Goal: Task Accomplishment & Management: Use online tool/utility

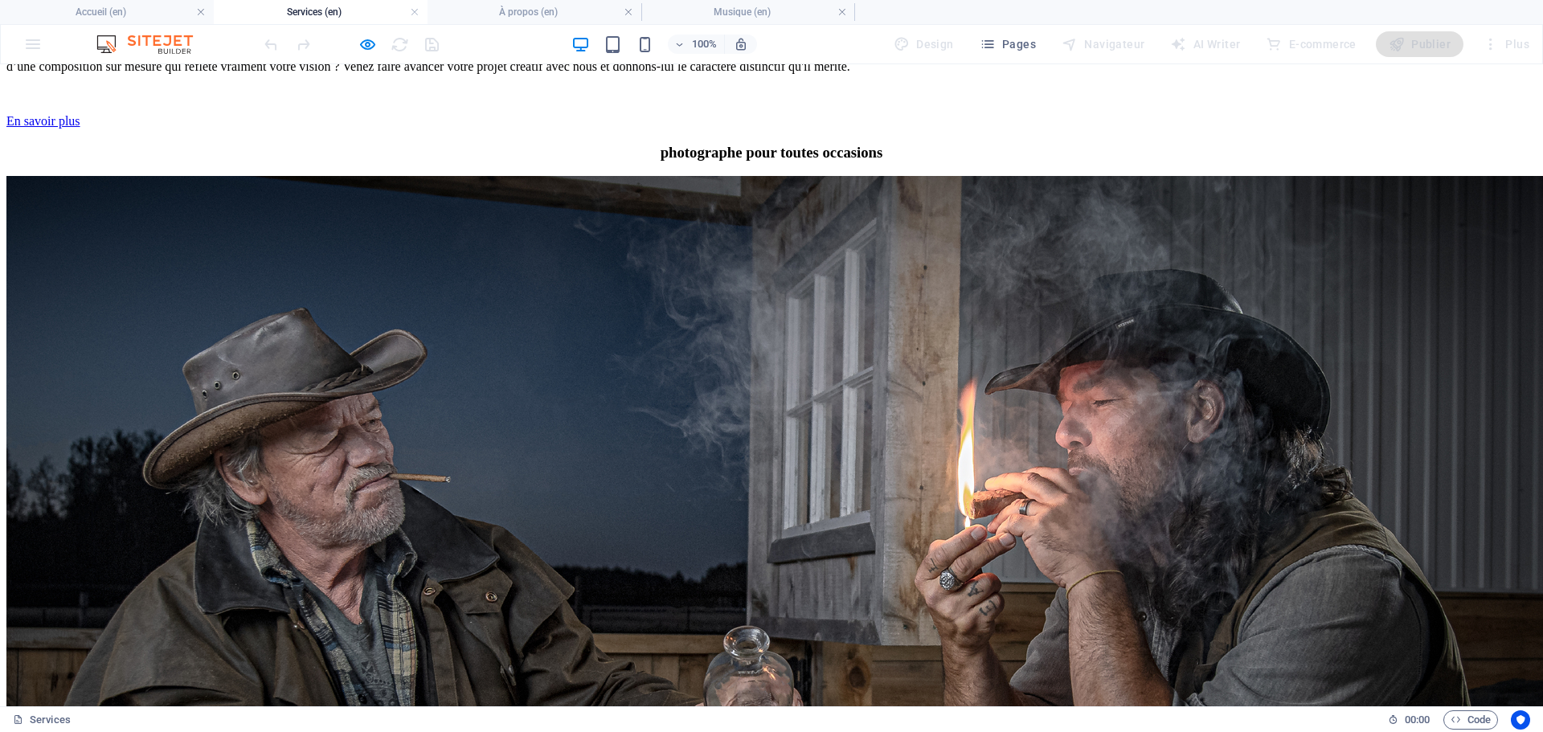
click at [795, 5] on h4 "Musique (en)" at bounding box center [748, 12] width 214 height 18
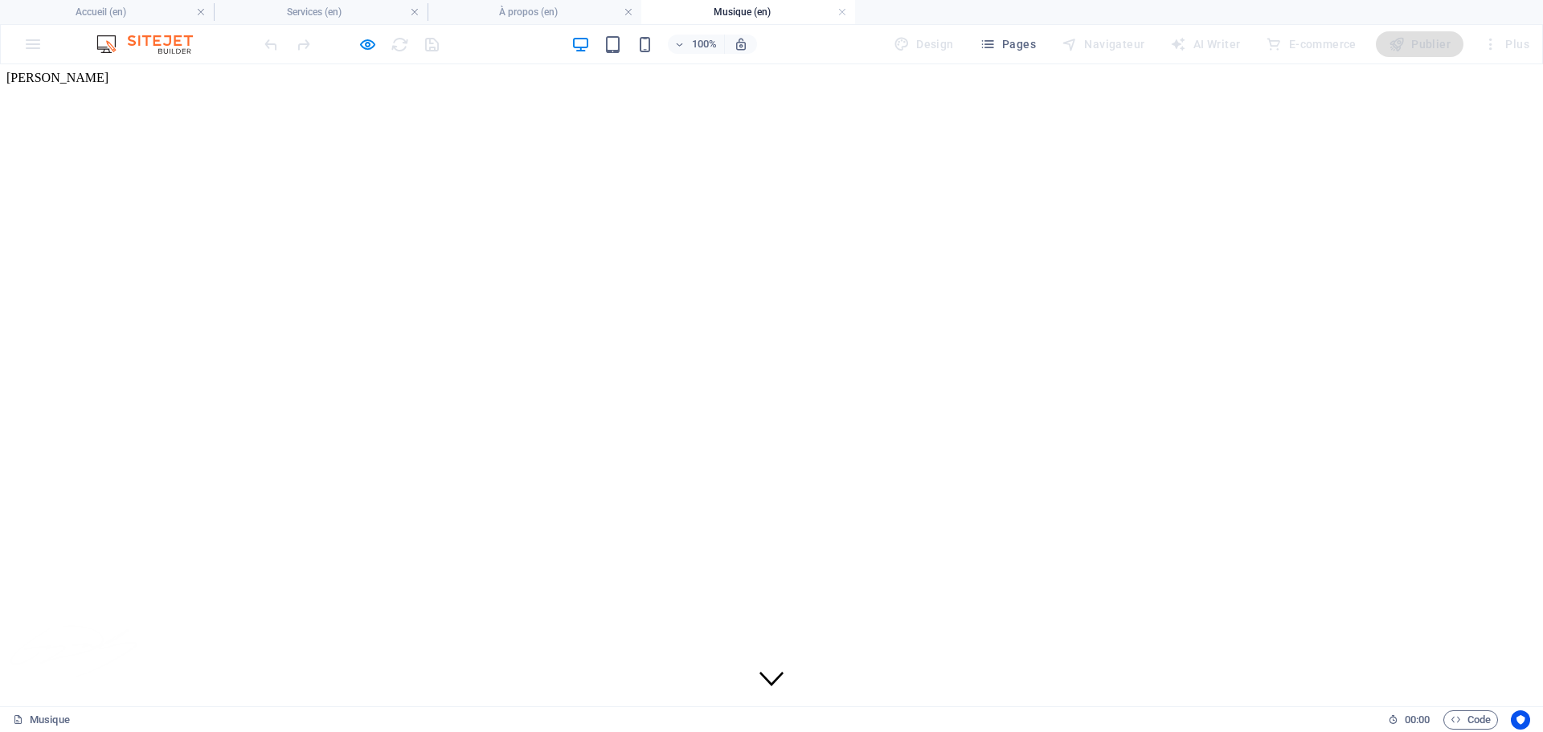
scroll to position [62, 0]
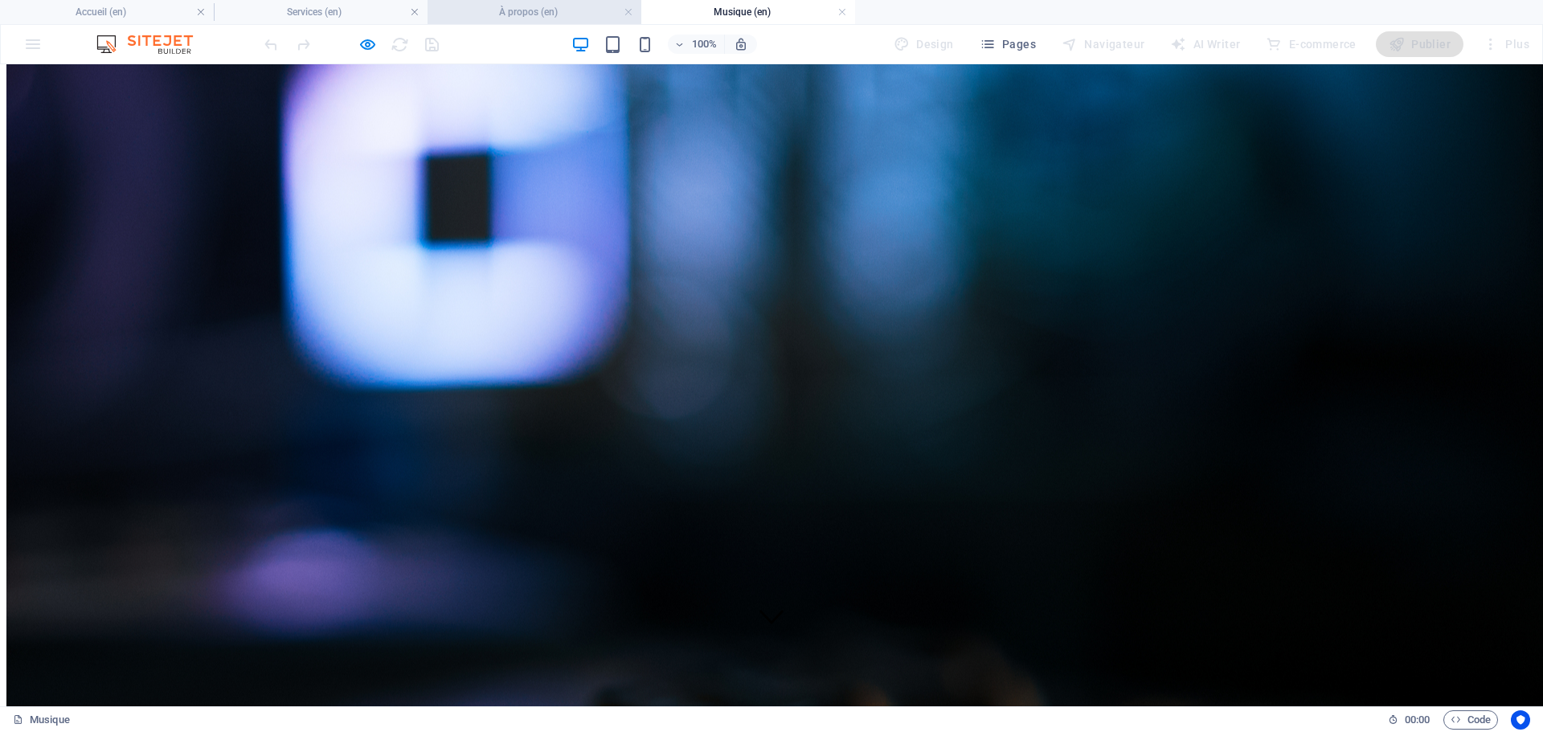
click at [502, 10] on h4 "À propos (en)" at bounding box center [535, 12] width 214 height 18
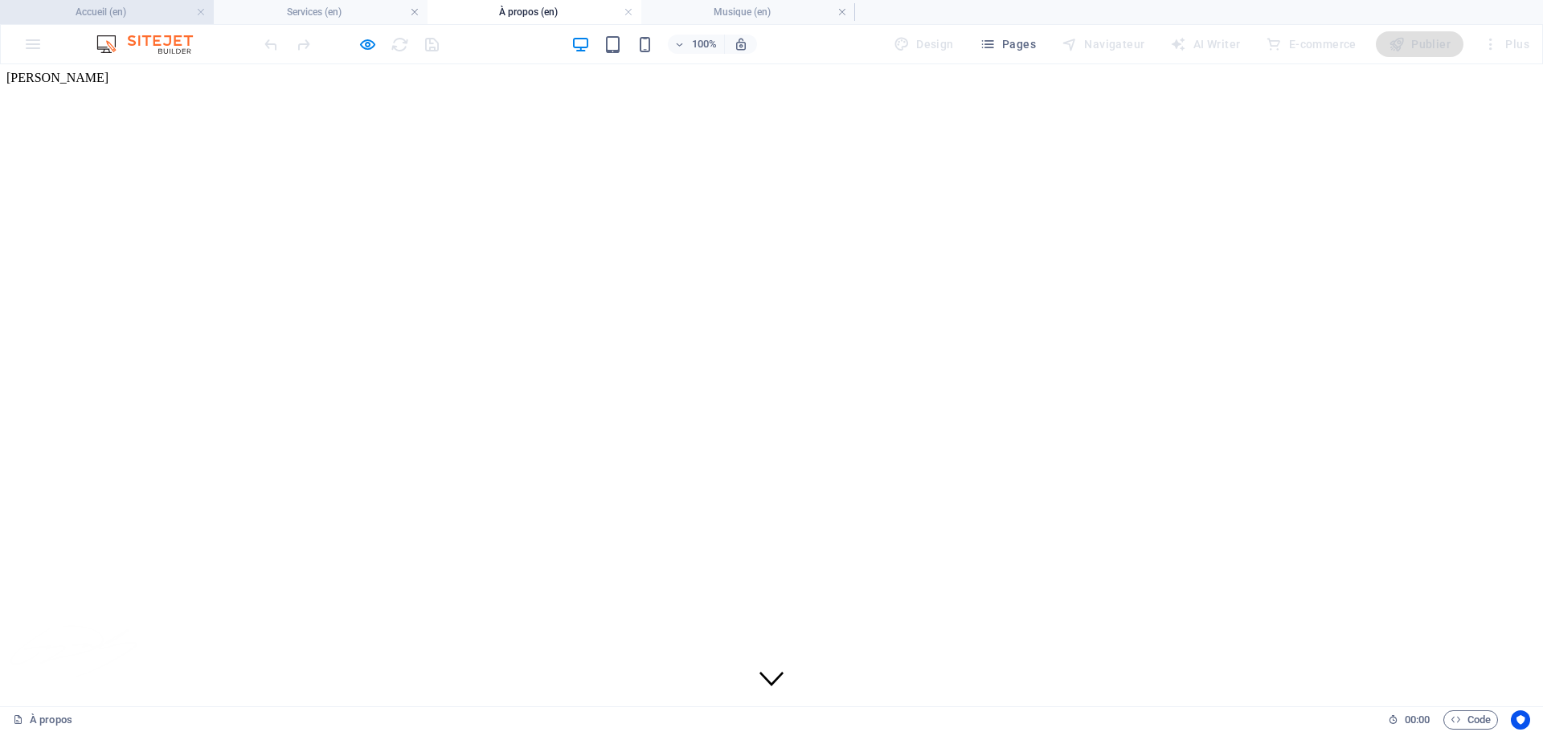
click at [114, 8] on h4 "Accueil (en)" at bounding box center [107, 12] width 214 height 18
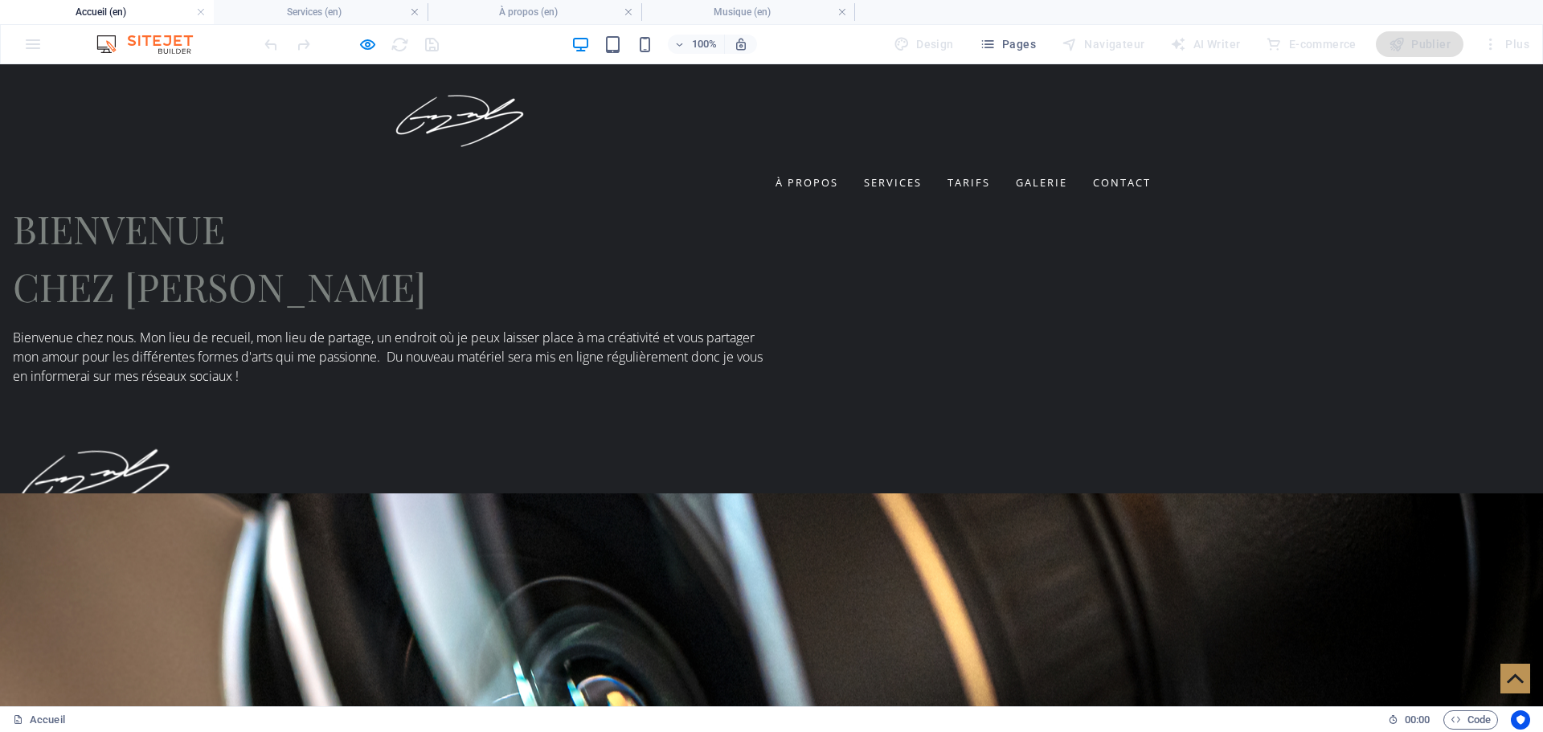
scroll to position [2372, 0]
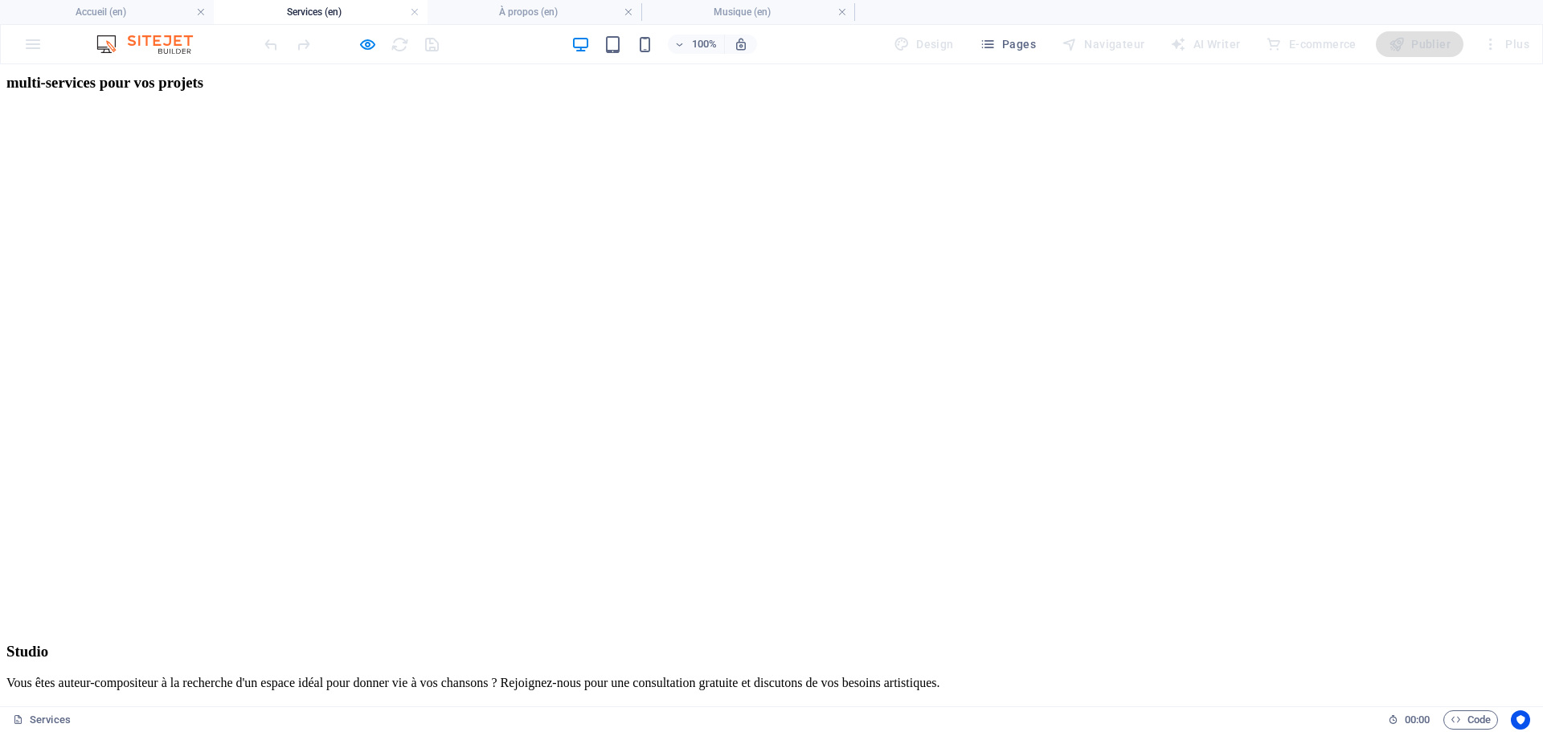
scroll to position [699, 0]
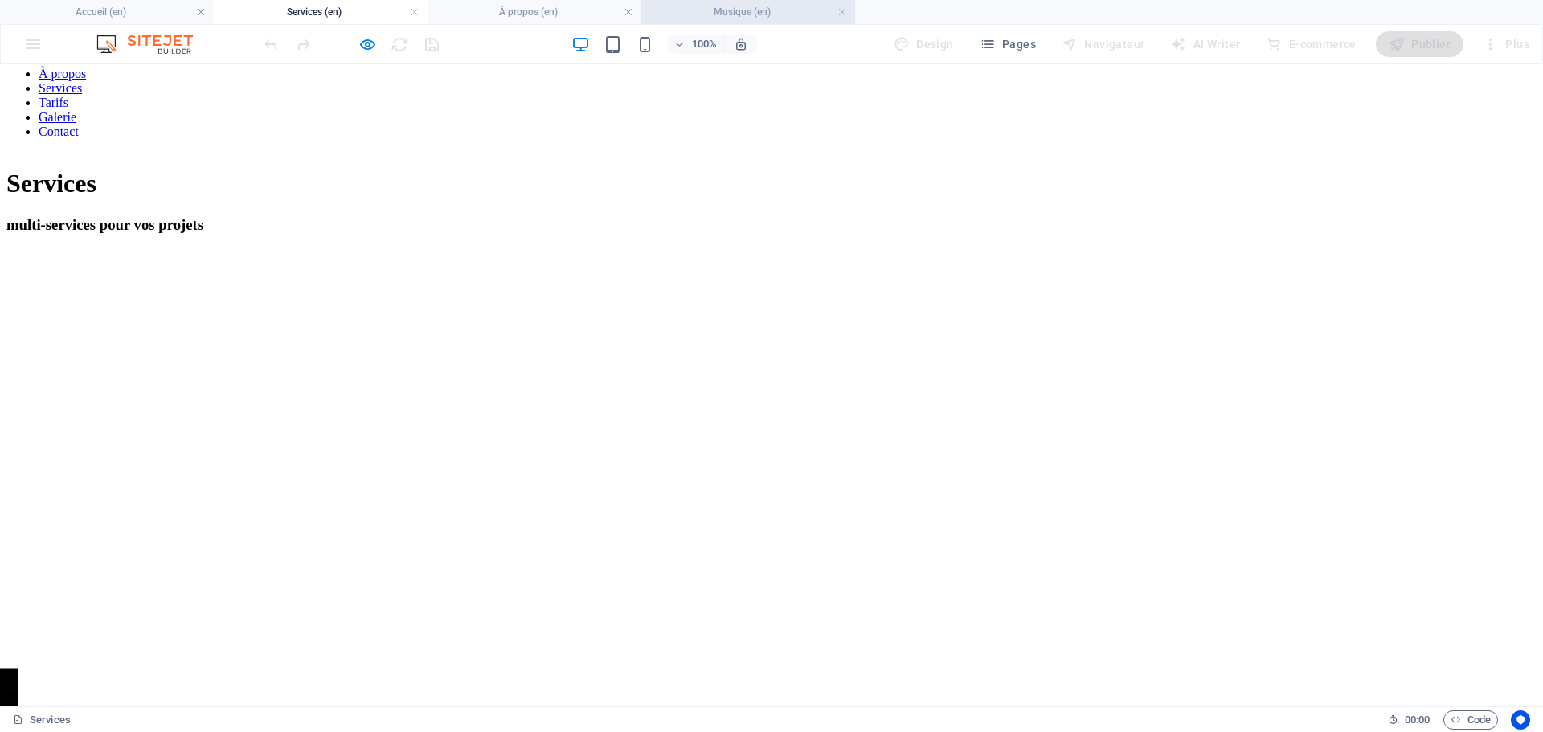
click at [800, 10] on h4 "Musique (en)" at bounding box center [748, 12] width 214 height 18
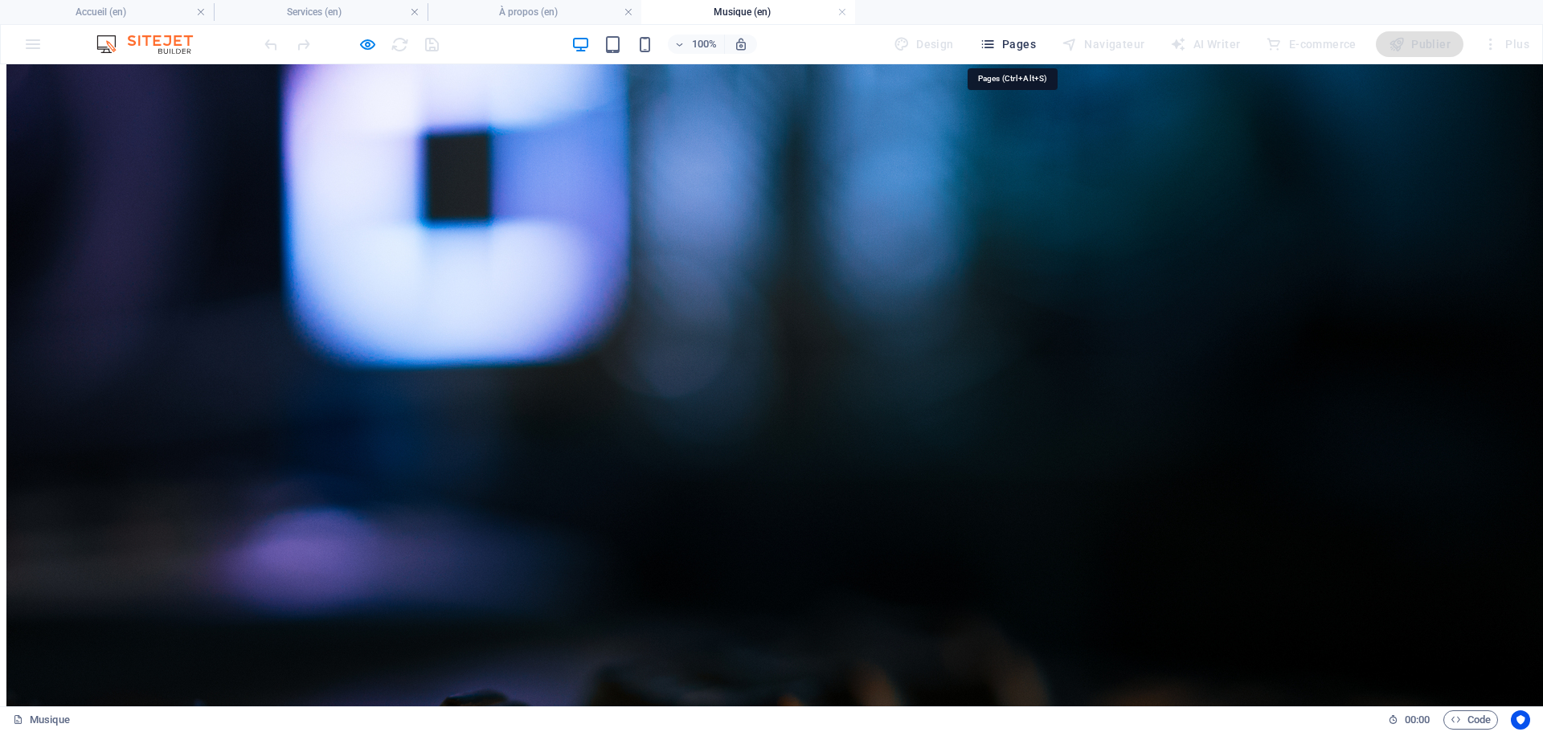
click at [1005, 47] on span "Pages" at bounding box center [1008, 44] width 56 height 16
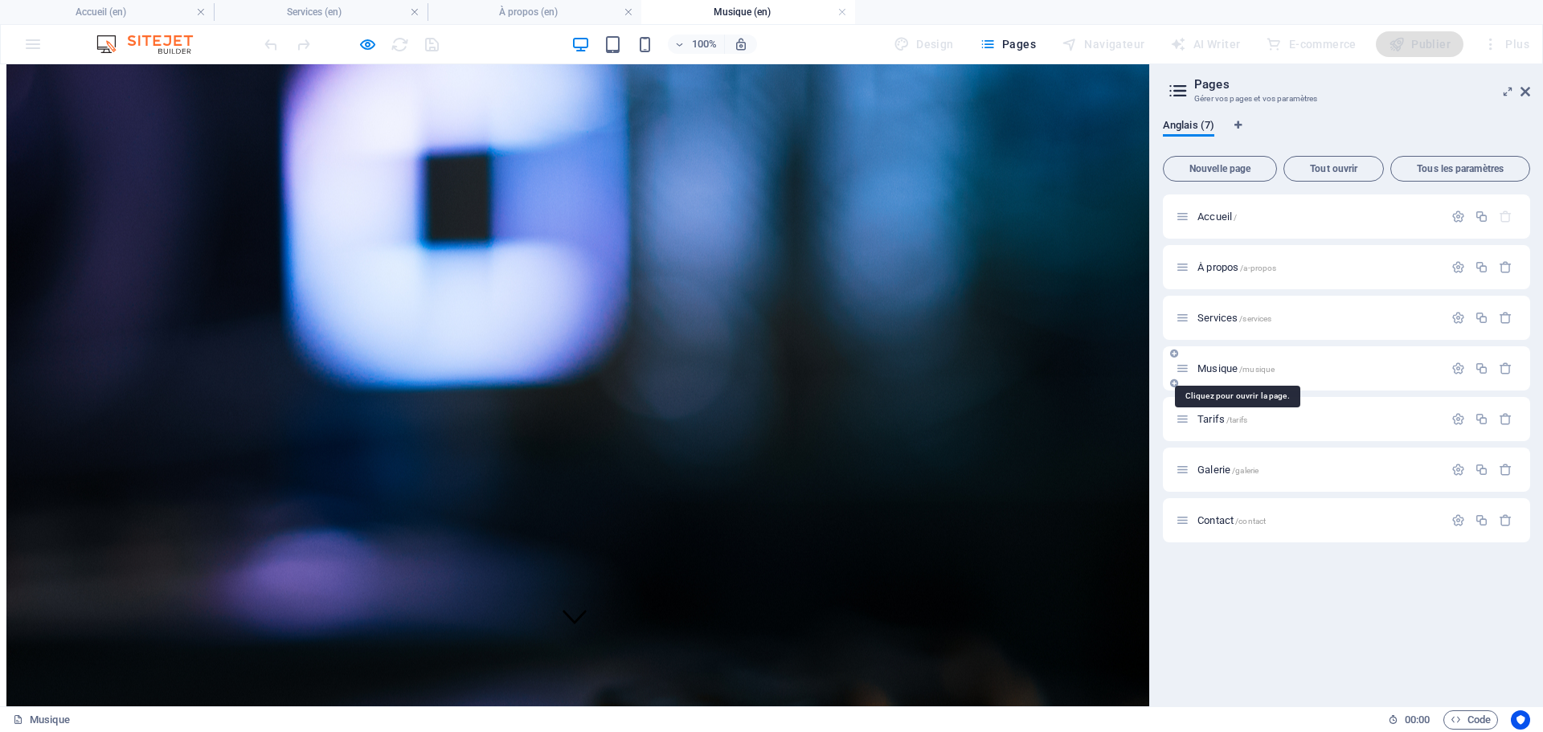
drag, startPoint x: 1217, startPoint y: 370, endPoint x: 1348, endPoint y: 357, distance: 131.6
click at [1348, 357] on div "Musique /musique" at bounding box center [1346, 368] width 367 height 44
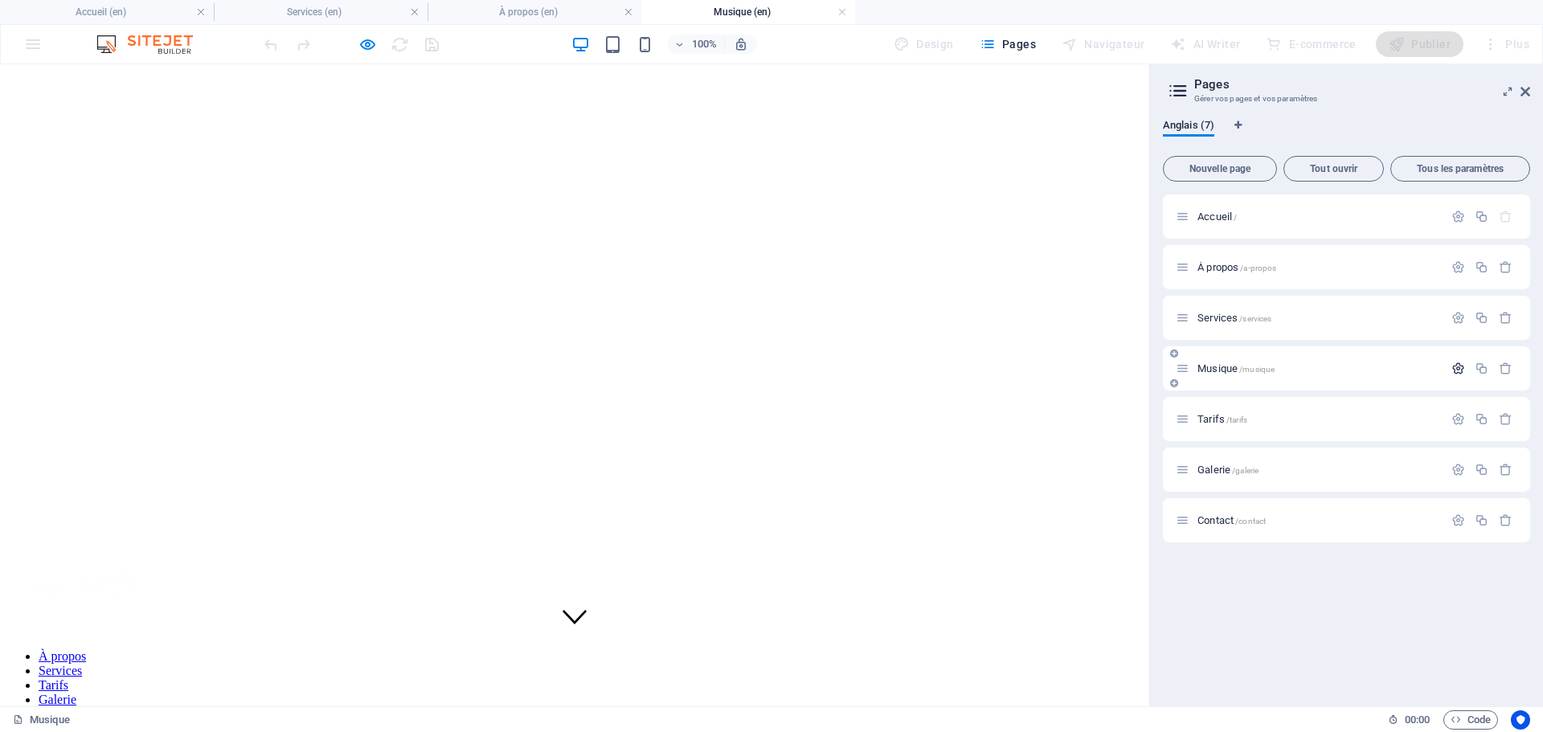
click at [1460, 365] on icon "button" at bounding box center [1458, 369] width 14 height 14
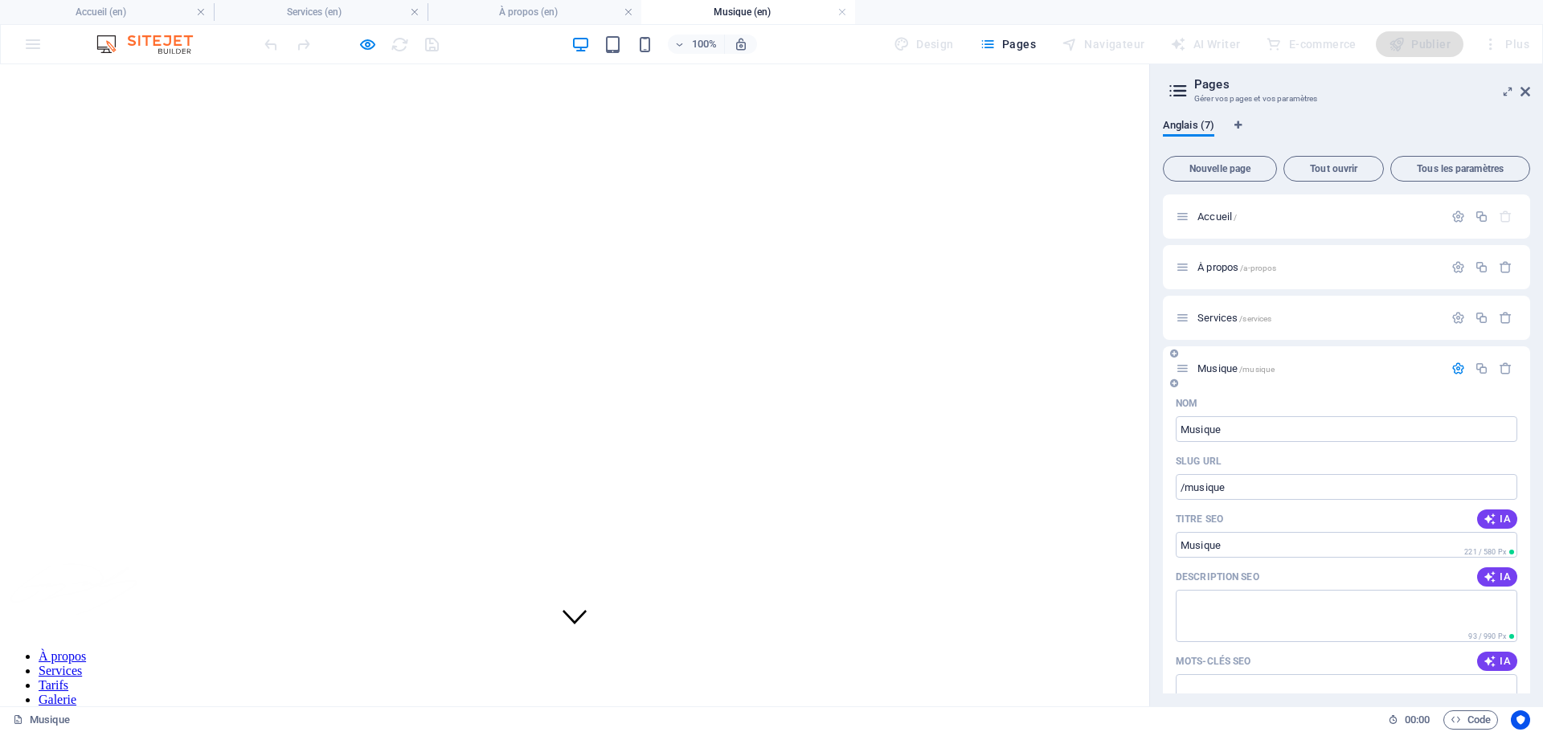
click at [1393, 366] on p "Musique /musique" at bounding box center [1318, 368] width 241 height 10
click at [1483, 370] on icon "button" at bounding box center [1482, 369] width 14 height 14
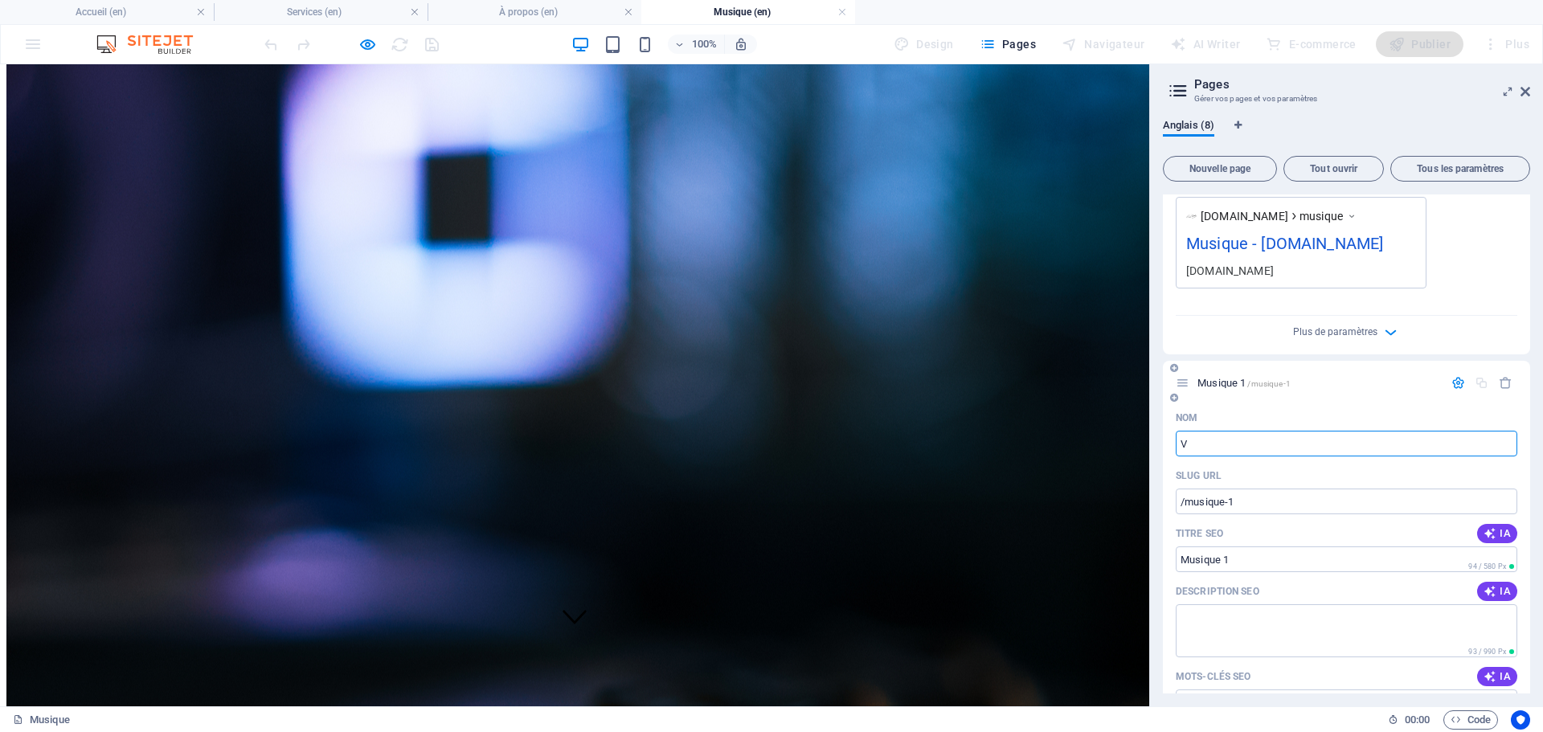
type input "V"
type input "/v"
type input "V"
type input "Vi"
type input "/vi"
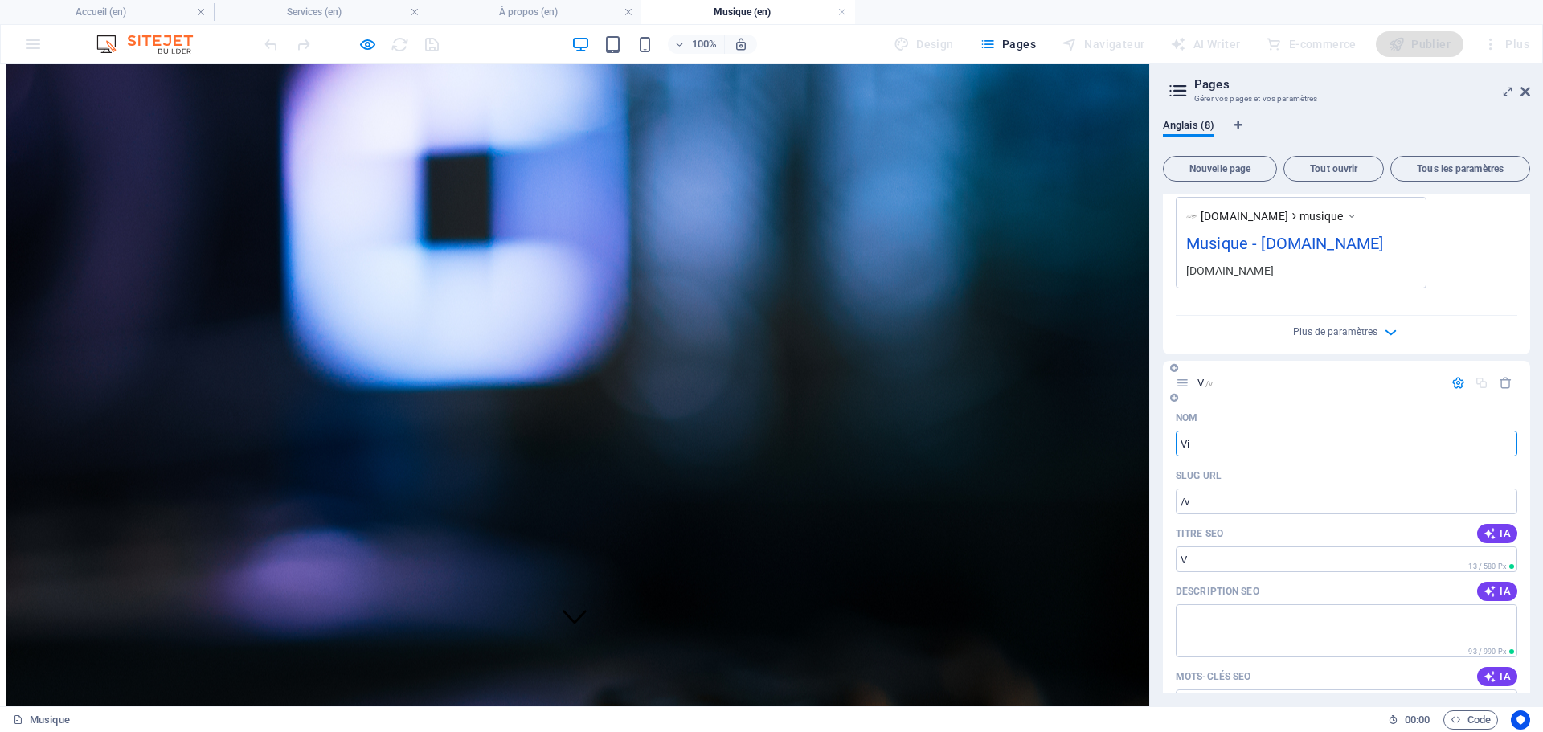
type input "Vi"
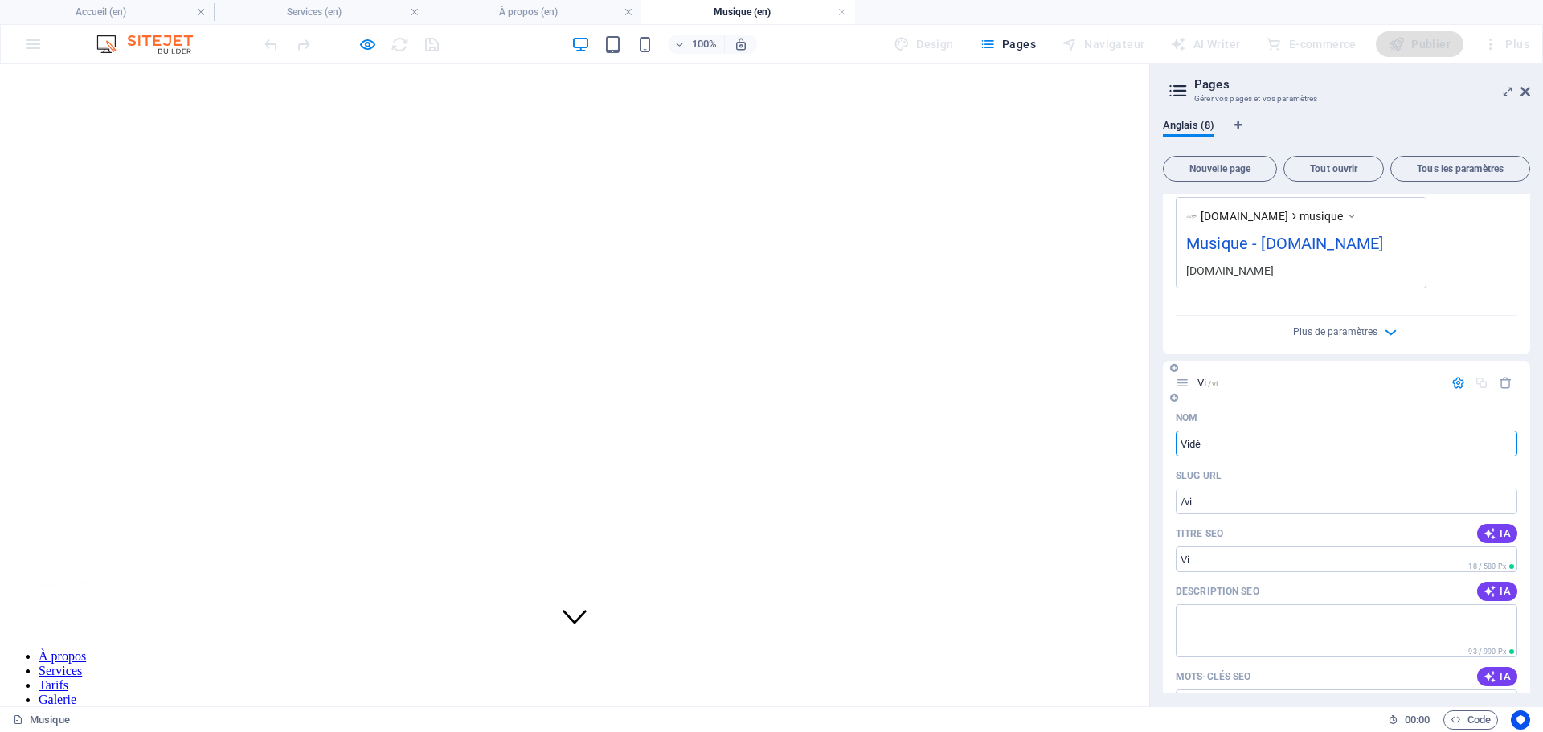
type input "Vidéo"
type input "/vide"
type input "Vidé"
type input "Vidéos"
type input "/video"
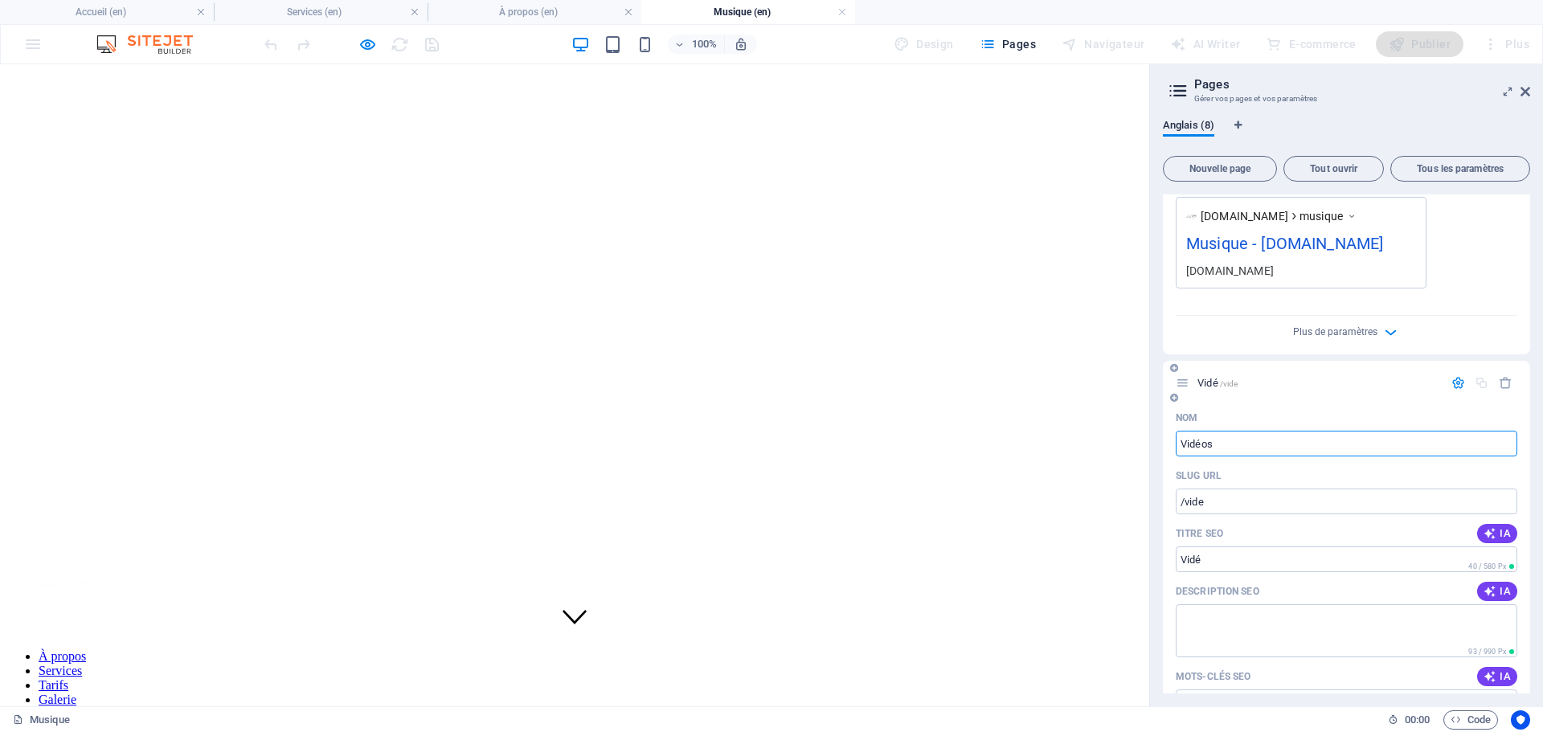
type input "Vidéo"
type input "Vidéos"
type input "/videos"
type input "Vidéos"
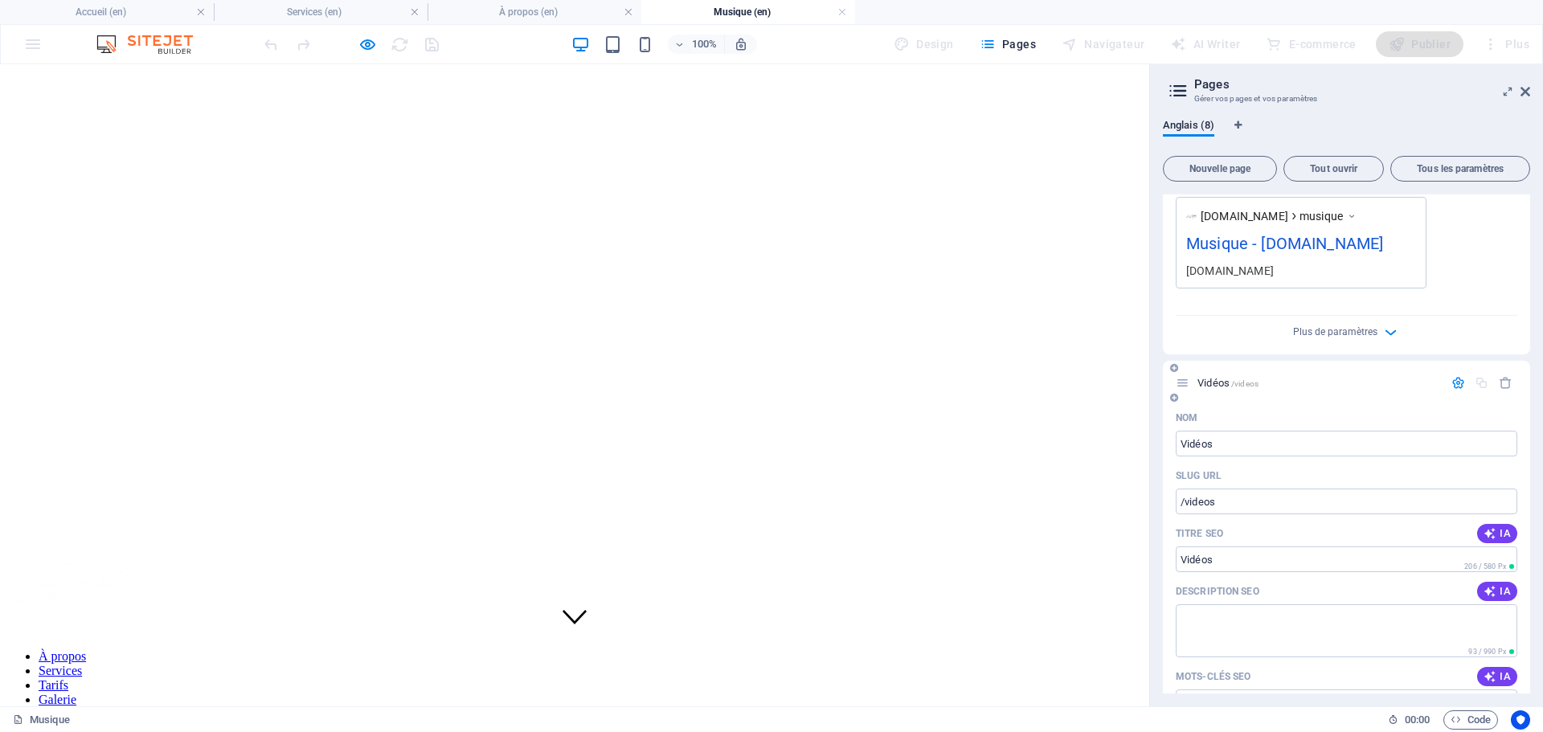
click at [1365, 396] on div "Vidéos /videos" at bounding box center [1346, 383] width 367 height 44
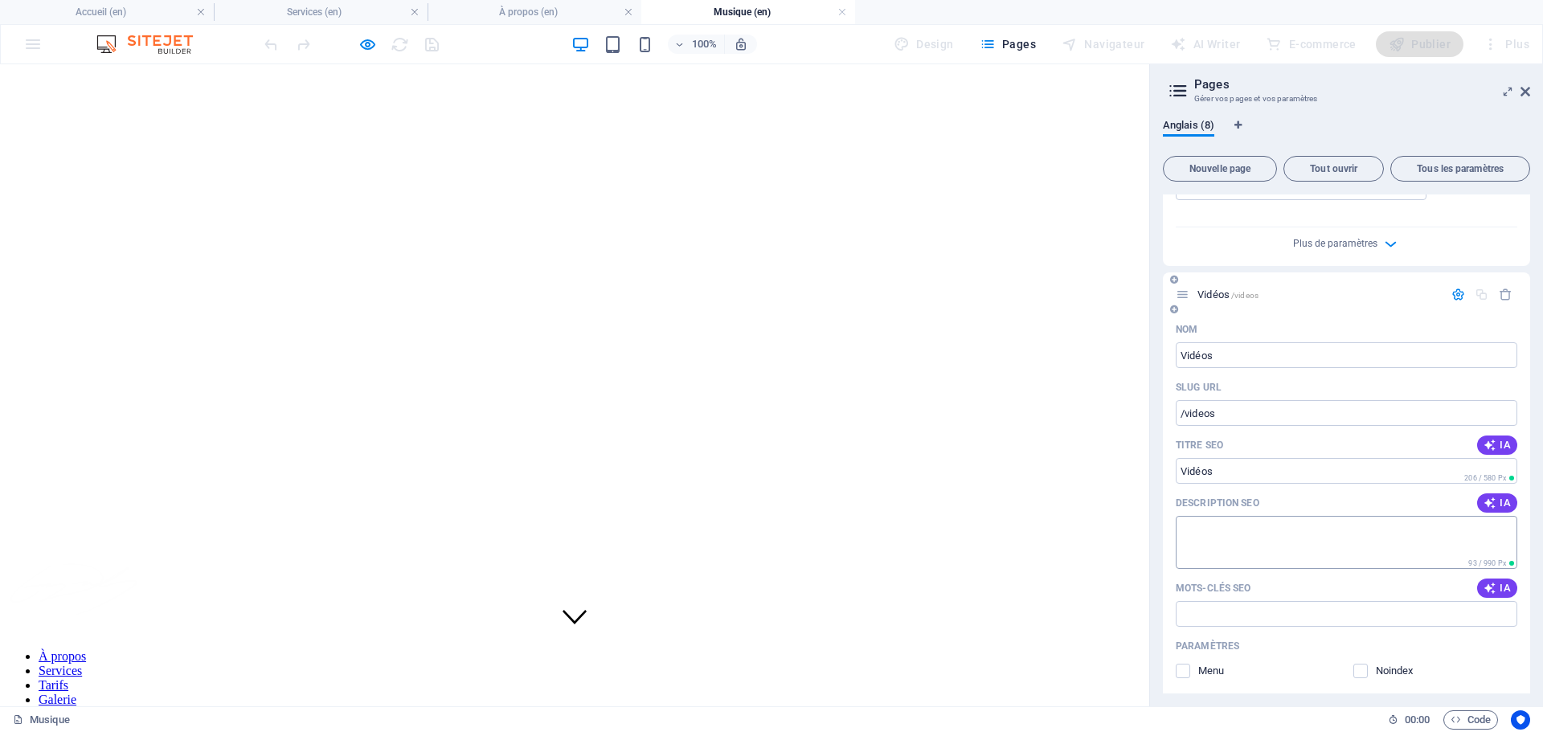
scroll to position [884, 0]
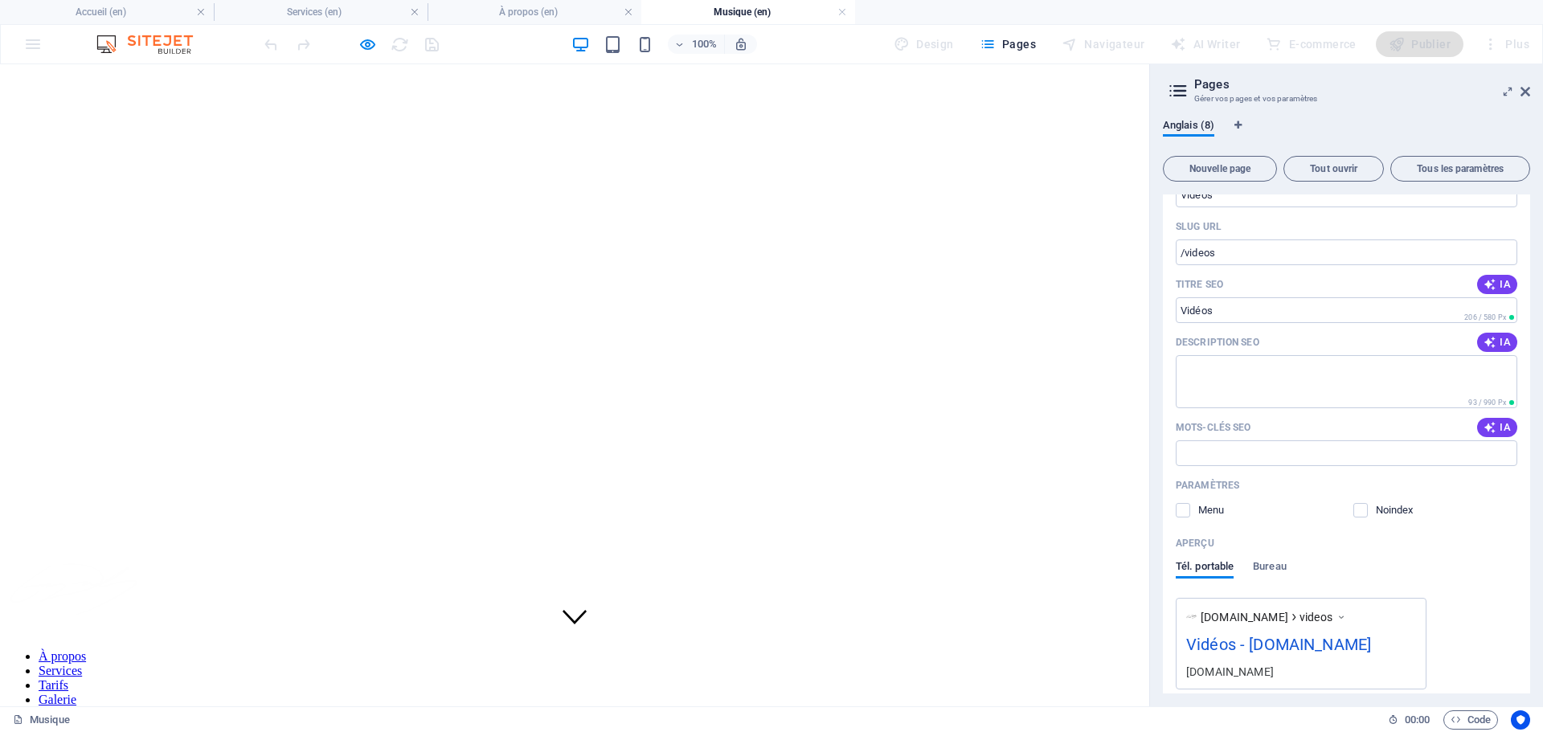
click at [1320, 225] on div "SLUG URL" at bounding box center [1347, 227] width 342 height 26
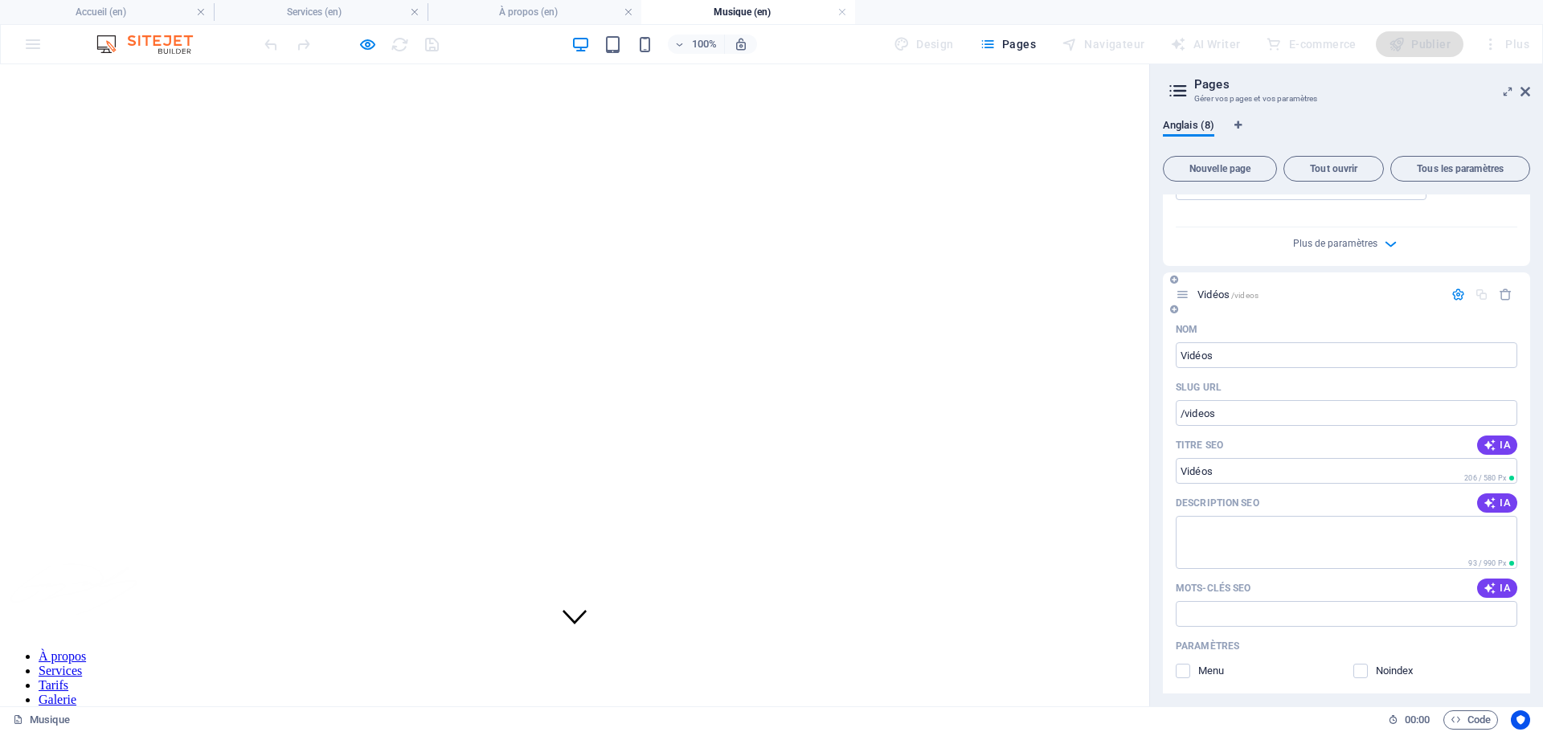
scroll to position [643, 0]
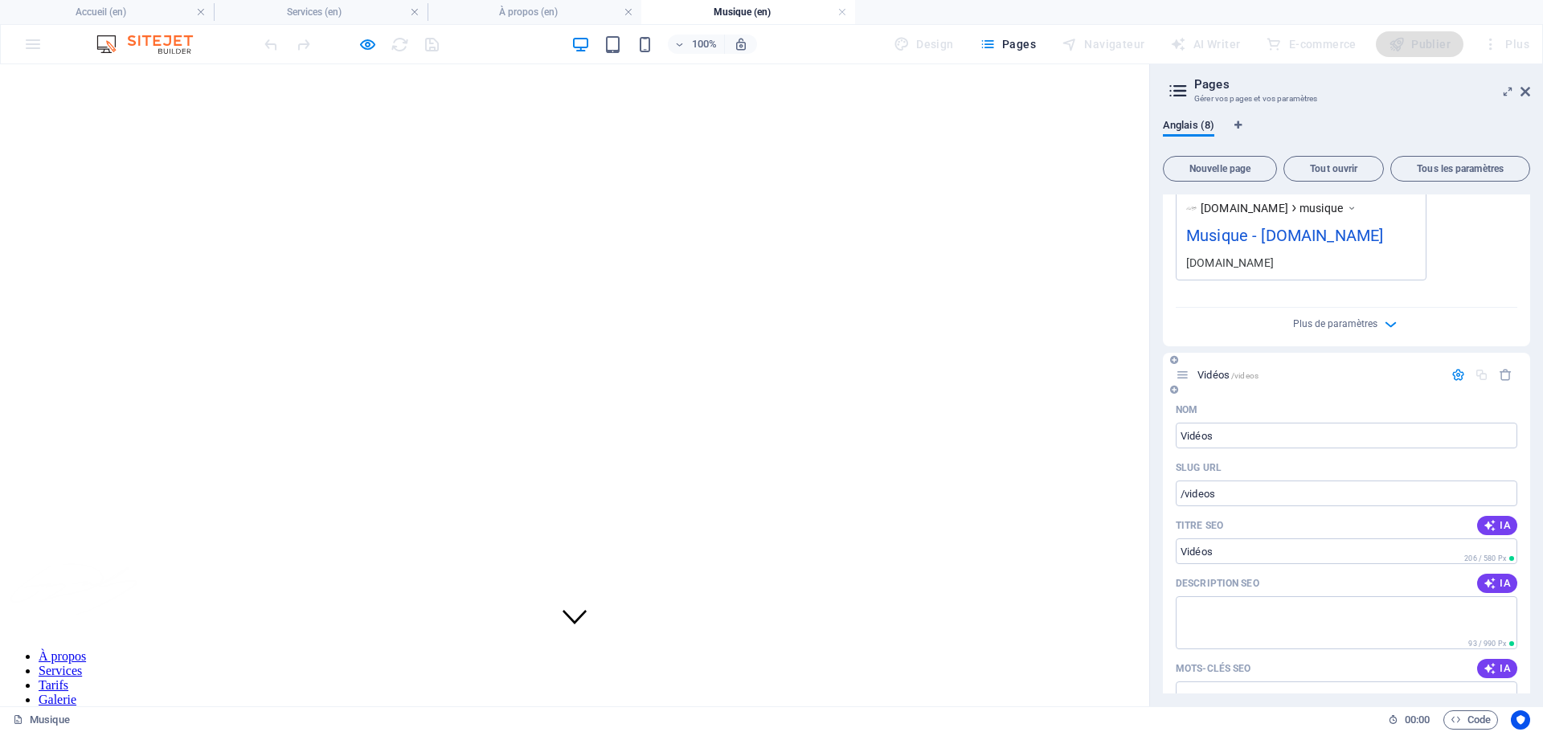
click at [1300, 381] on div "Vidéos /videos" at bounding box center [1310, 375] width 268 height 18
click at [1236, 377] on span "/videos" at bounding box center [1244, 375] width 27 height 9
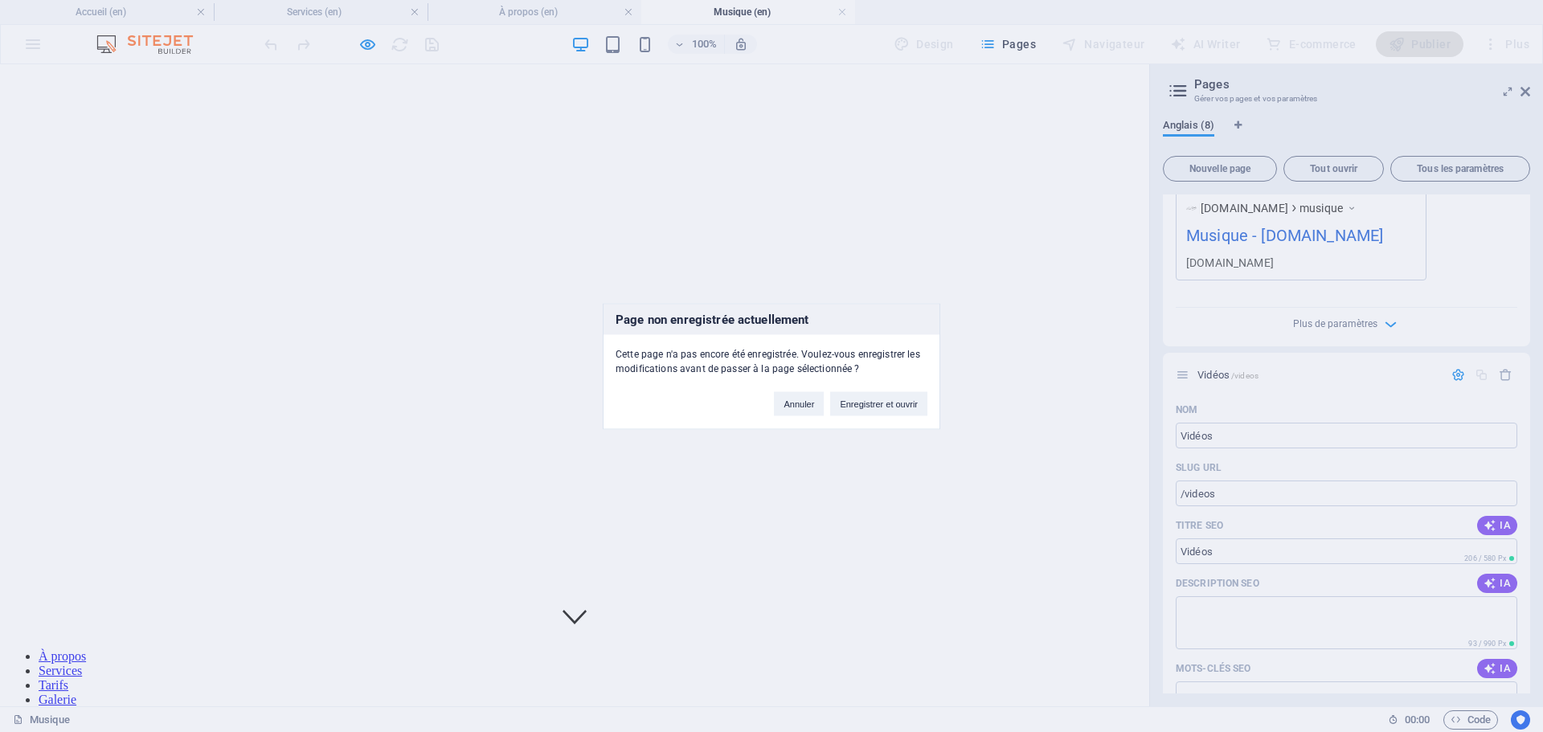
click at [1365, 392] on div "Page non enregistrée actuellement Cette page n'a pas encore été enregistrée. Vo…" at bounding box center [771, 366] width 1543 height 732
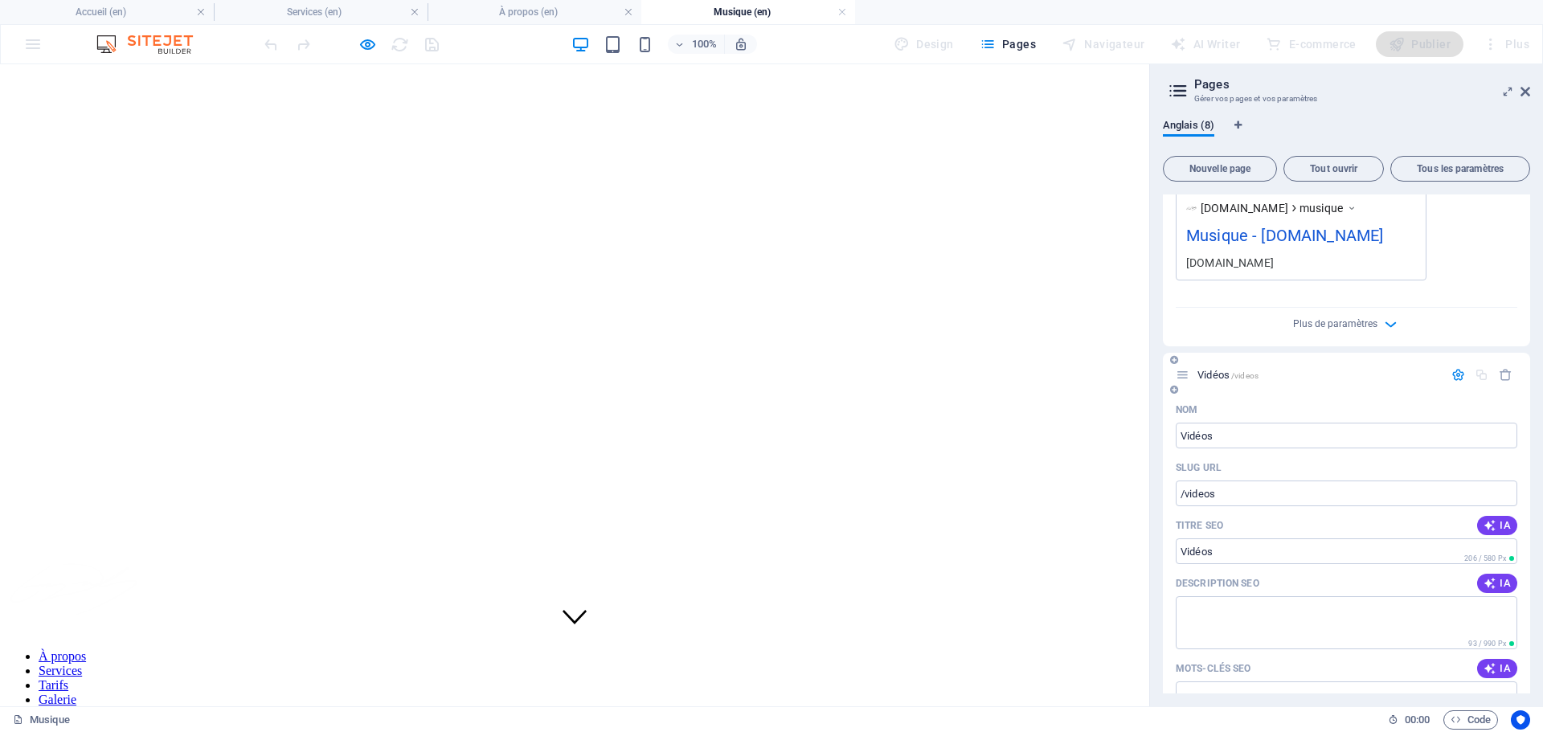
click at [1403, 399] on div "Nom" at bounding box center [1347, 410] width 342 height 26
click at [1216, 376] on span "Vidéos /videos" at bounding box center [1228, 375] width 61 height 12
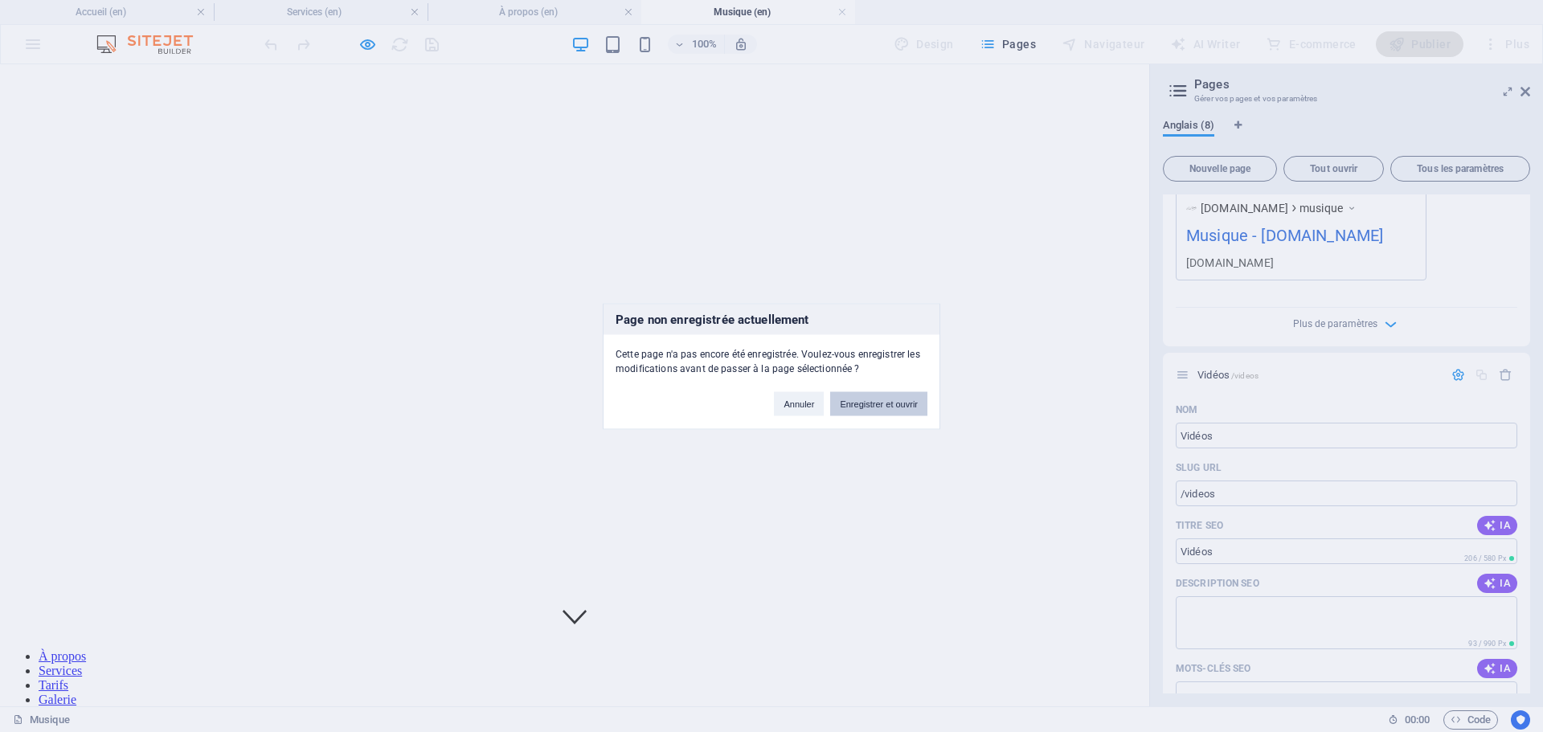
click at [889, 404] on button "Enregistrer et ouvrir" at bounding box center [878, 403] width 97 height 24
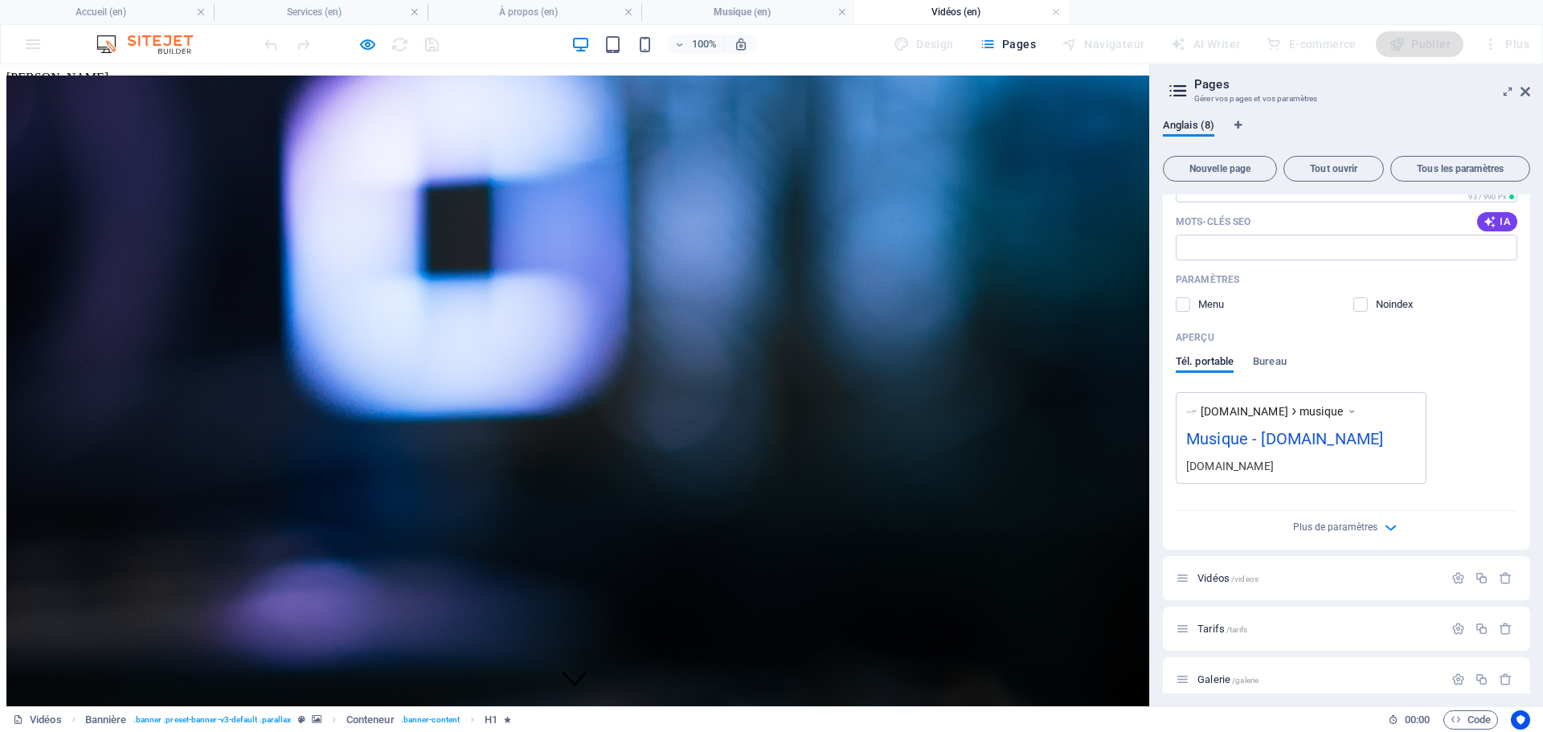
scroll to position [0, 0]
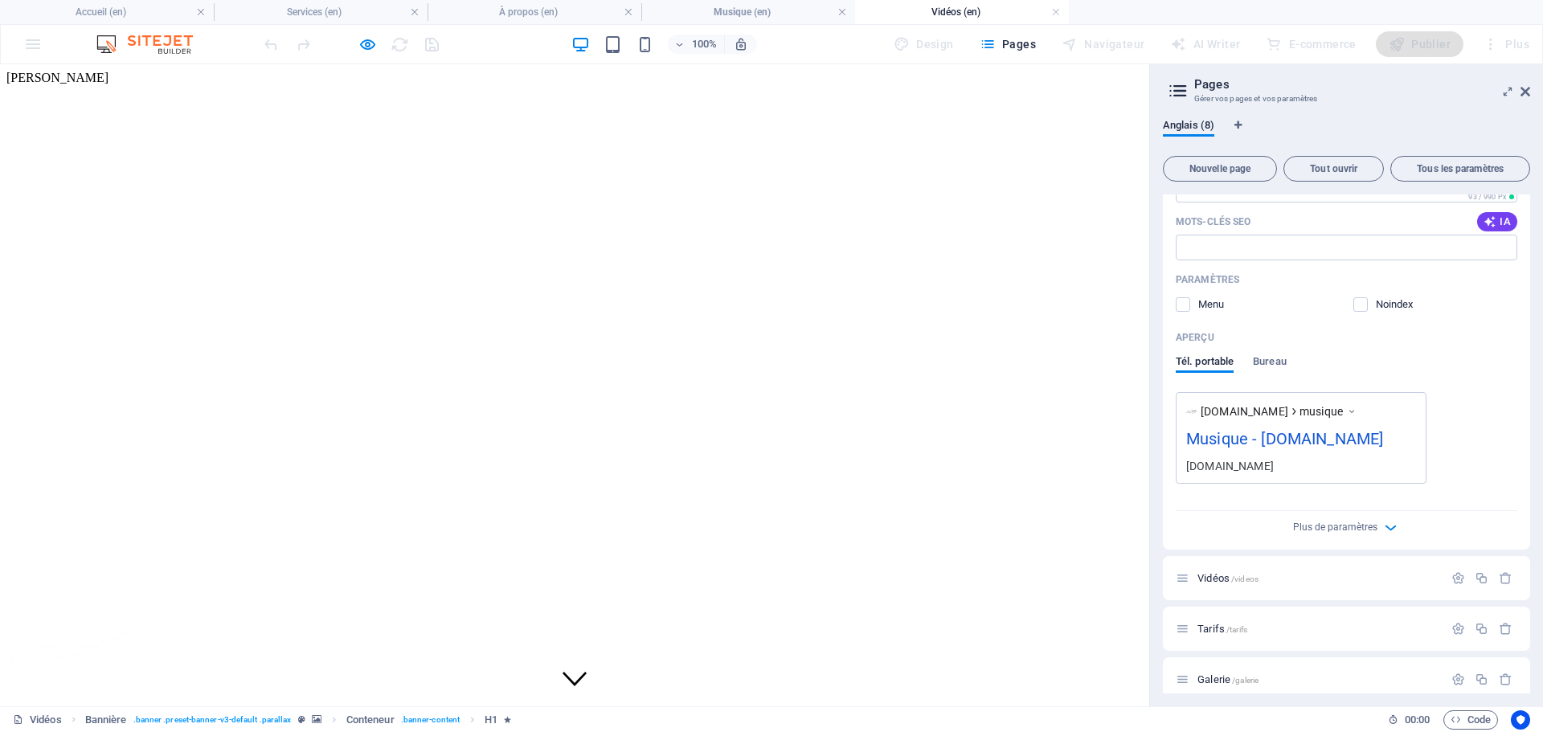
click at [1528, 91] on icon at bounding box center [1526, 91] width 10 height 13
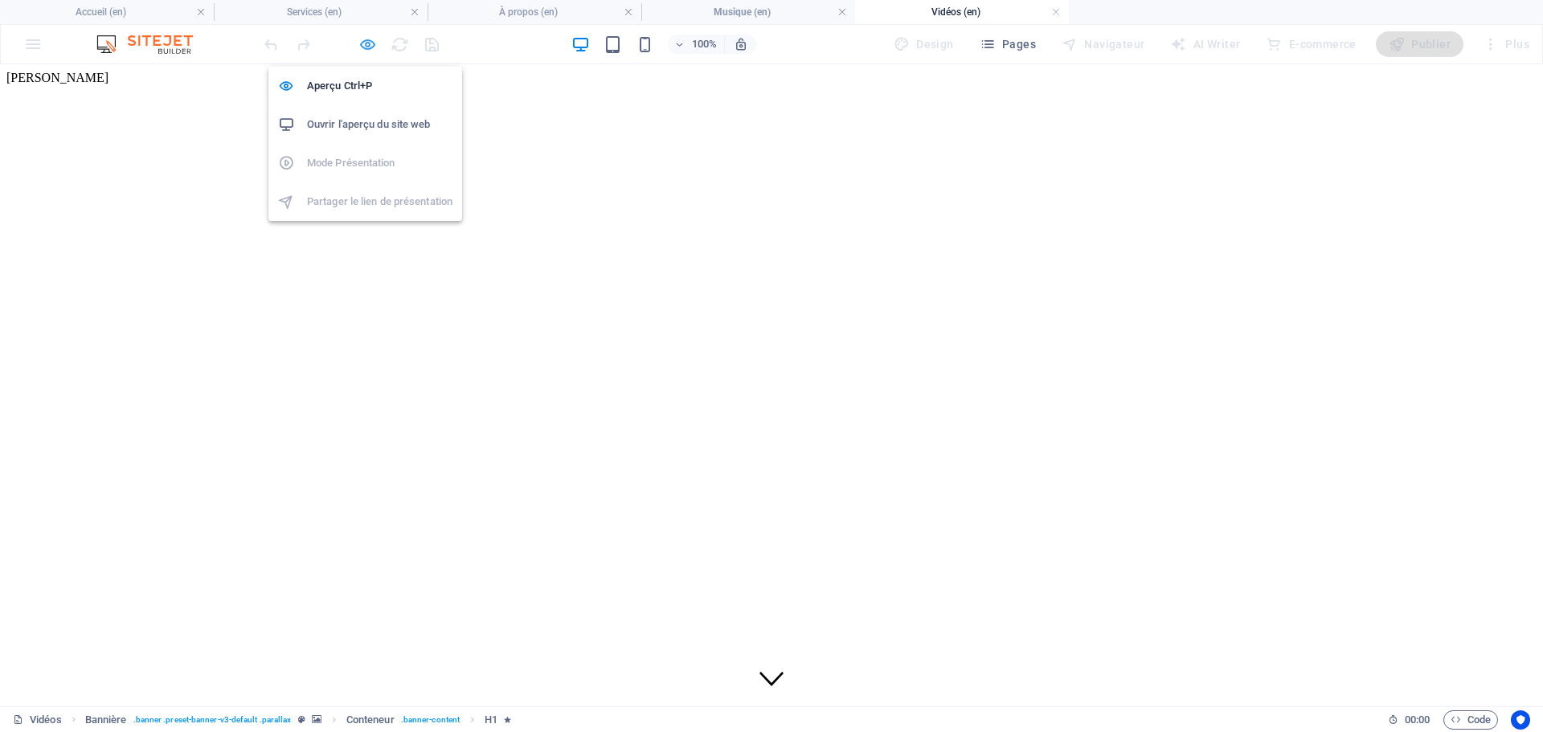
click at [365, 43] on icon "button" at bounding box center [367, 44] width 18 height 18
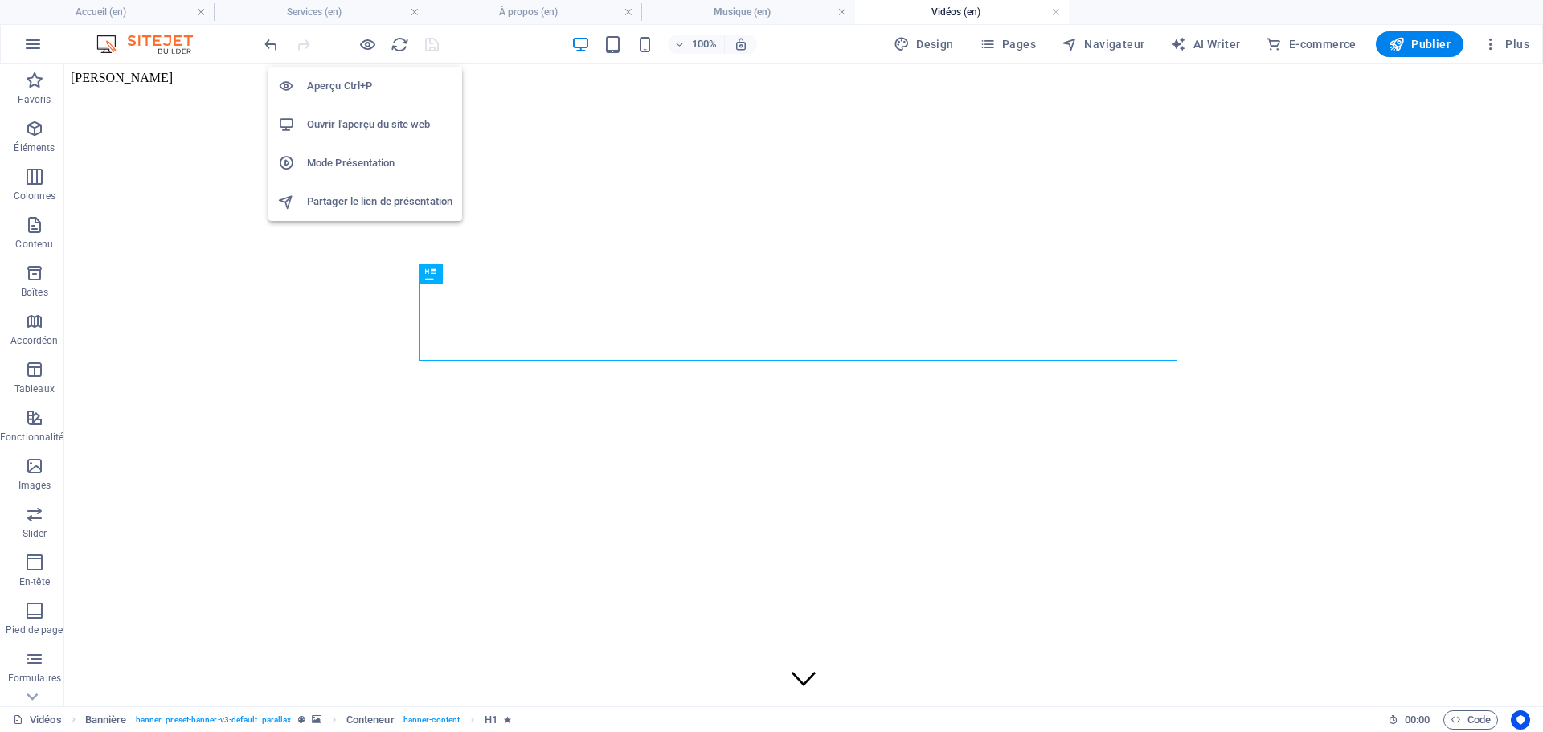
drag, startPoint x: 367, startPoint y: 43, endPoint x: 372, endPoint y: 59, distance: 16.0
click at [368, 43] on icon "button" at bounding box center [367, 44] width 18 height 18
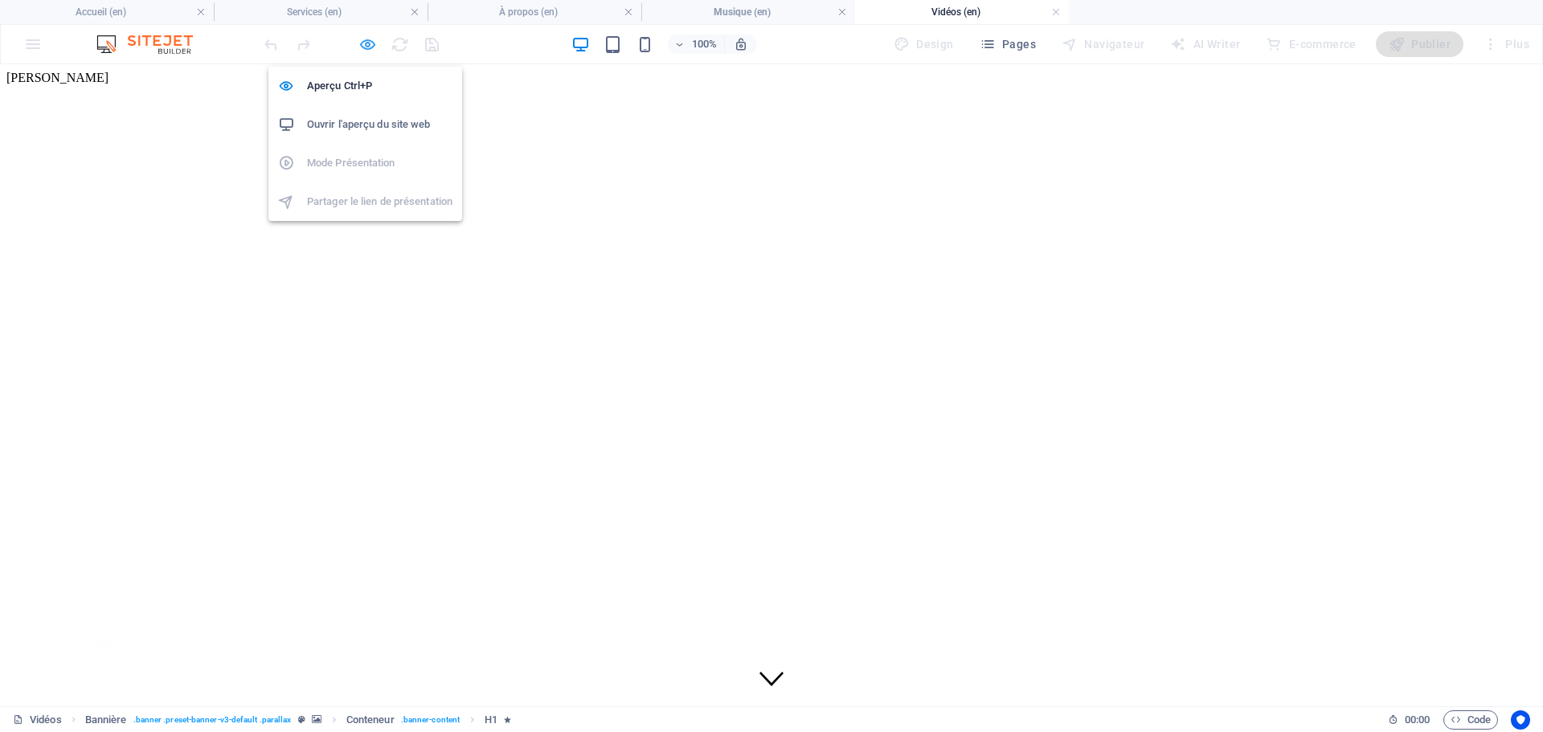
click at [371, 50] on icon "button" at bounding box center [367, 44] width 18 height 18
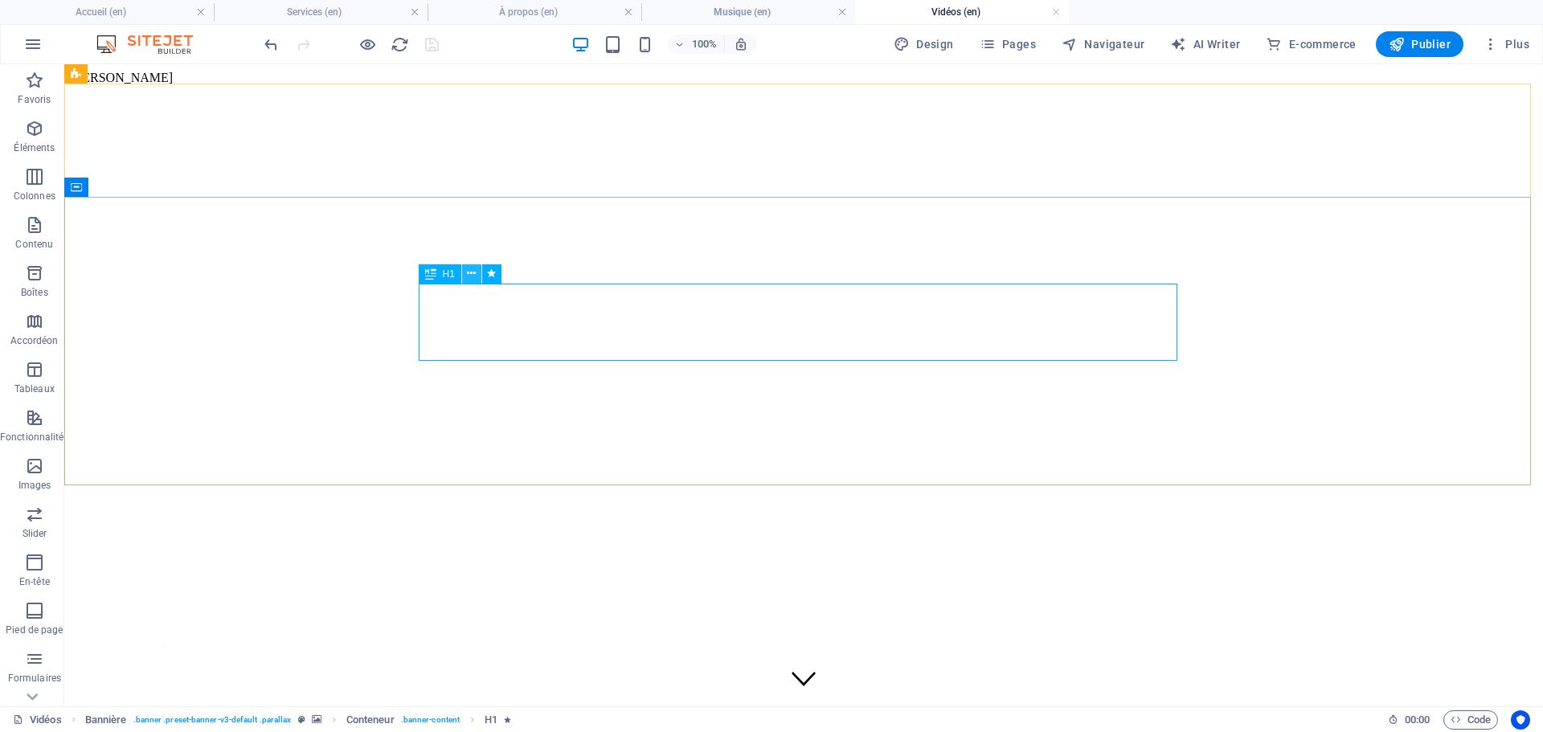
click at [470, 274] on icon at bounding box center [471, 273] width 9 height 17
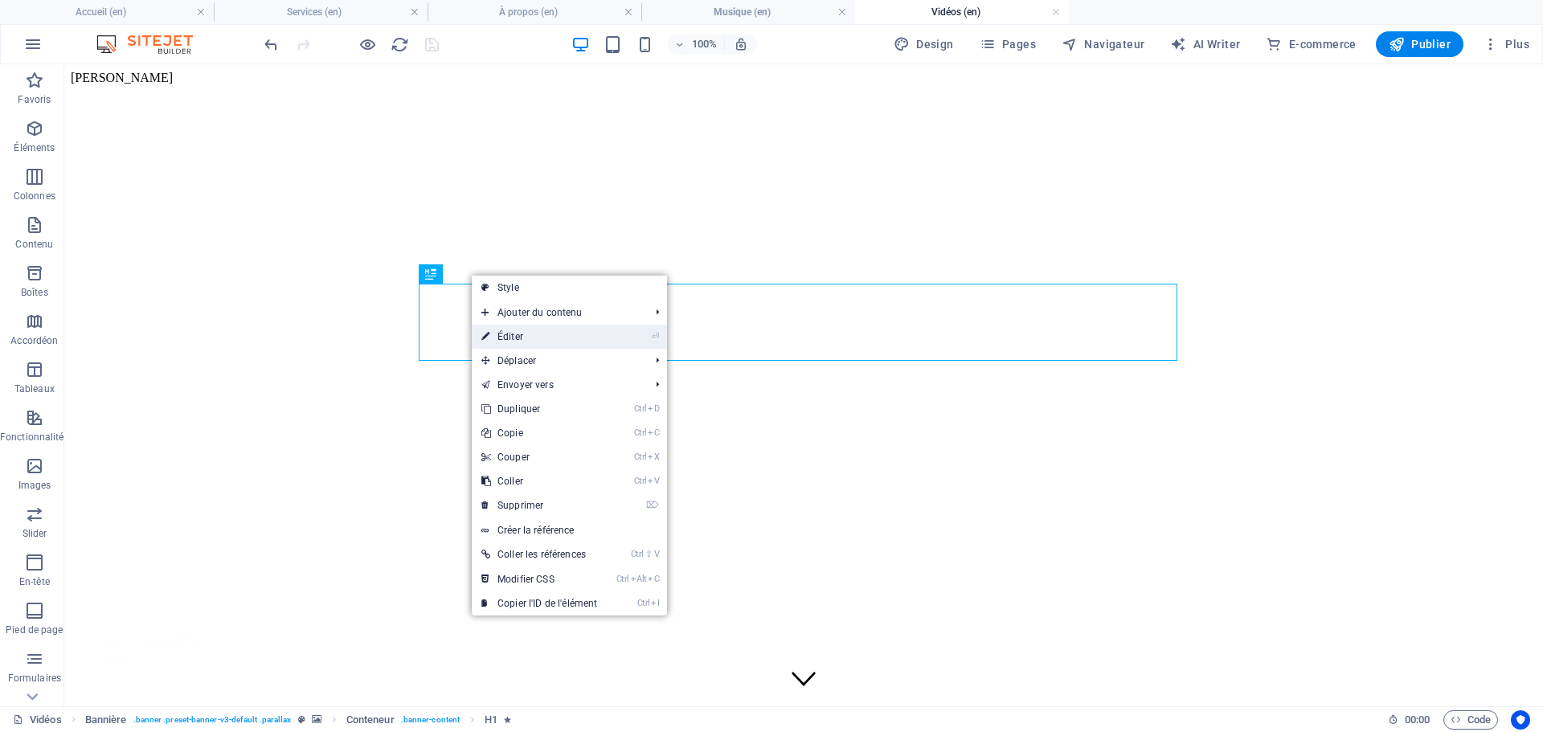
click at [521, 335] on link "⏎ Éditer" at bounding box center [539, 337] width 135 height 24
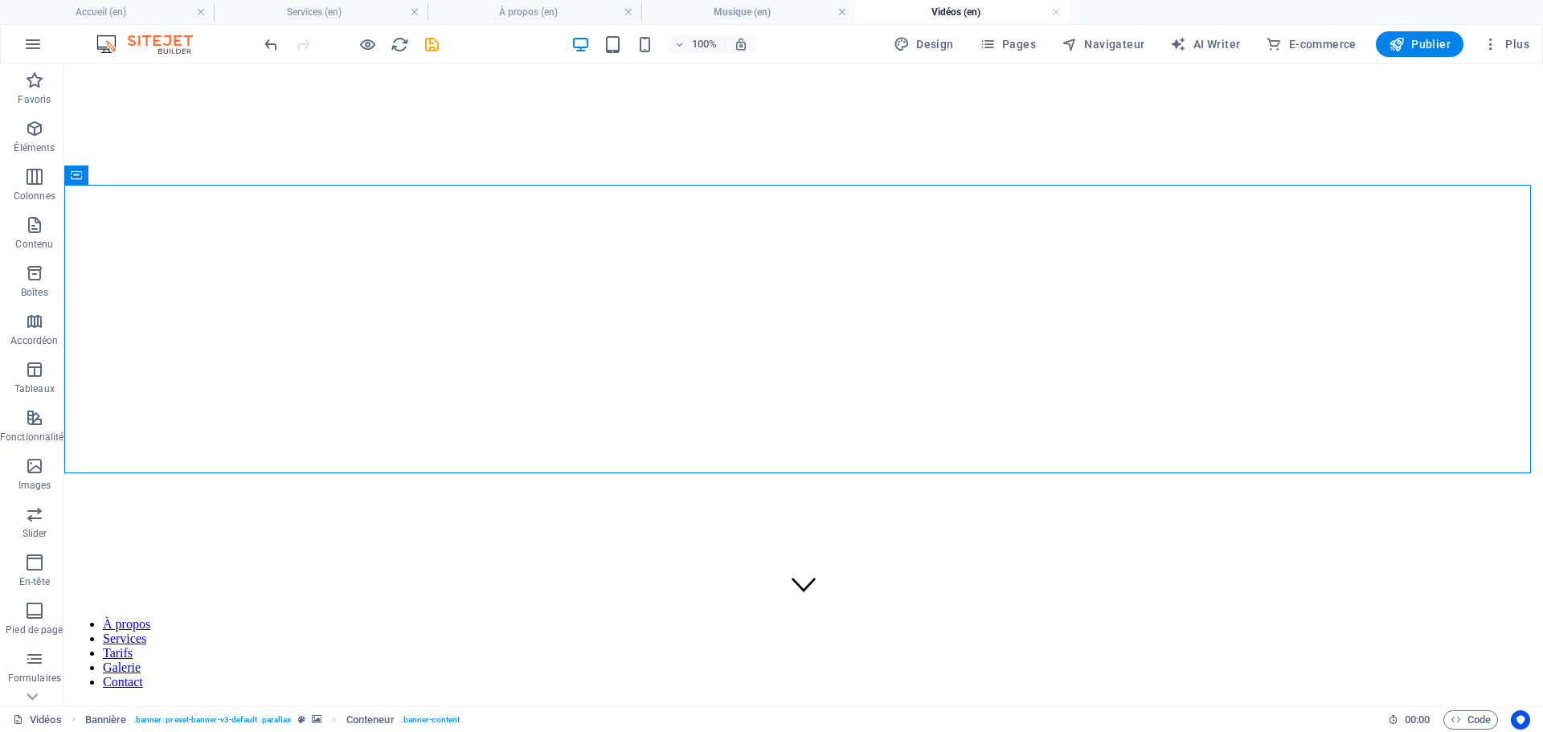
scroll to position [241, 0]
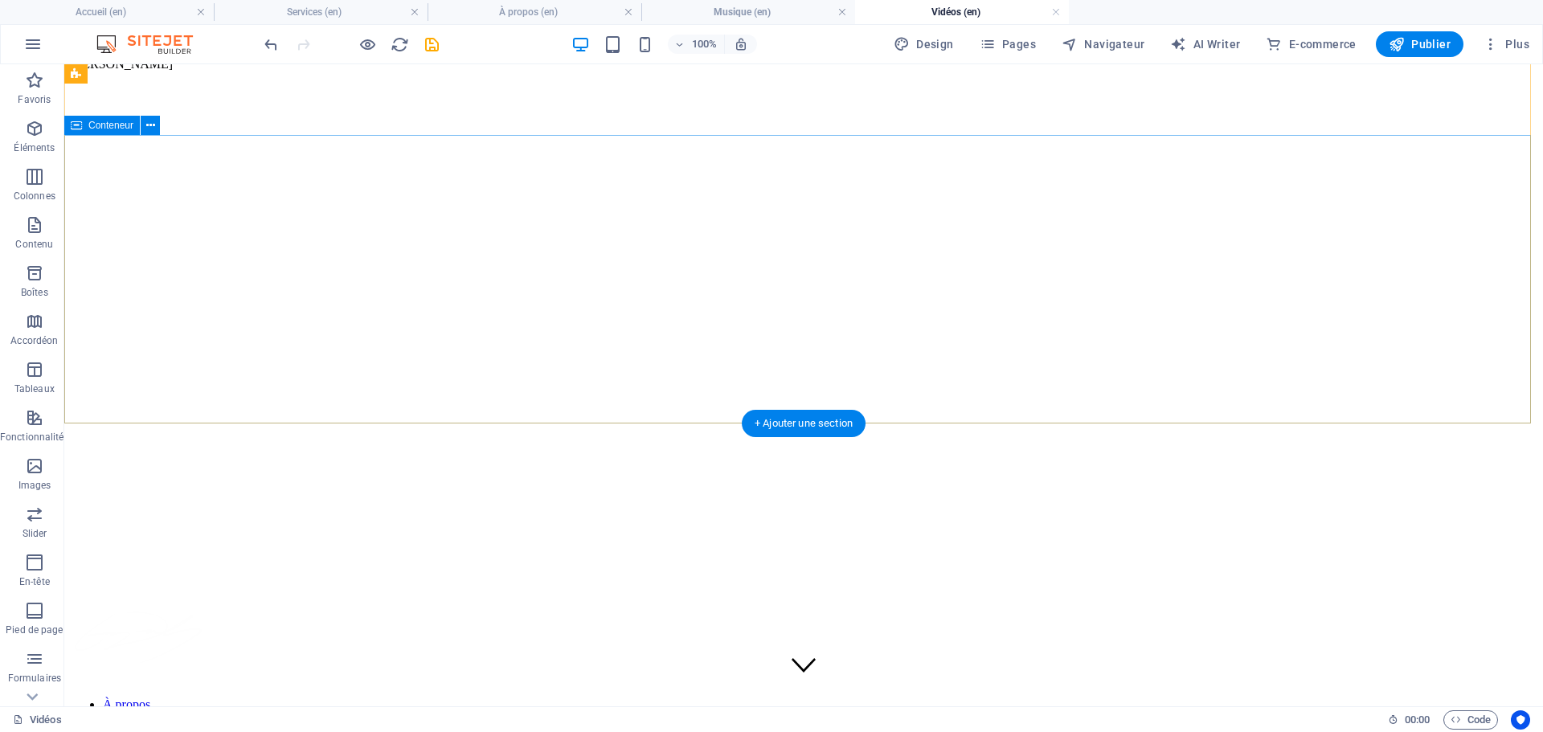
scroll to position [0, 0]
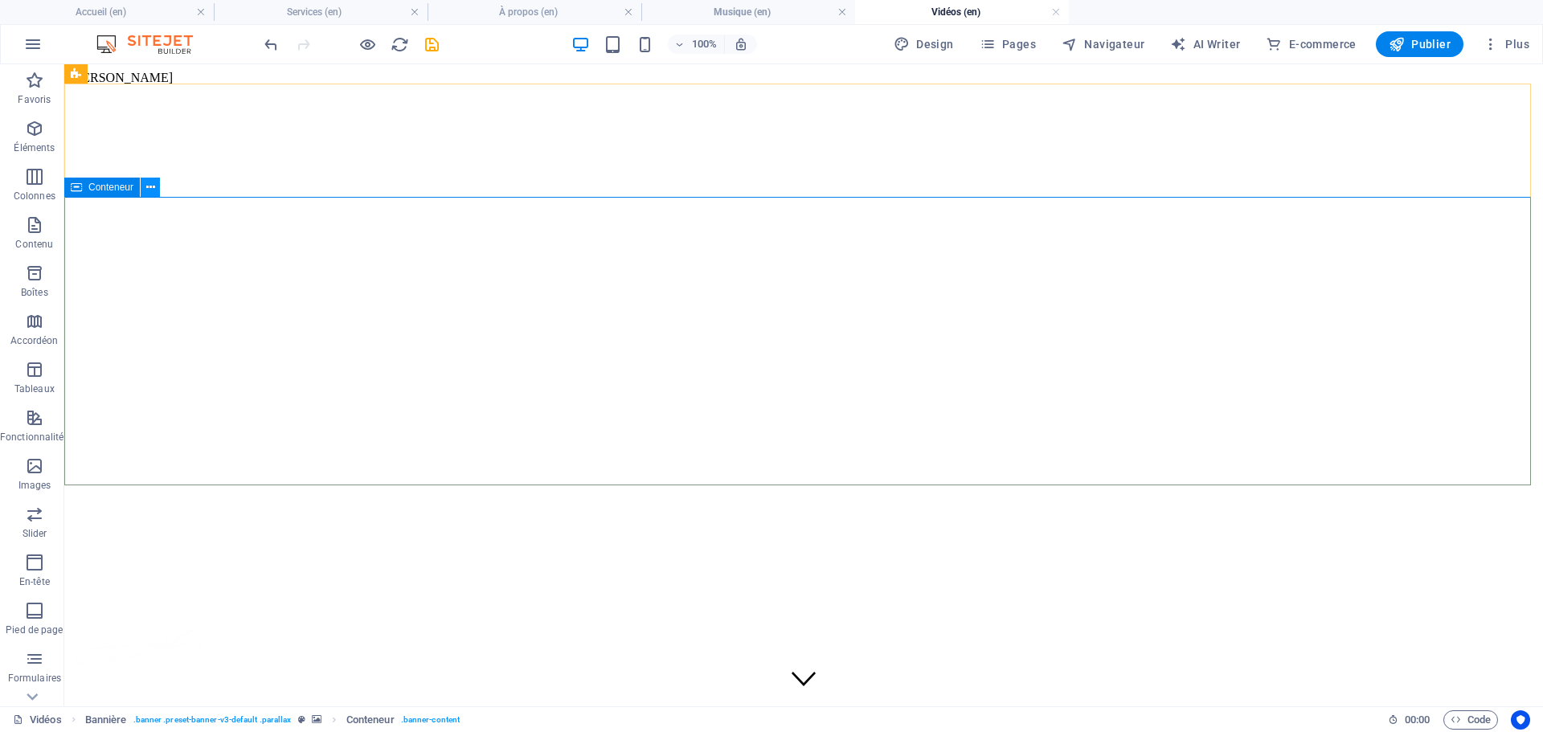
click at [157, 193] on button at bounding box center [150, 187] width 19 height 19
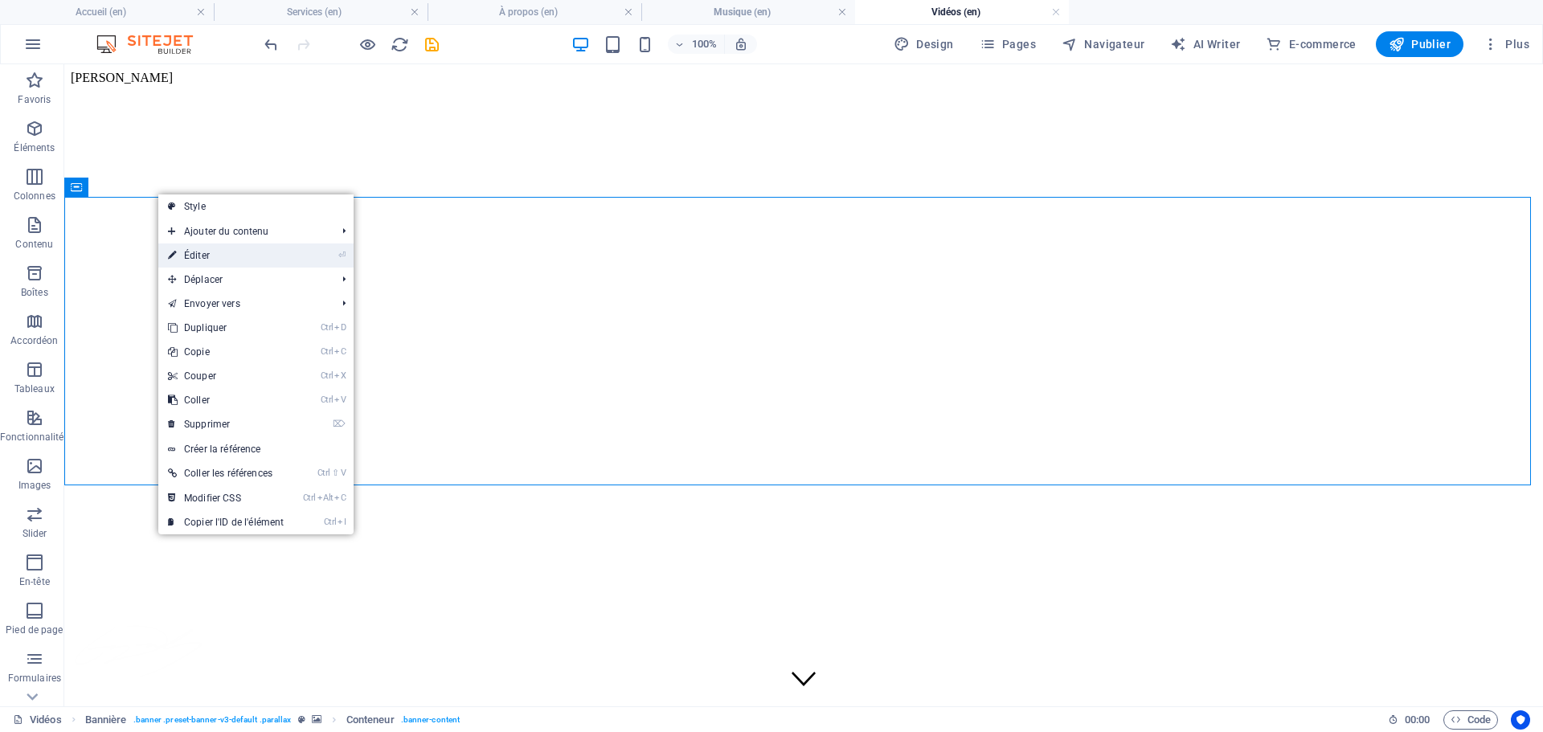
click at [207, 252] on link "⏎ Éditer" at bounding box center [225, 256] width 135 height 24
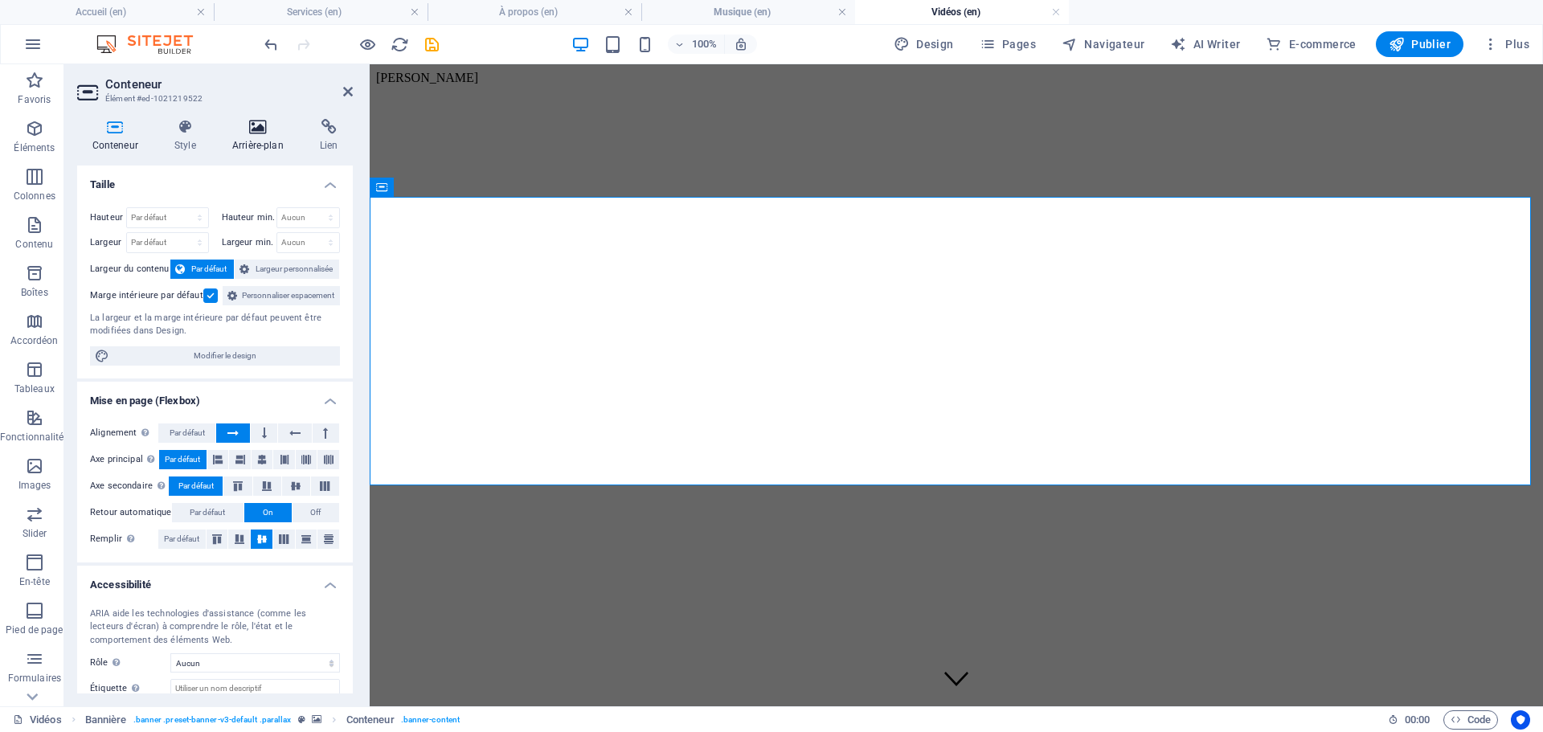
click at [259, 119] on icon at bounding box center [257, 127] width 81 height 16
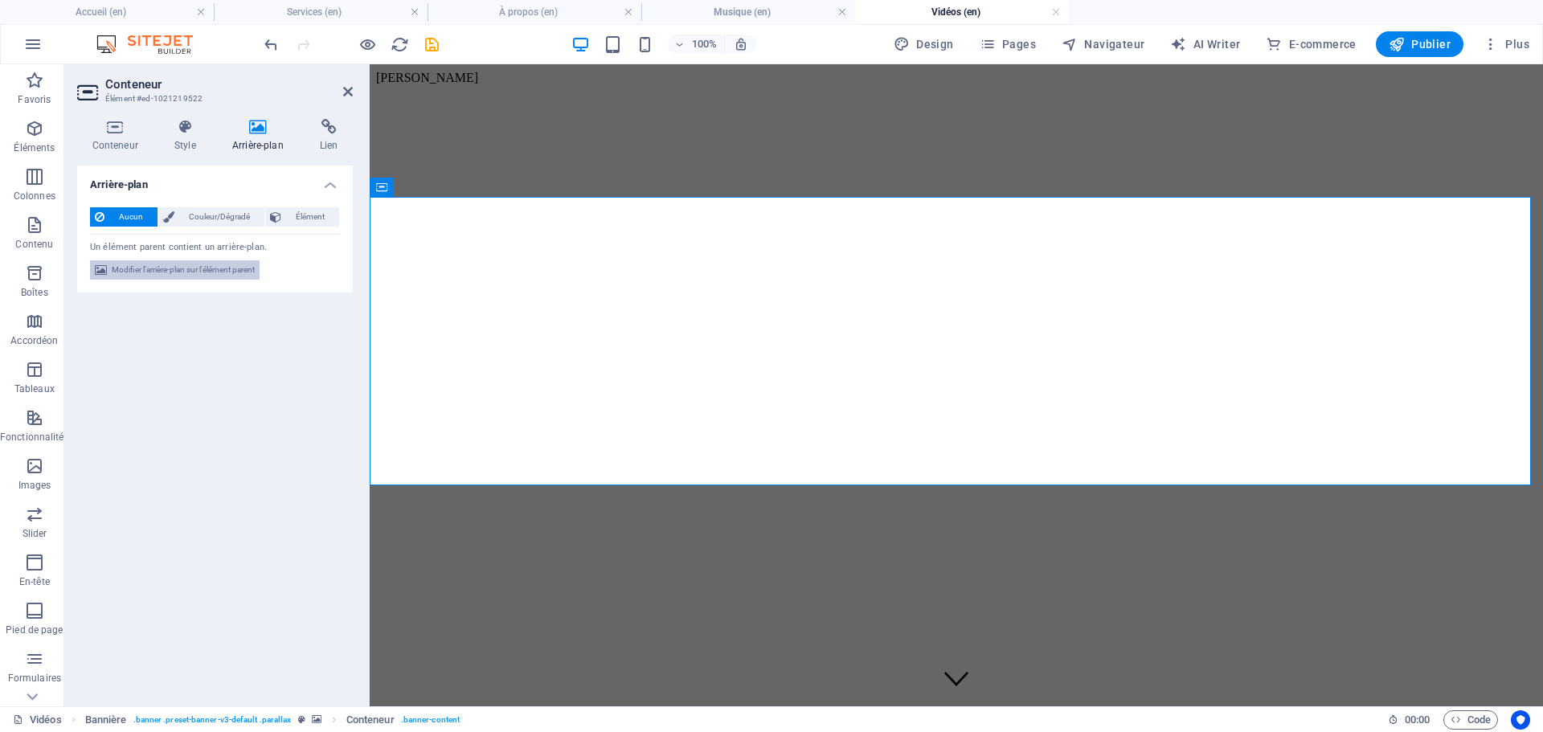
click at [226, 269] on span "Modifier l'arrière-plan sur l'élément parent" at bounding box center [183, 269] width 143 height 19
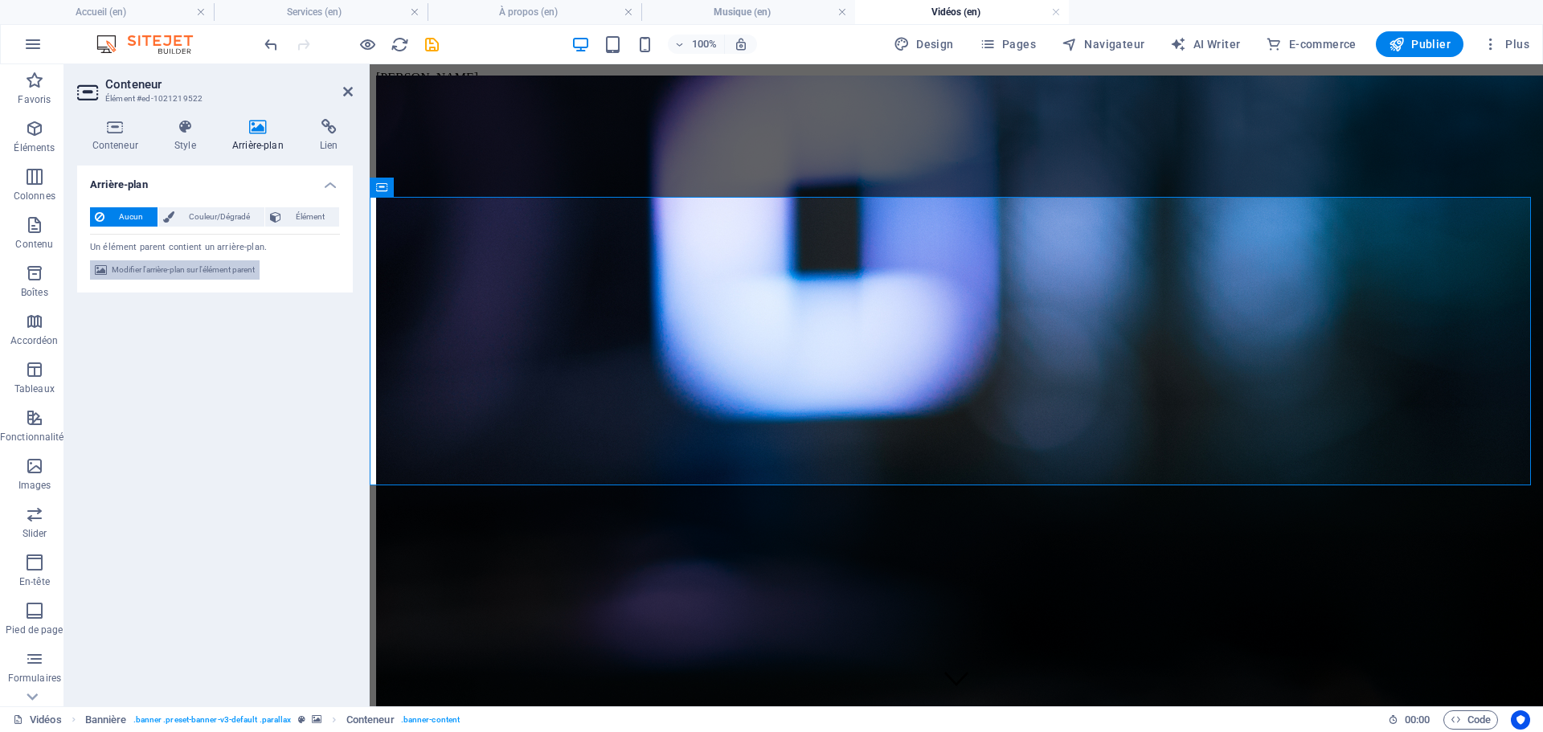
select select "fade"
select select "ms"
select select "s"
select select "progressive"
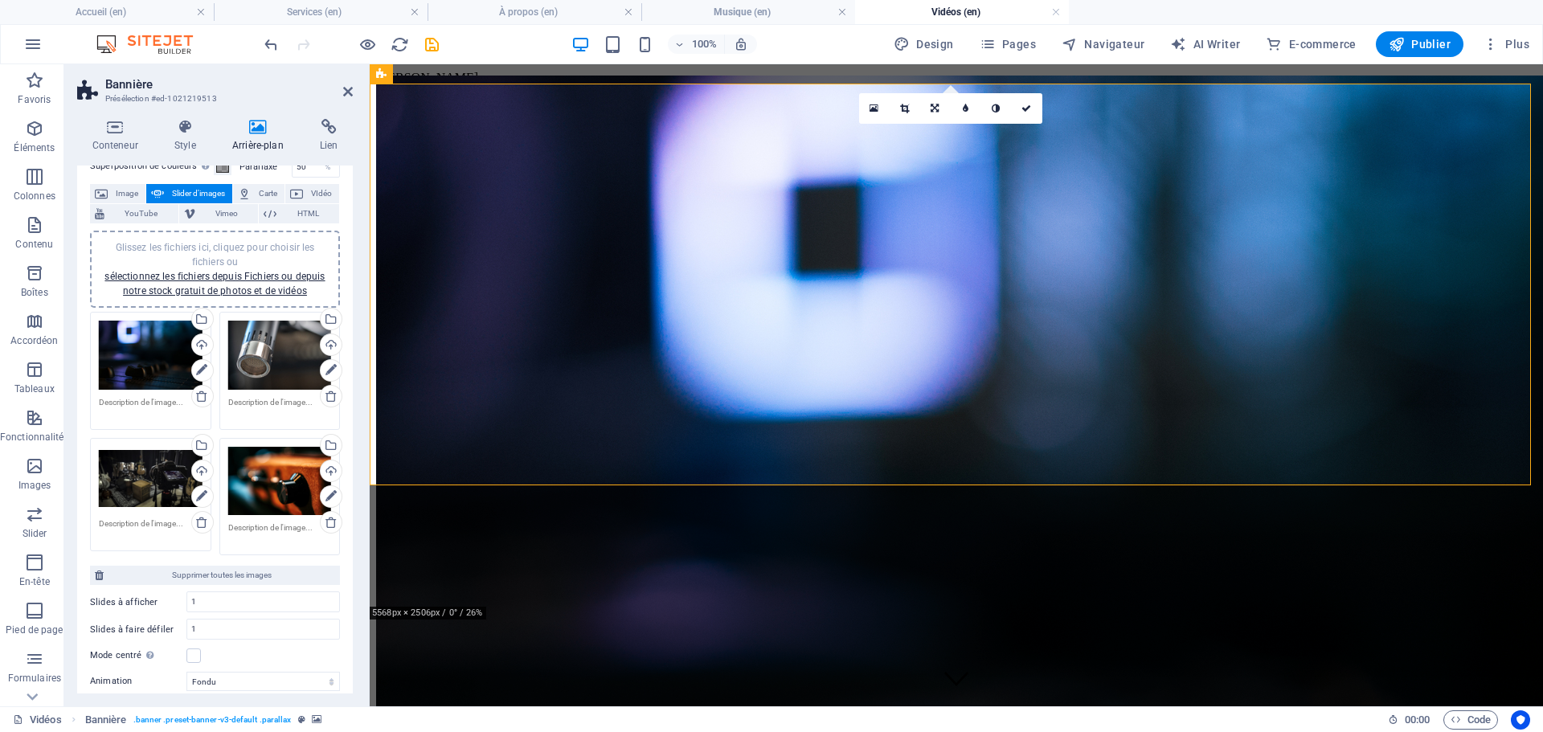
scroll to position [161, 0]
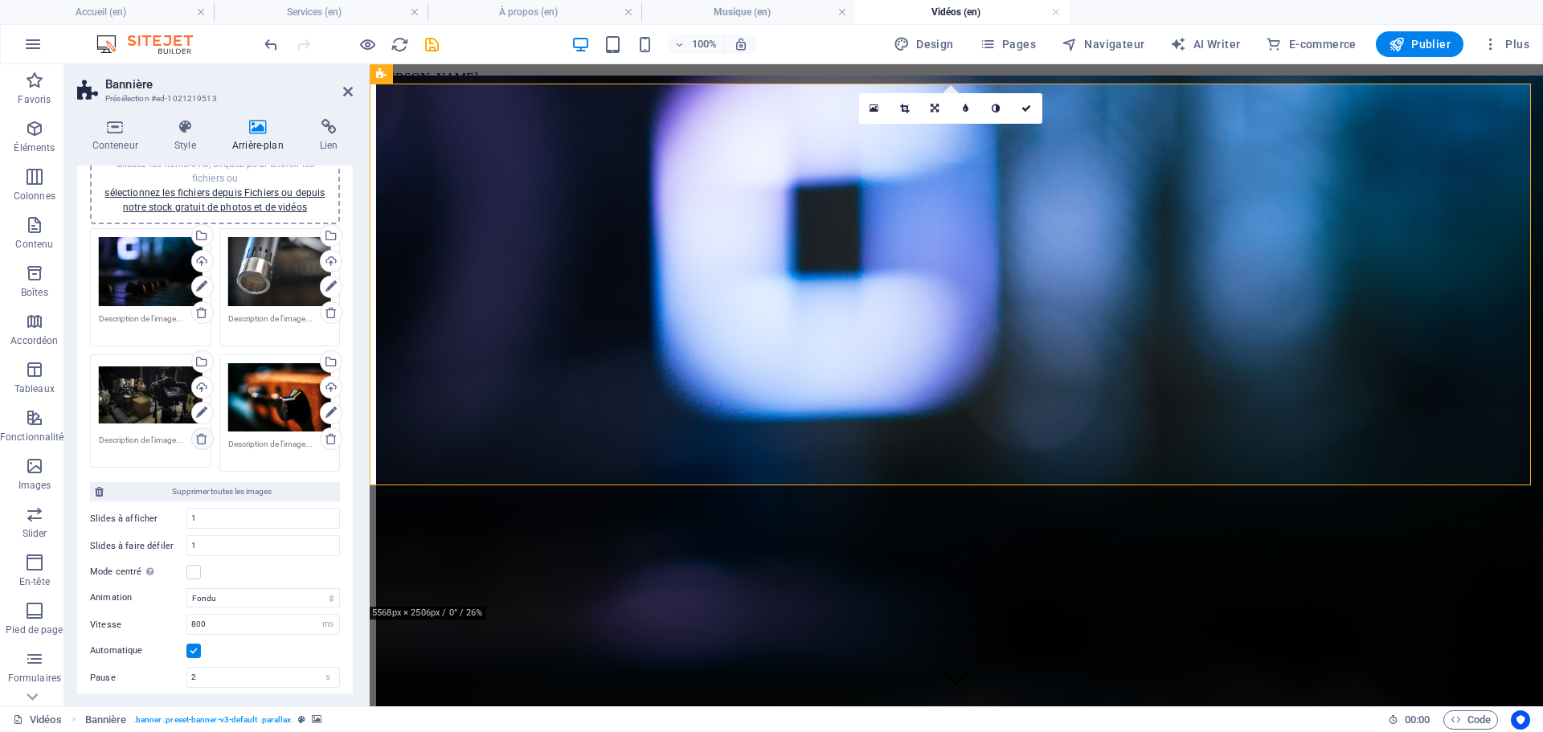
click at [200, 442] on icon at bounding box center [201, 438] width 13 height 13
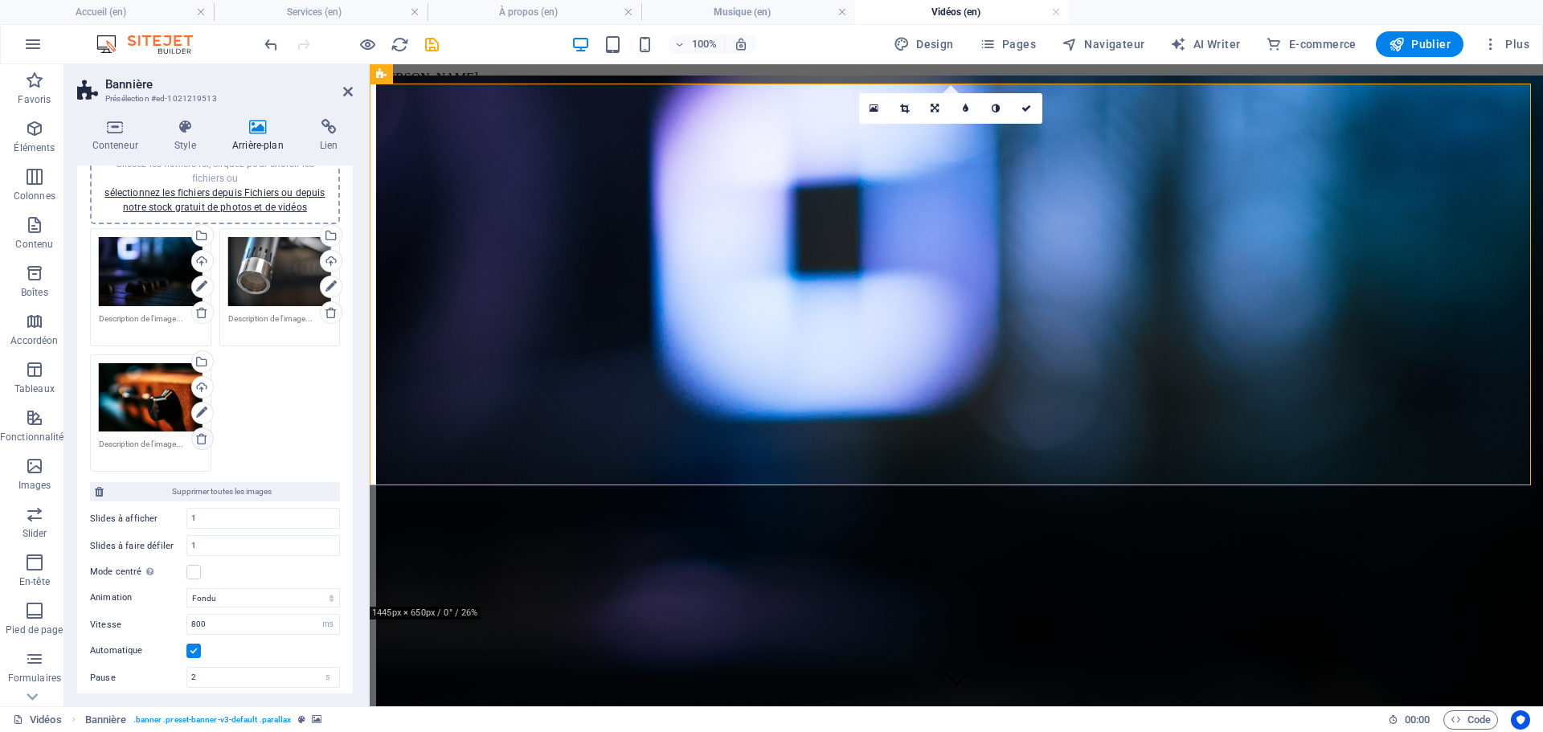
click at [202, 439] on icon at bounding box center [201, 438] width 13 height 13
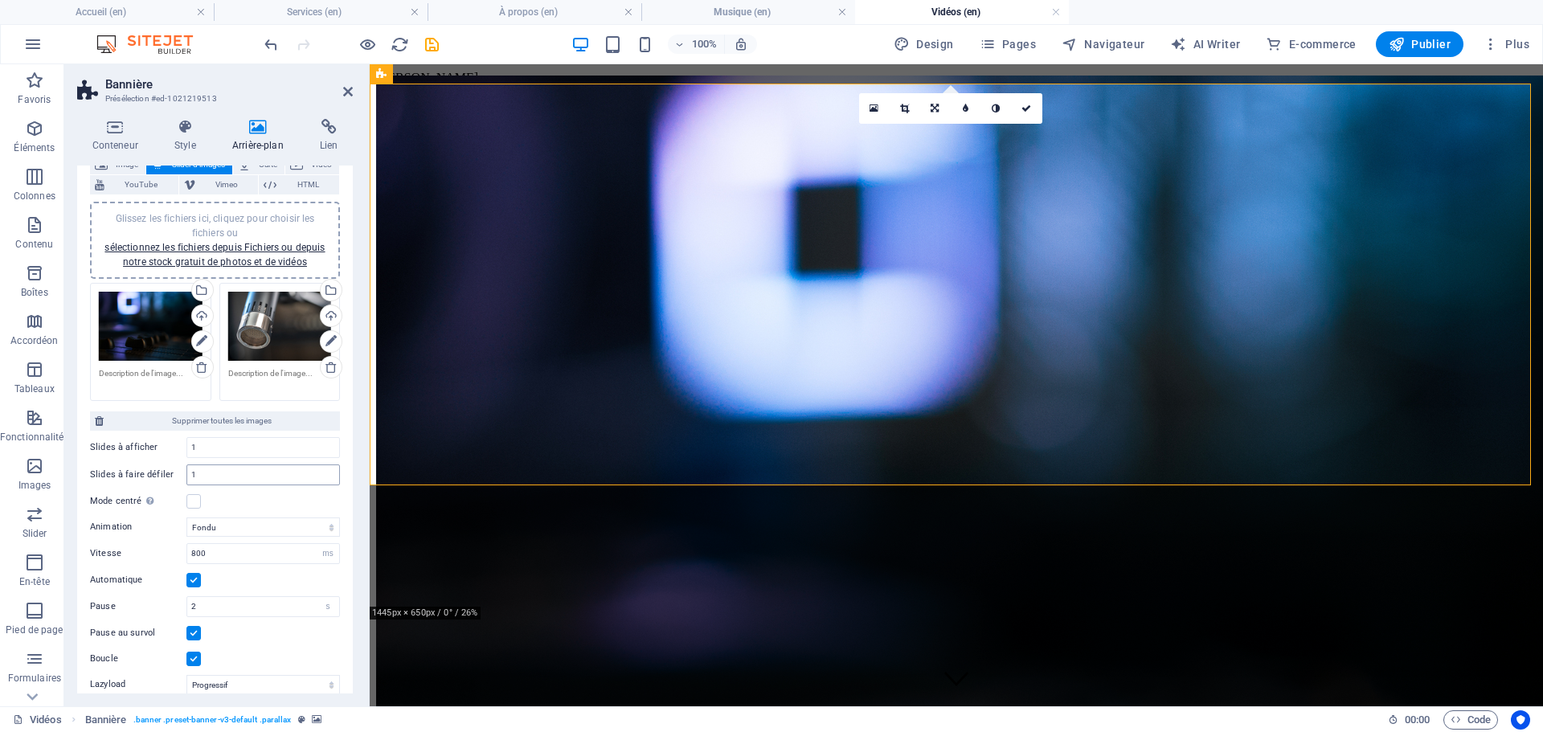
scroll to position [80, 0]
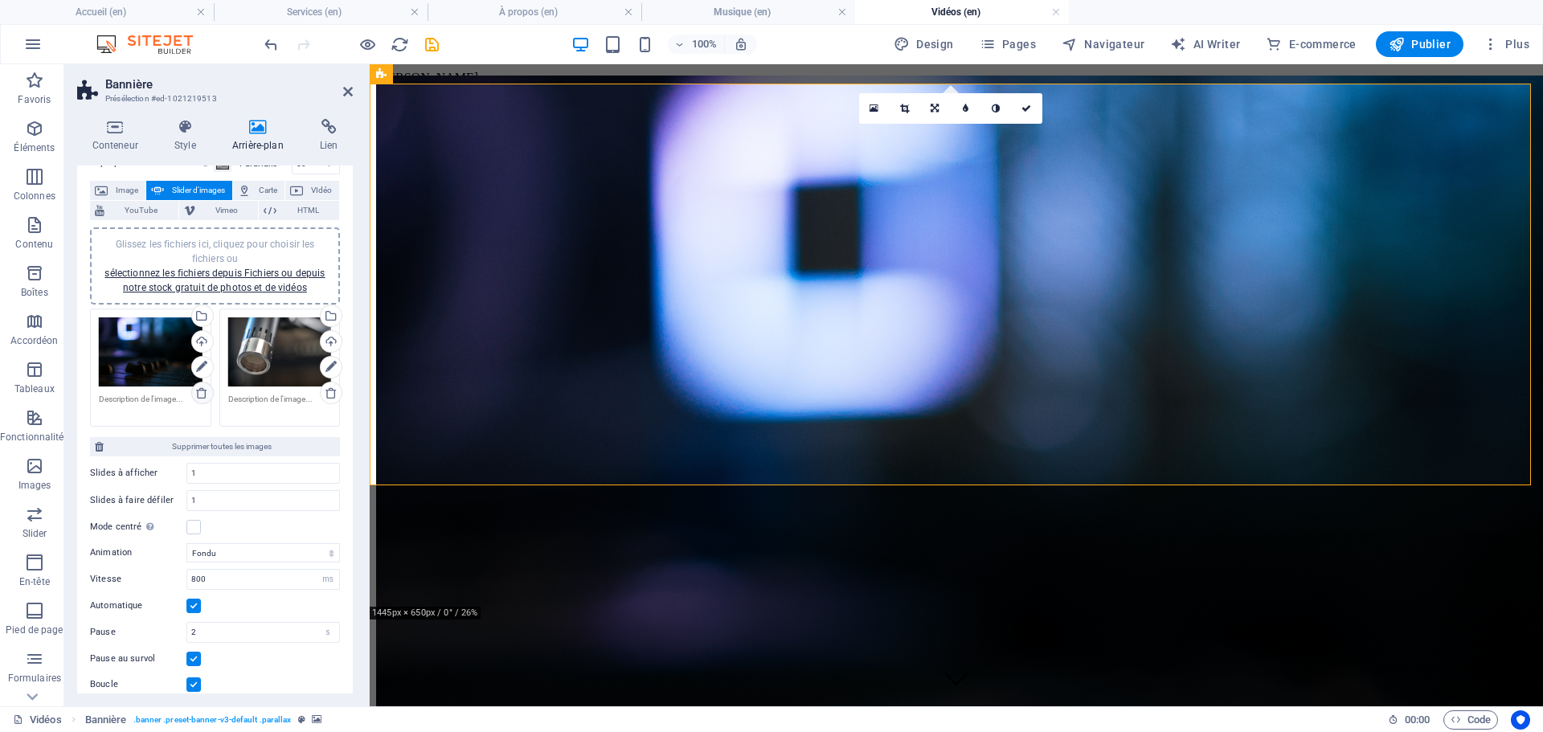
click at [197, 390] on icon at bounding box center [201, 393] width 13 height 13
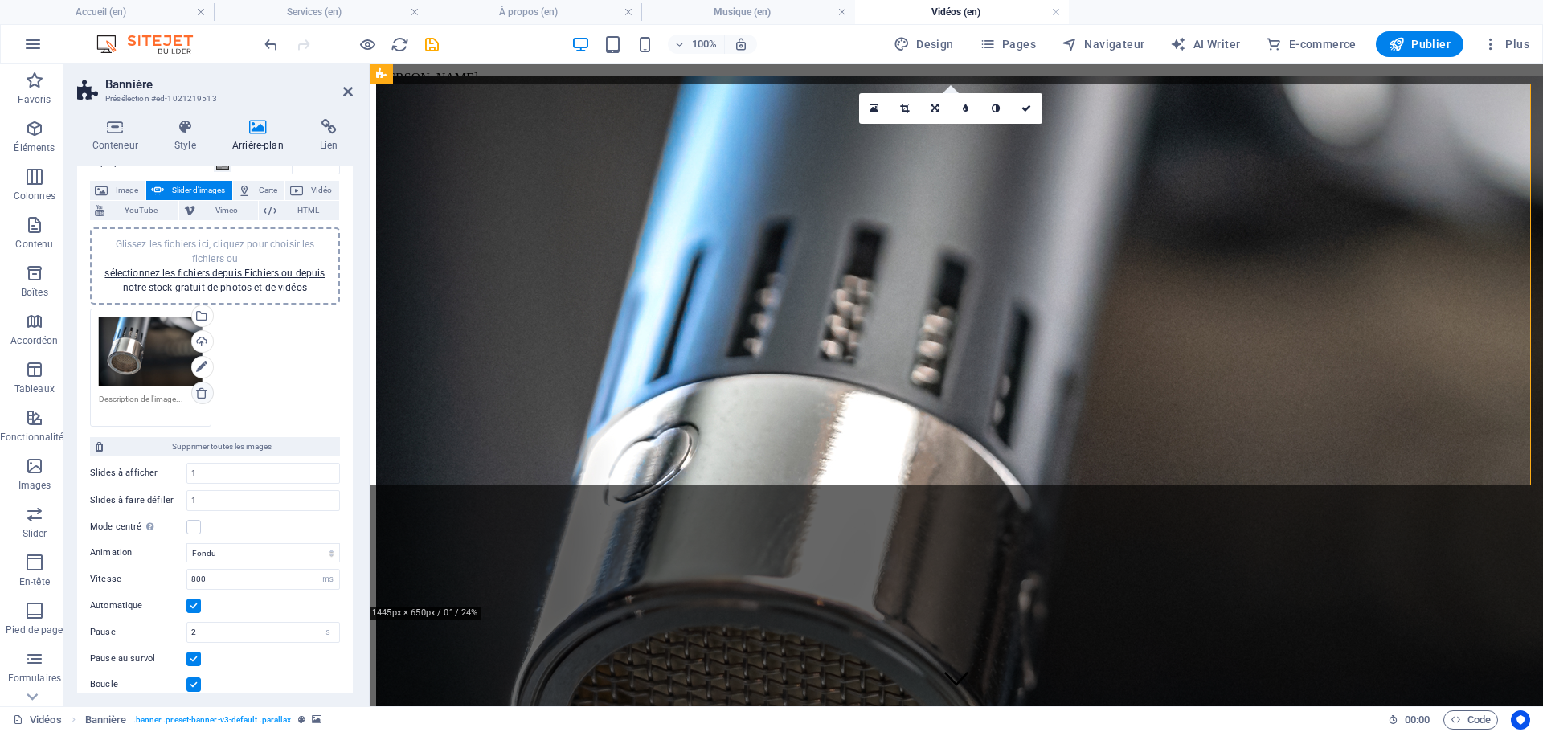
click at [201, 396] on icon at bounding box center [201, 393] width 13 height 13
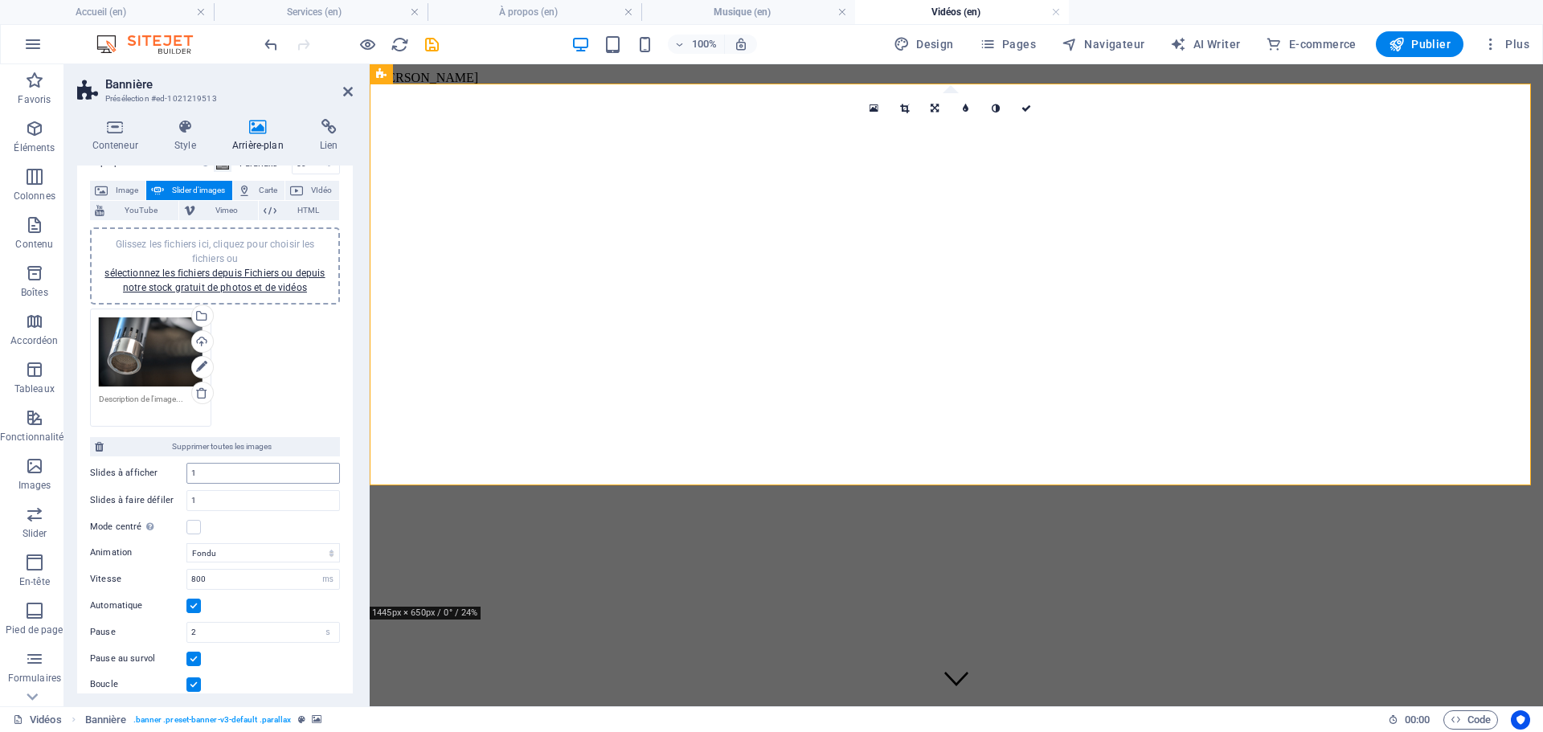
scroll to position [45, 0]
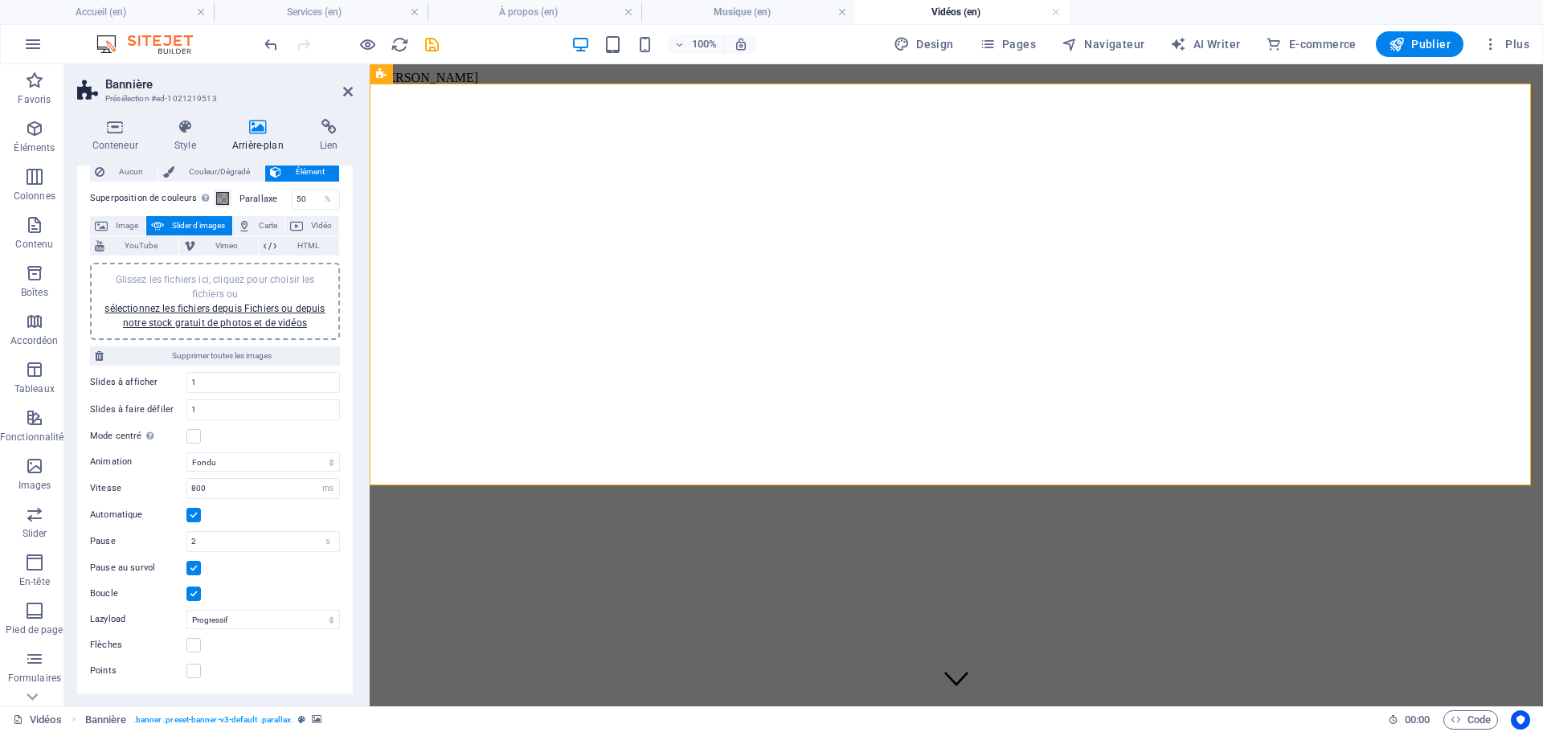
click at [215, 314] on div "Glissez les fichiers ici, cliquez pour choisir les fichiers ou sélectionnez les…" at bounding box center [215, 301] width 231 height 58
click at [227, 246] on span "Vimeo" at bounding box center [227, 245] width 54 height 19
select select "ar16_9"
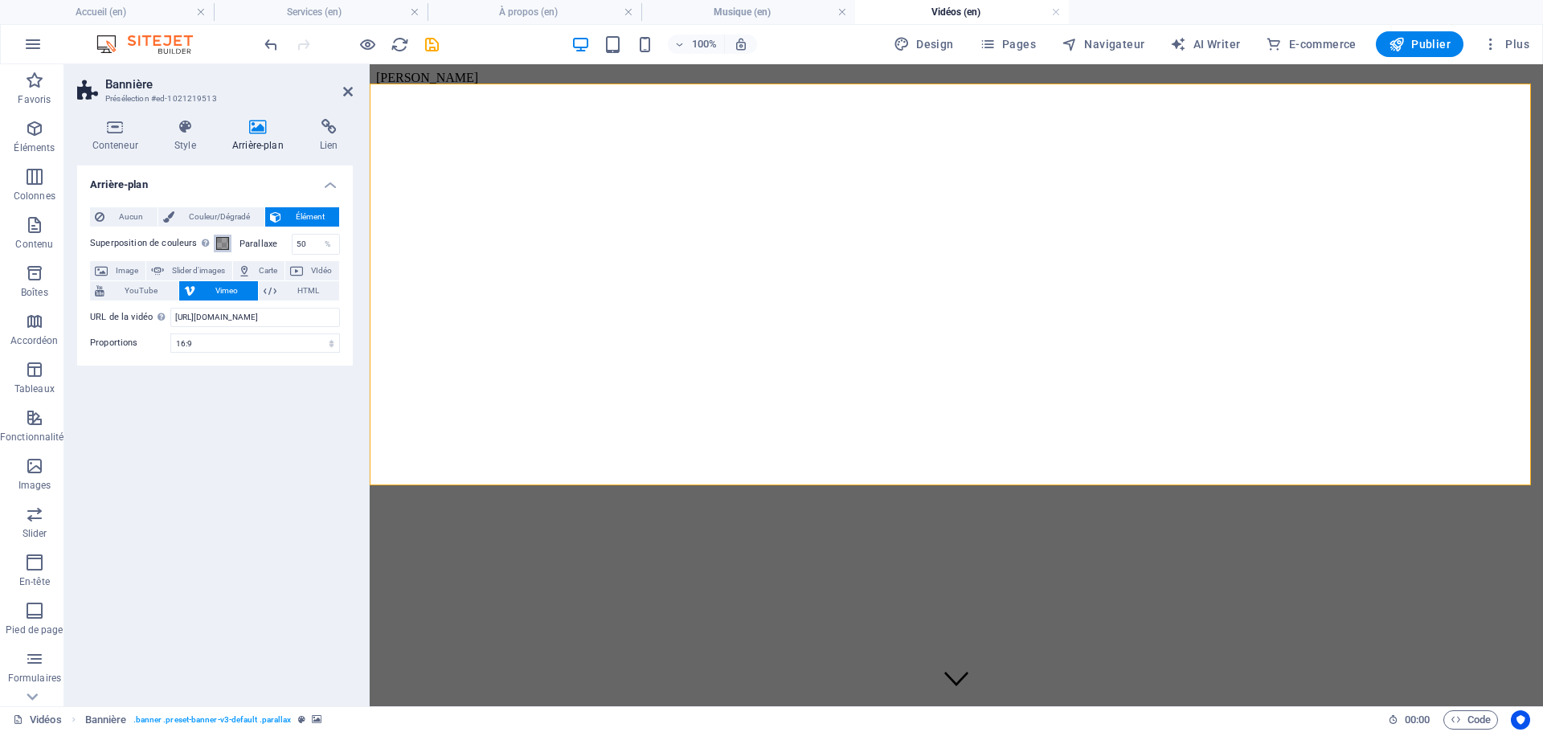
scroll to position [0, 0]
click at [158, 290] on span "YouTube" at bounding box center [141, 290] width 64 height 19
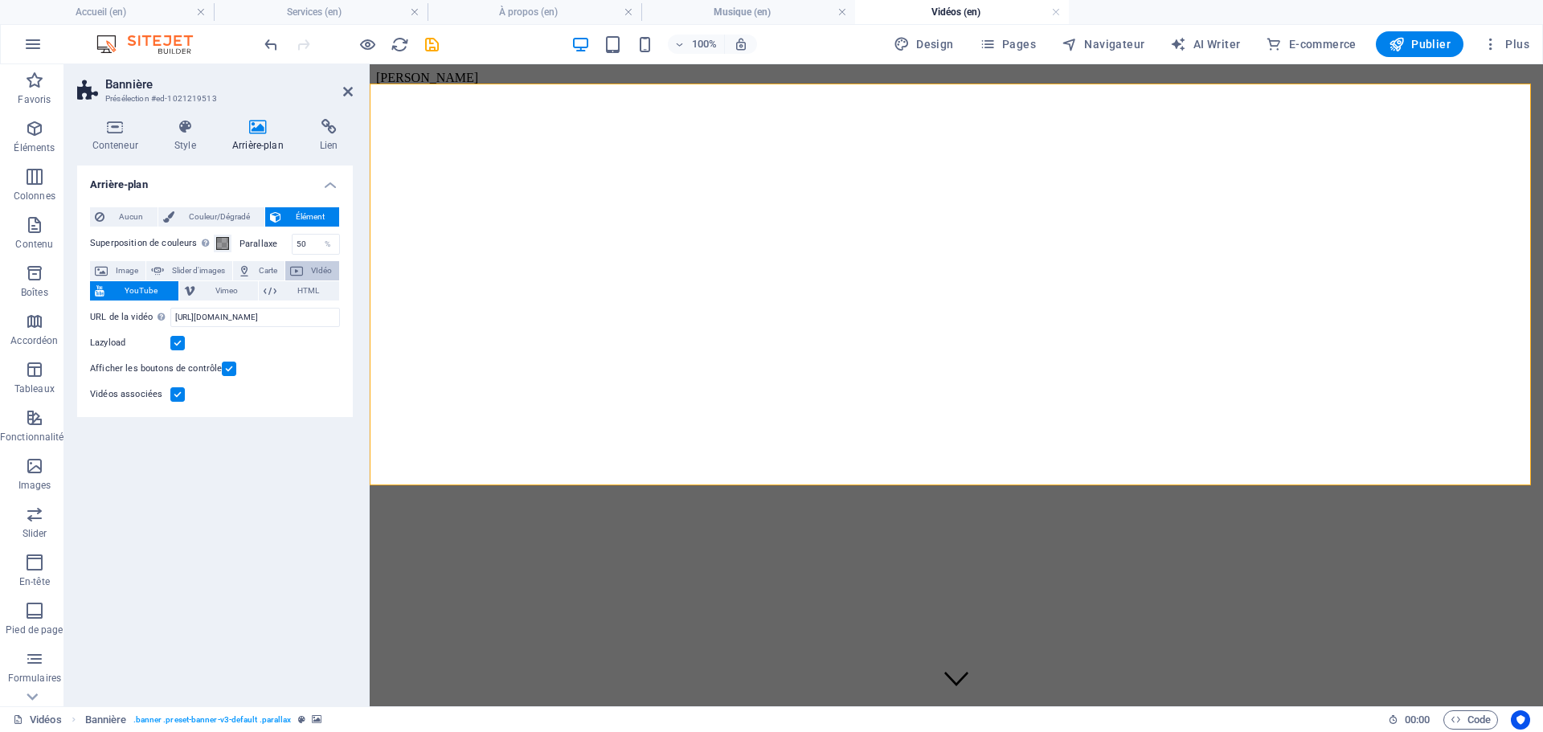
click at [317, 268] on span "VIdéo" at bounding box center [321, 270] width 27 height 19
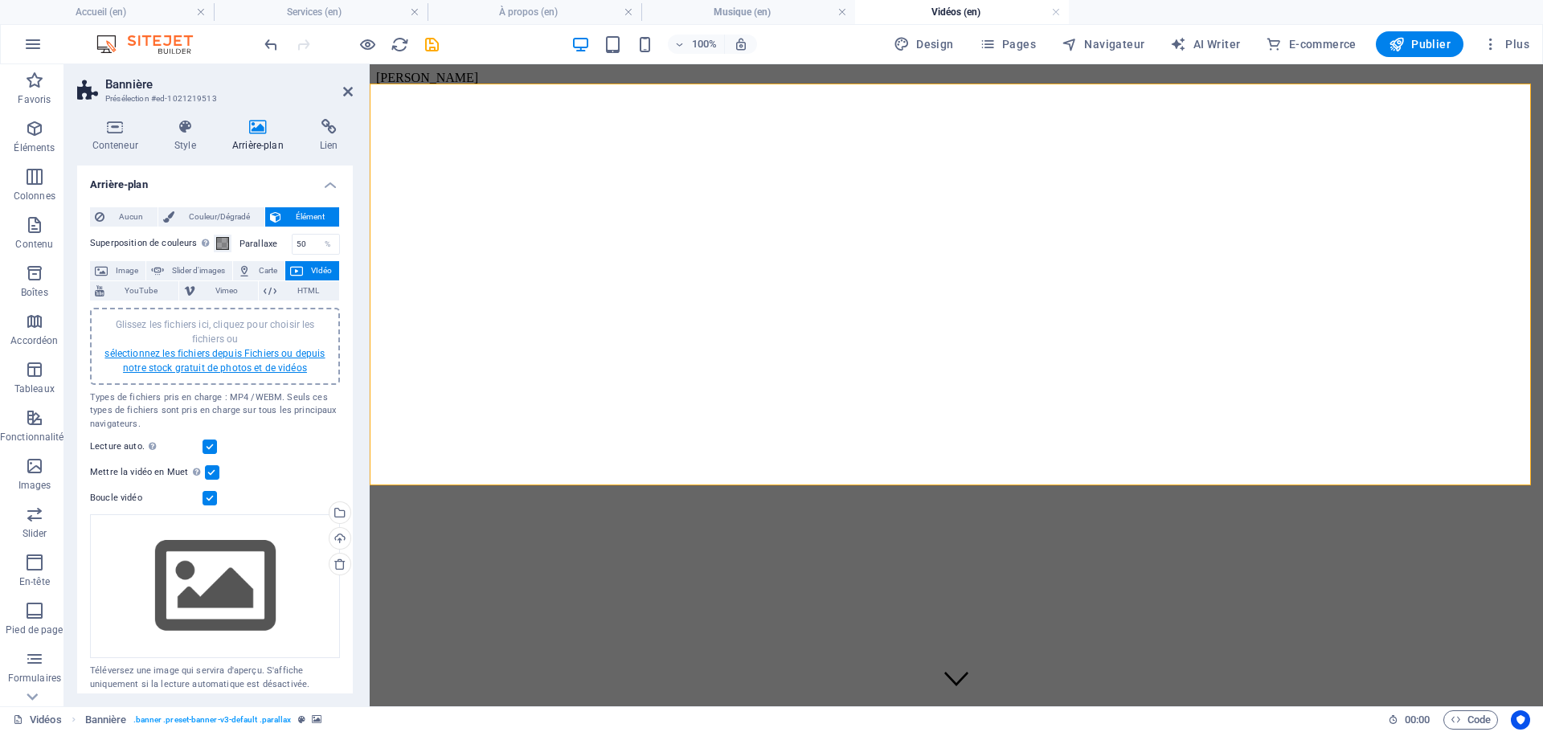
click at [234, 366] on link "sélectionnez les fichiers depuis Fichiers ou depuis notre stock gratuit de phot…" at bounding box center [214, 361] width 220 height 26
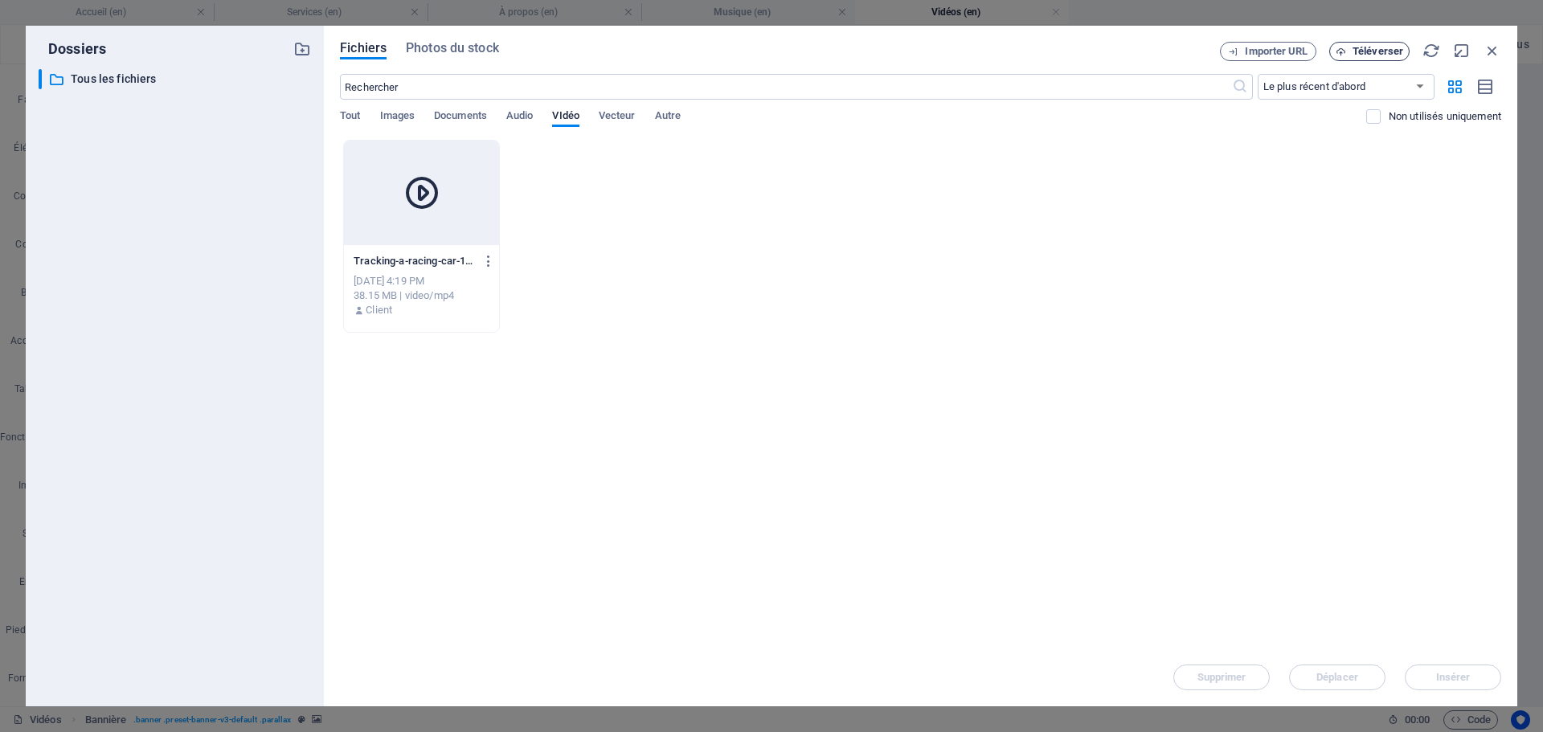
click at [1402, 54] on span "Téléverser" at bounding box center [1378, 52] width 51 height 10
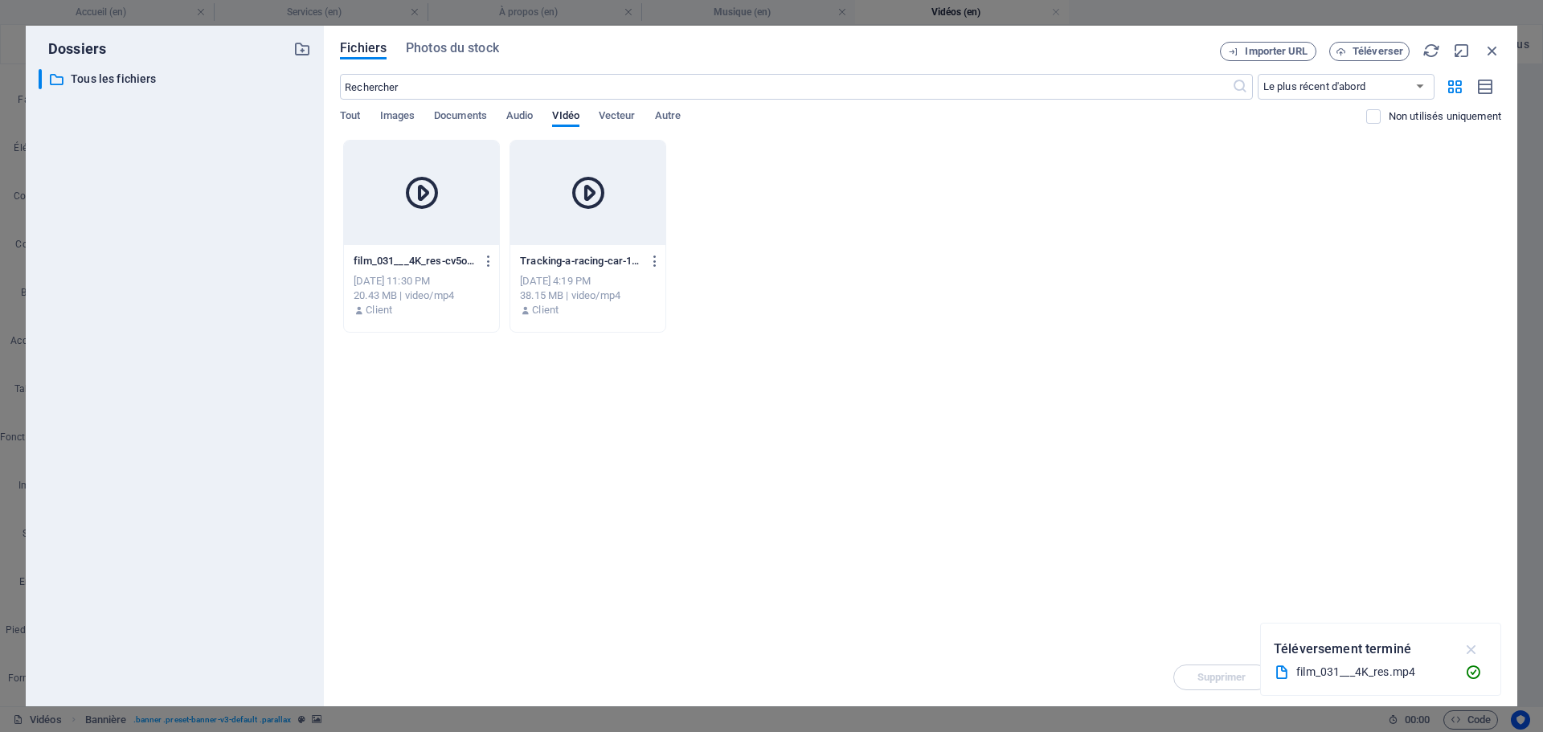
click at [1471, 649] on icon "button" at bounding box center [1472, 650] width 18 height 18
click at [452, 231] on div at bounding box center [421, 193] width 155 height 104
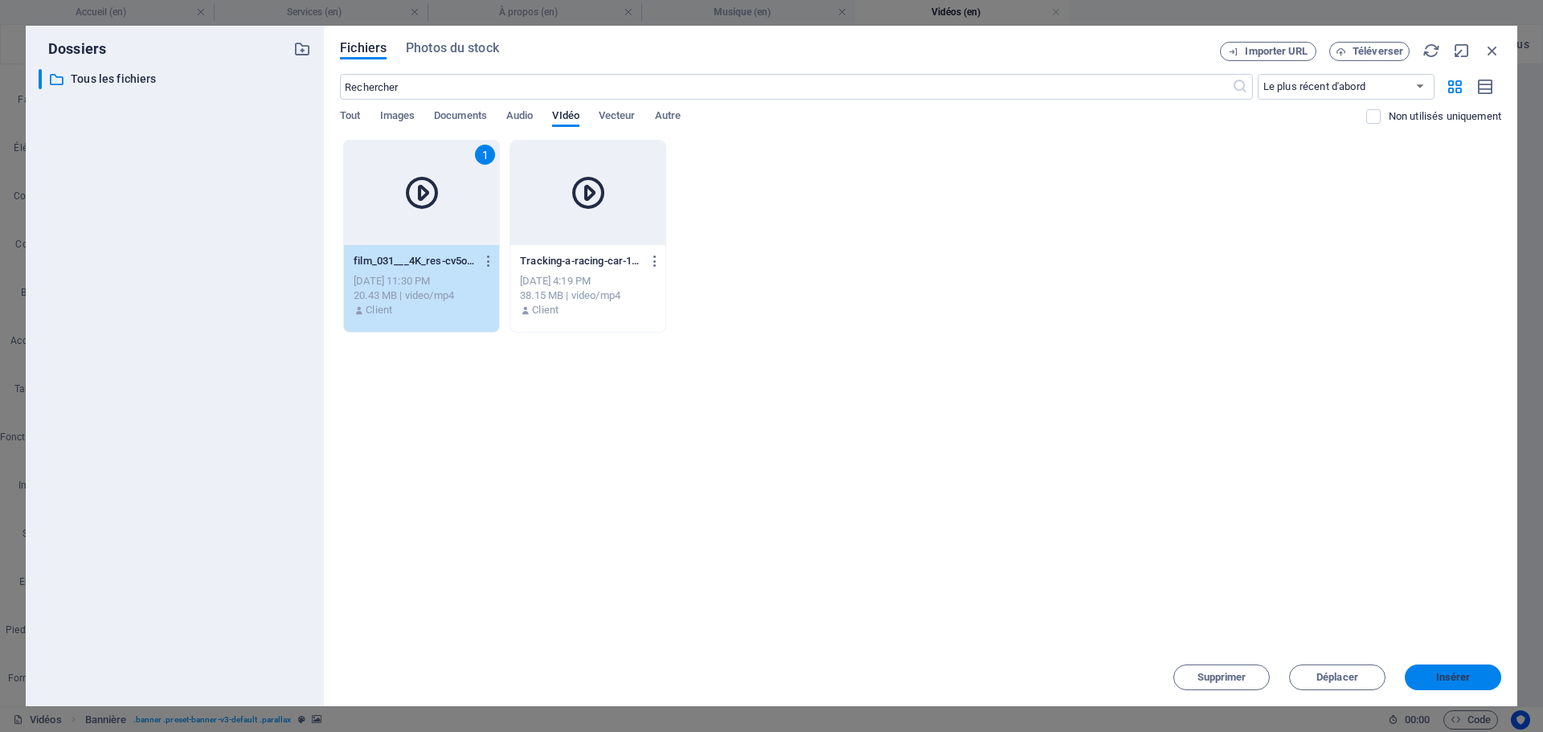
click at [1463, 679] on span "Insérer" at bounding box center [1453, 678] width 35 height 10
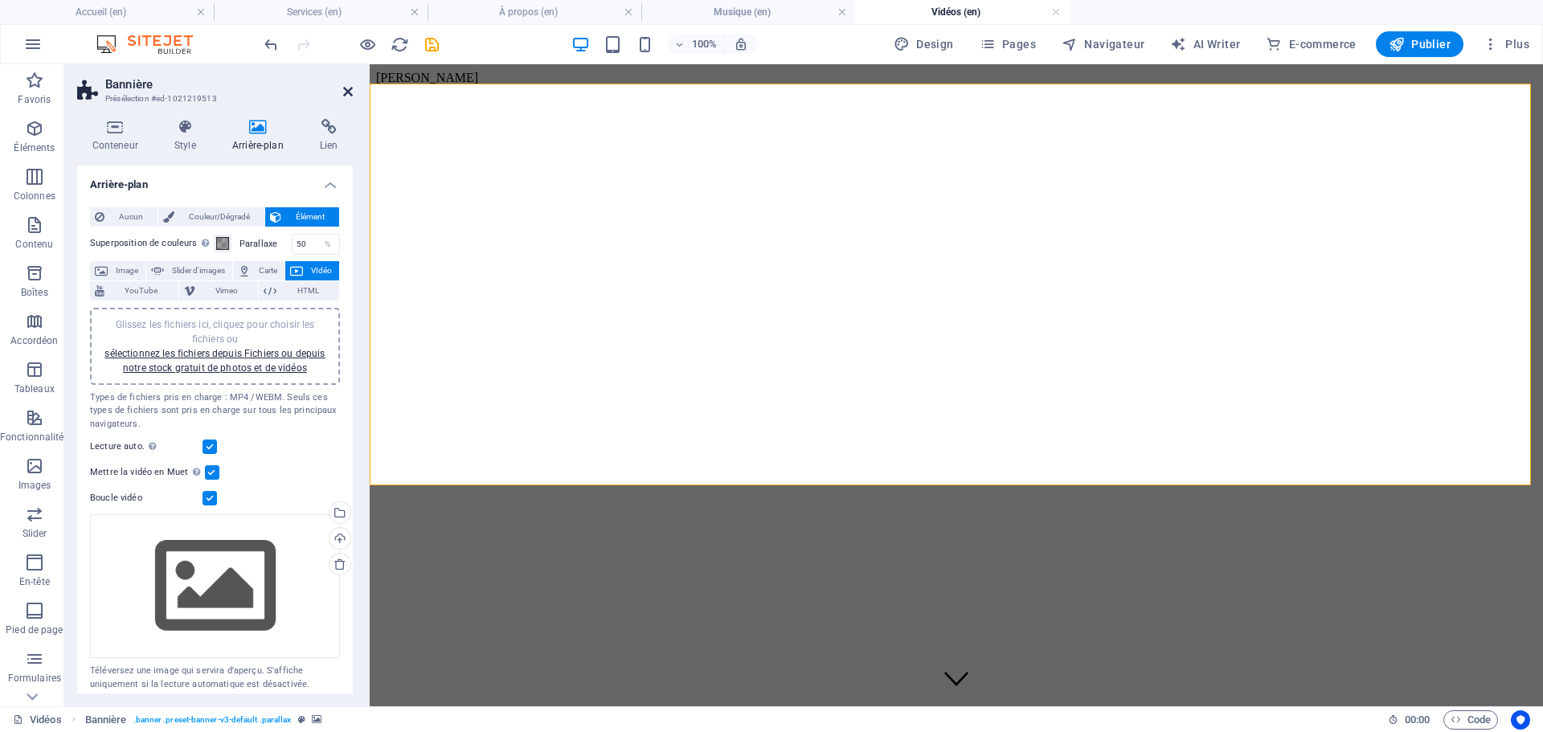
click at [345, 94] on icon at bounding box center [348, 91] width 10 height 13
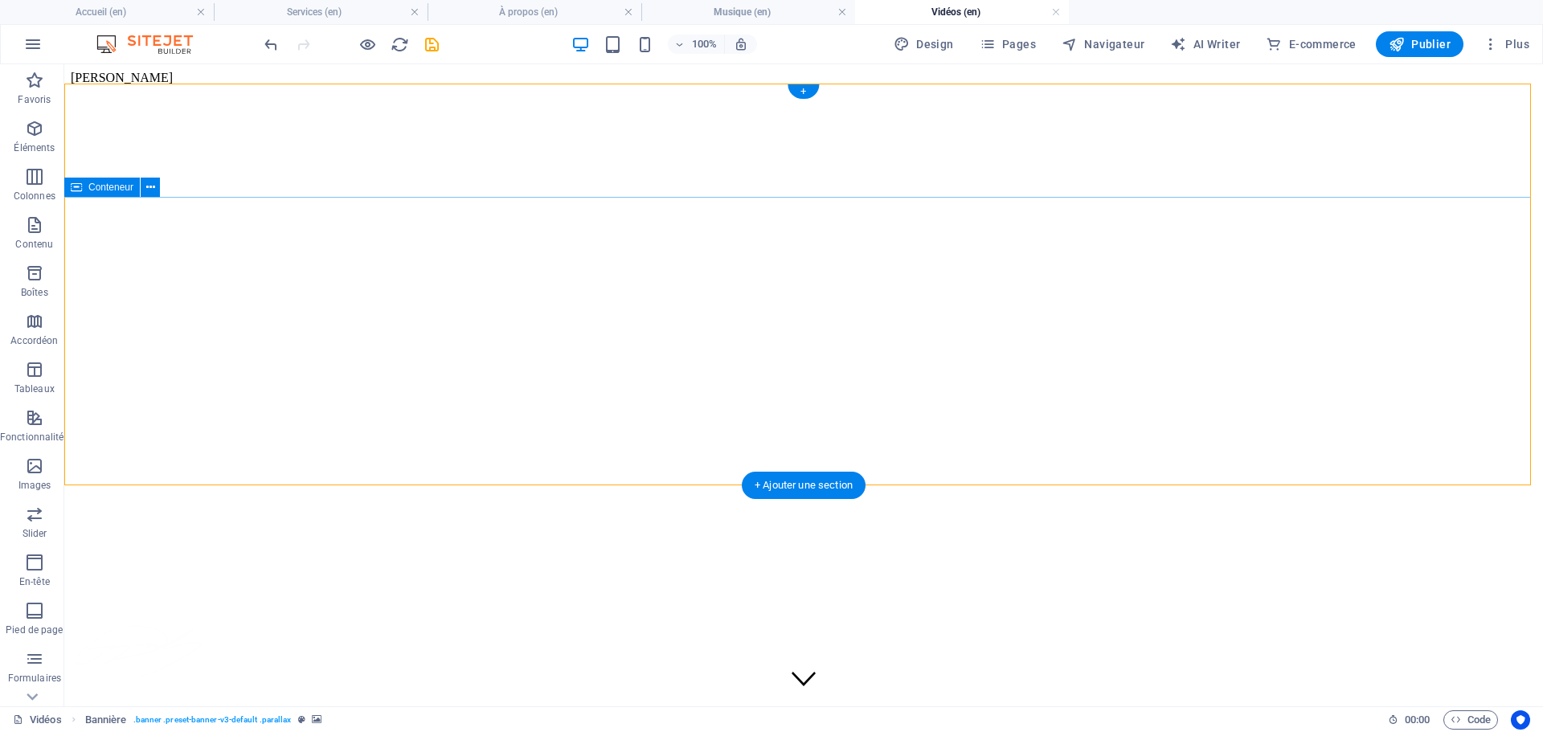
scroll to position [80, 0]
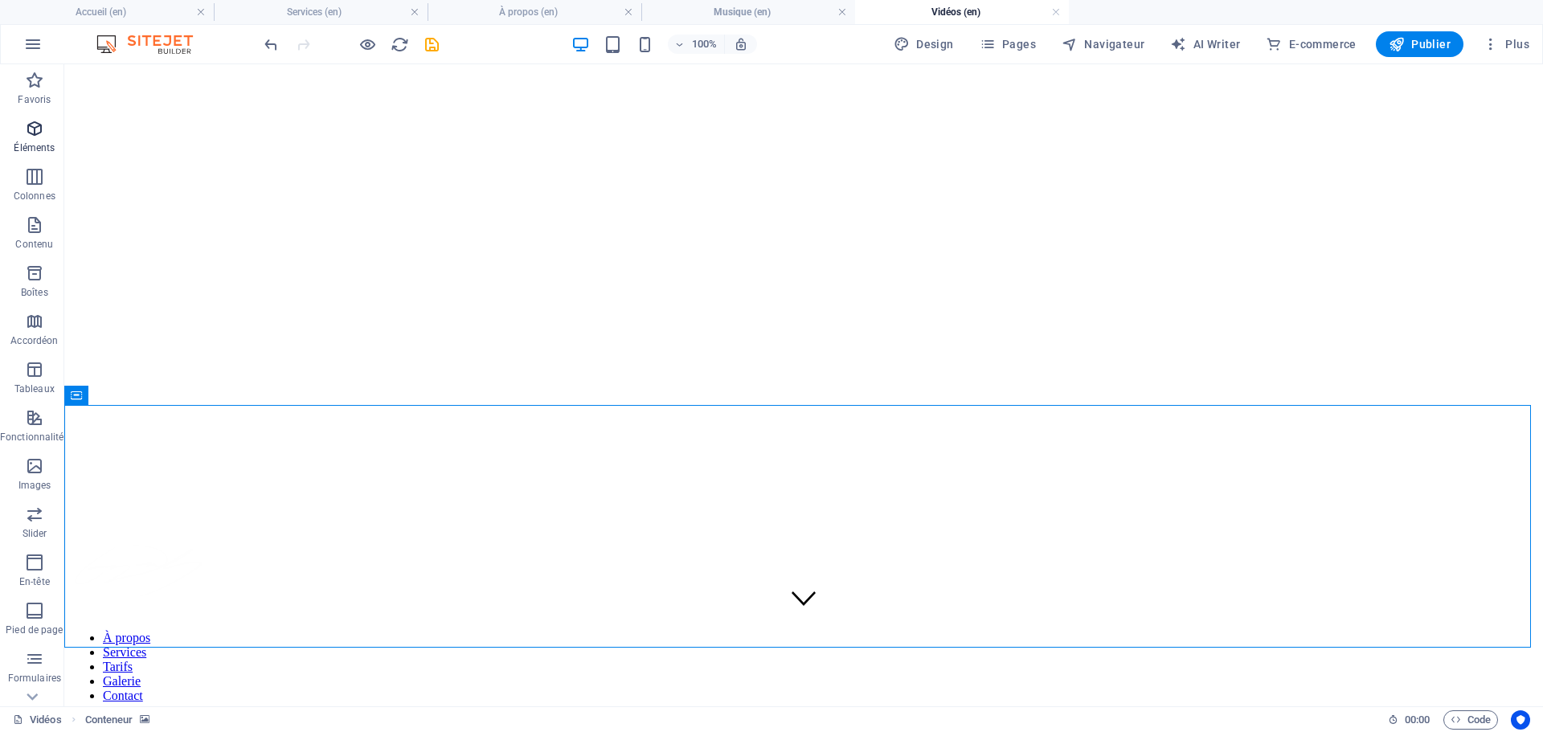
click at [39, 136] on icon "button" at bounding box center [34, 128] width 19 height 19
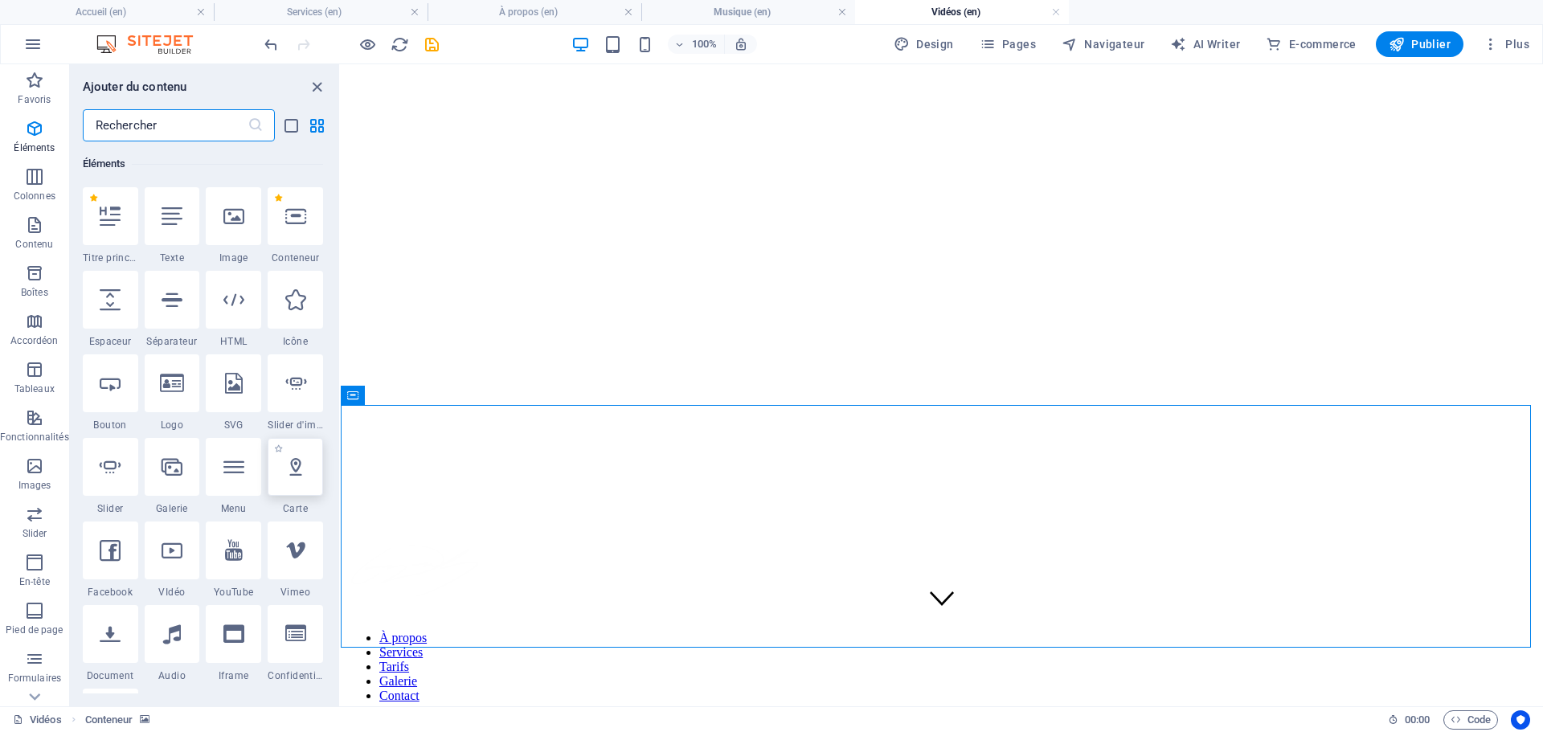
scroll to position [252, 0]
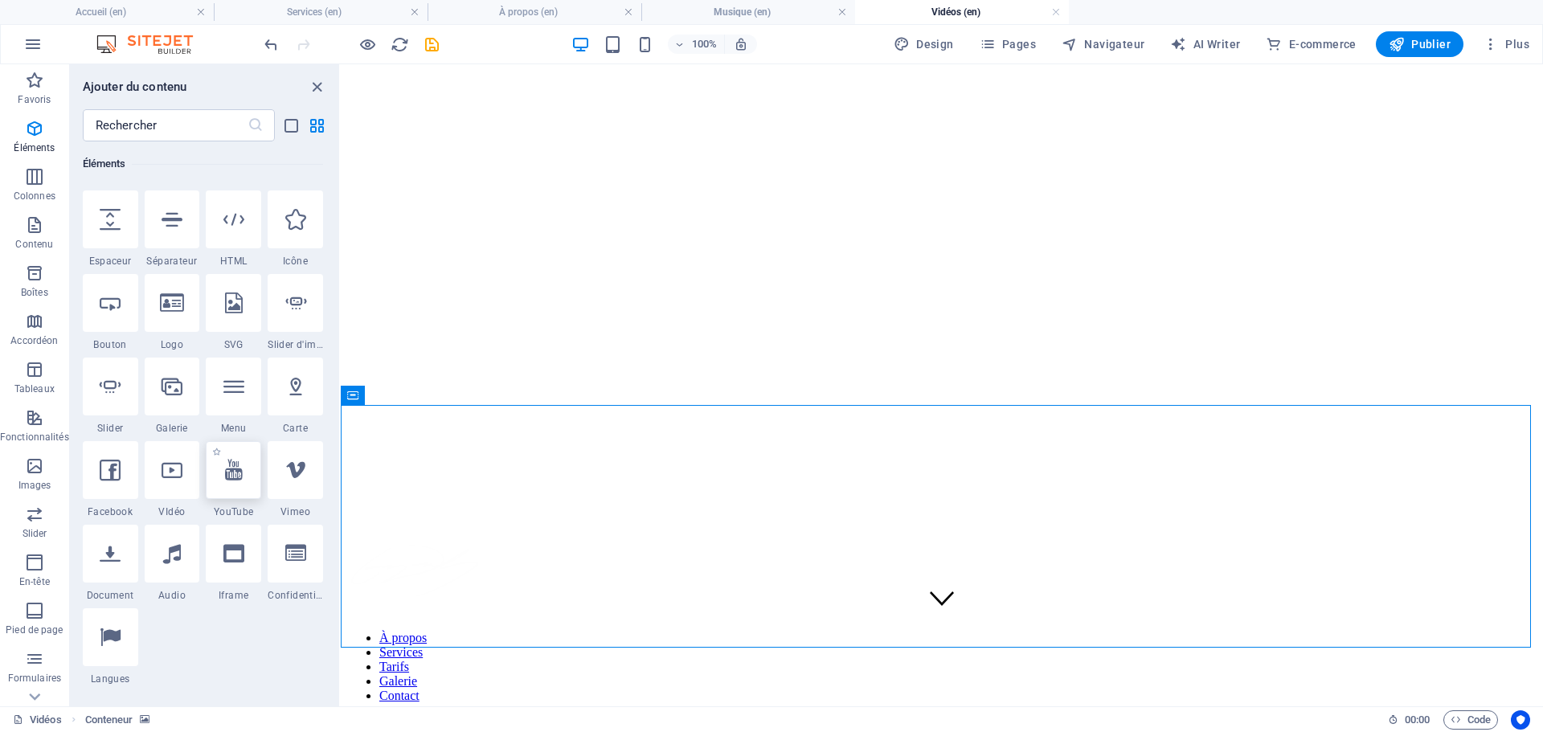
click at [244, 481] on div at bounding box center [233, 470] width 55 height 58
select select "ar16_9"
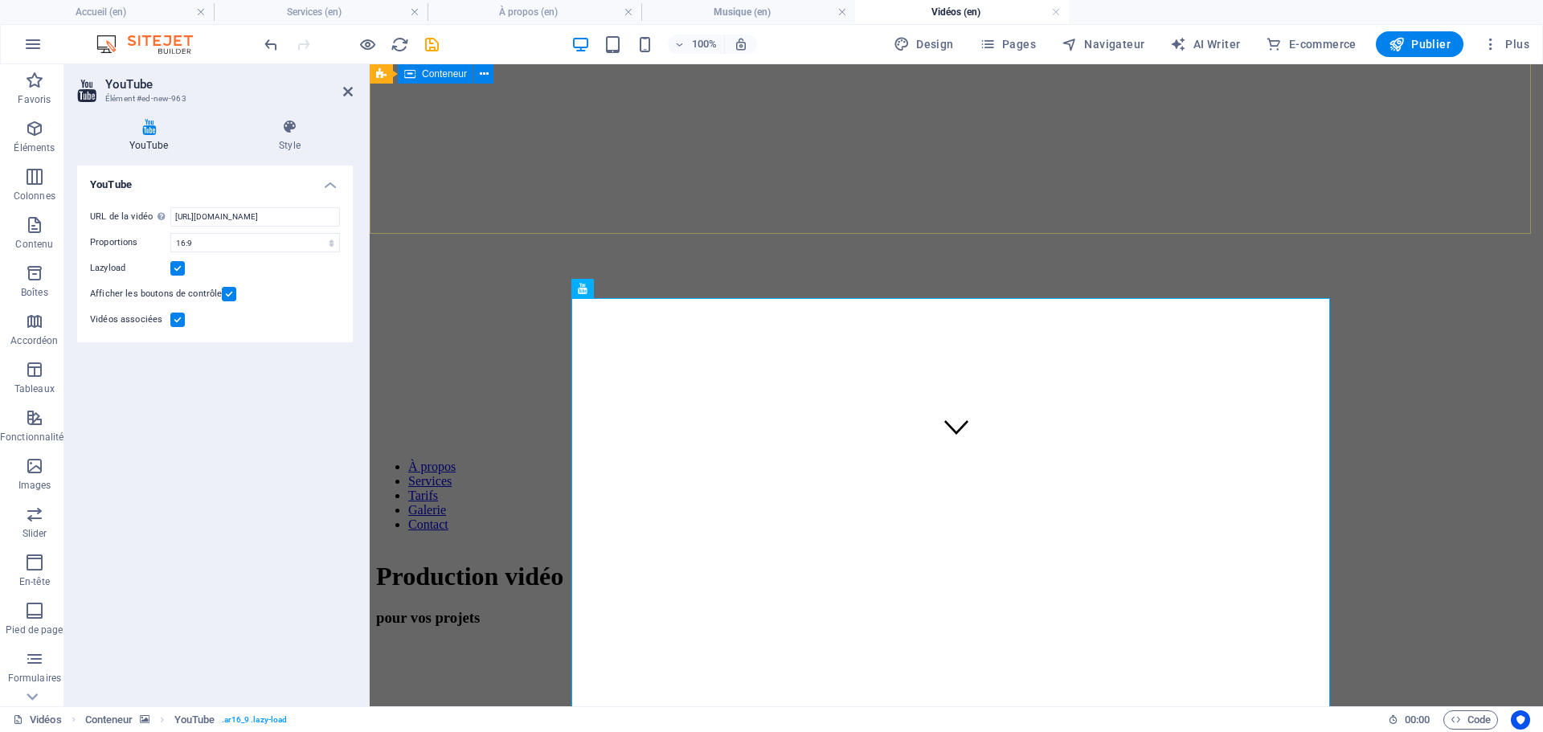
scroll to position [321, 0]
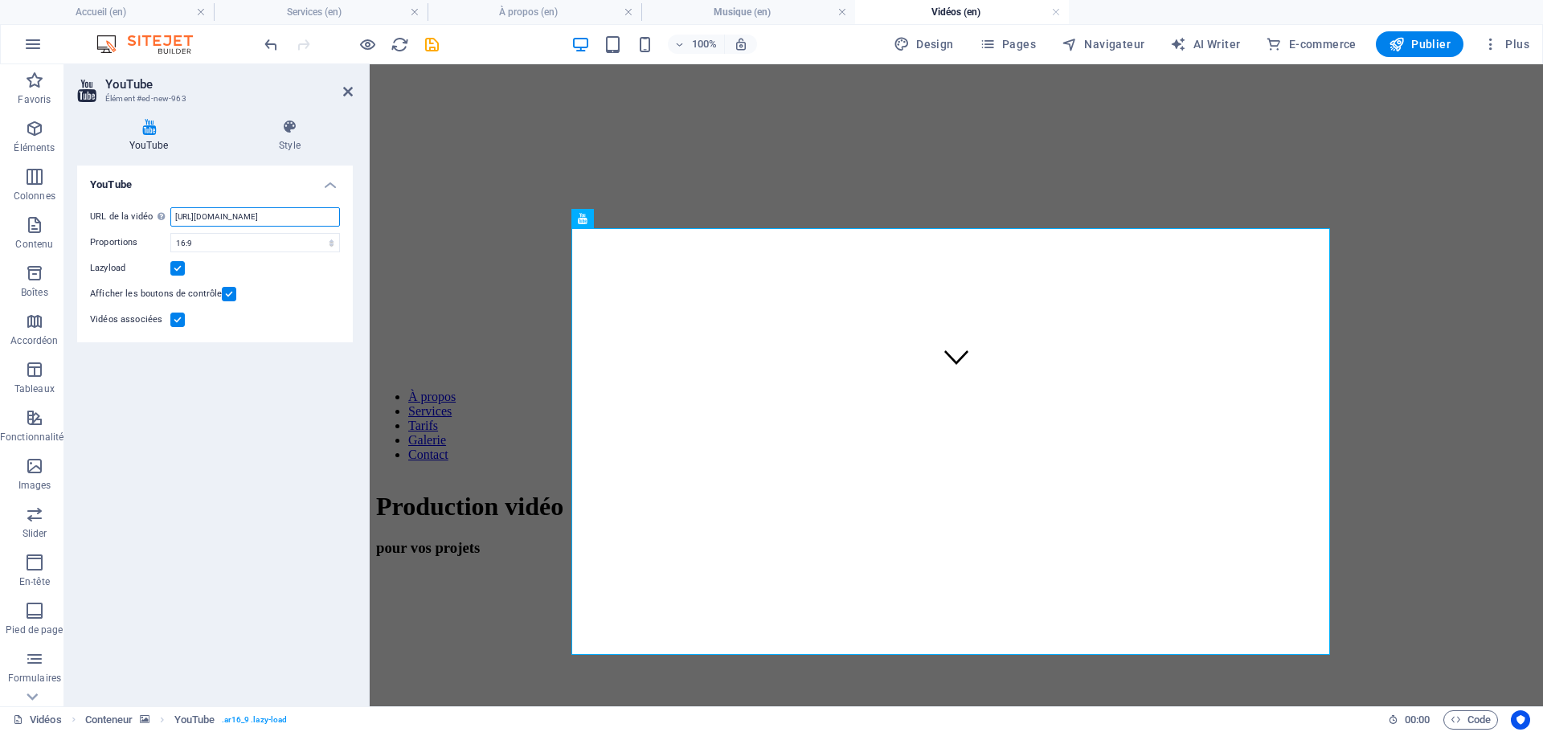
click at [203, 223] on input "[URL][DOMAIN_NAME]" at bounding box center [255, 216] width 170 height 19
drag, startPoint x: 331, startPoint y: 217, endPoint x: 0, endPoint y: 199, distance: 331.6
click at [0, 200] on section "Favoris Éléments Colonnes Contenu Boîtes Accordéon Tableaux Fonctionnalités Ima…" at bounding box center [771, 385] width 1543 height 642
type input "Y"
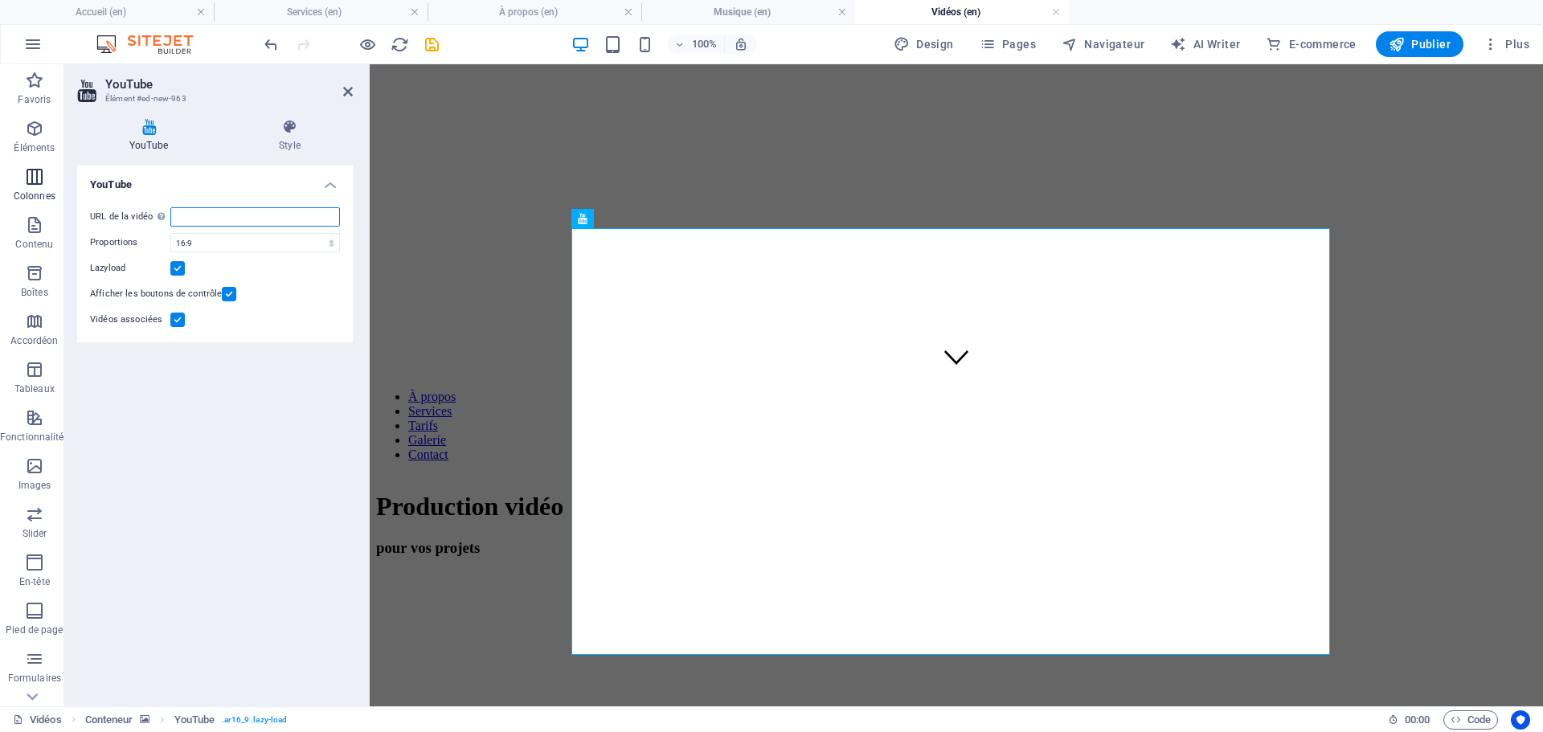
paste input "[URL][DOMAIN_NAME]"
type input "[URL][DOMAIN_NAME]"
click at [268, 495] on div "YouTube URL de la vidéo Insérer (ou [PERSON_NAME]) une URL vidéo. [URL][DOMAIN_…" at bounding box center [215, 430] width 276 height 528
click at [428, 46] on icon "save" at bounding box center [432, 44] width 18 height 18
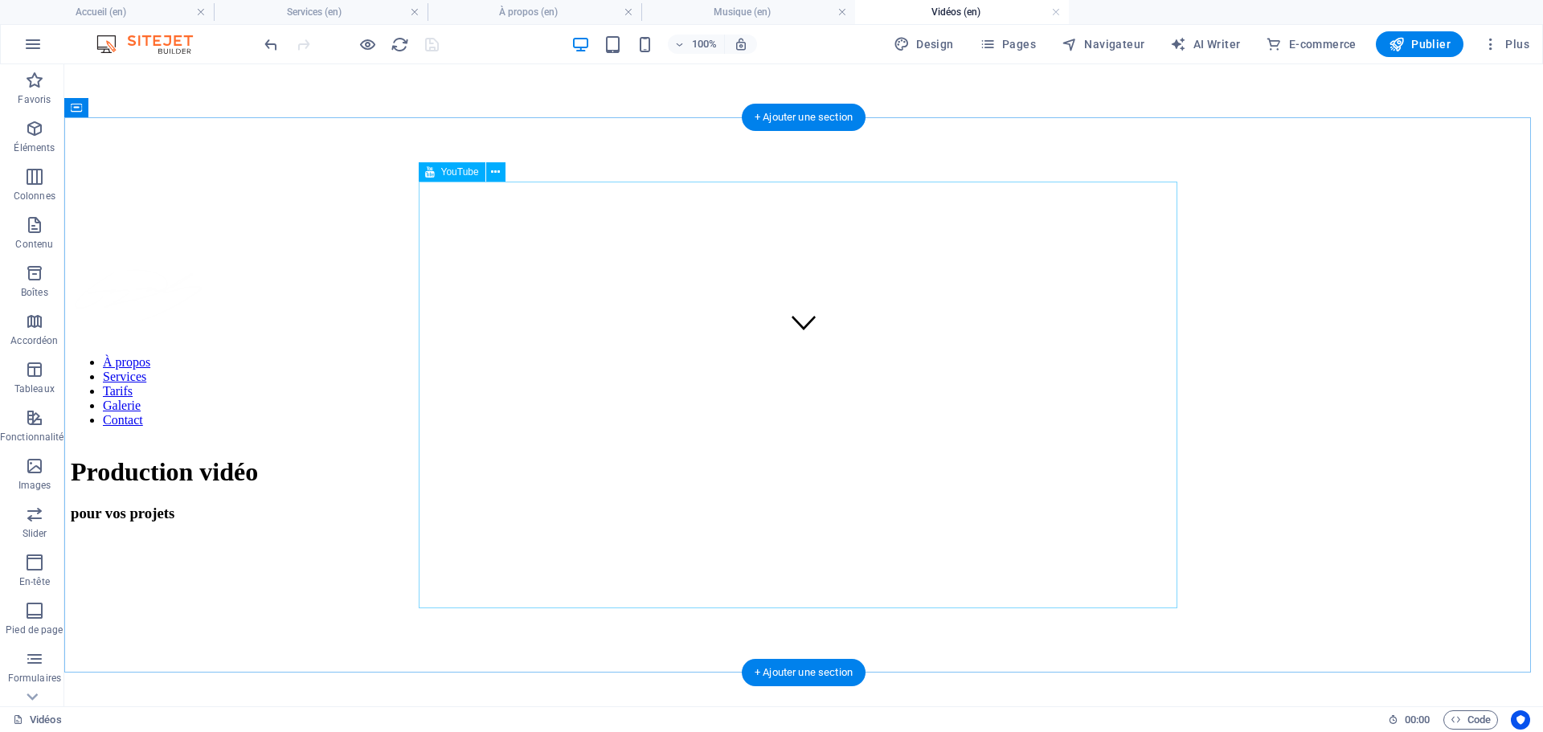
scroll to position [321, 0]
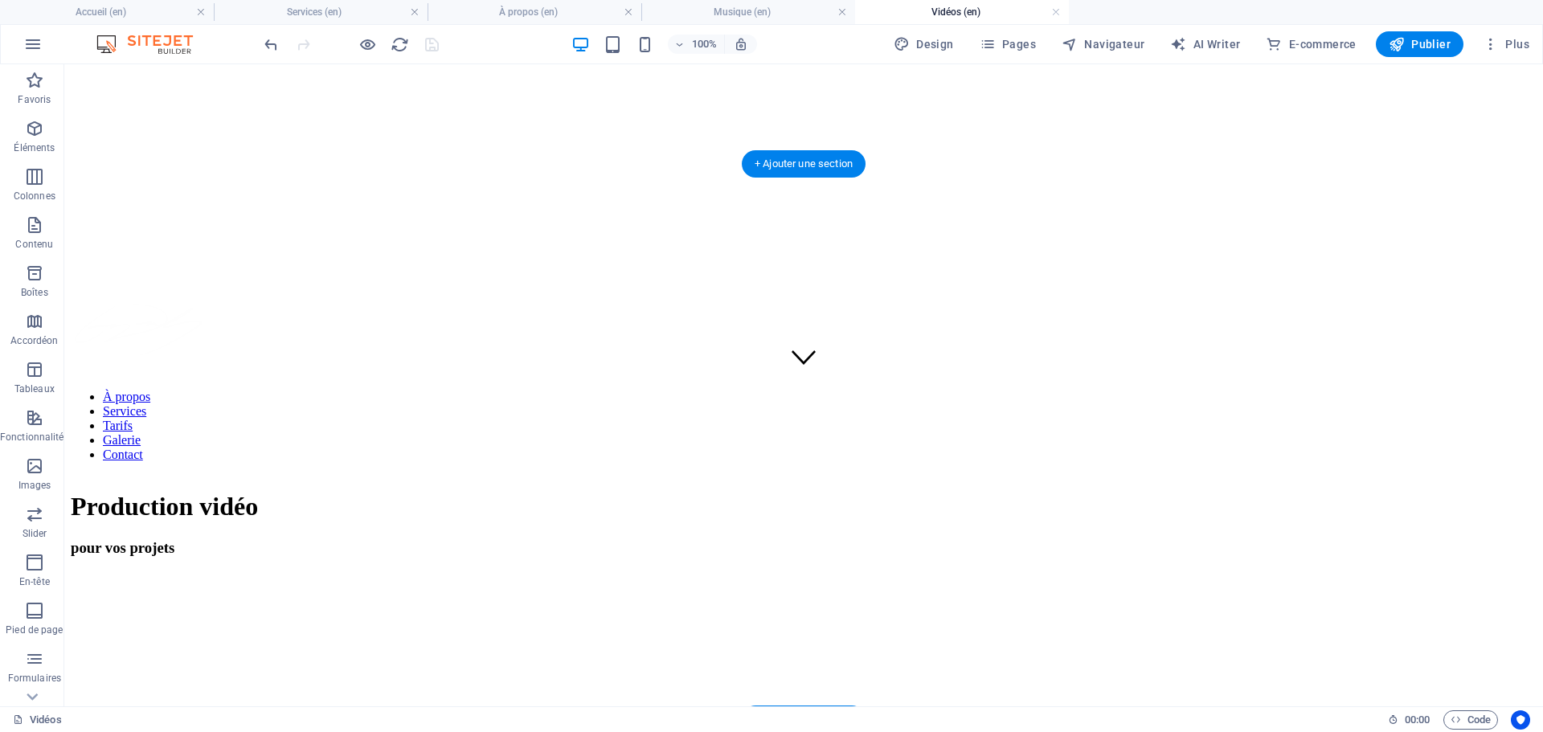
click at [292, 572] on figure at bounding box center [804, 572] width 1466 height 0
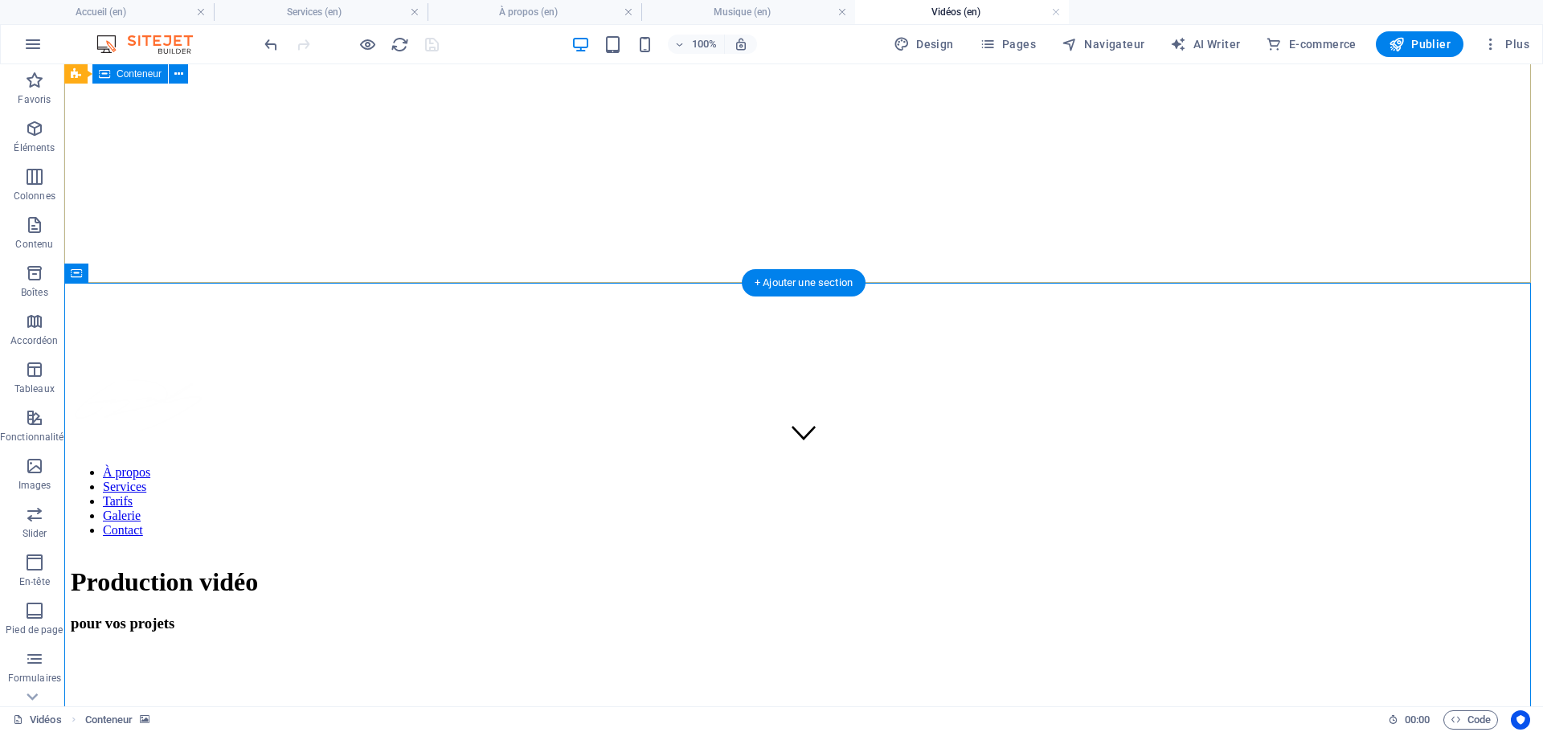
scroll to position [161, 0]
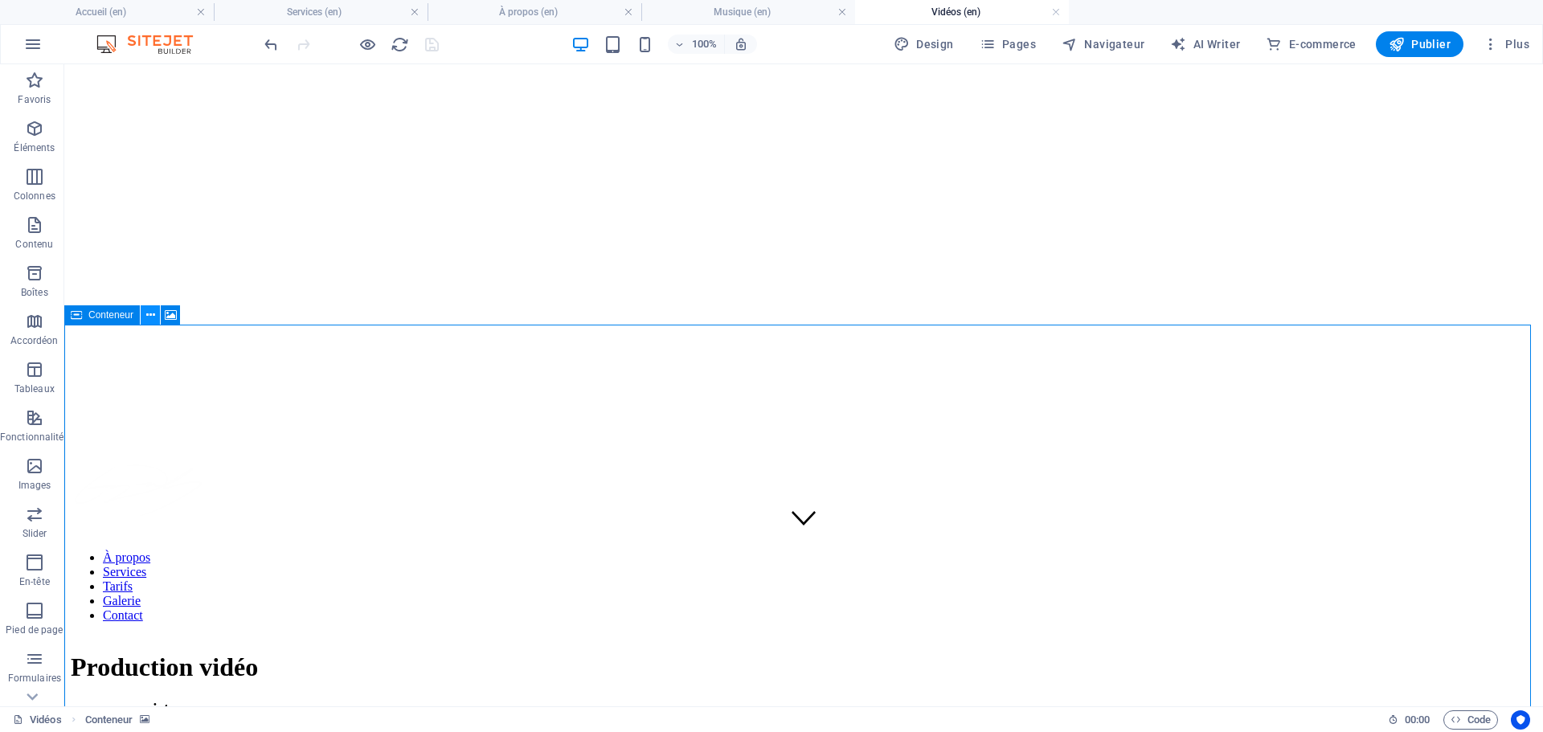
click at [148, 314] on icon at bounding box center [150, 315] width 9 height 17
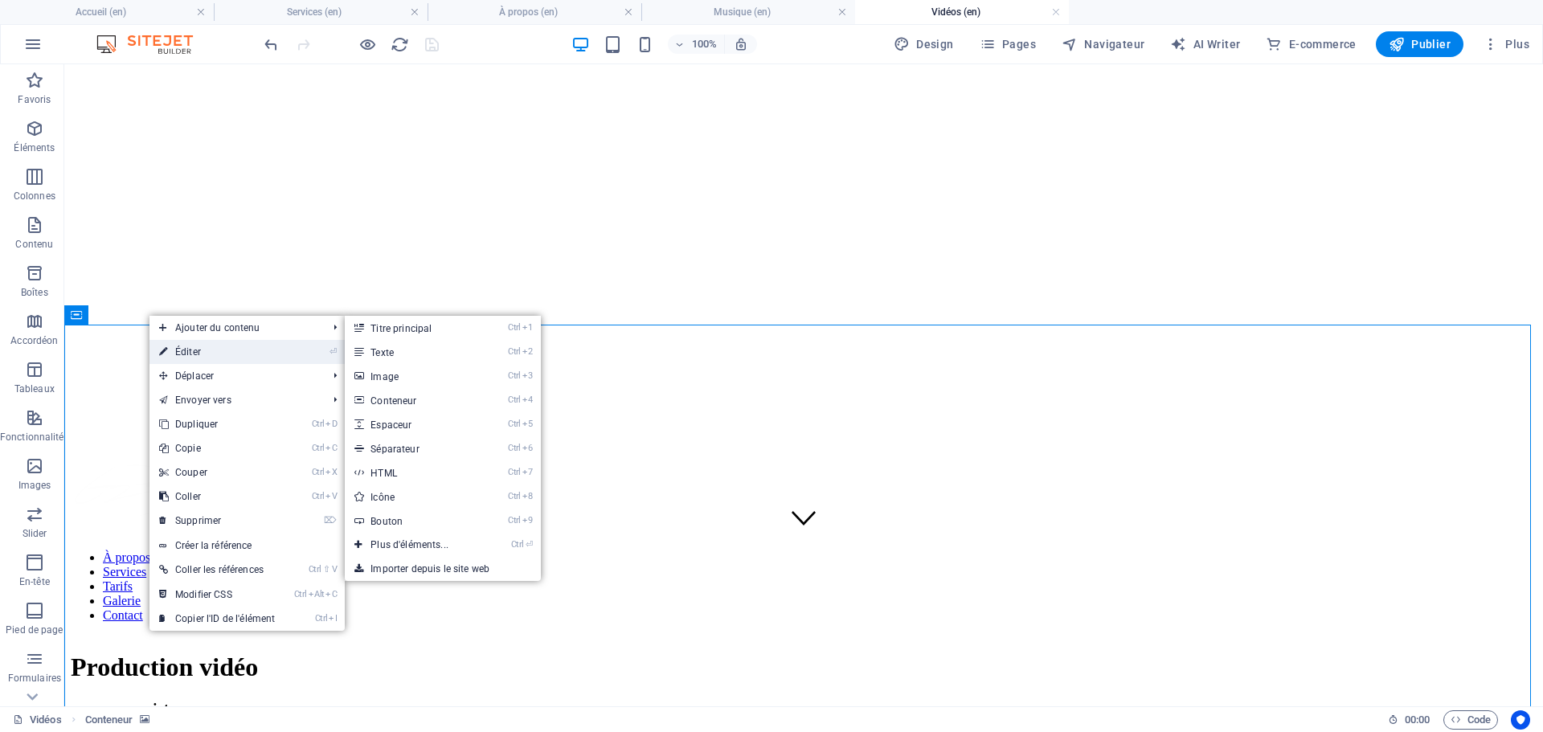
click at [198, 350] on link "⏎ Éditer" at bounding box center [216, 352] width 135 height 24
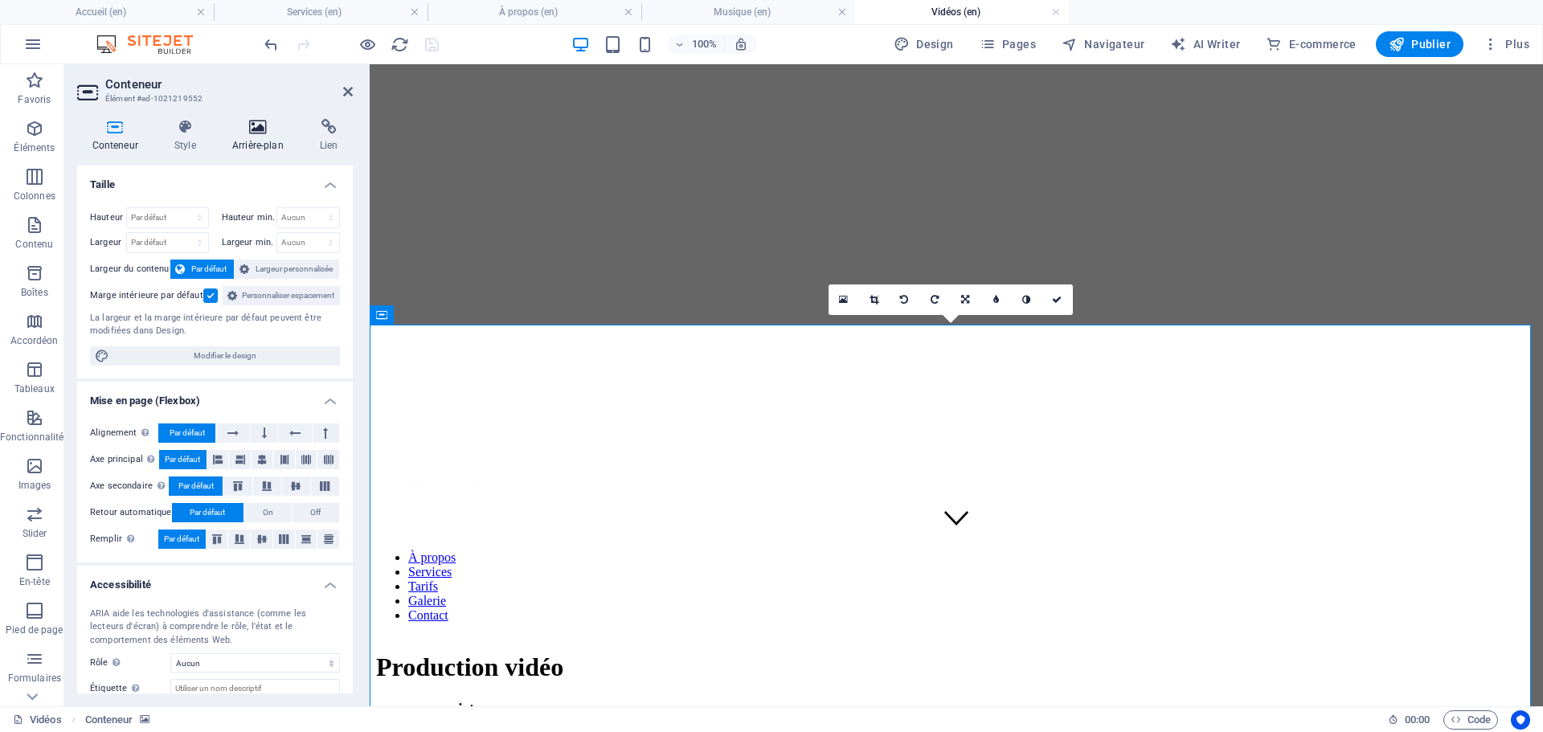
click at [259, 119] on icon at bounding box center [257, 127] width 81 height 16
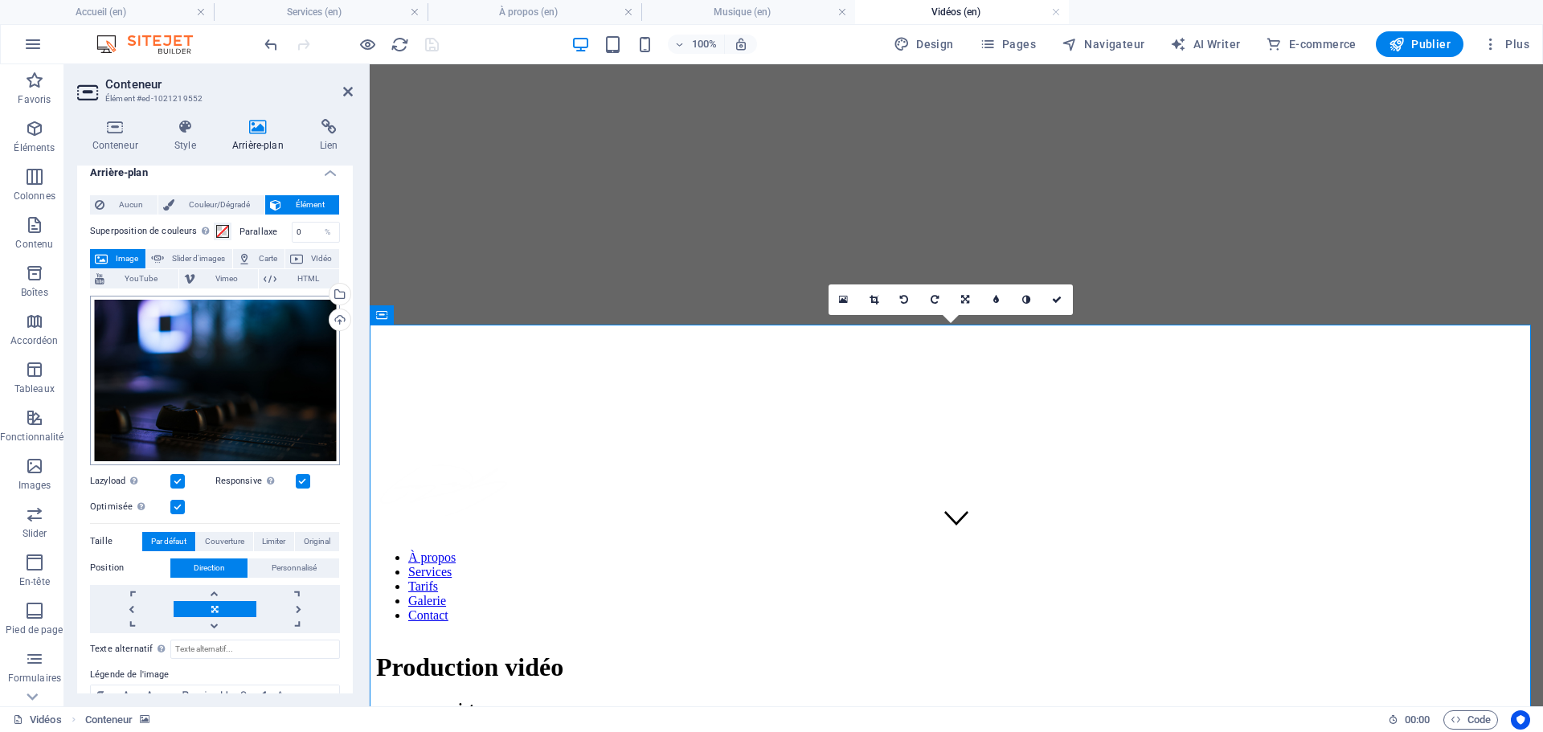
scroll to position [0, 0]
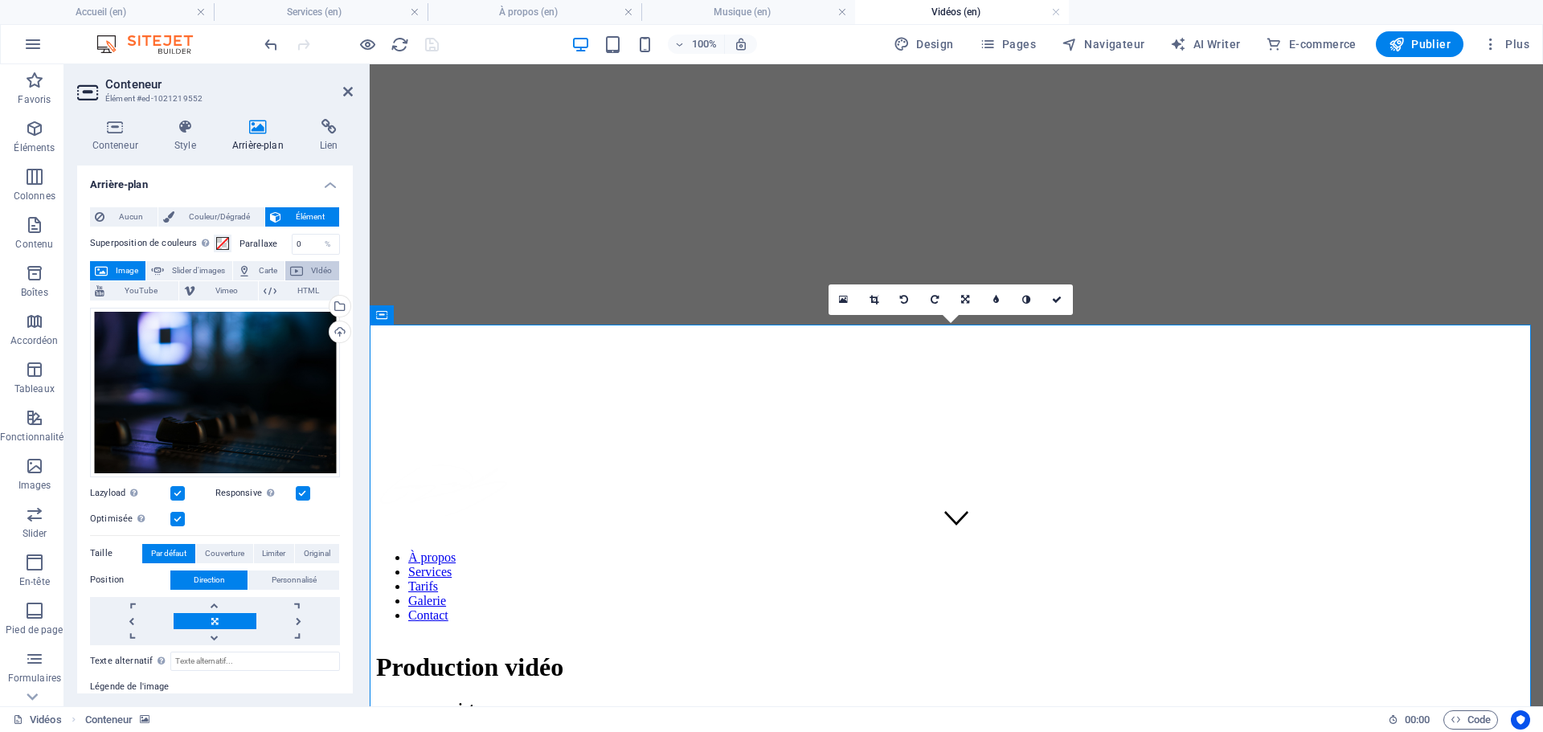
click at [323, 268] on span "VIdéo" at bounding box center [321, 270] width 27 height 19
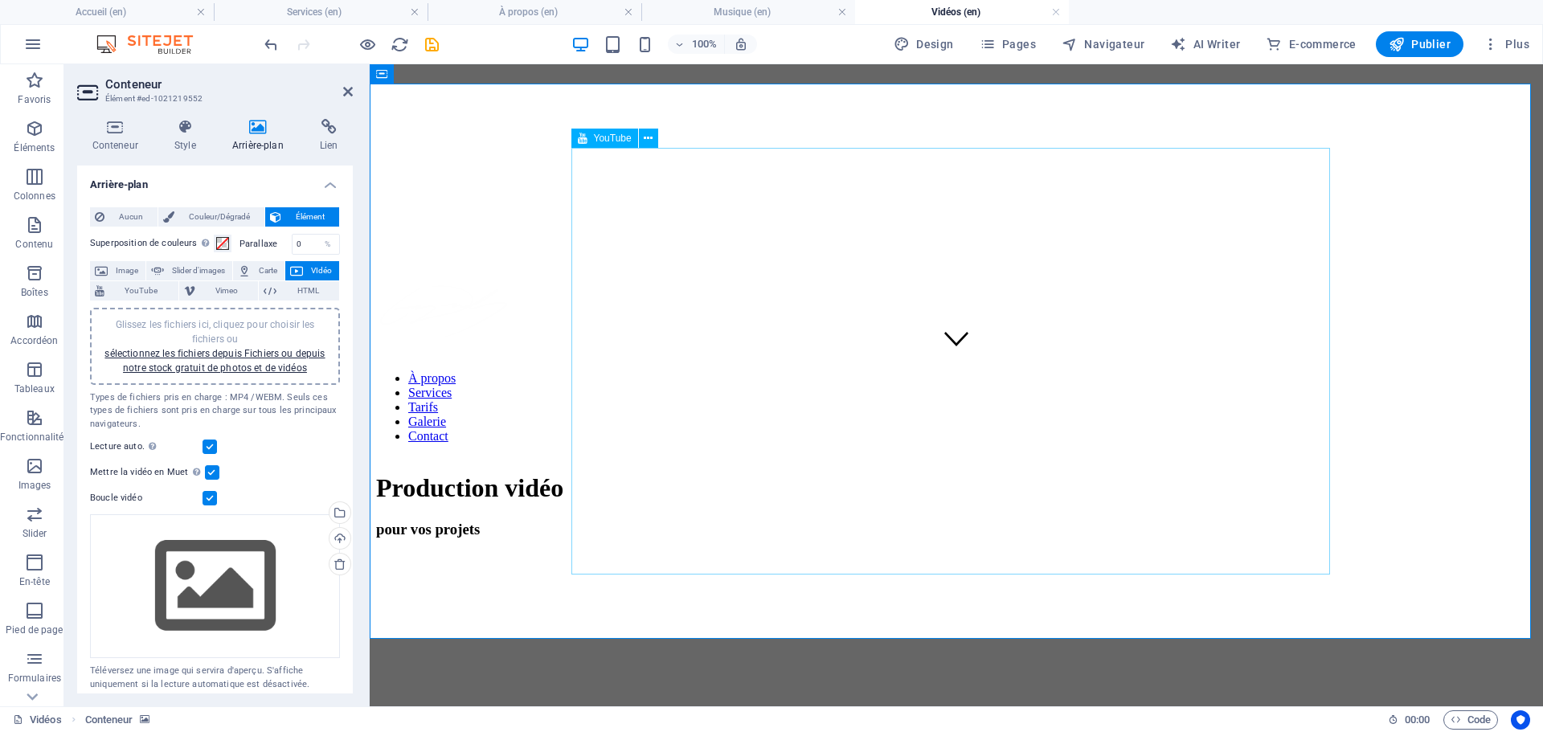
scroll to position [402, 0]
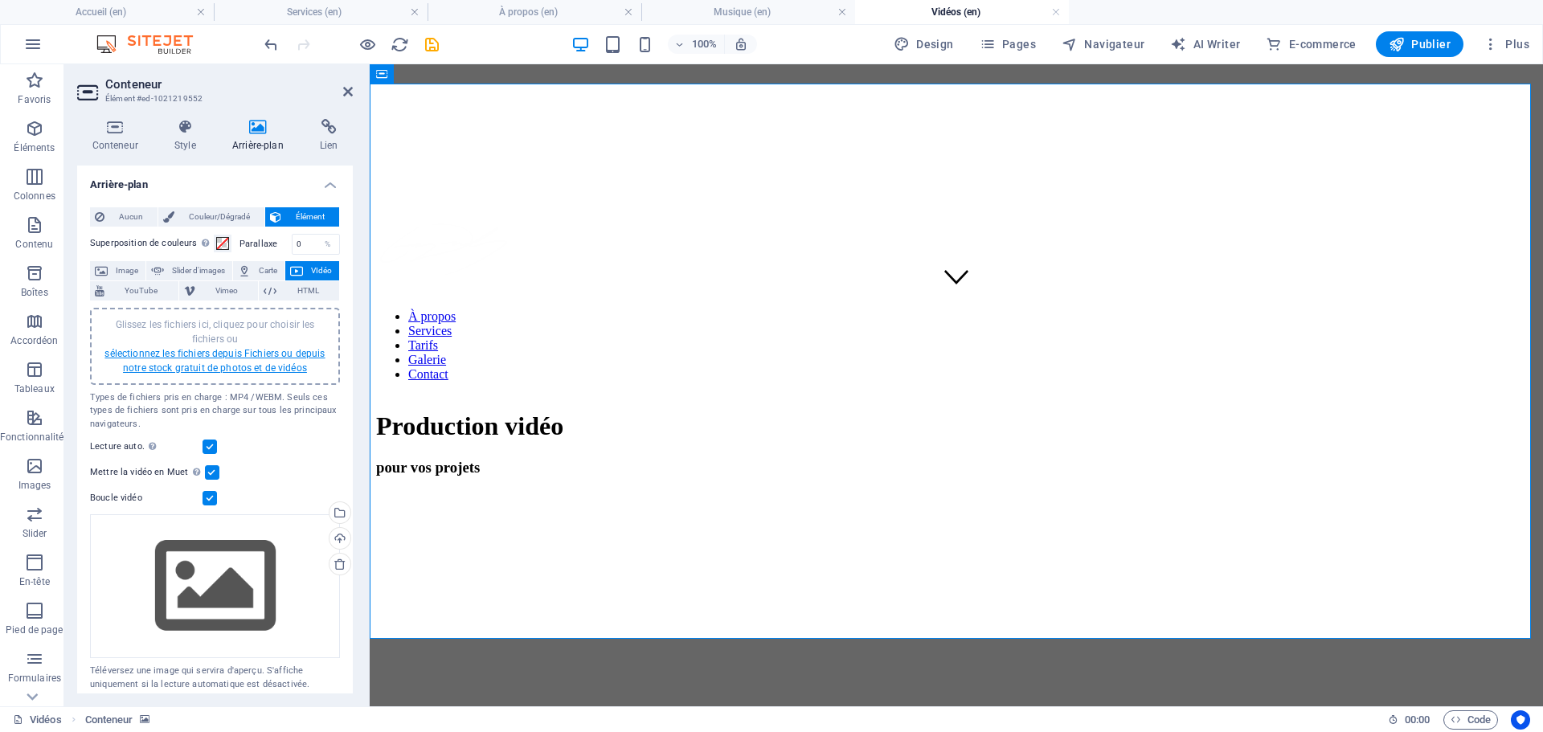
click at [255, 350] on link "sélectionnez les fichiers depuis Fichiers ou depuis notre stock gratuit de phot…" at bounding box center [214, 361] width 220 height 26
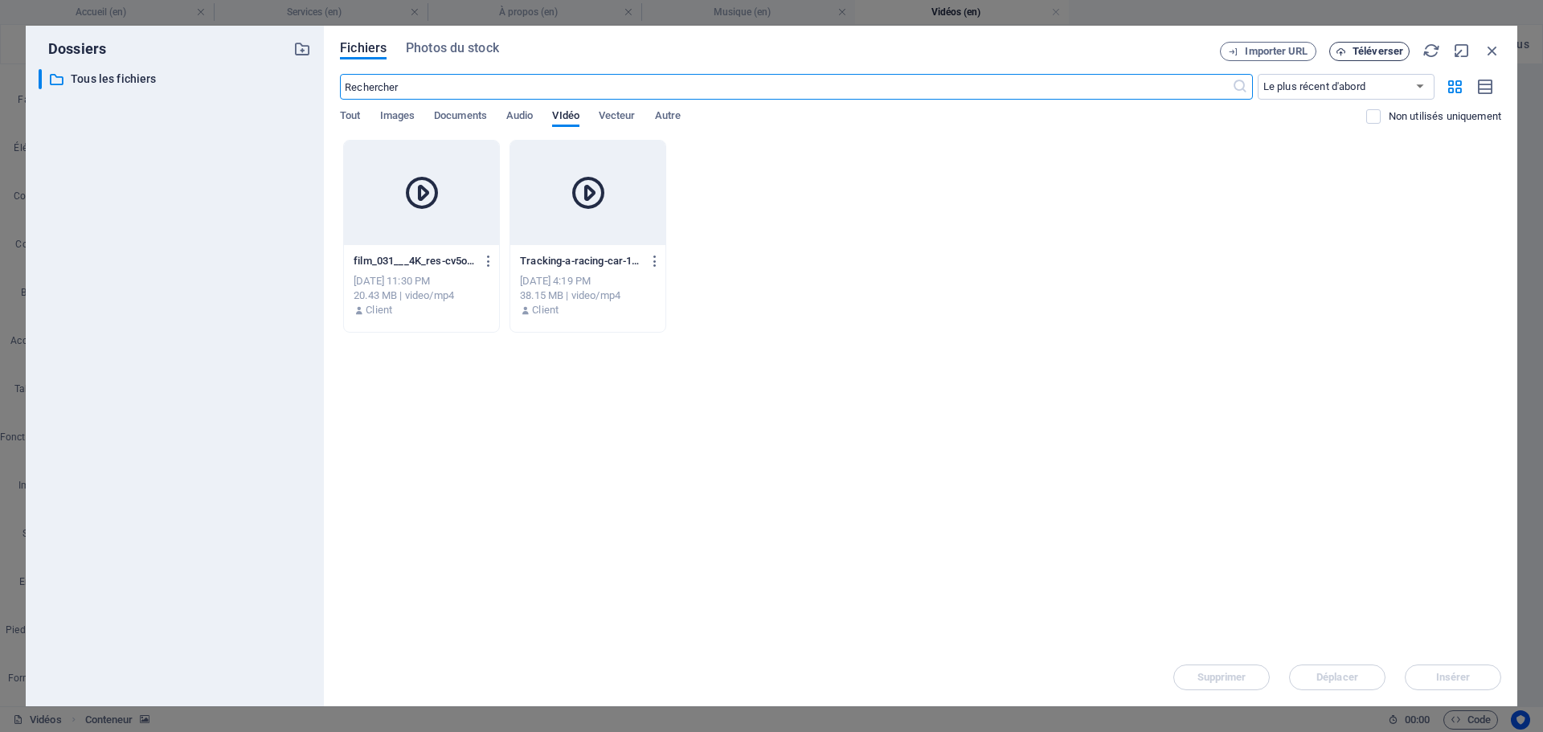
click at [1383, 52] on span "Téléverser" at bounding box center [1378, 52] width 51 height 10
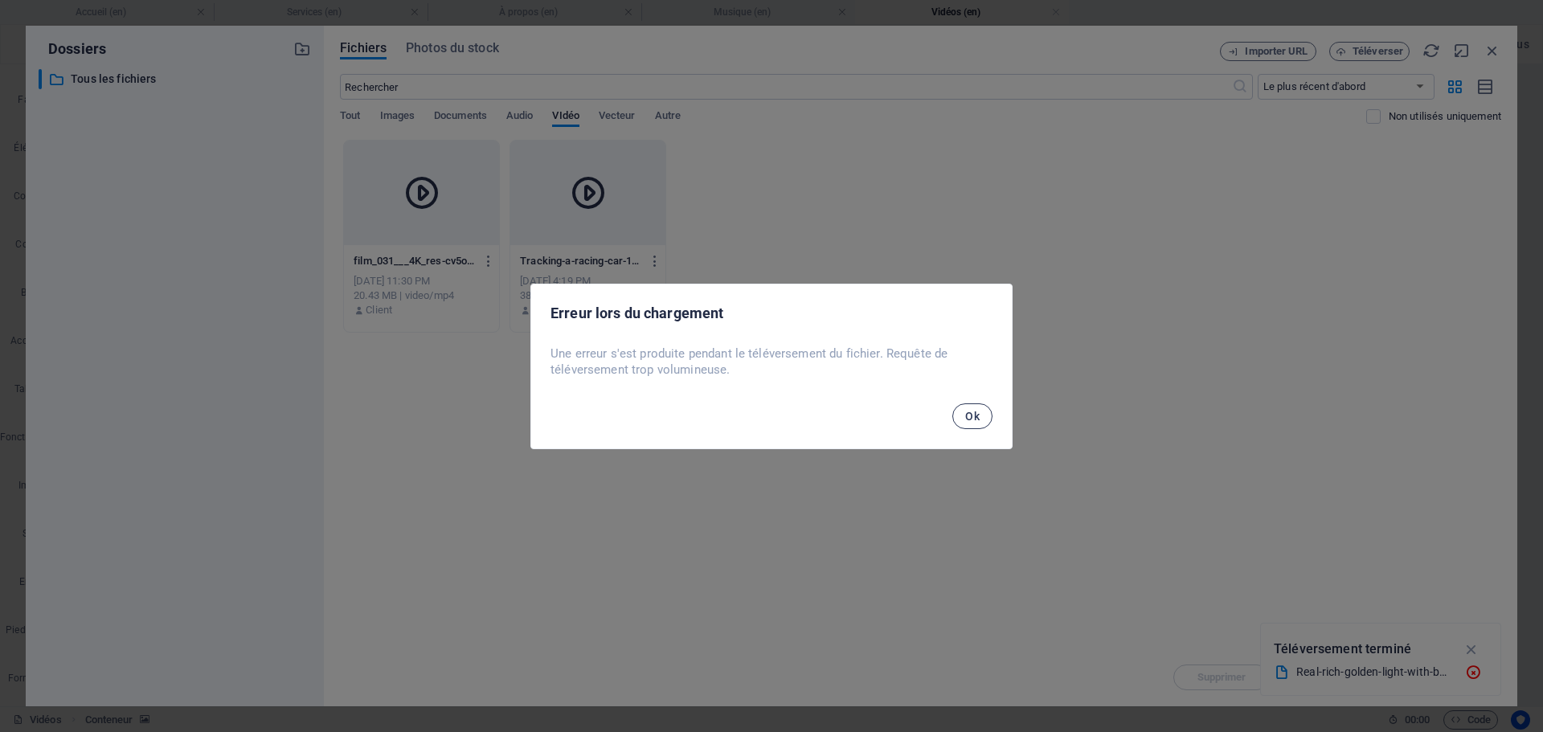
click at [970, 416] on span "Ok" at bounding box center [972, 416] width 14 height 13
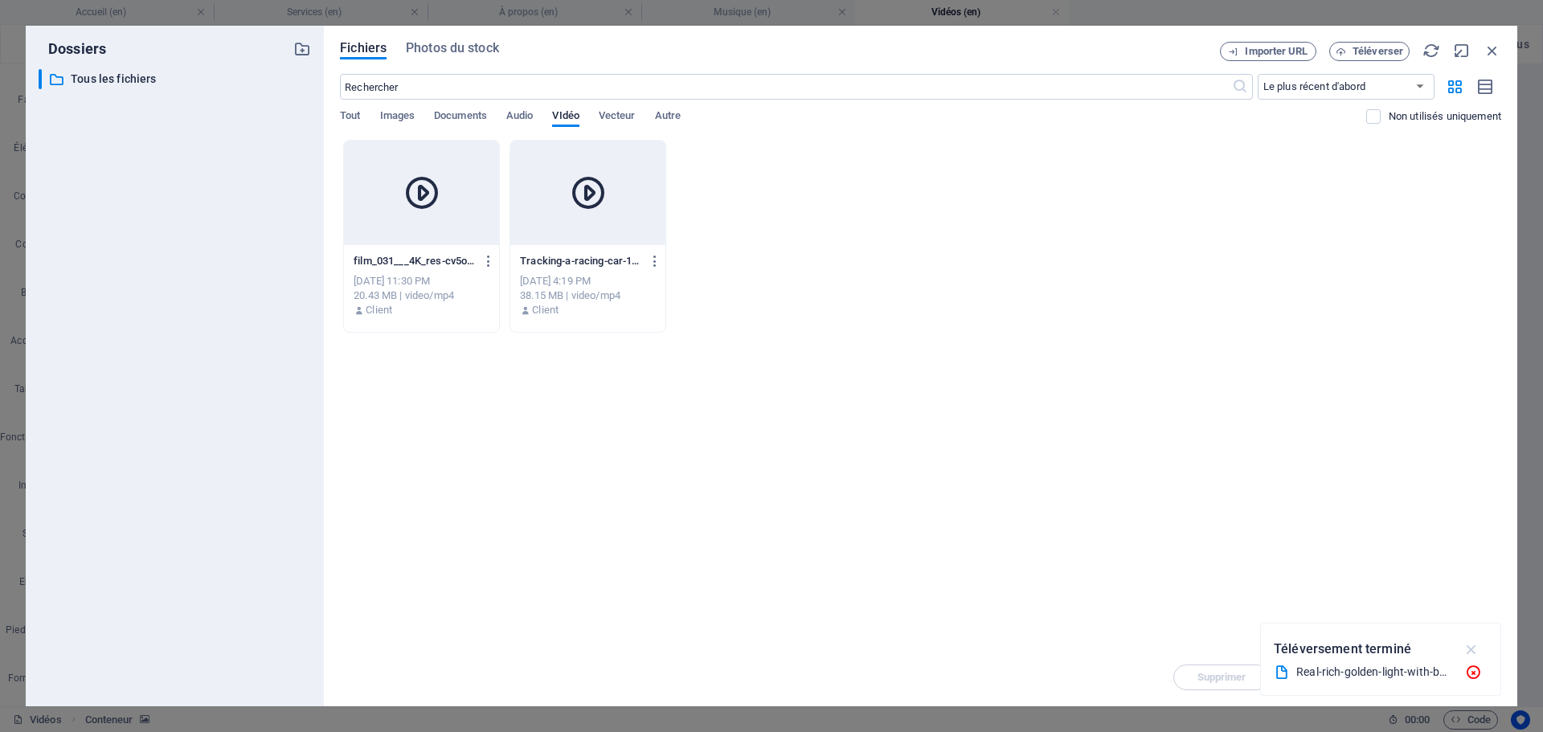
click at [1472, 654] on icon "button" at bounding box center [1472, 650] width 18 height 18
click at [1390, 47] on span "Téléverser" at bounding box center [1378, 52] width 51 height 10
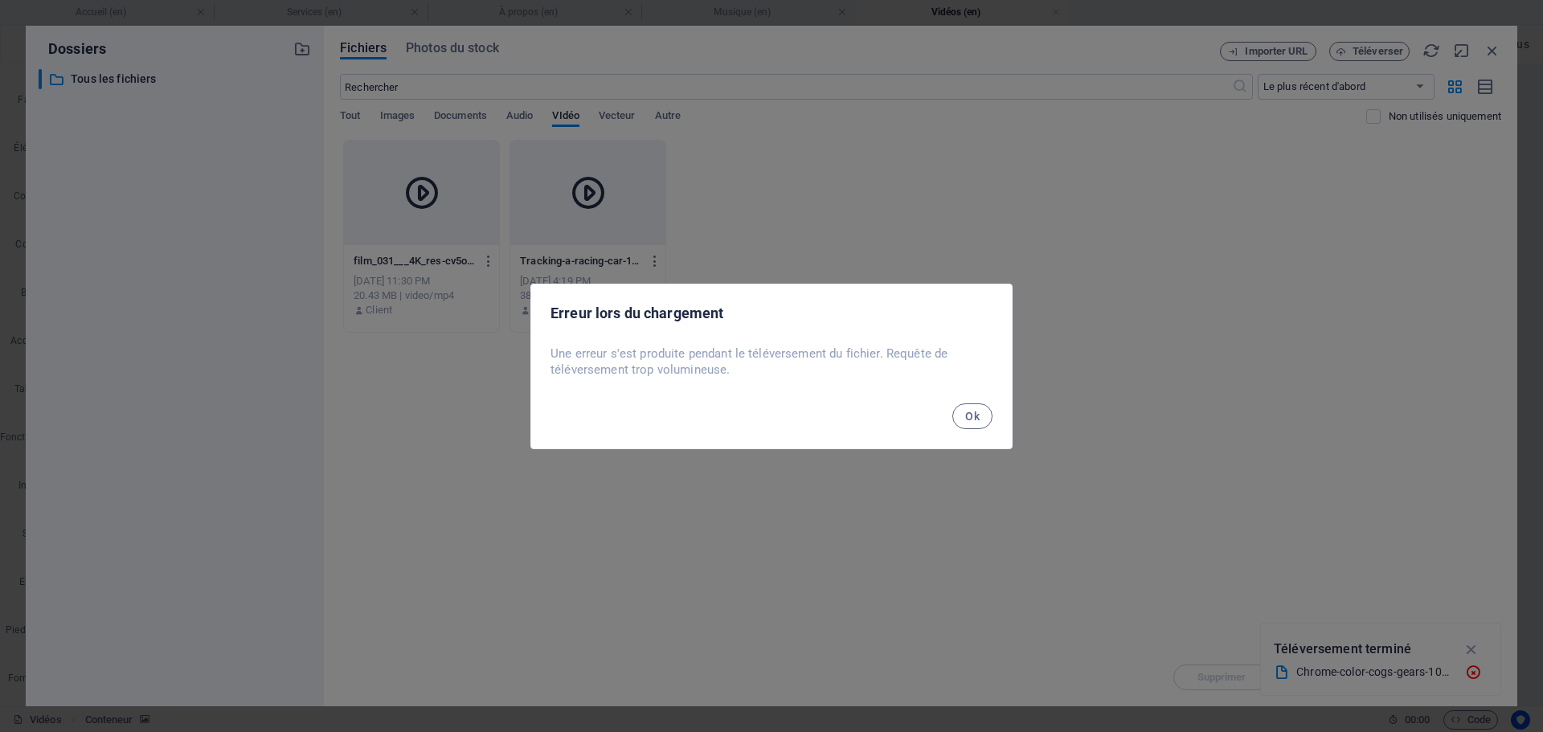
click at [975, 419] on span "Ok" at bounding box center [972, 416] width 14 height 13
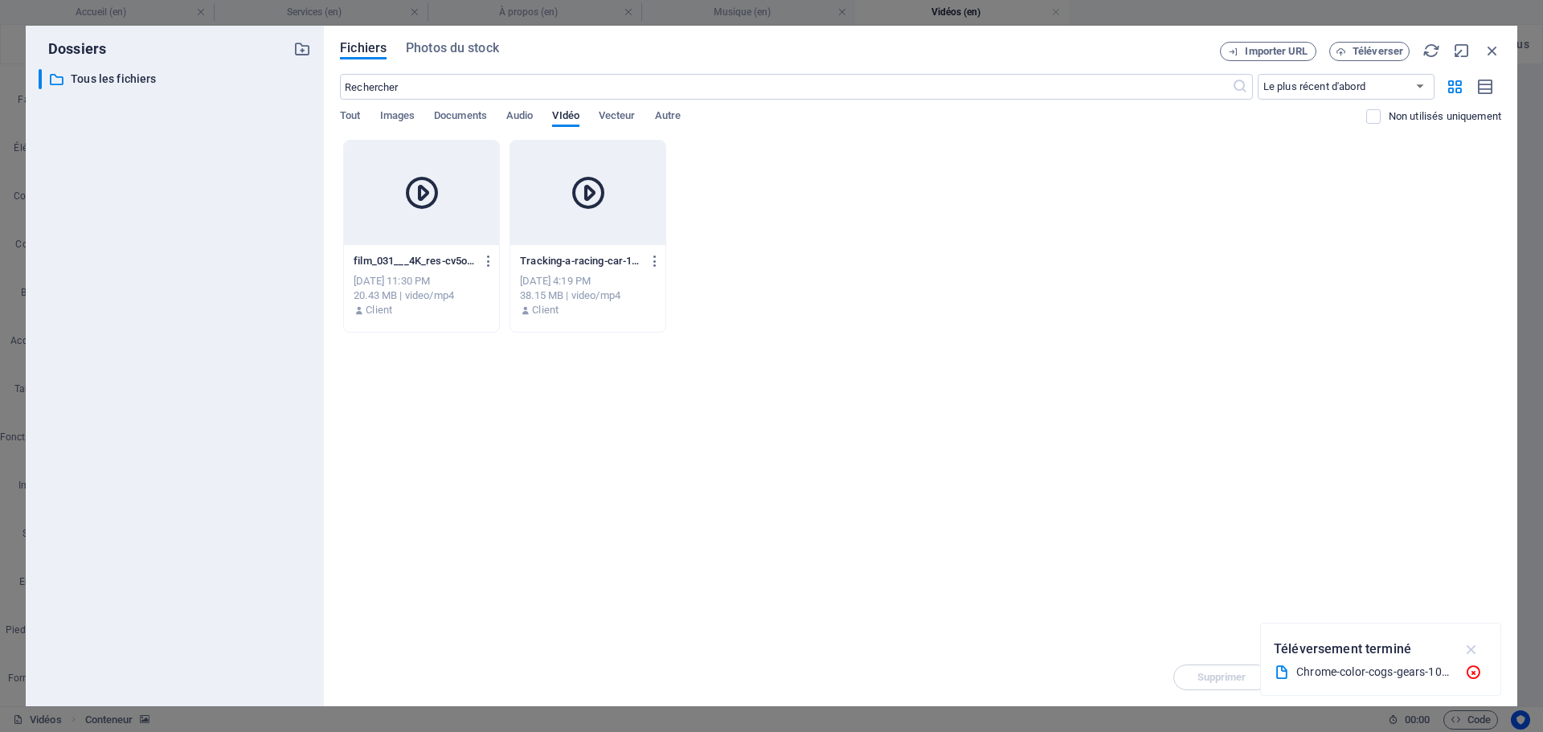
click at [1473, 649] on icon "button" at bounding box center [1472, 650] width 18 height 18
click at [1394, 51] on span "Téléverser" at bounding box center [1378, 52] width 51 height 10
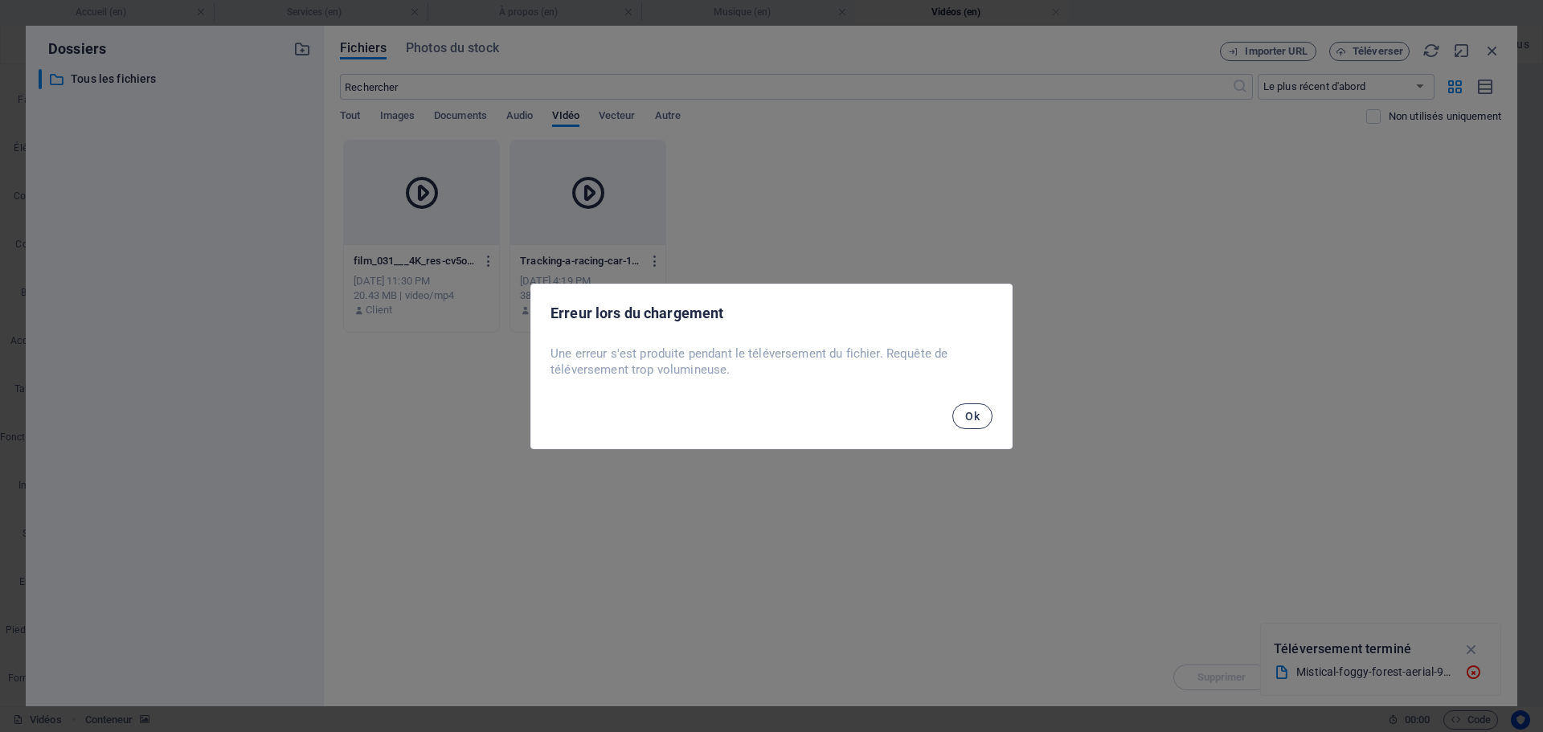
click at [966, 412] on span "Ok" at bounding box center [972, 416] width 14 height 13
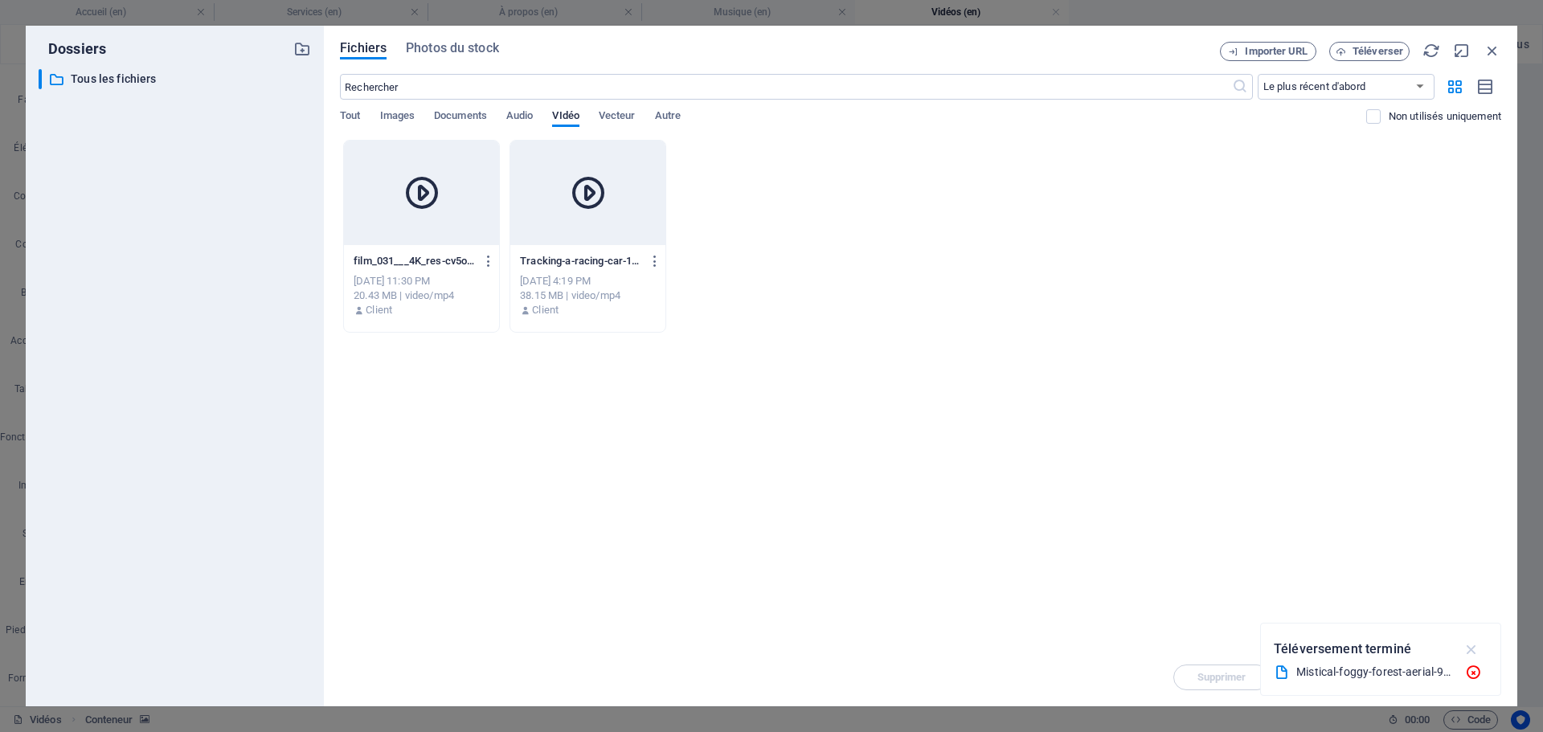
click at [1472, 645] on icon "button" at bounding box center [1472, 650] width 18 height 18
click at [1378, 41] on div "Fichiers Photos du stock Importer URL Téléverser ​ Le plus récent d'abord Le pl…" at bounding box center [920, 366] width 1193 height 681
click at [1489, 55] on icon "button" at bounding box center [1493, 51] width 18 height 18
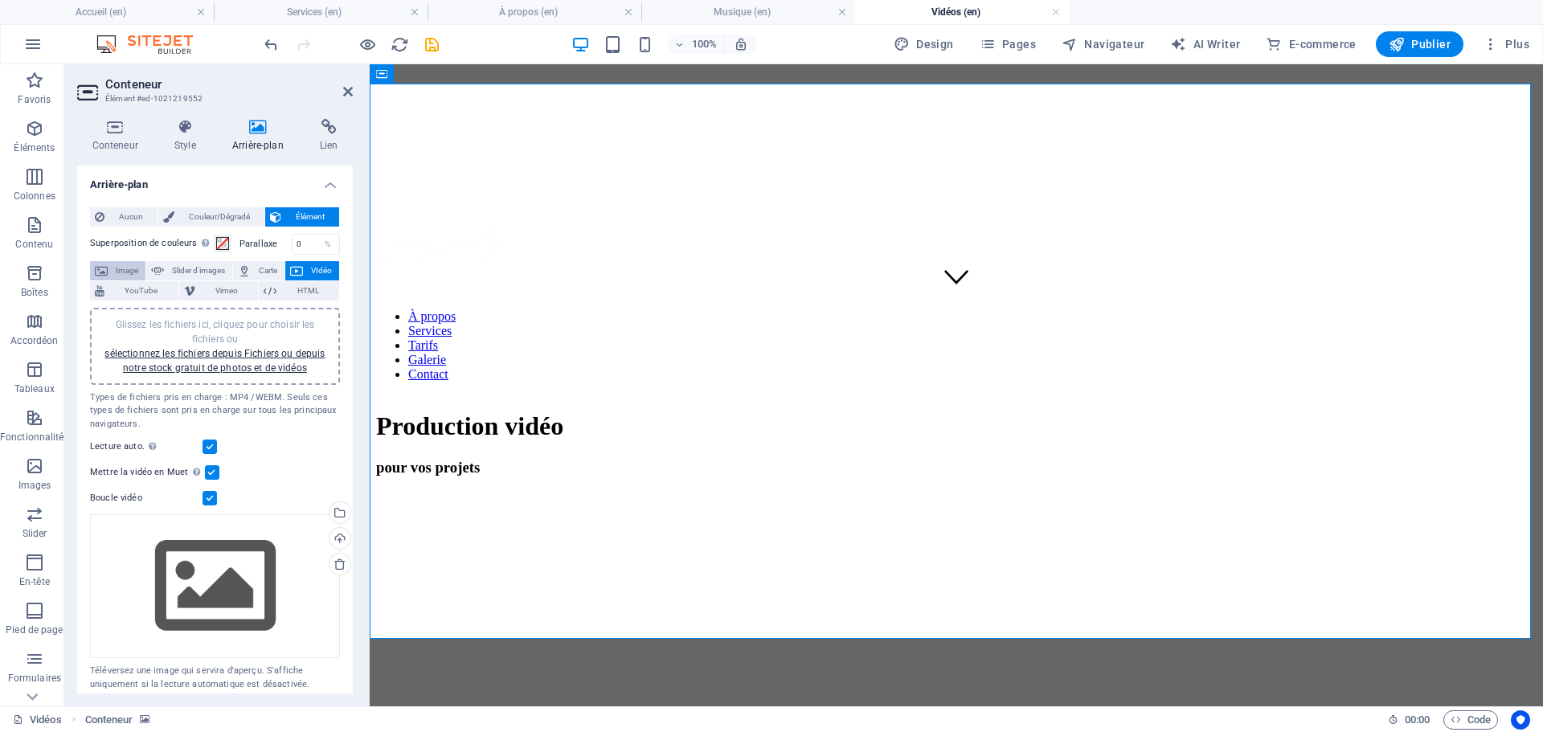
click at [128, 270] on span "Image" at bounding box center [127, 270] width 28 height 19
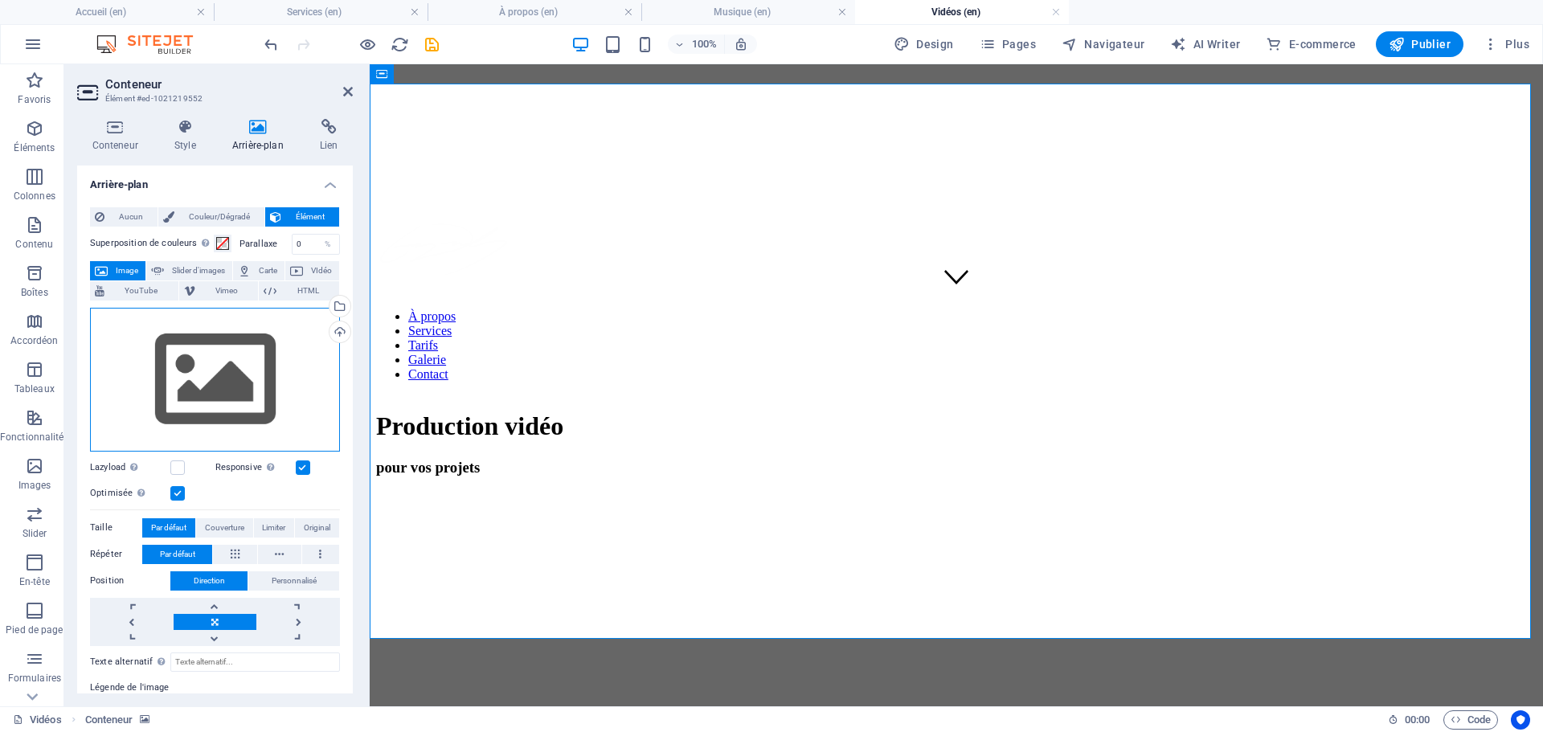
click at [224, 352] on div "Glissez les fichiers ici, cliquez pour choisir les fichiers ou sélectionnez les…" at bounding box center [215, 380] width 250 height 144
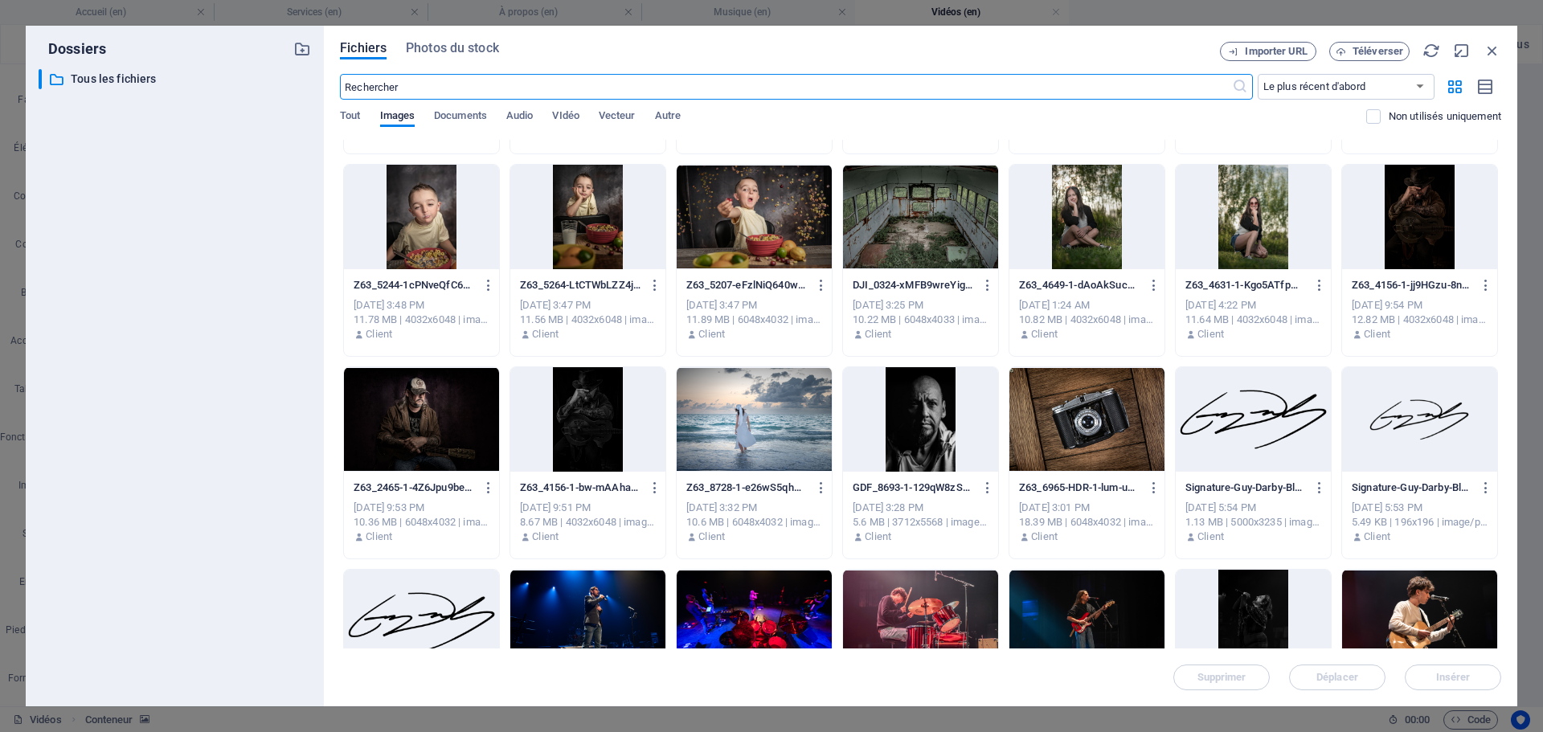
scroll to position [964, 0]
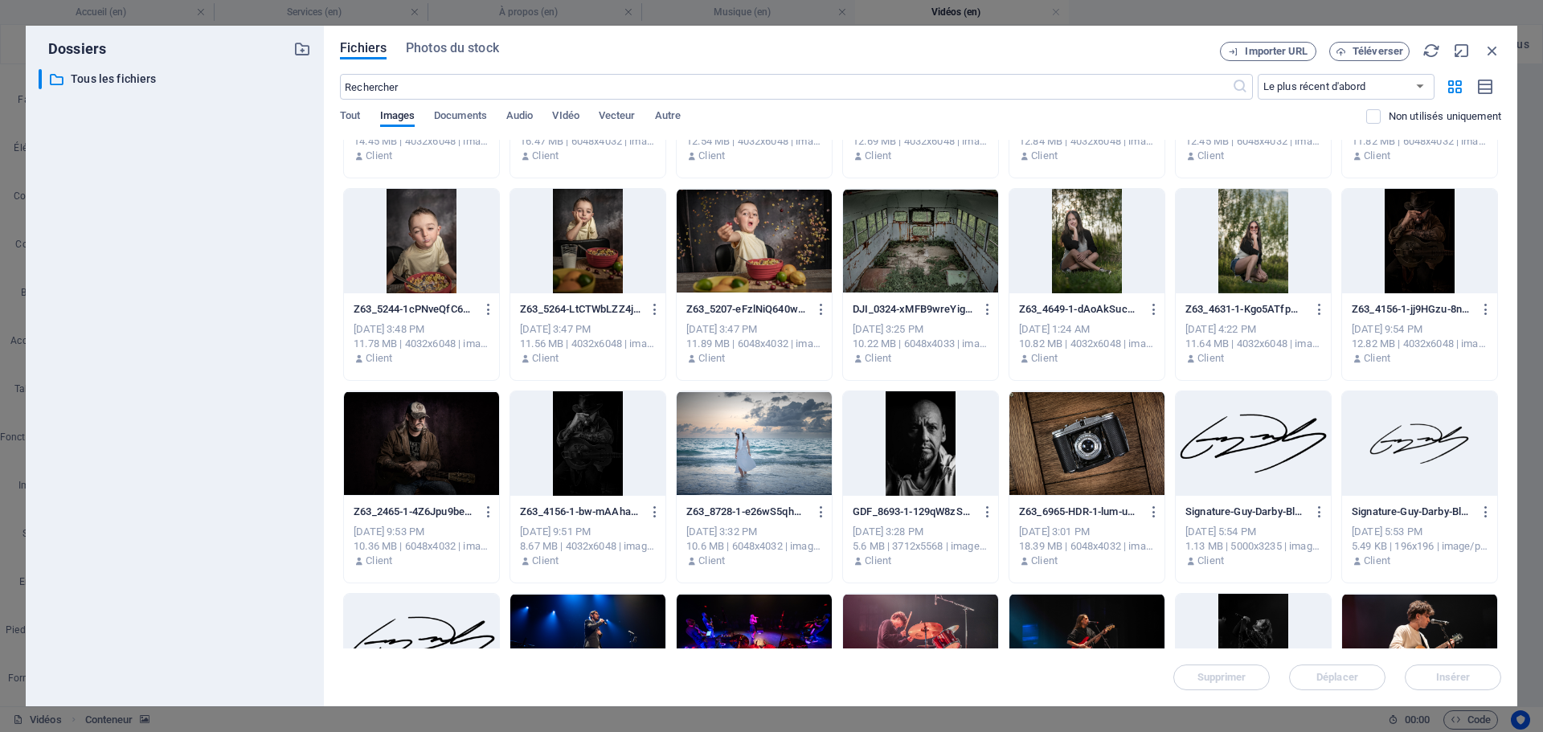
click at [948, 240] on div at bounding box center [920, 241] width 155 height 104
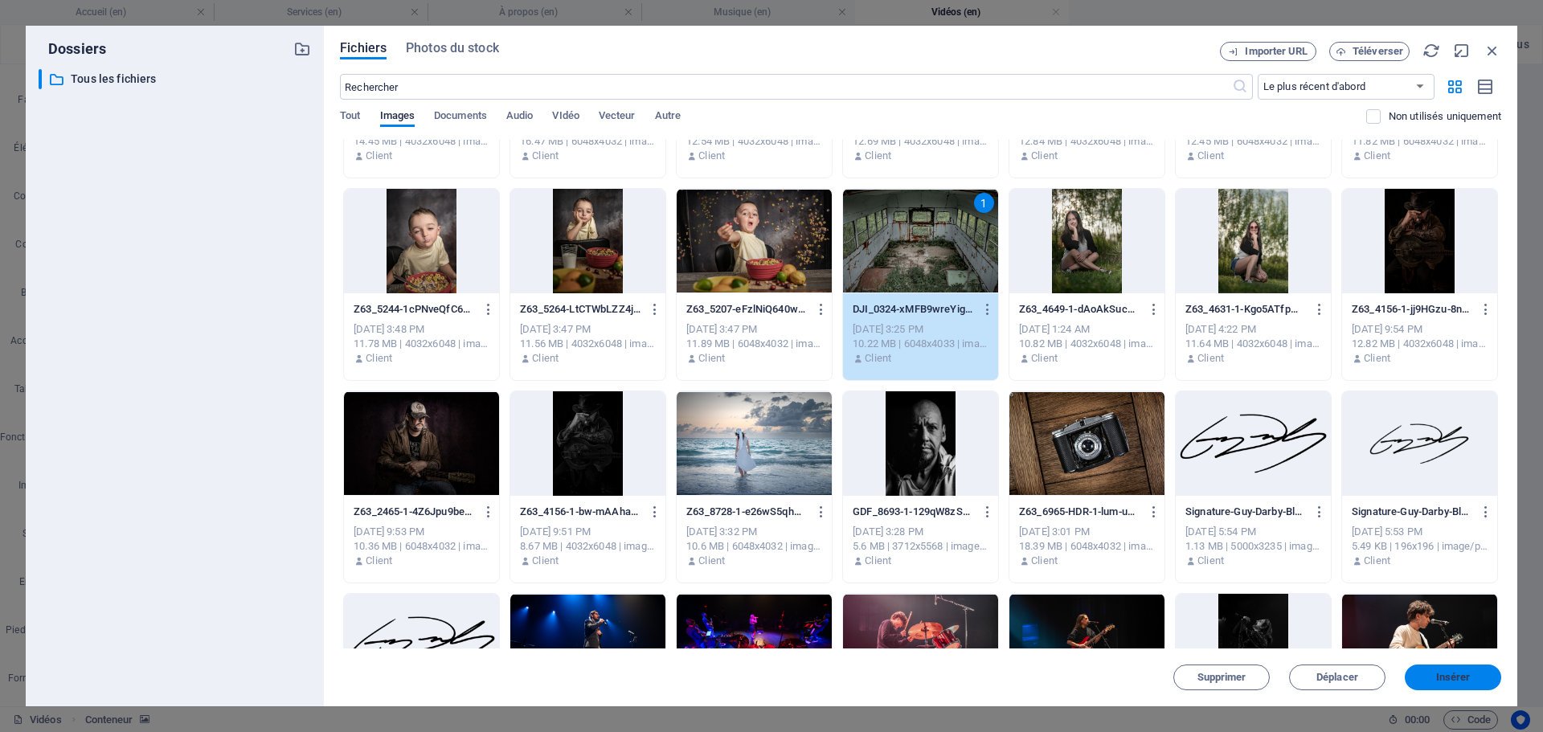
click at [1444, 681] on span "Insérer" at bounding box center [1453, 678] width 35 height 10
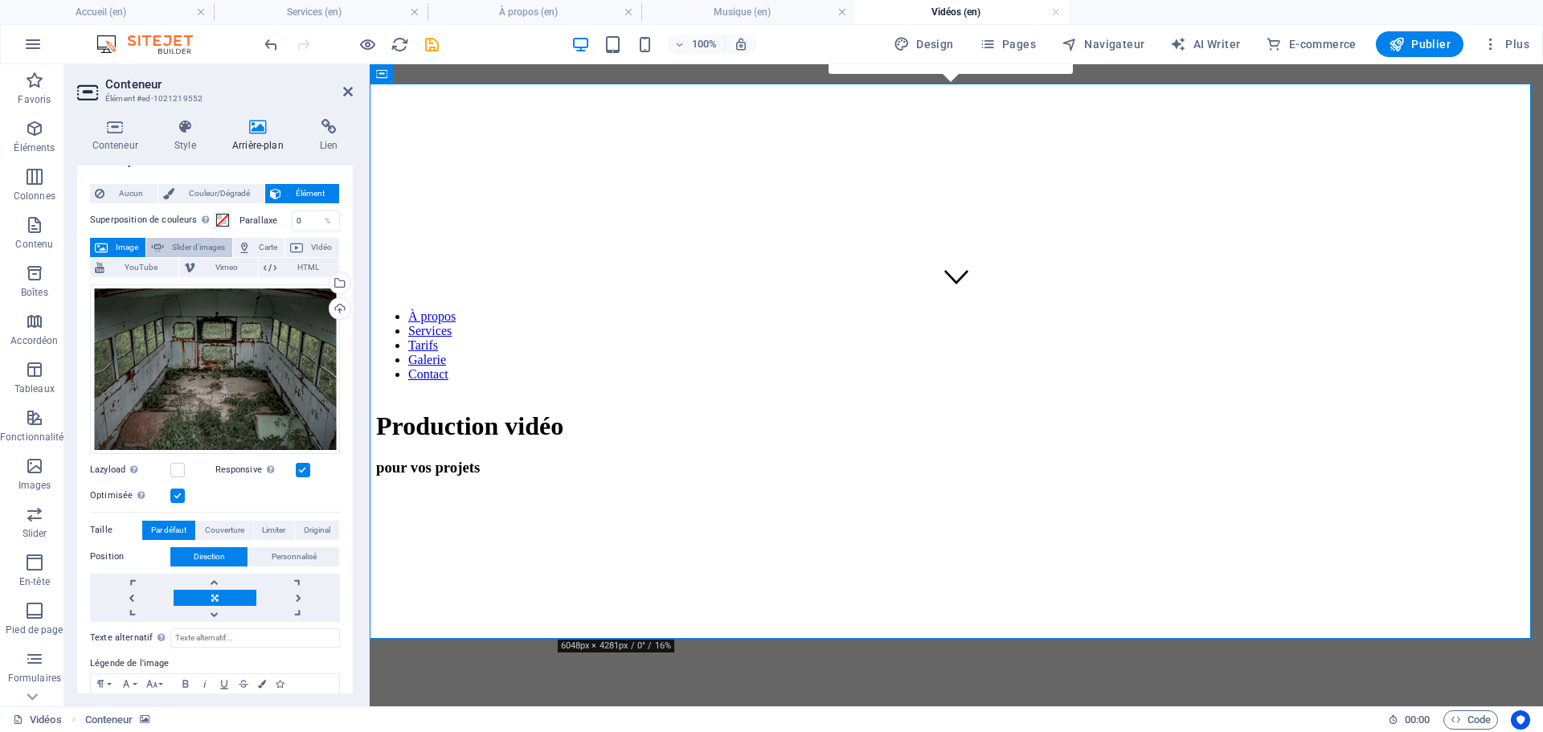
scroll to position [0, 0]
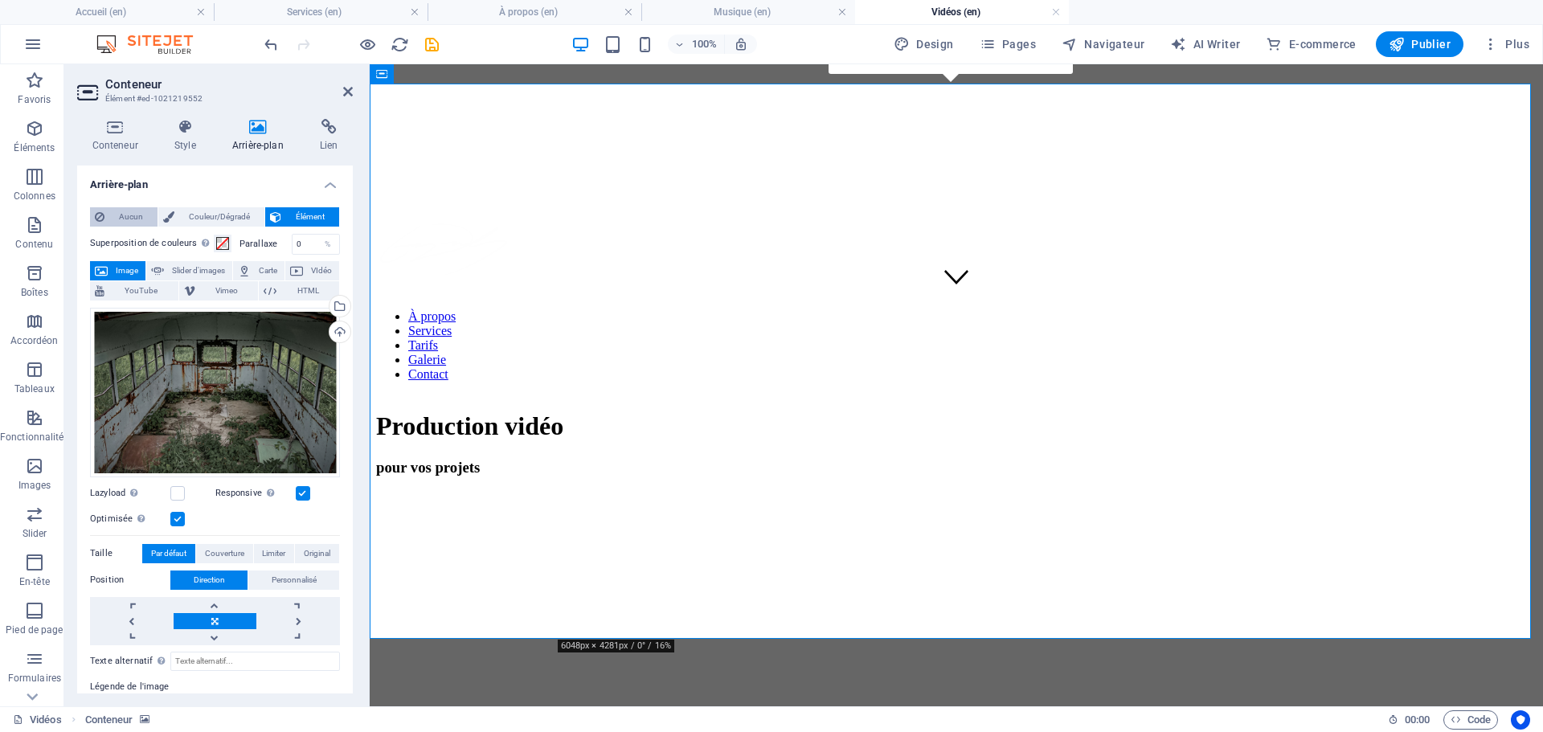
click at [136, 215] on span "Aucun" at bounding box center [130, 216] width 43 height 19
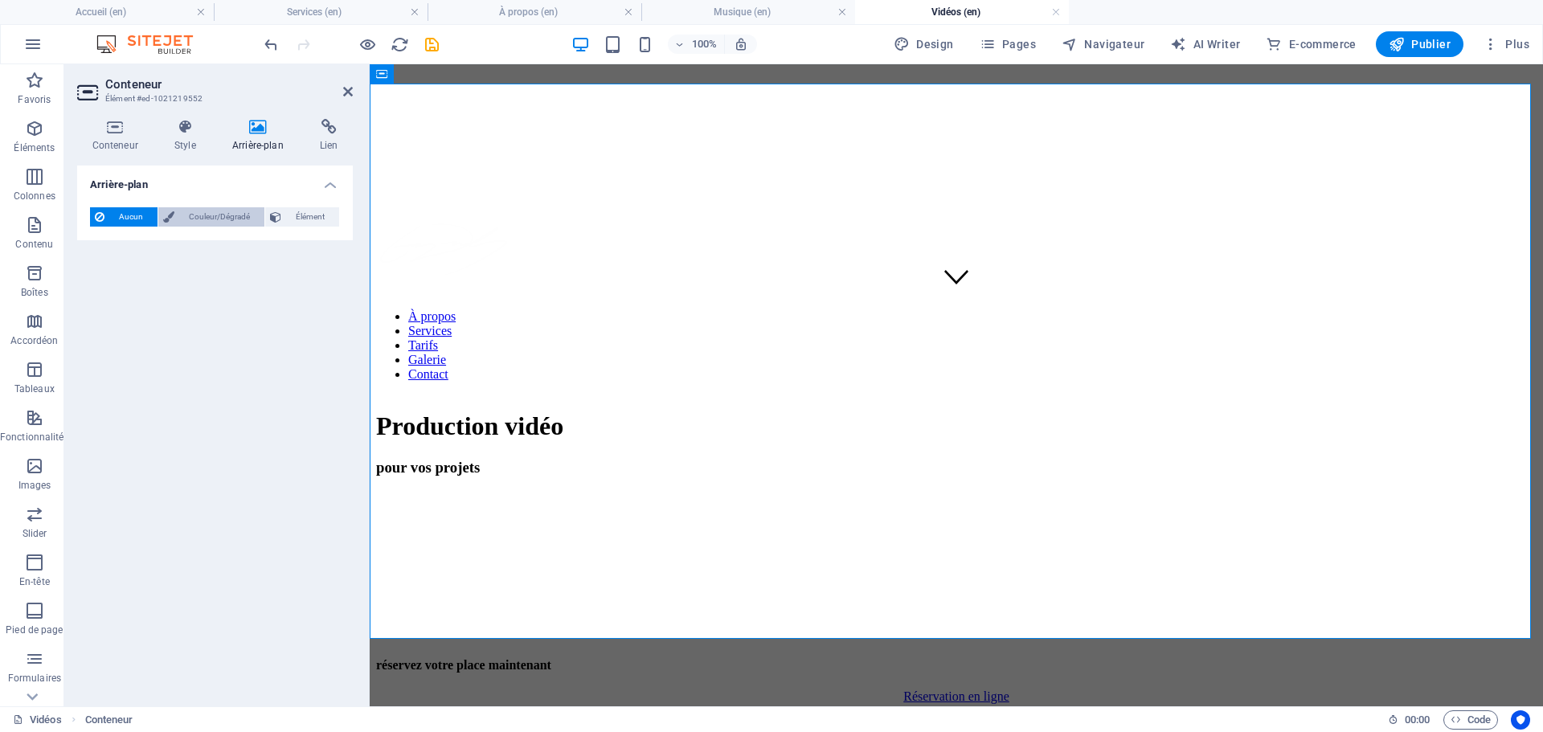
click at [199, 211] on span "Couleur/Dégradé" at bounding box center [219, 216] width 80 height 19
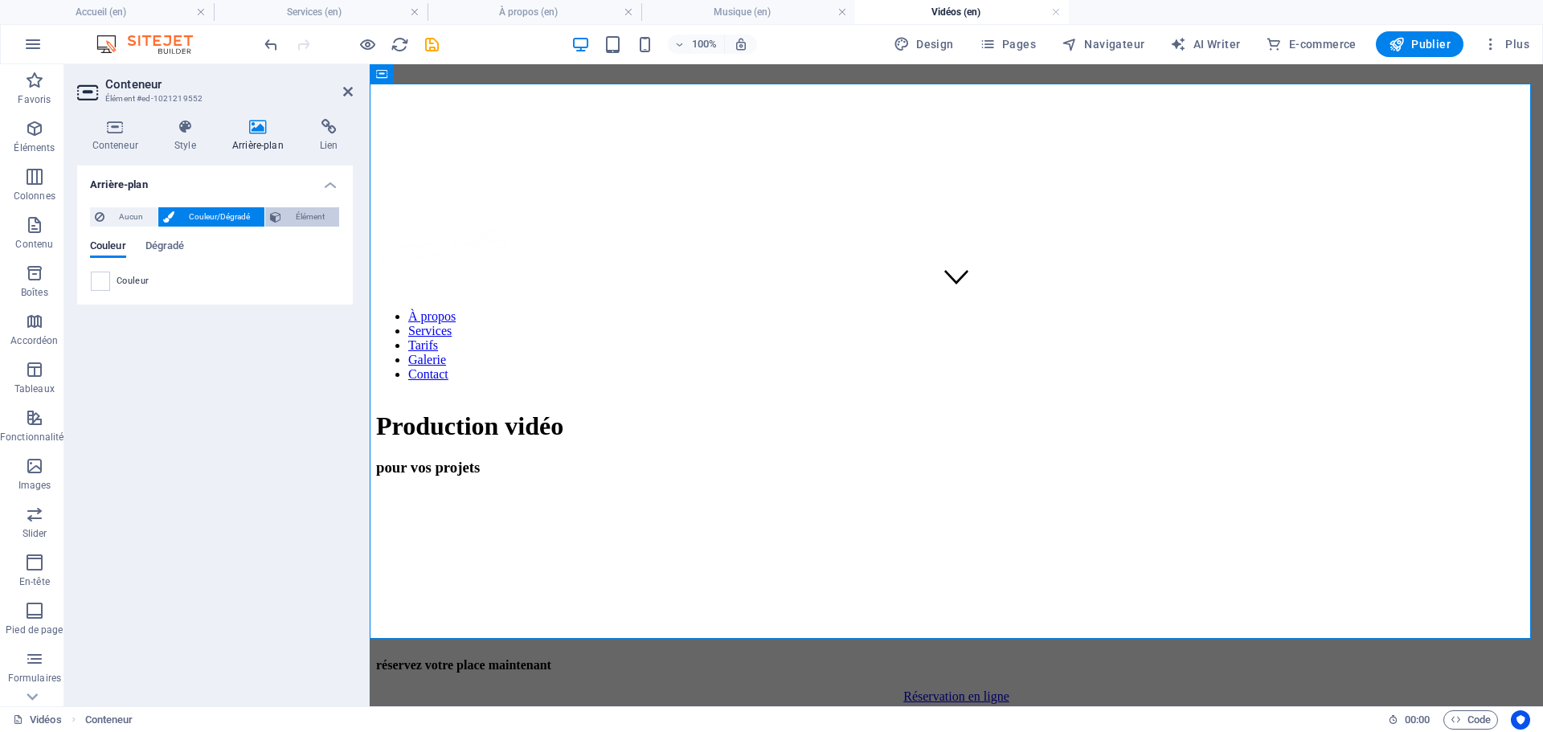
click at [315, 216] on span "Élément" at bounding box center [310, 216] width 48 height 19
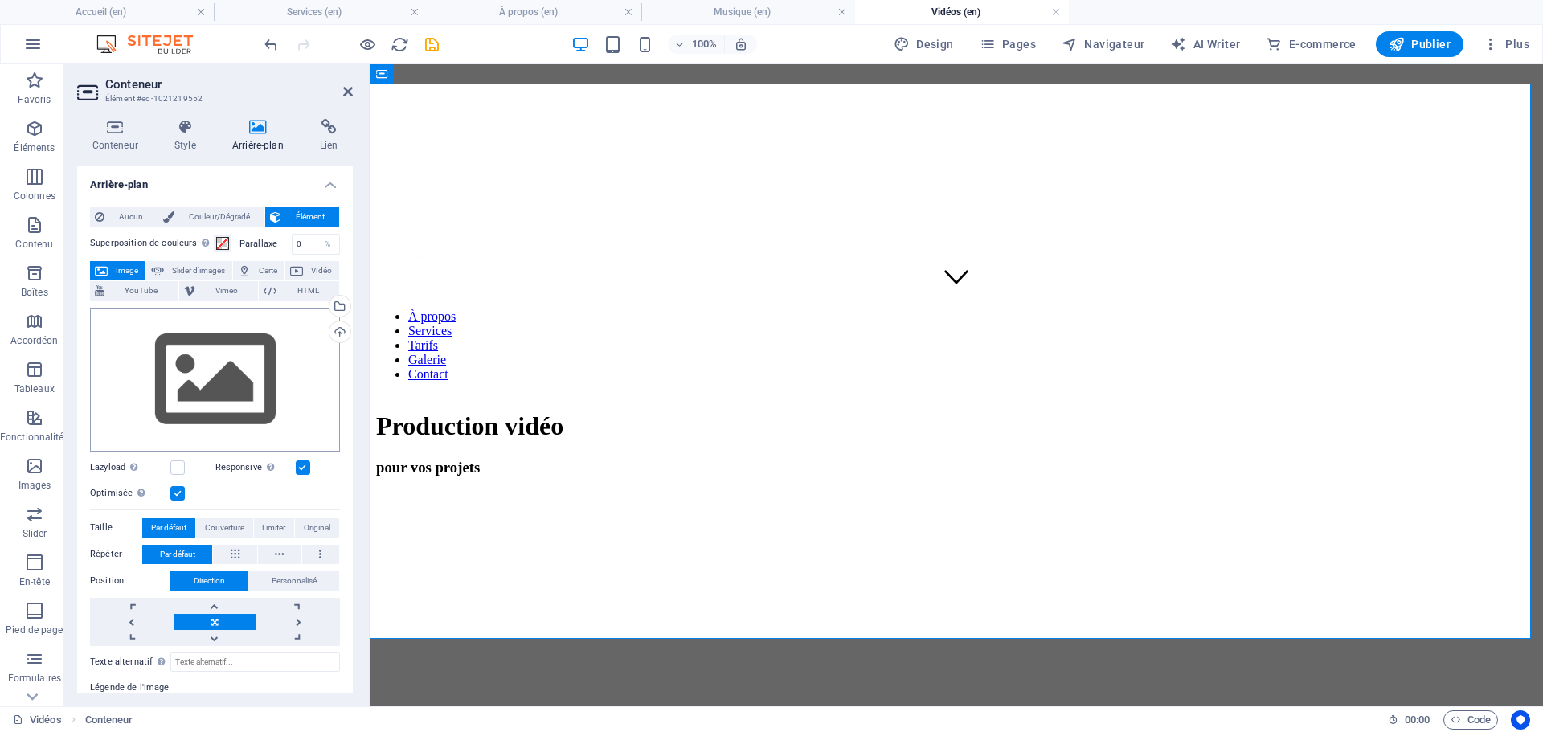
scroll to position [80, 0]
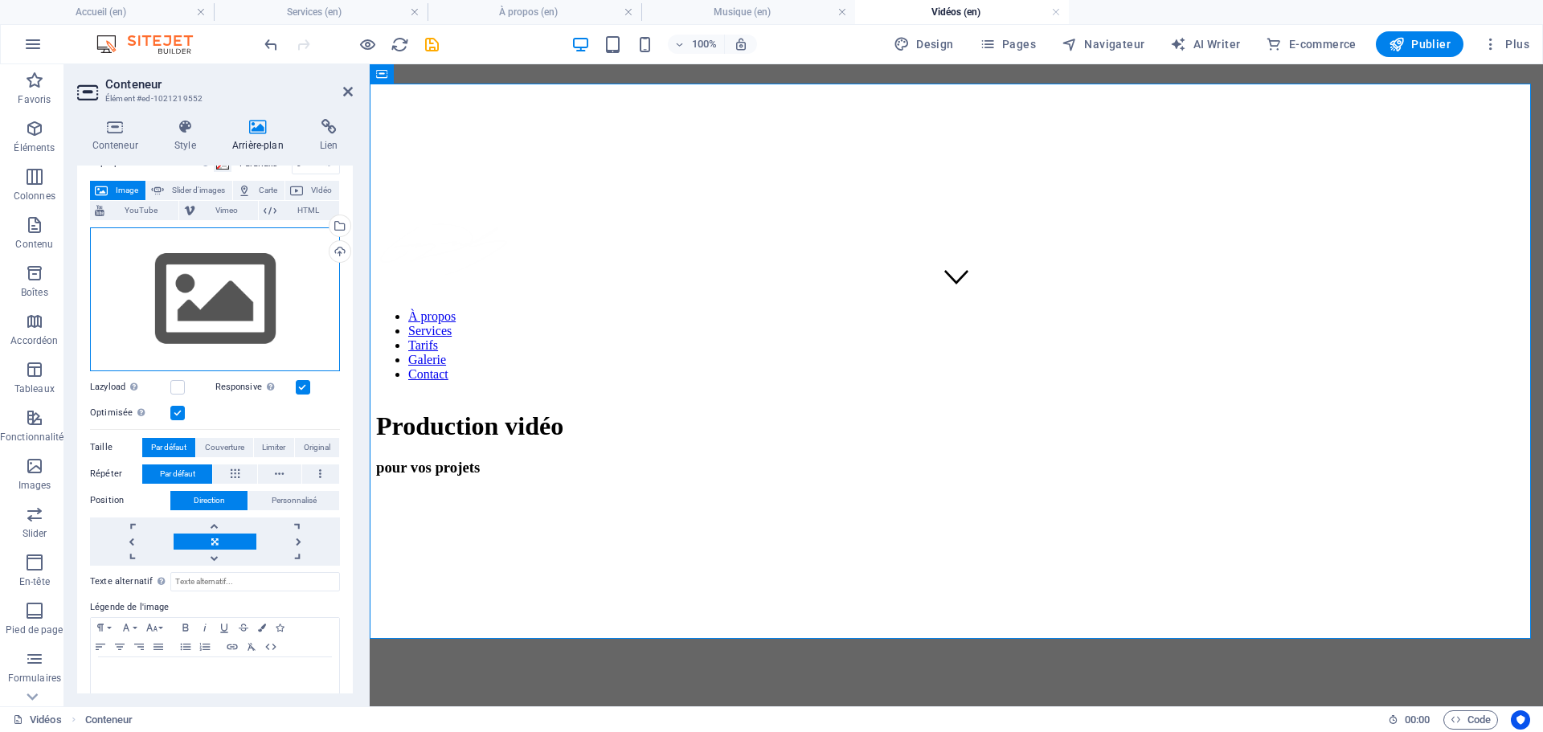
click at [199, 295] on div "Glissez les fichiers ici, cliquez pour choisir les fichiers ou sélectionnez les…" at bounding box center [215, 299] width 250 height 144
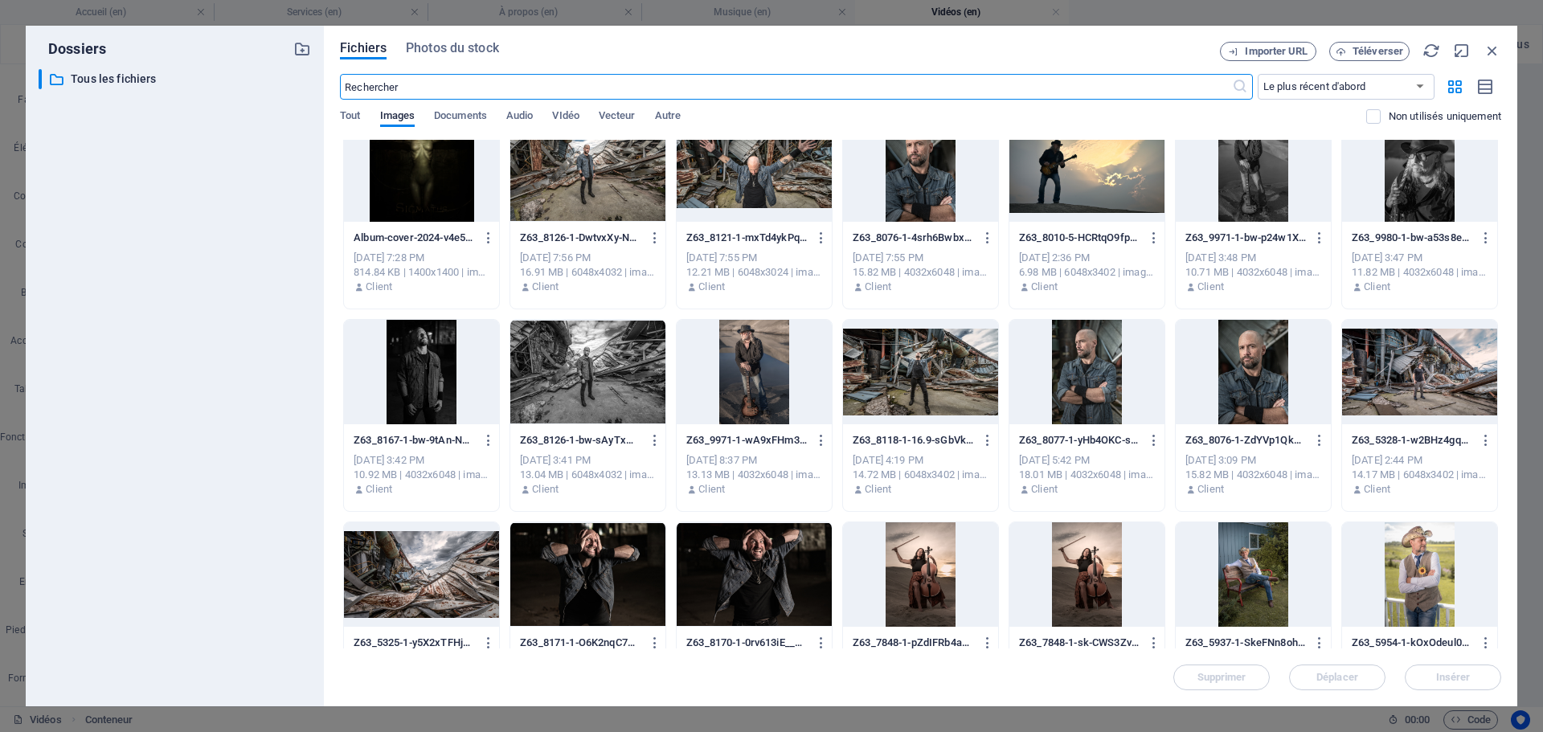
scroll to position [0, 0]
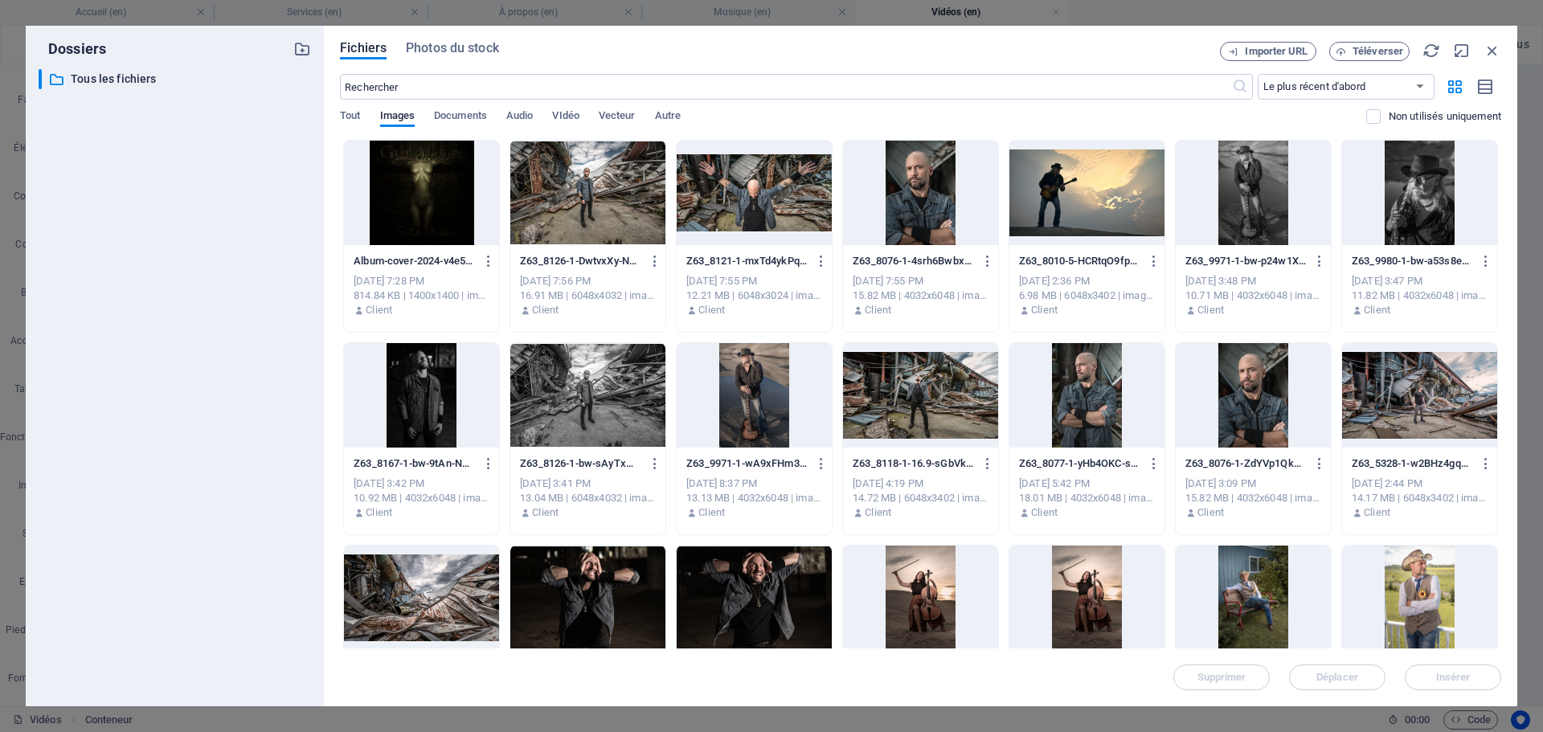
click at [439, 219] on div at bounding box center [421, 193] width 155 height 104
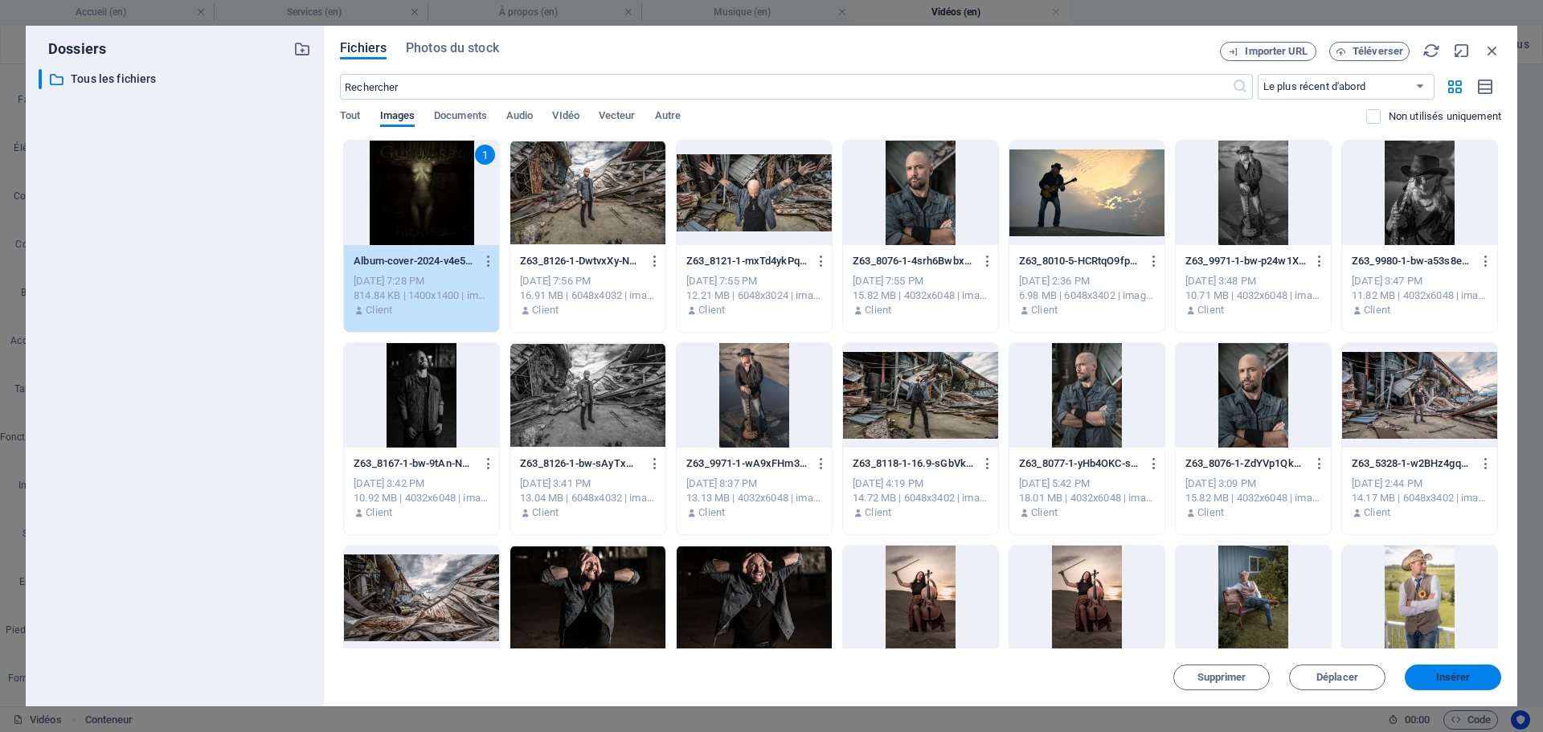
click at [1462, 676] on span "Insérer" at bounding box center [1453, 678] width 35 height 10
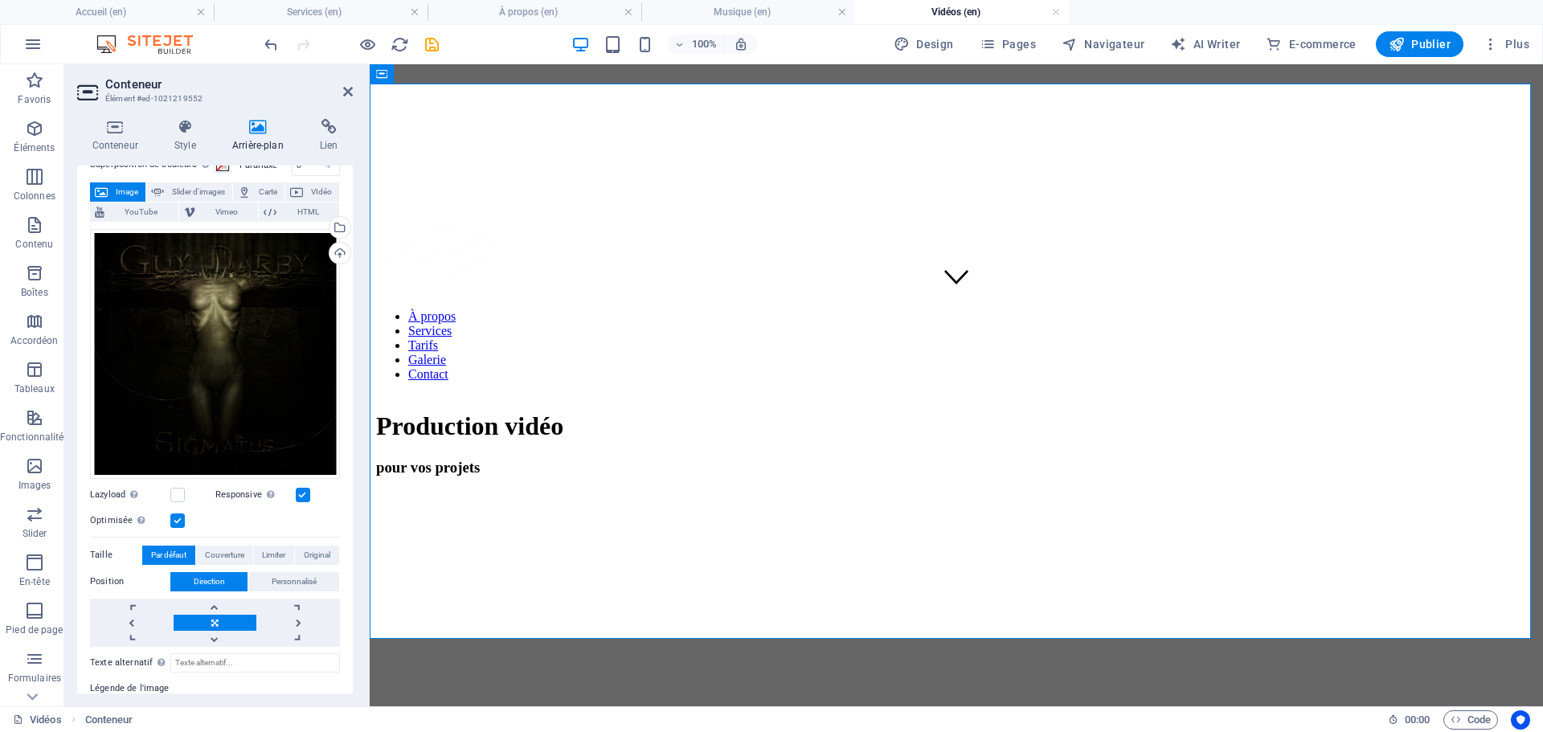
scroll to position [80, 0]
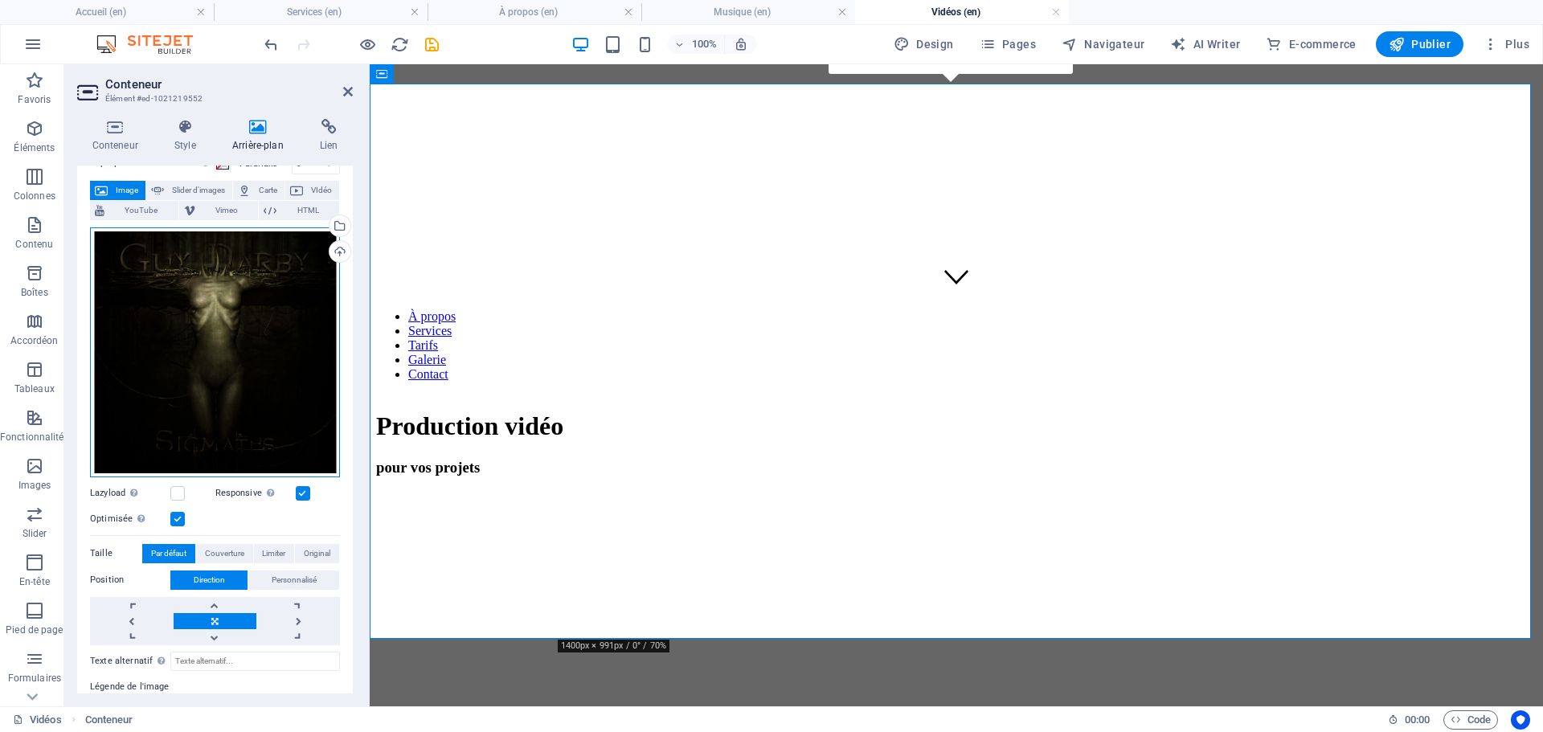
click at [291, 332] on div "Glissez les fichiers ici, cliquez pour choisir les fichiers ou sélectionnez les…" at bounding box center [215, 352] width 250 height 250
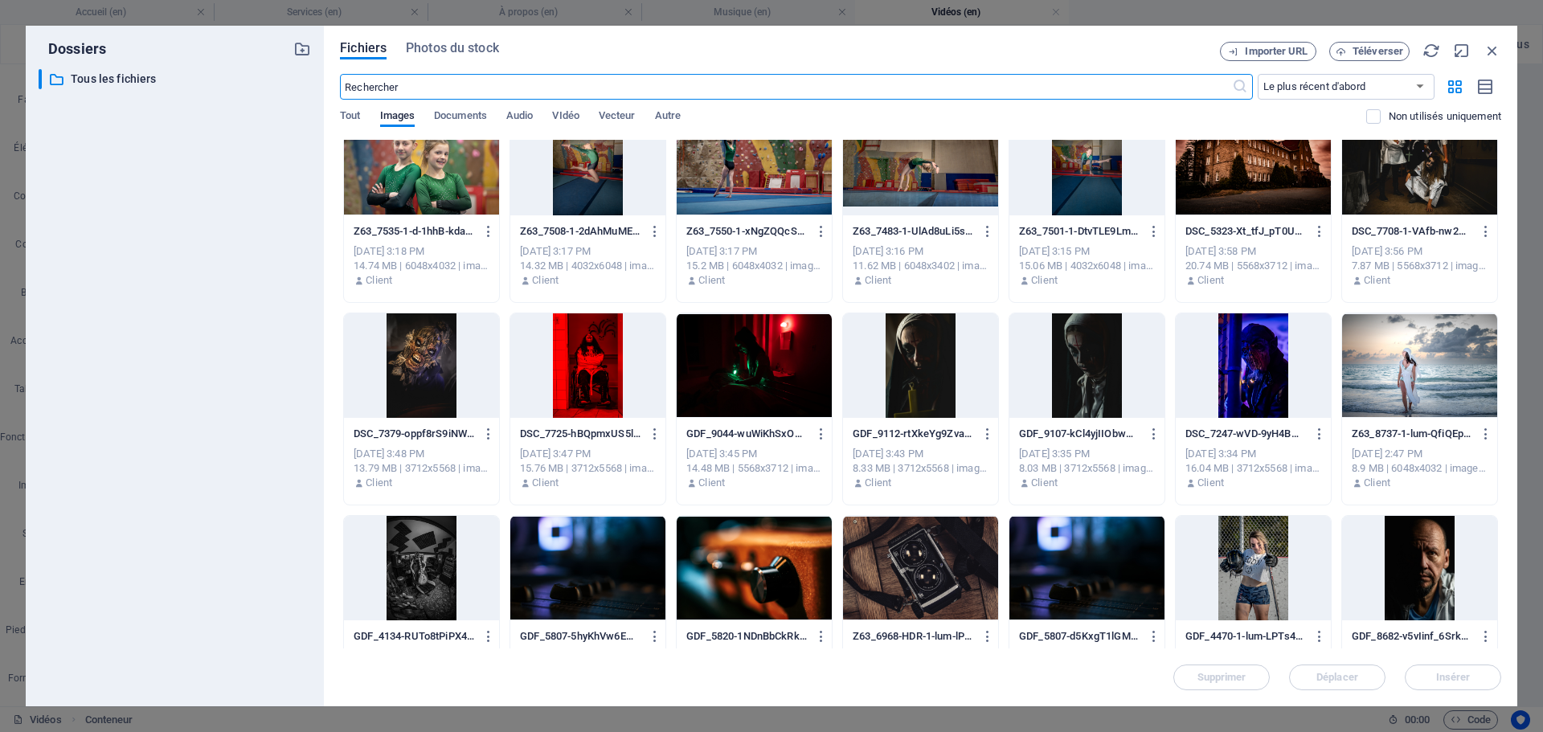
scroll to position [2664, 0]
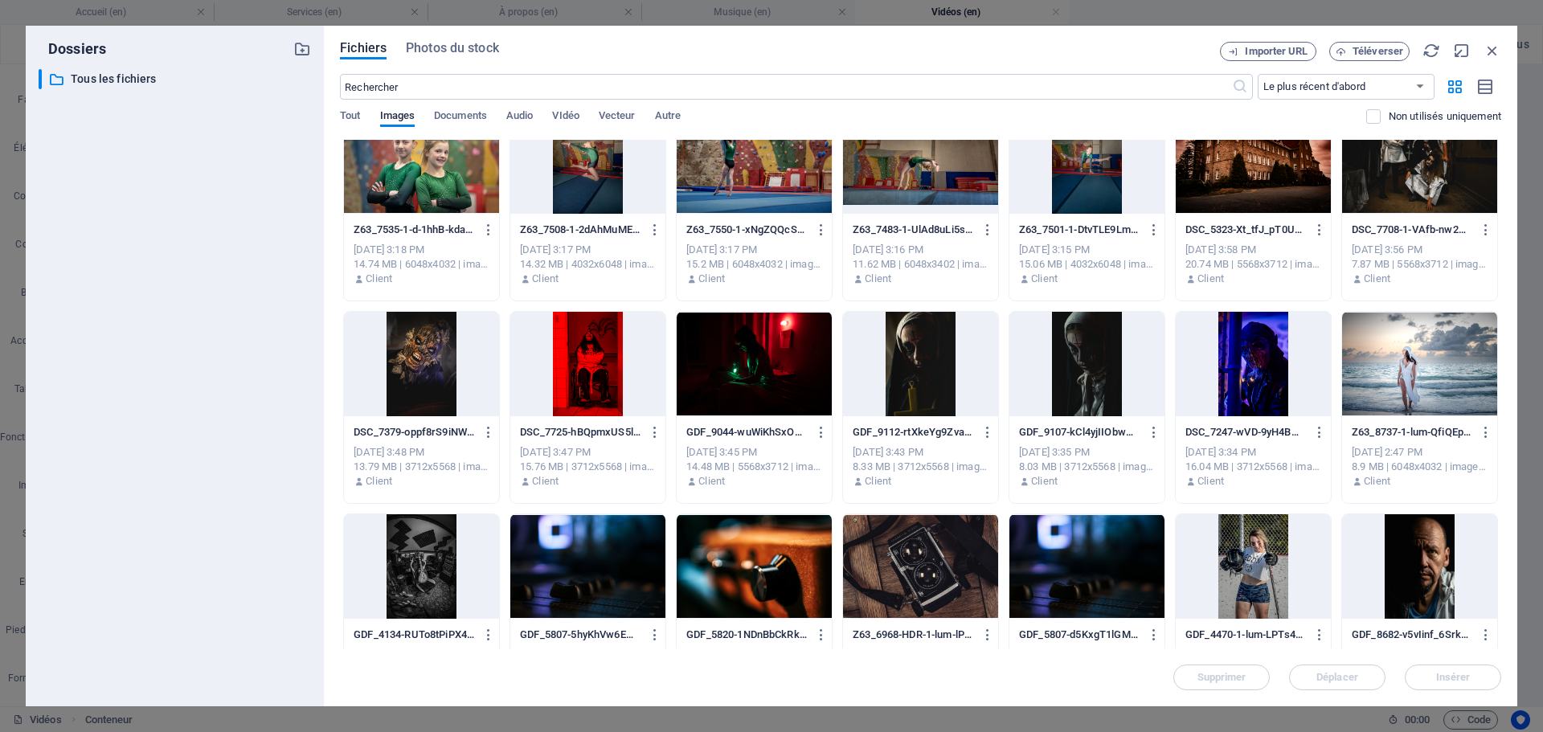
click at [1121, 575] on div at bounding box center [1086, 566] width 155 height 104
click at [1474, 667] on button "Insérer" at bounding box center [1453, 678] width 96 height 26
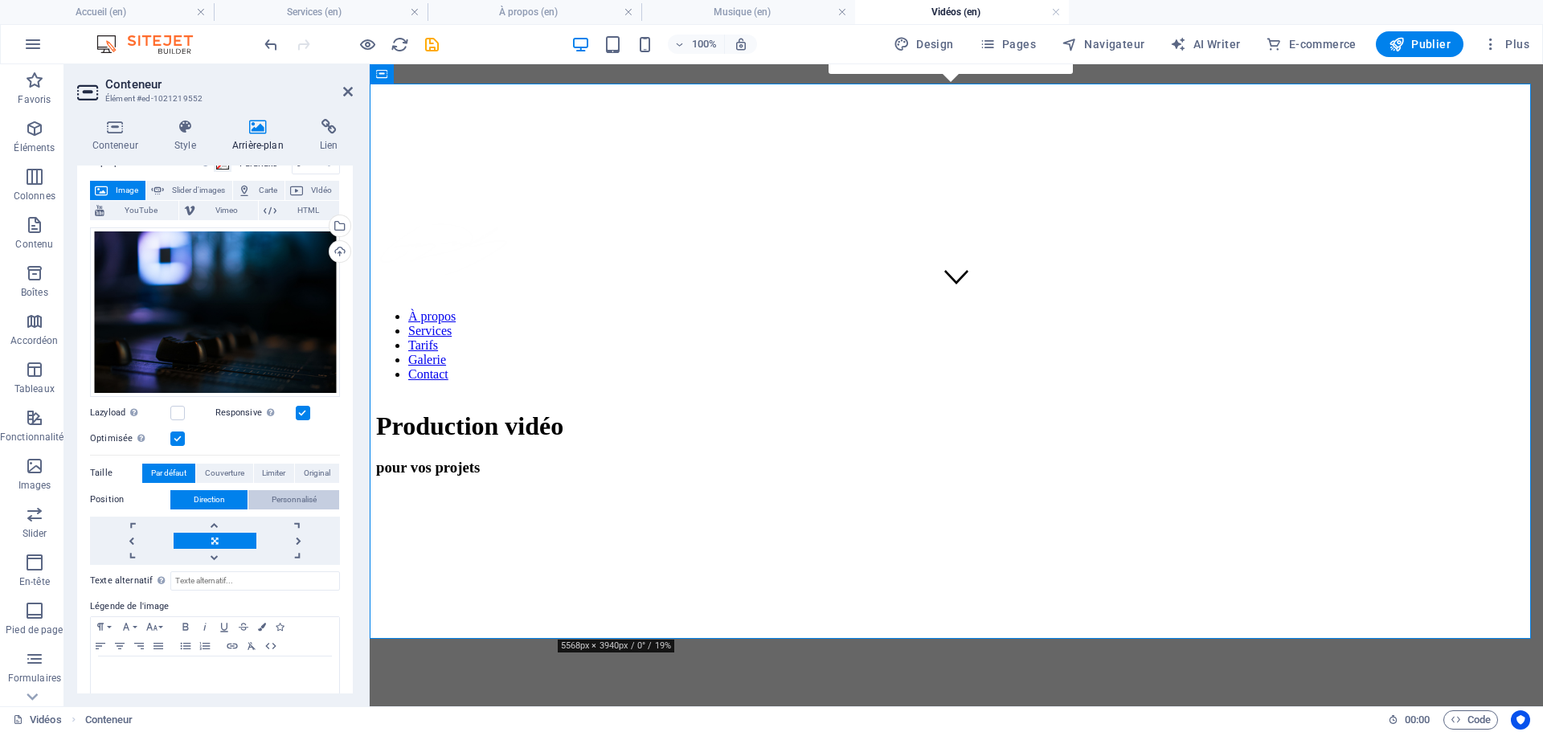
click at [312, 493] on span "Personnalisé" at bounding box center [294, 499] width 45 height 19
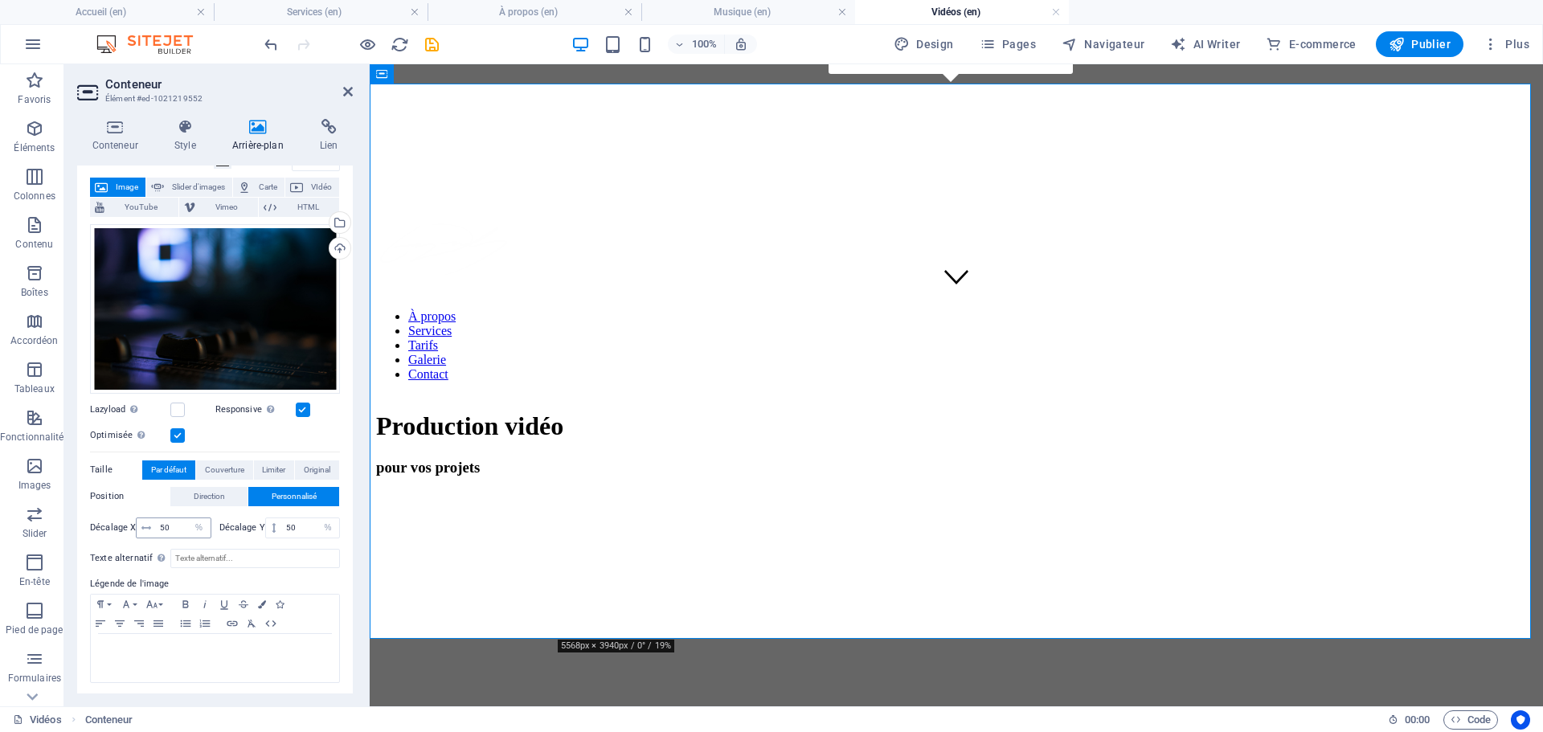
scroll to position [84, 0]
click at [176, 406] on label at bounding box center [177, 409] width 14 height 14
click at [0, 0] on input "Lazyload Charger les images après la page améliore le temps de chargement (vite…" at bounding box center [0, 0] width 0 height 0
click at [176, 406] on label at bounding box center [177, 409] width 14 height 14
click at [0, 0] on input "Lazyload Charger les images après la page améliore le temps de chargement (vite…" at bounding box center [0, 0] width 0 height 0
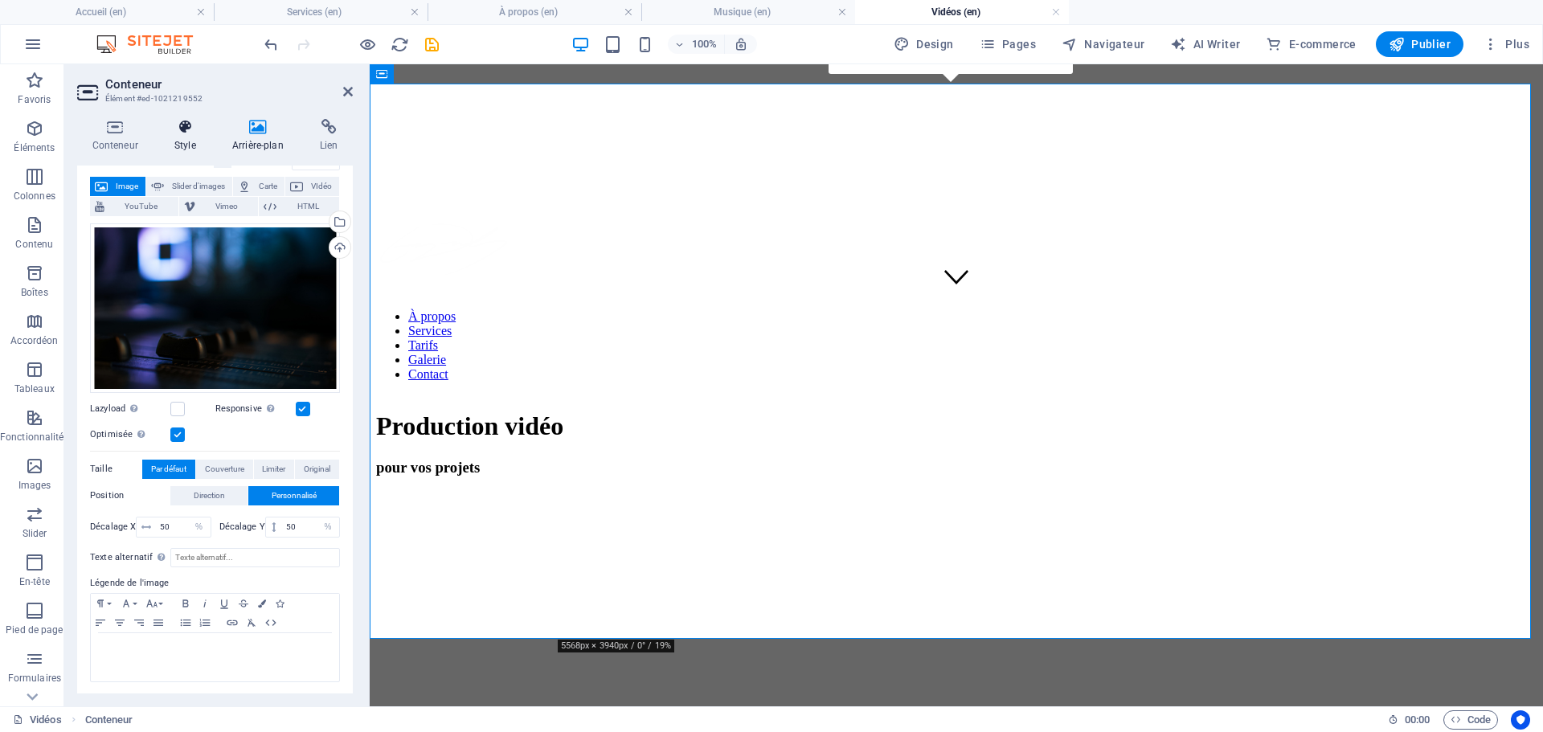
click at [183, 145] on h4 "Style" at bounding box center [188, 136] width 58 height 34
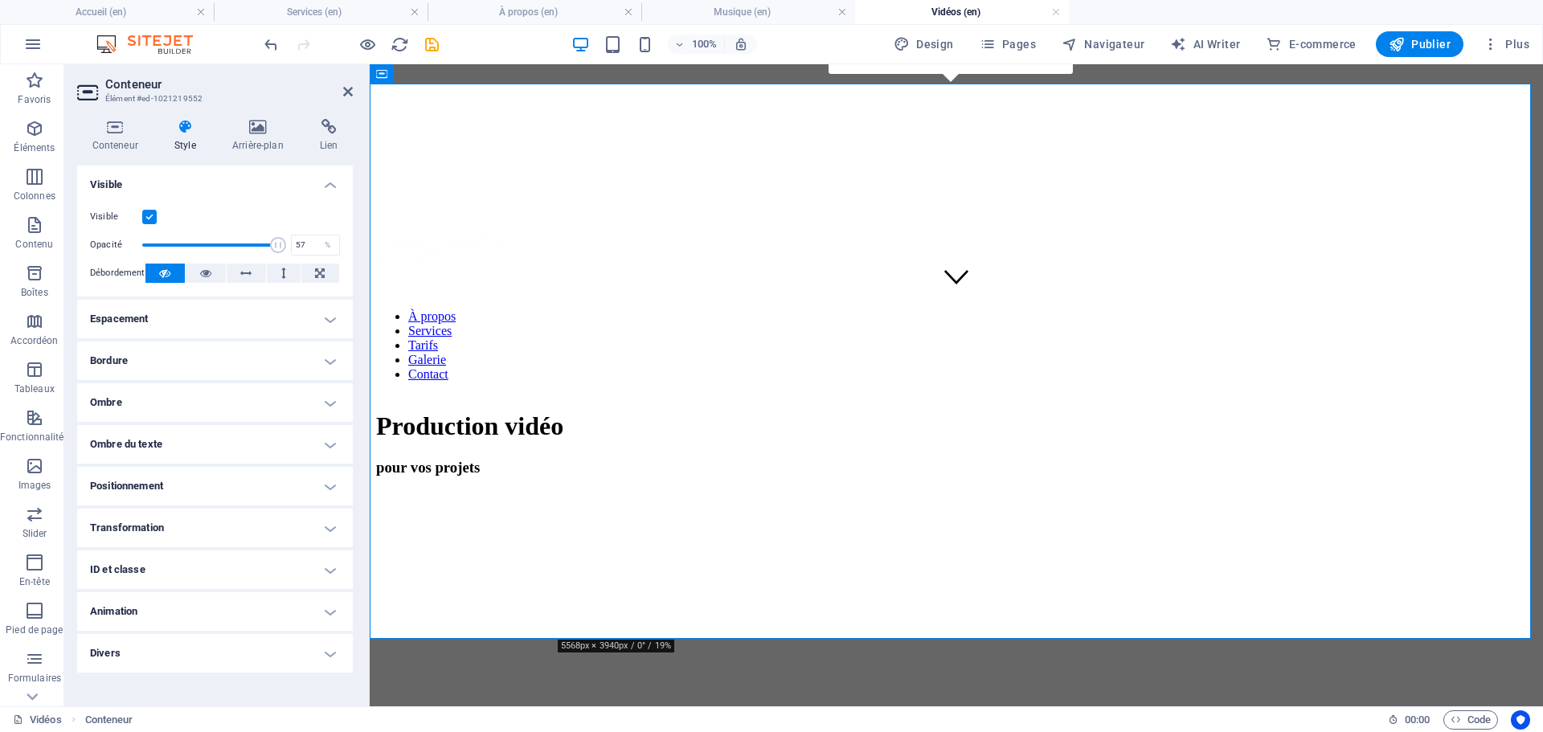
click at [219, 246] on span at bounding box center [210, 245] width 136 height 24
drag, startPoint x: 219, startPoint y: 246, endPoint x: 182, endPoint y: 245, distance: 37.0
click at [182, 245] on span at bounding box center [182, 245] width 16 height 16
drag, startPoint x: 182, startPoint y: 245, endPoint x: 156, endPoint y: 244, distance: 26.5
click at [156, 244] on span at bounding box center [156, 245] width 16 height 16
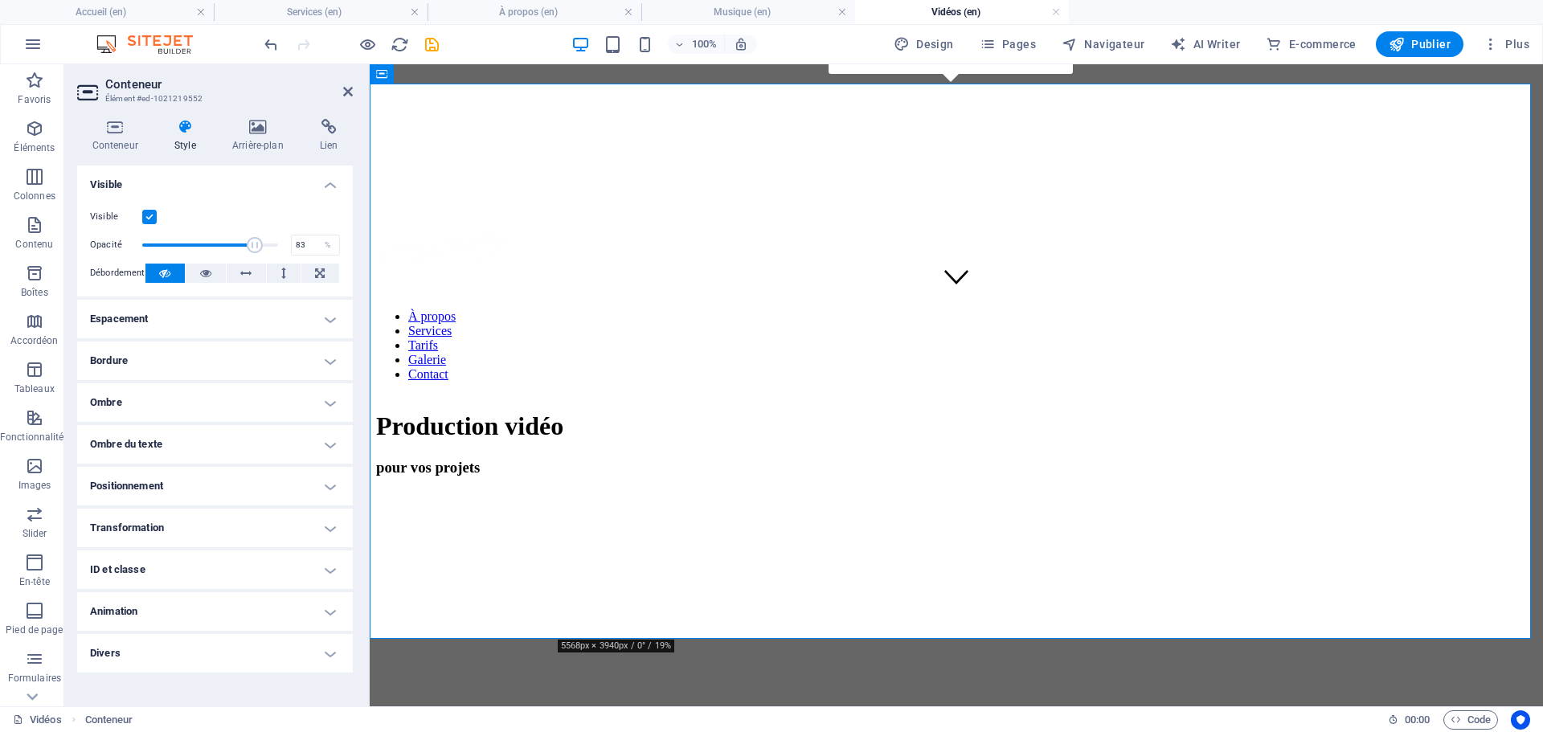
drag, startPoint x: 156, startPoint y: 244, endPoint x: 255, endPoint y: 253, distance: 99.2
click at [255, 253] on span at bounding box center [255, 245] width 16 height 16
type input "100"
drag, startPoint x: 256, startPoint y: 247, endPoint x: 302, endPoint y: 270, distance: 51.4
click at [302, 270] on div "Visible Opacité 100 % Débordement" at bounding box center [215, 245] width 276 height 102
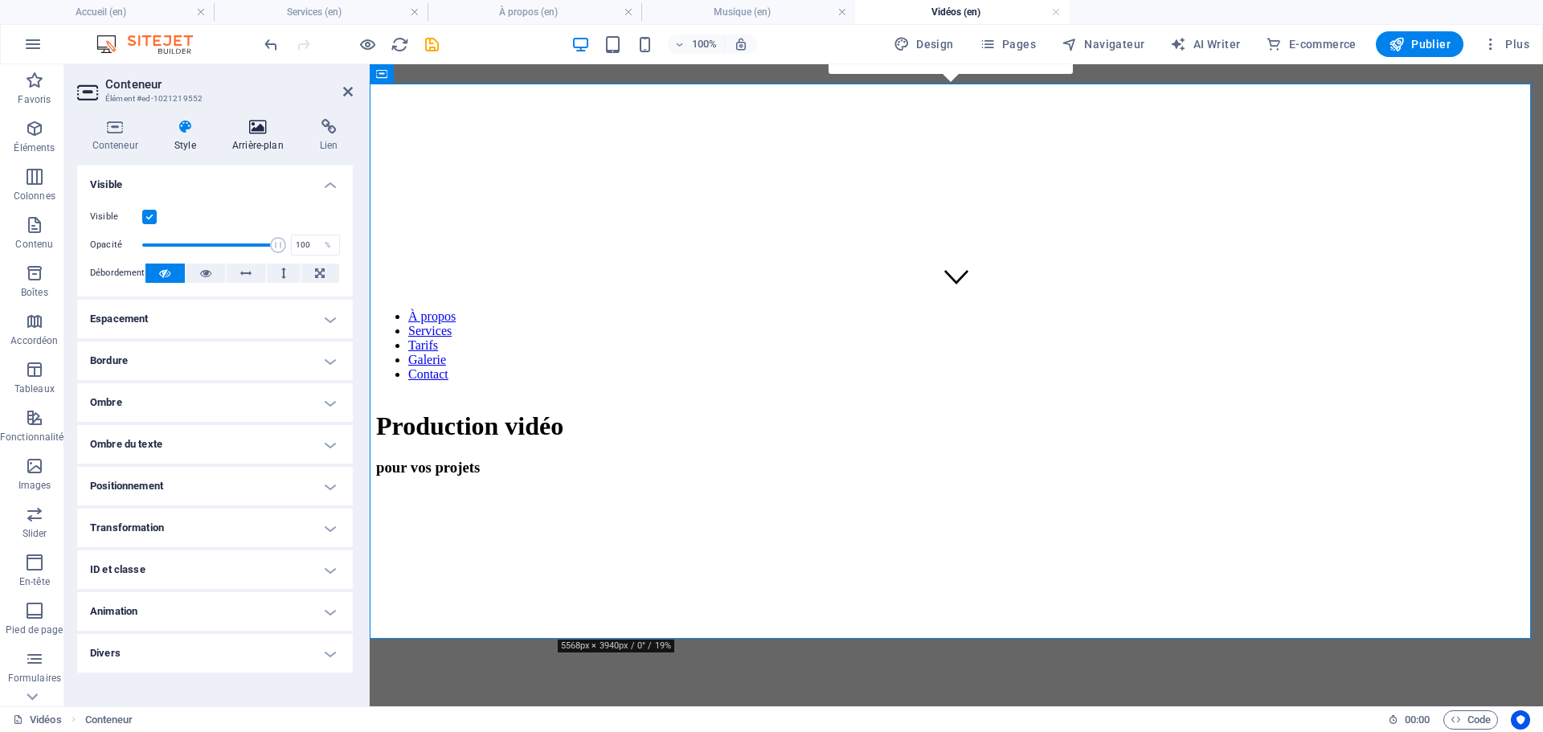
click at [265, 137] on h4 "Arrière-plan" at bounding box center [261, 136] width 88 height 34
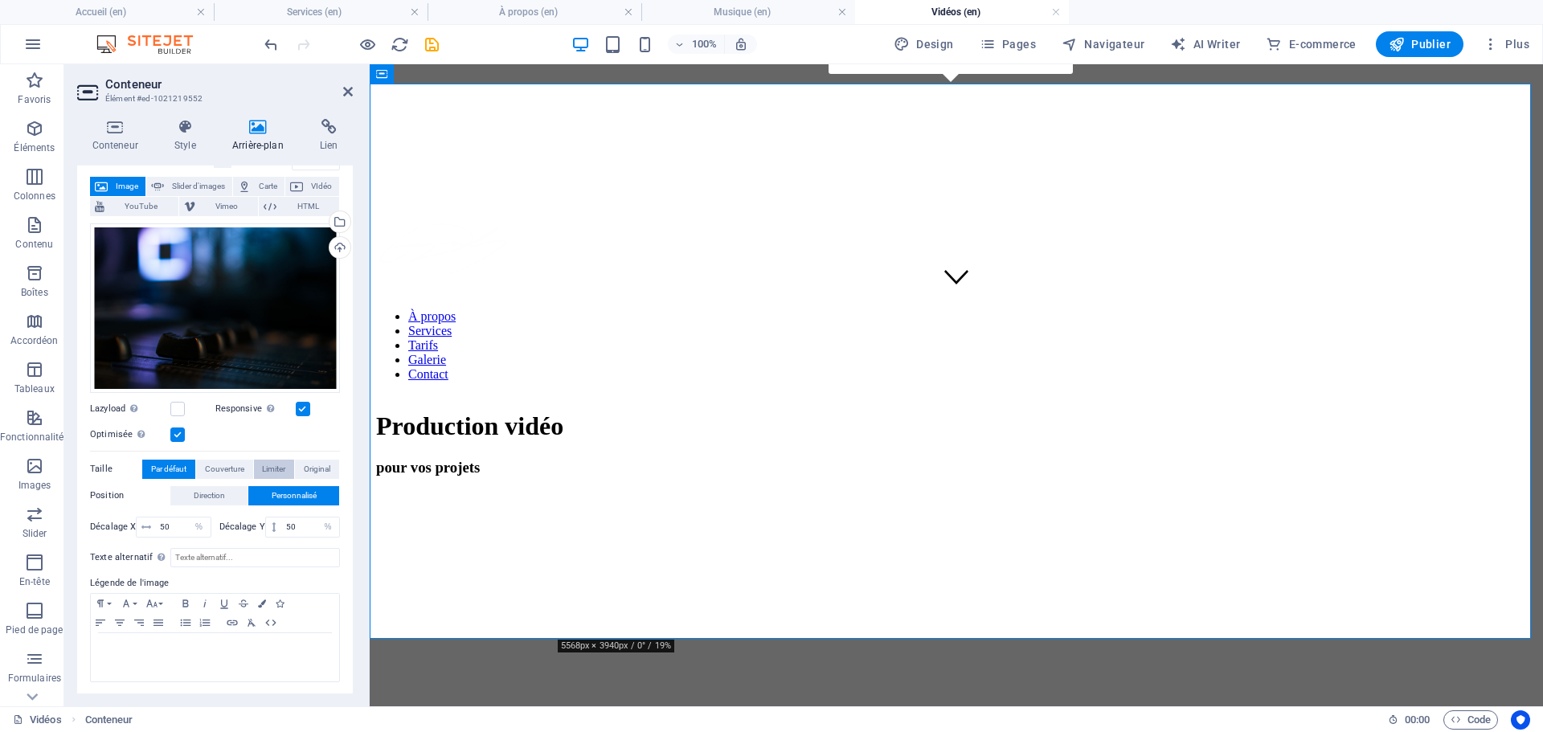
click at [280, 463] on span "Limiter" at bounding box center [273, 469] width 23 height 19
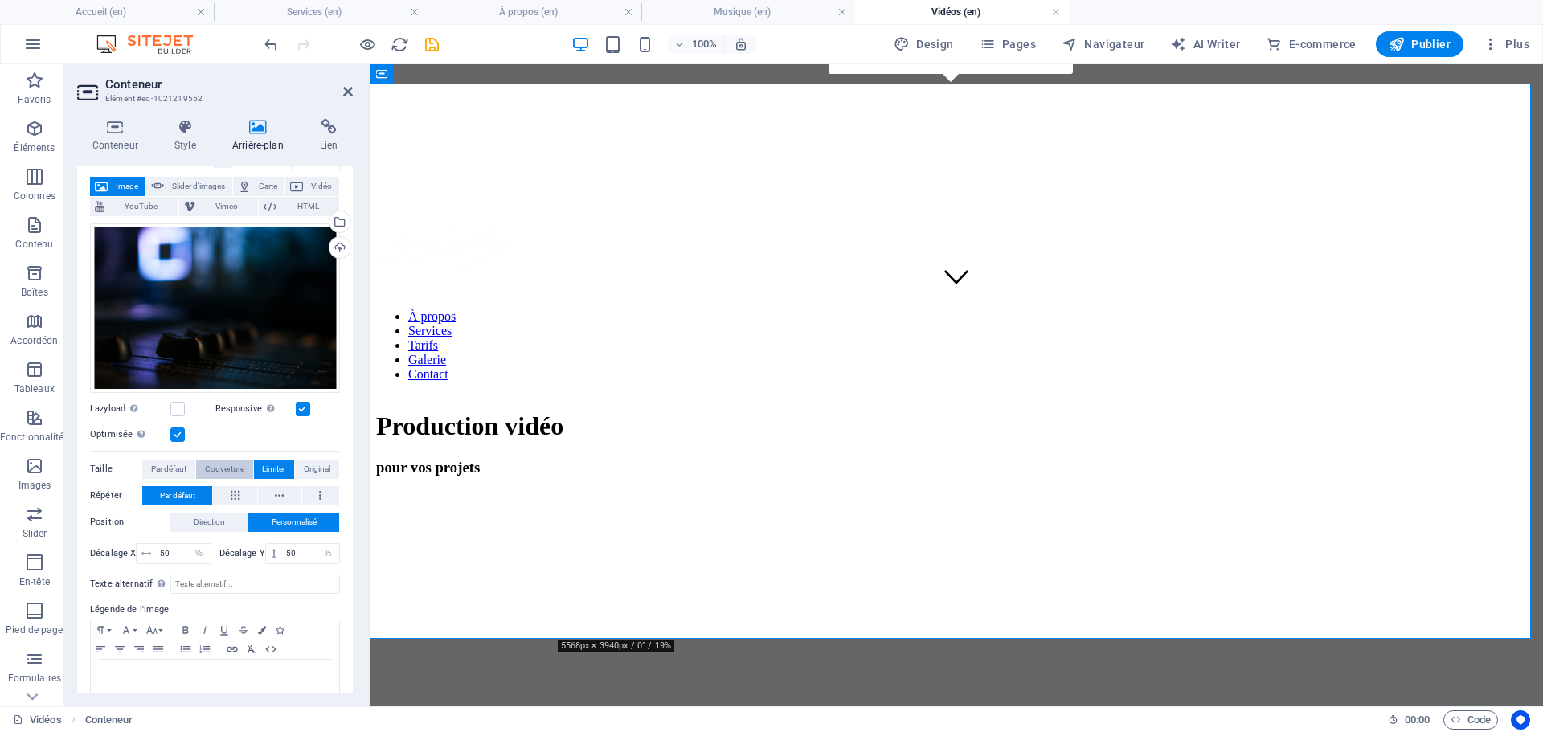
click at [224, 470] on span "Couverture" at bounding box center [224, 469] width 39 height 19
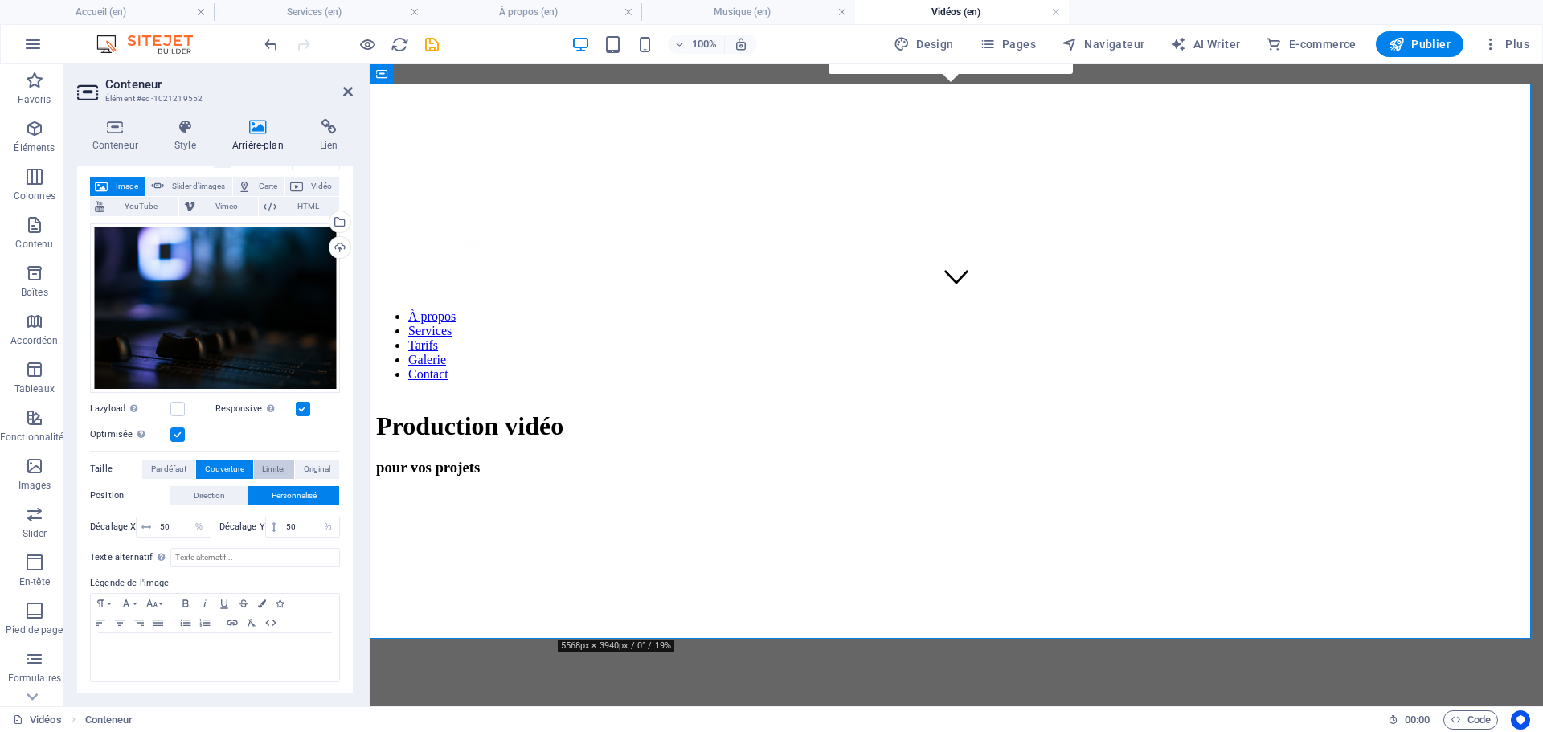
click at [267, 468] on span "Limiter" at bounding box center [273, 469] width 23 height 19
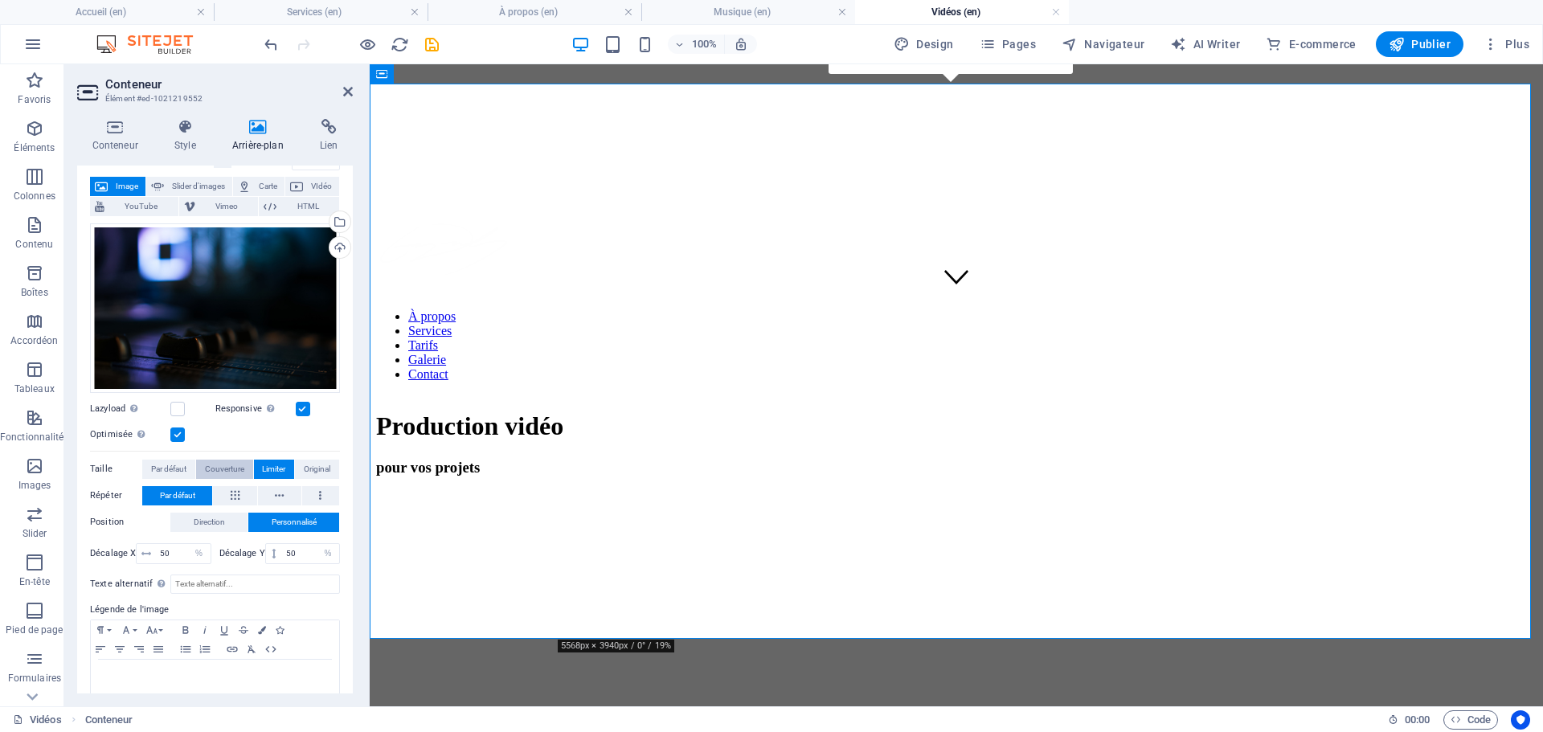
click at [227, 461] on span "Couverture" at bounding box center [224, 469] width 39 height 19
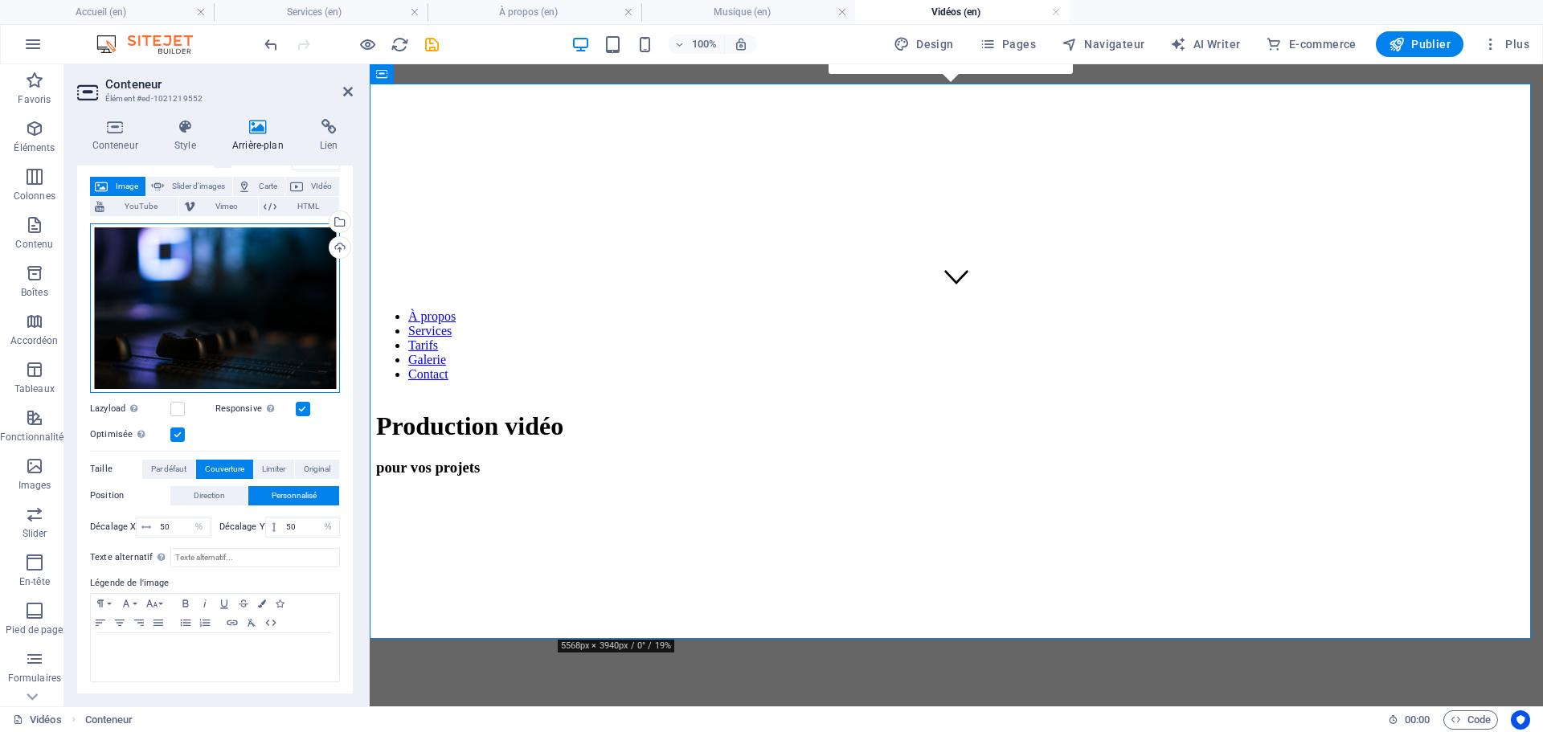
click at [258, 270] on div "Glissez les fichiers ici, cliquez pour choisir les fichiers ou sélectionnez les…" at bounding box center [215, 308] width 250 height 170
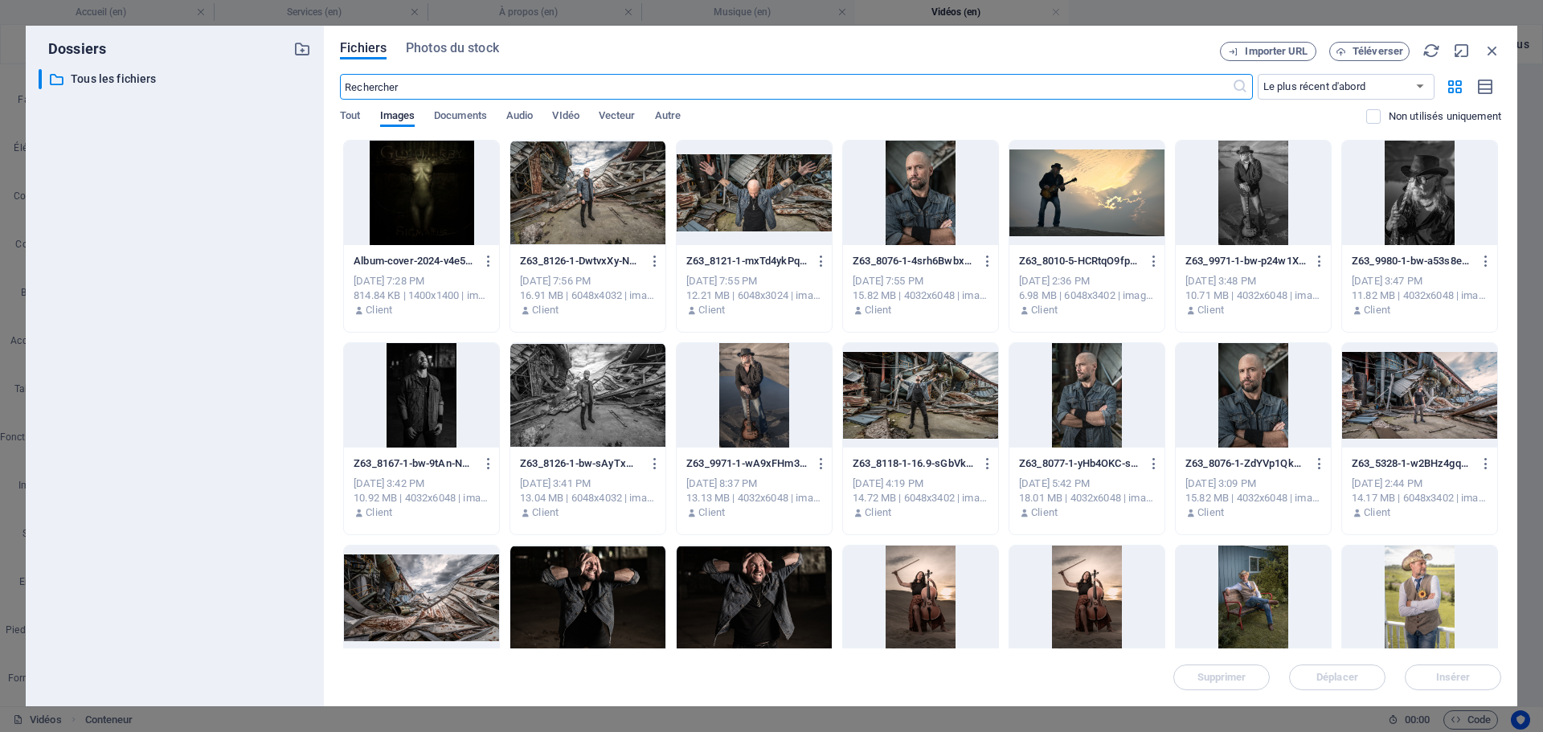
click at [1496, 48] on icon "button" at bounding box center [1493, 51] width 18 height 18
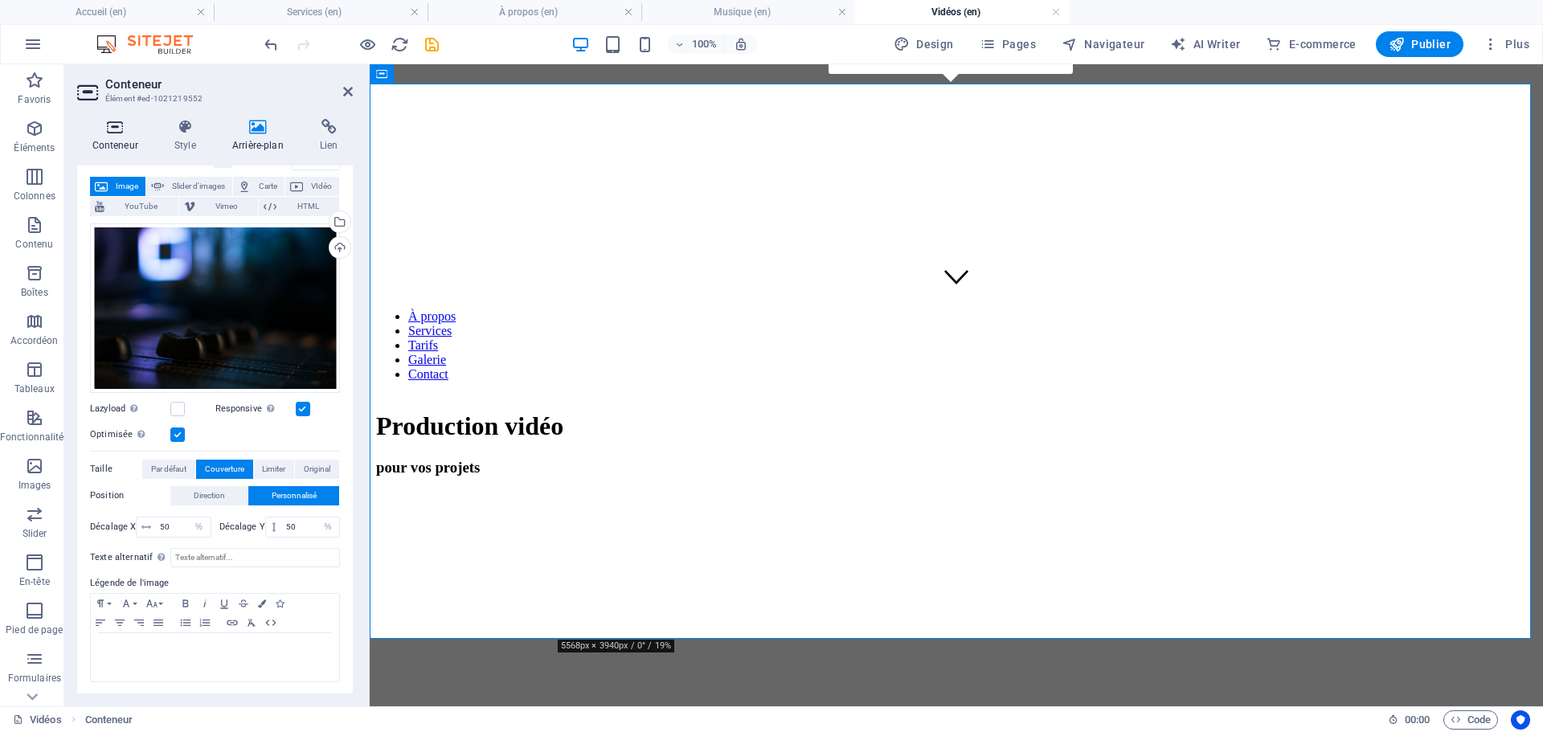
click at [113, 137] on h4 "Conteneur" at bounding box center [118, 136] width 82 height 34
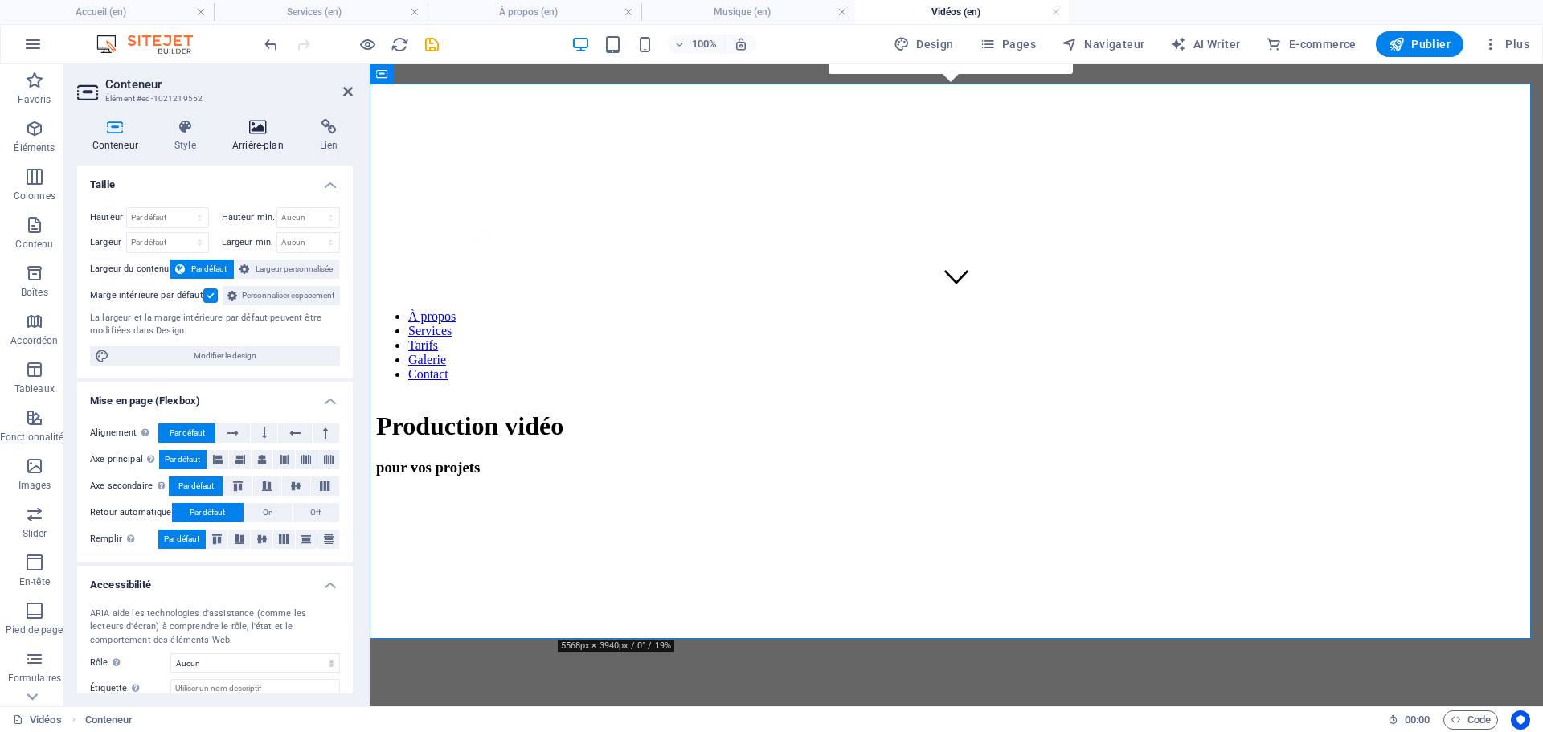
click at [249, 127] on icon at bounding box center [257, 127] width 81 height 16
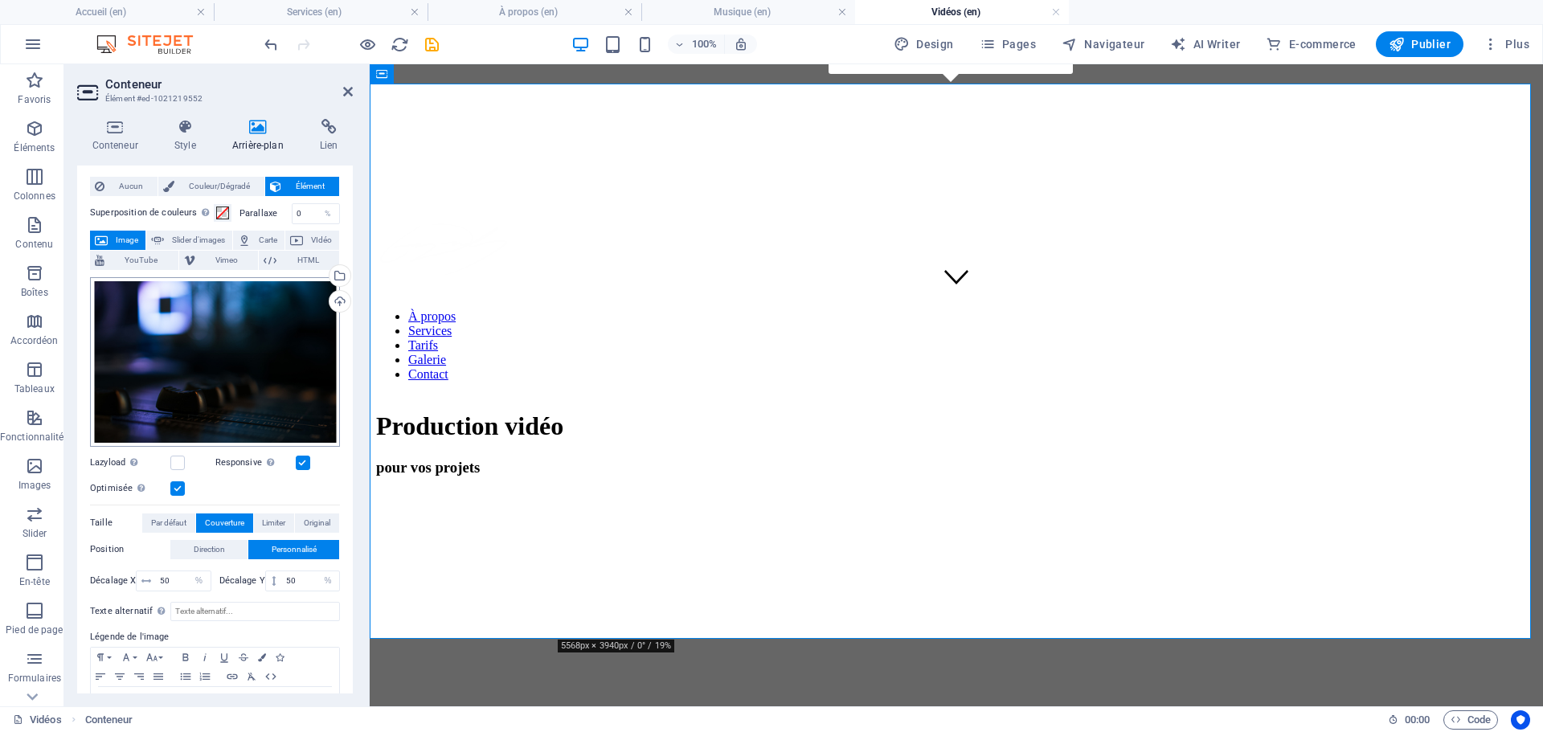
scroll to position [4, 0]
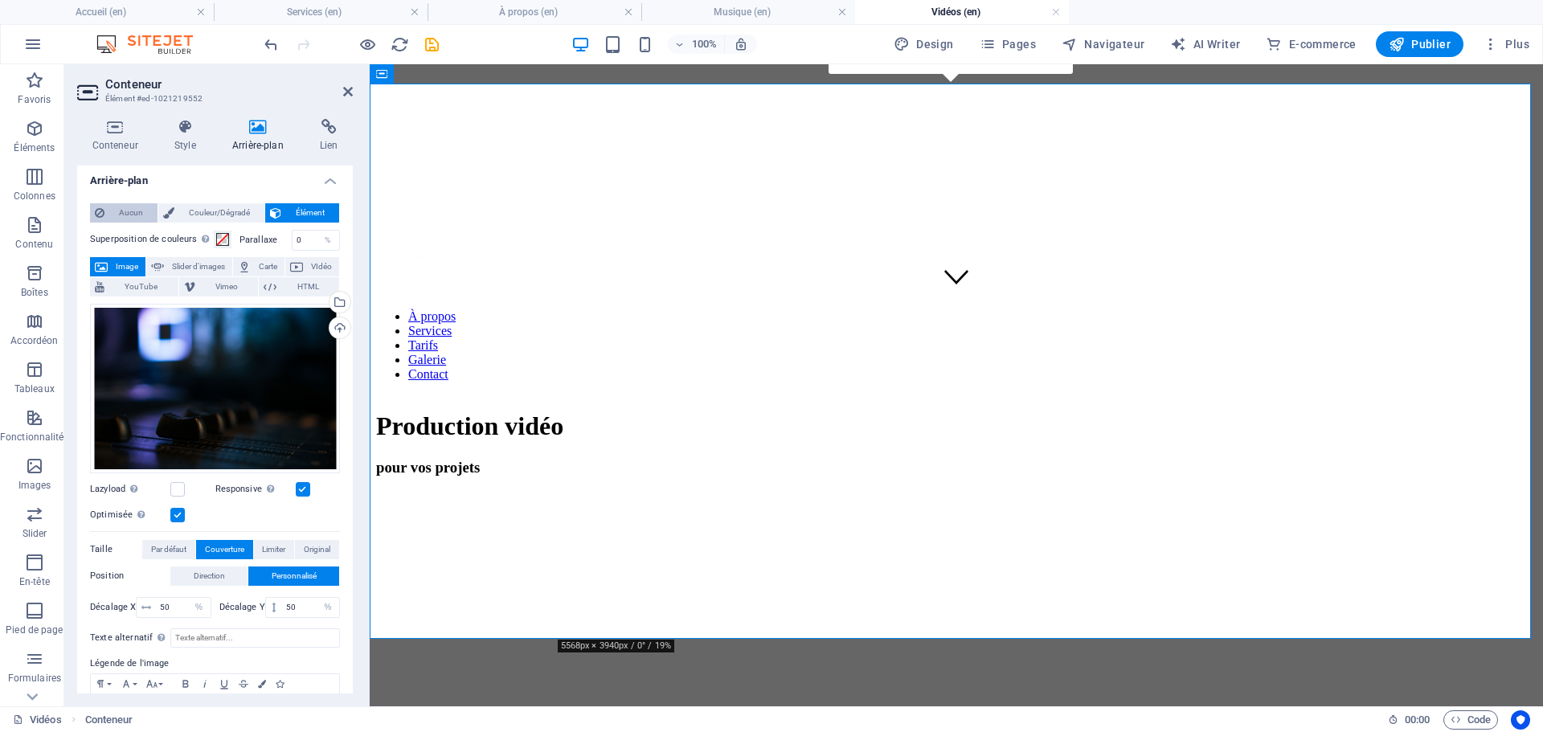
click at [137, 210] on span "Aucun" at bounding box center [130, 212] width 43 height 19
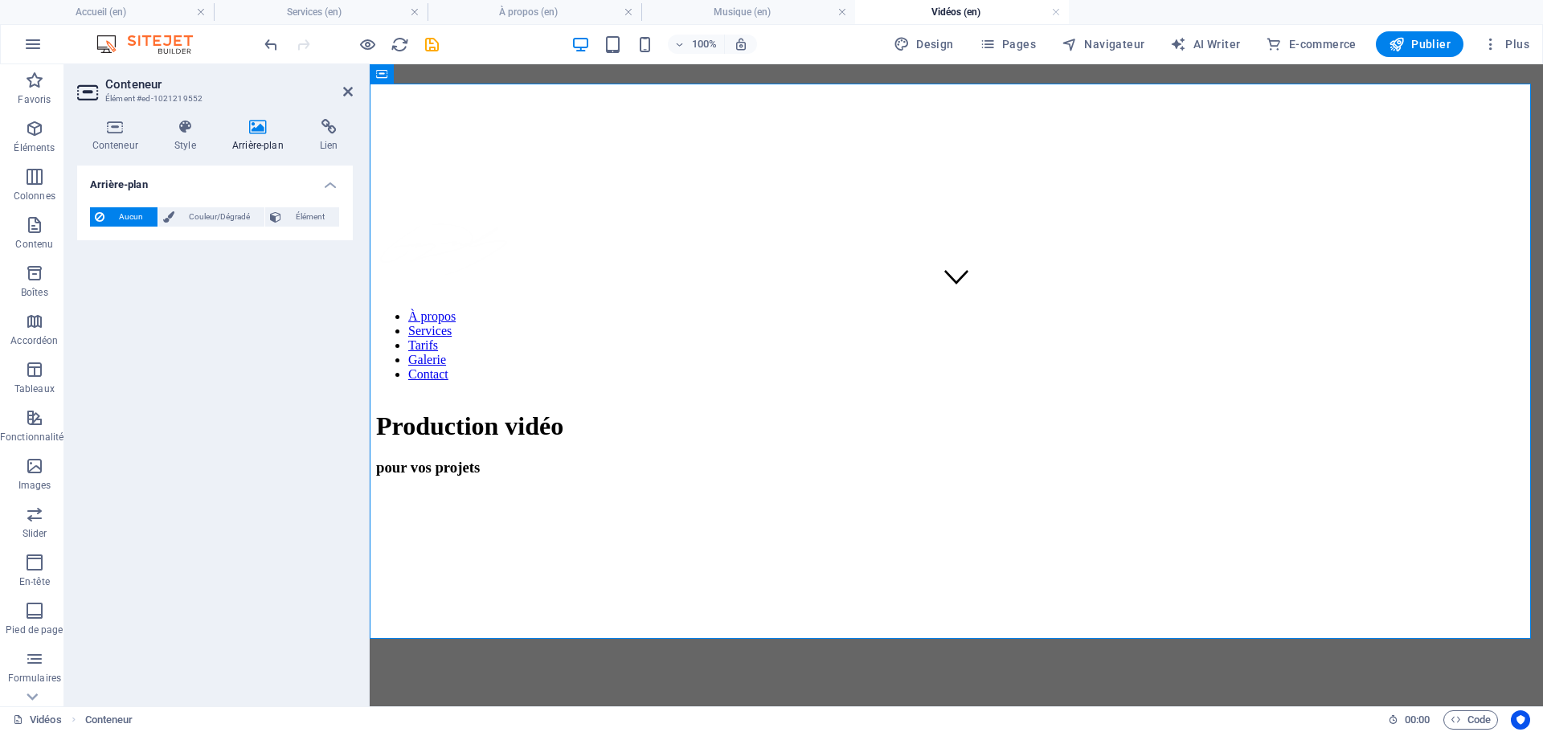
scroll to position [0, 0]
click at [209, 210] on span "Couleur/Dégradé" at bounding box center [219, 216] width 80 height 19
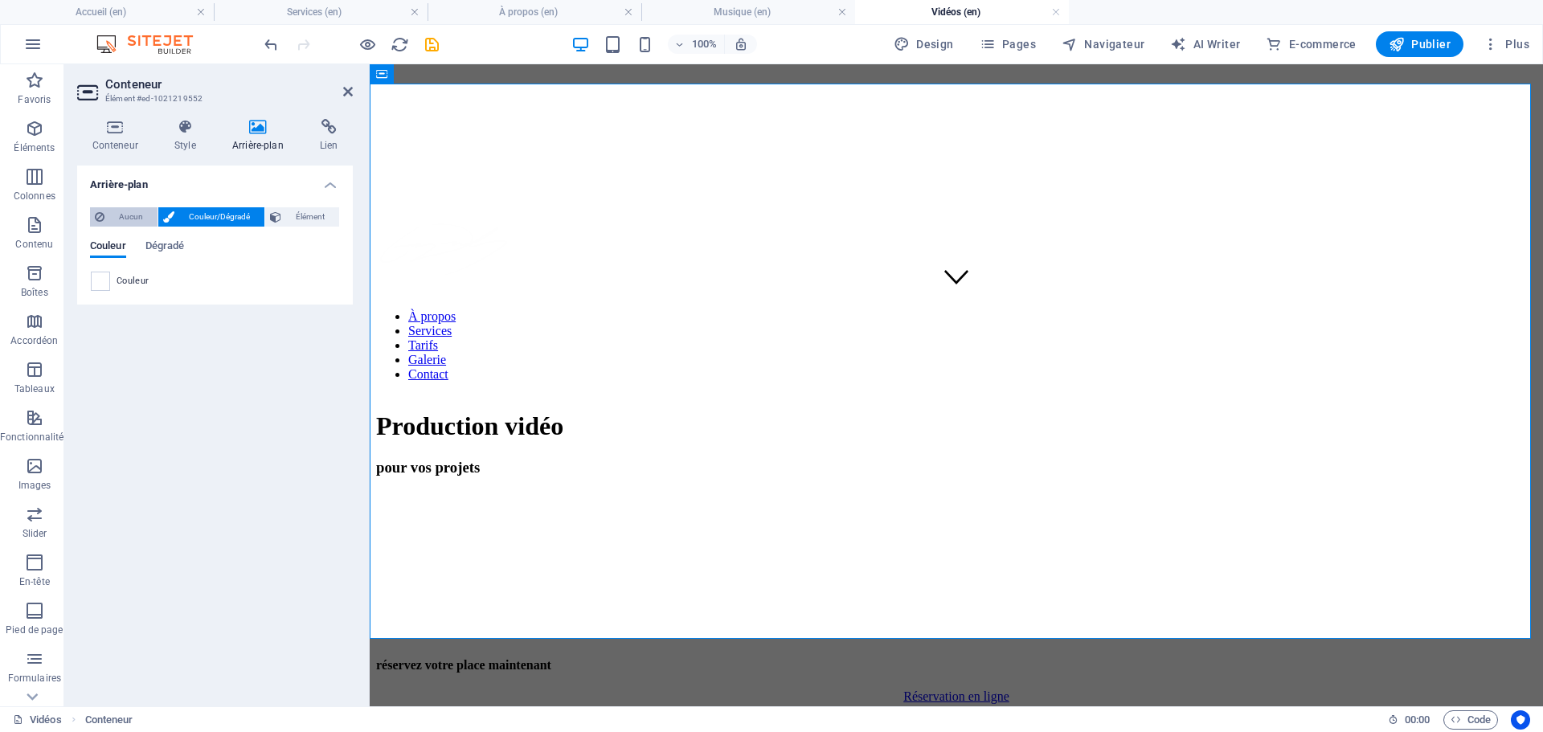
click at [121, 224] on span "Aucun" at bounding box center [130, 216] width 43 height 19
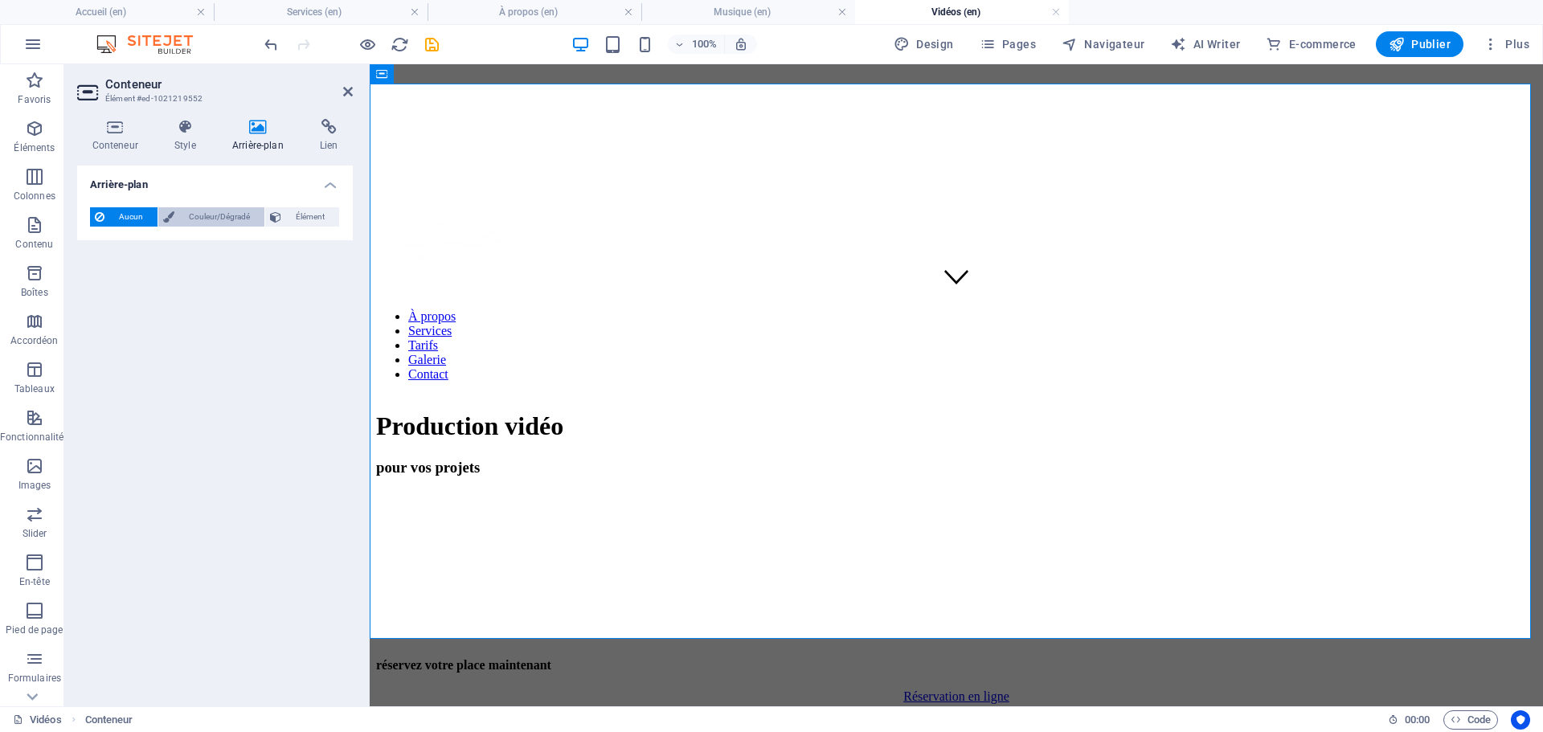
click at [199, 212] on span "Couleur/Dégradé" at bounding box center [219, 216] width 80 height 19
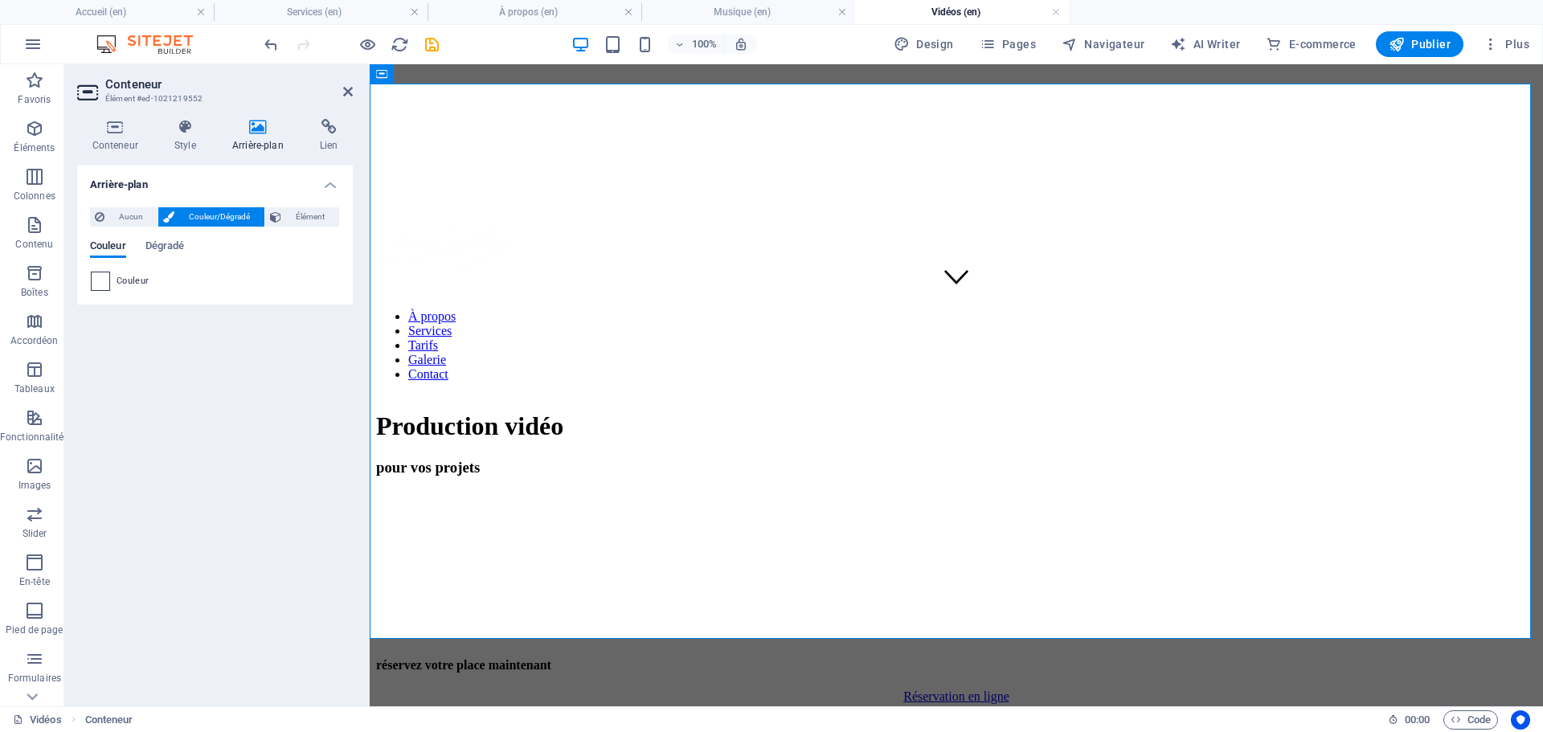
click at [100, 287] on span at bounding box center [101, 281] width 18 height 18
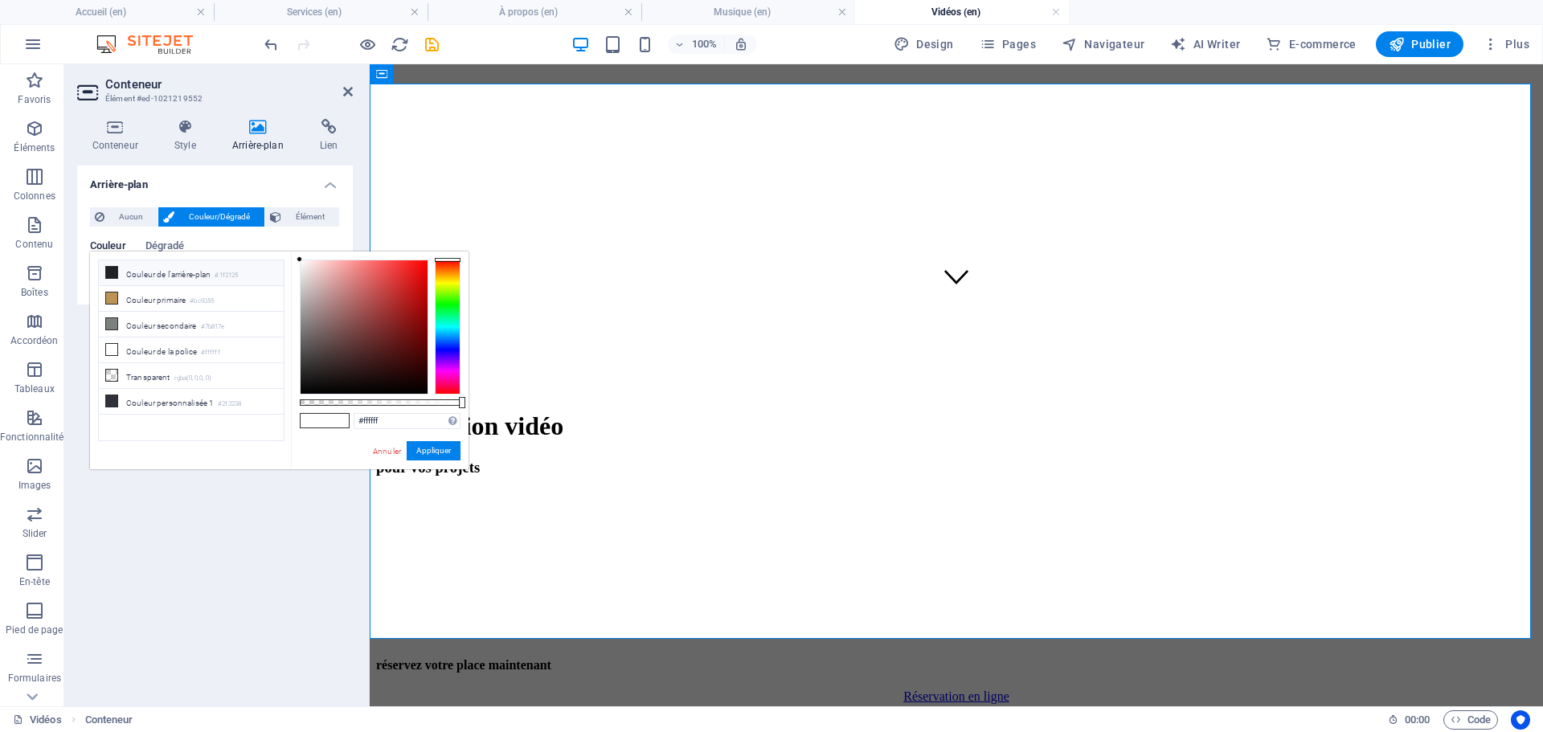
click at [123, 274] on li "Couleur de l'arrière-plan #1f2125" at bounding box center [191, 273] width 185 height 26
type input "#1f2125"
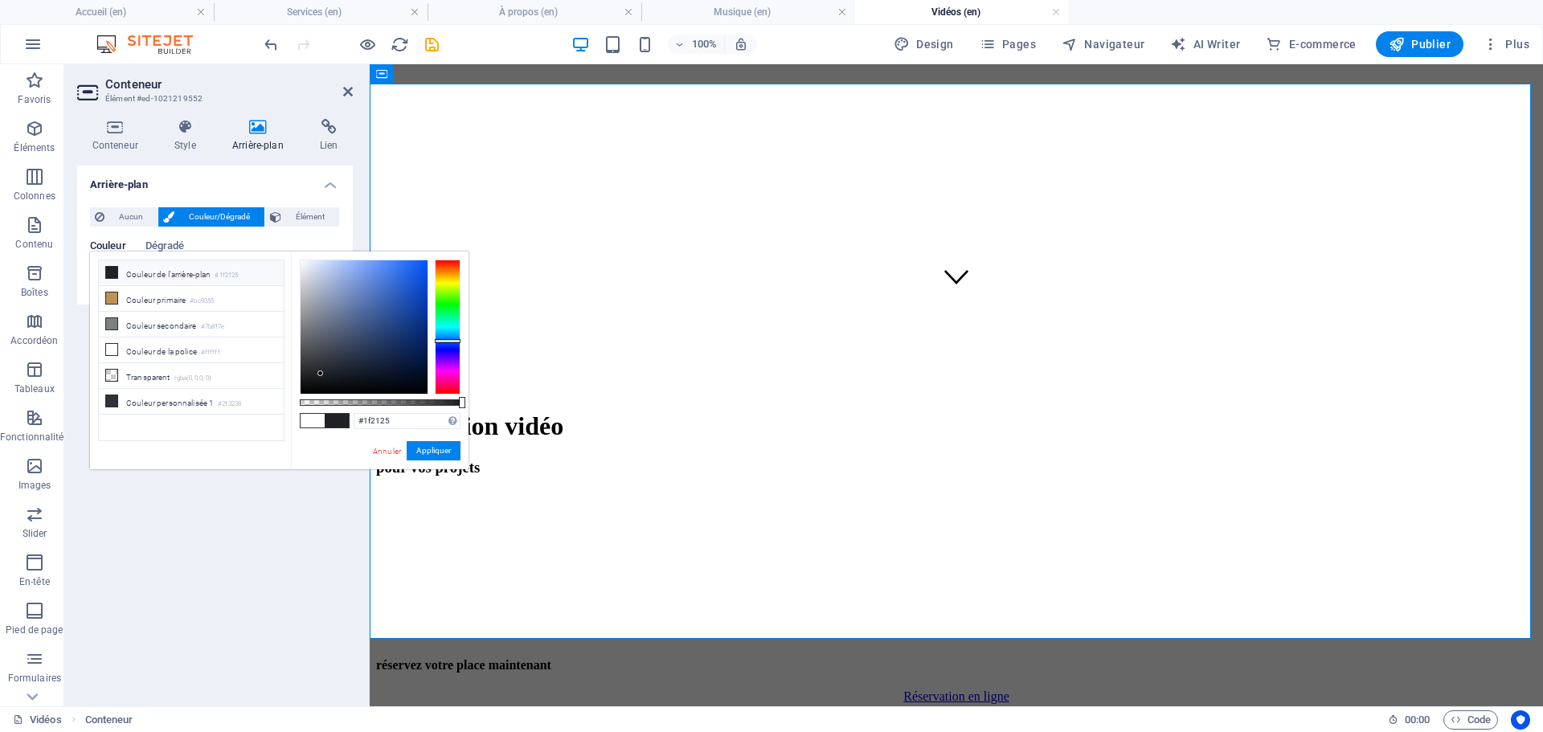
click at [115, 549] on div "Arrière-plan Aucun Couleur/Dégradé Élément Étendre l'arrière-plan pour occuper …" at bounding box center [215, 430] width 276 height 528
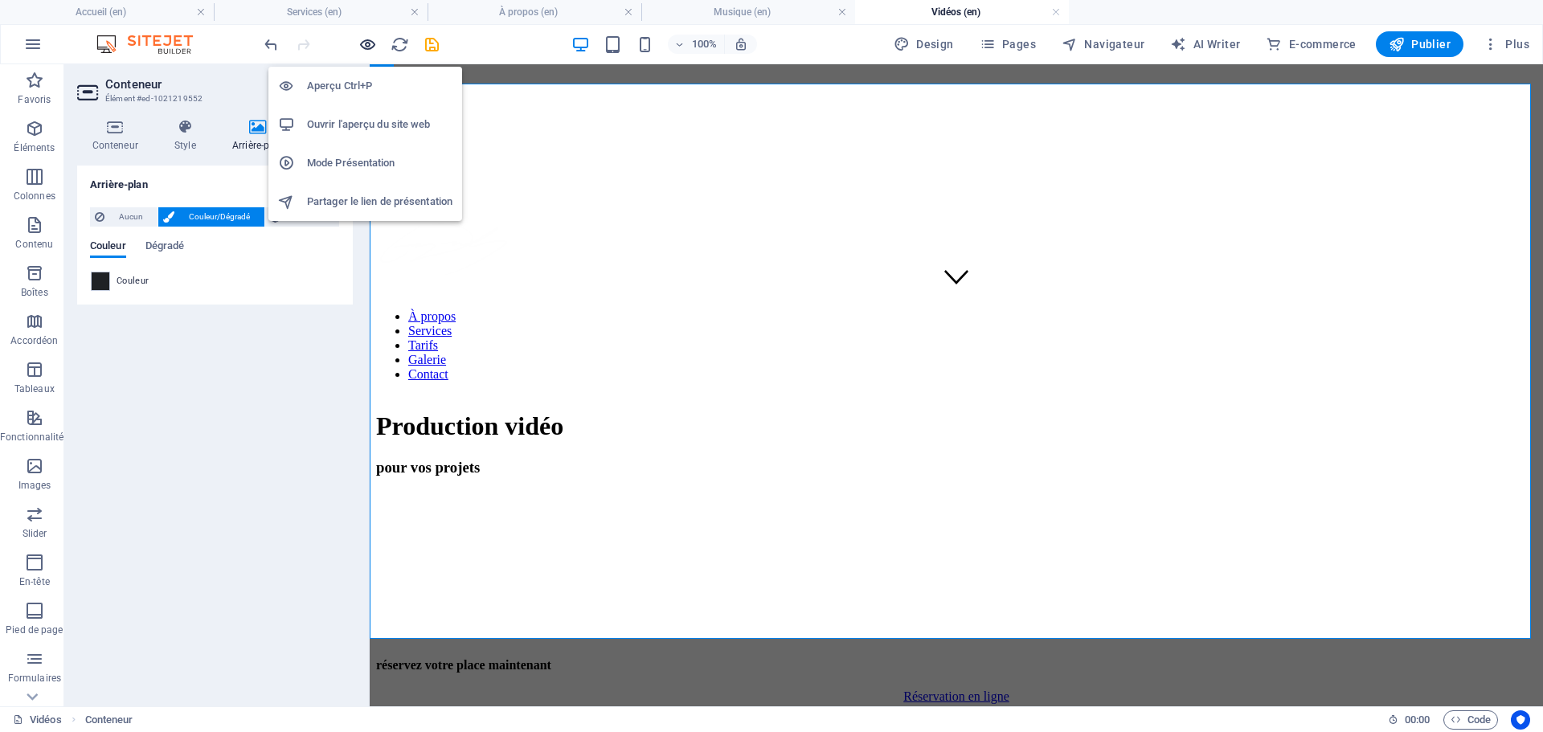
click at [368, 45] on icon "button" at bounding box center [367, 44] width 18 height 18
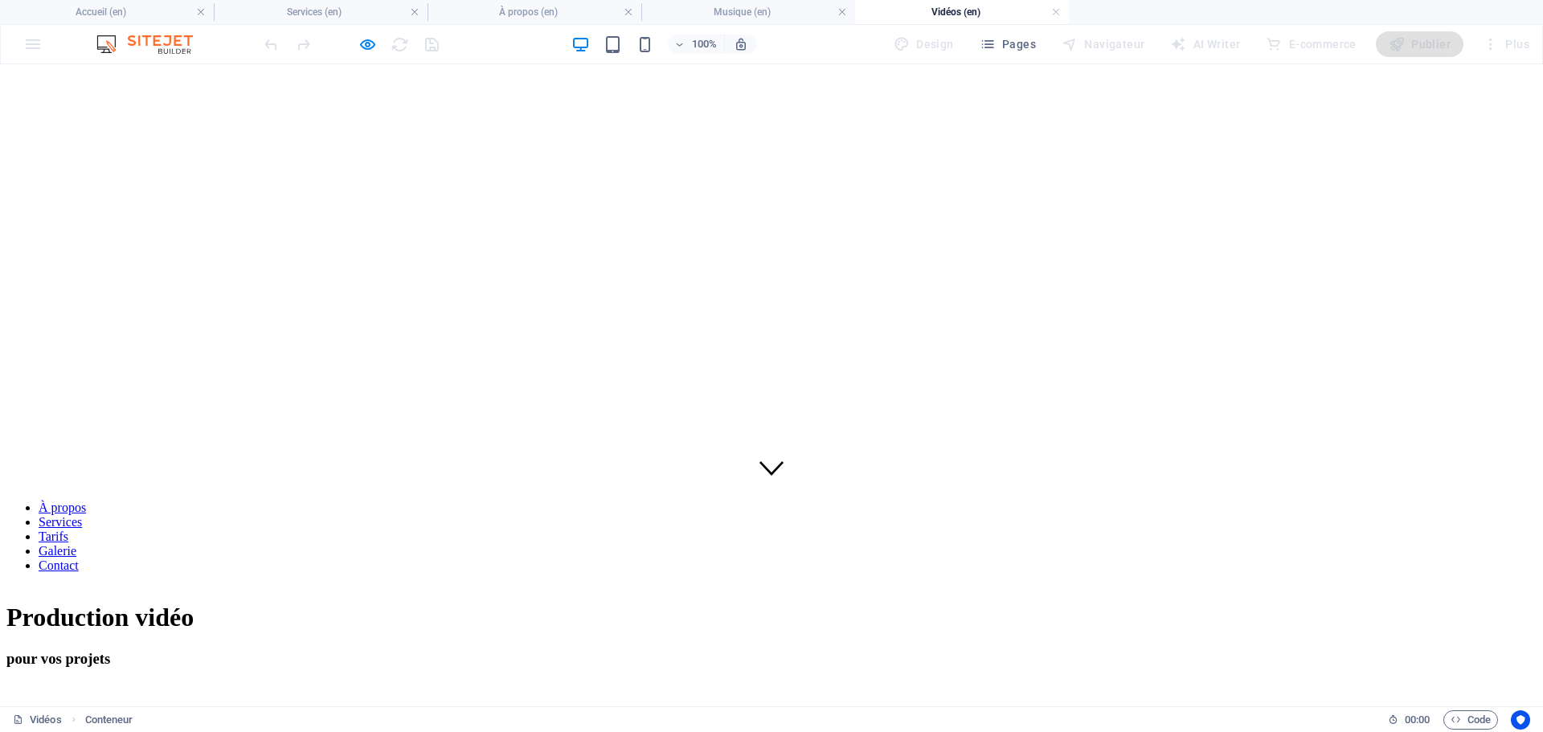
scroll to position [321, 0]
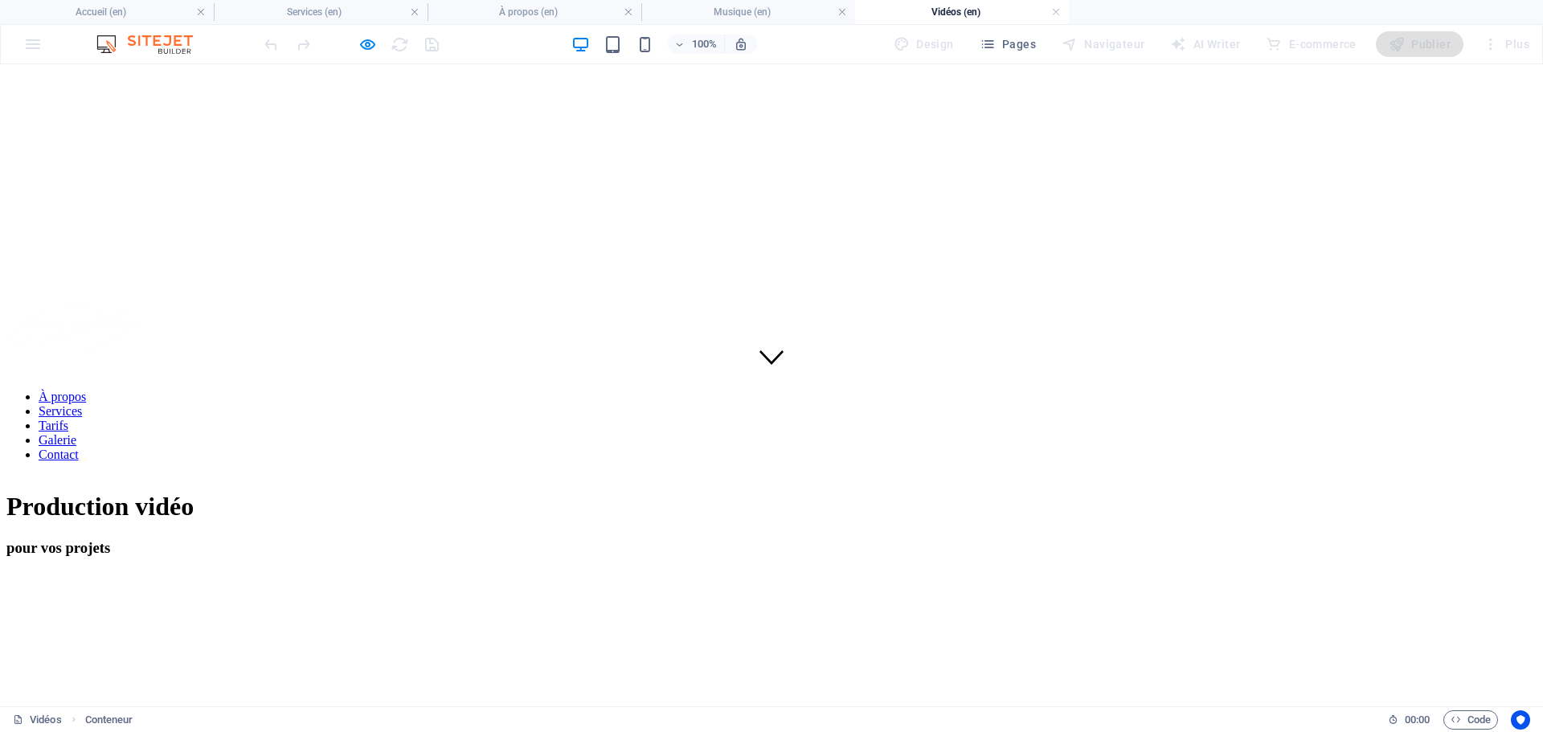
click at [774, 696] on div at bounding box center [771, 696] width 1530 height 0
drag, startPoint x: 363, startPoint y: 47, endPoint x: 413, endPoint y: 174, distance: 136.4
click at [364, 46] on icon "button" at bounding box center [367, 44] width 18 height 18
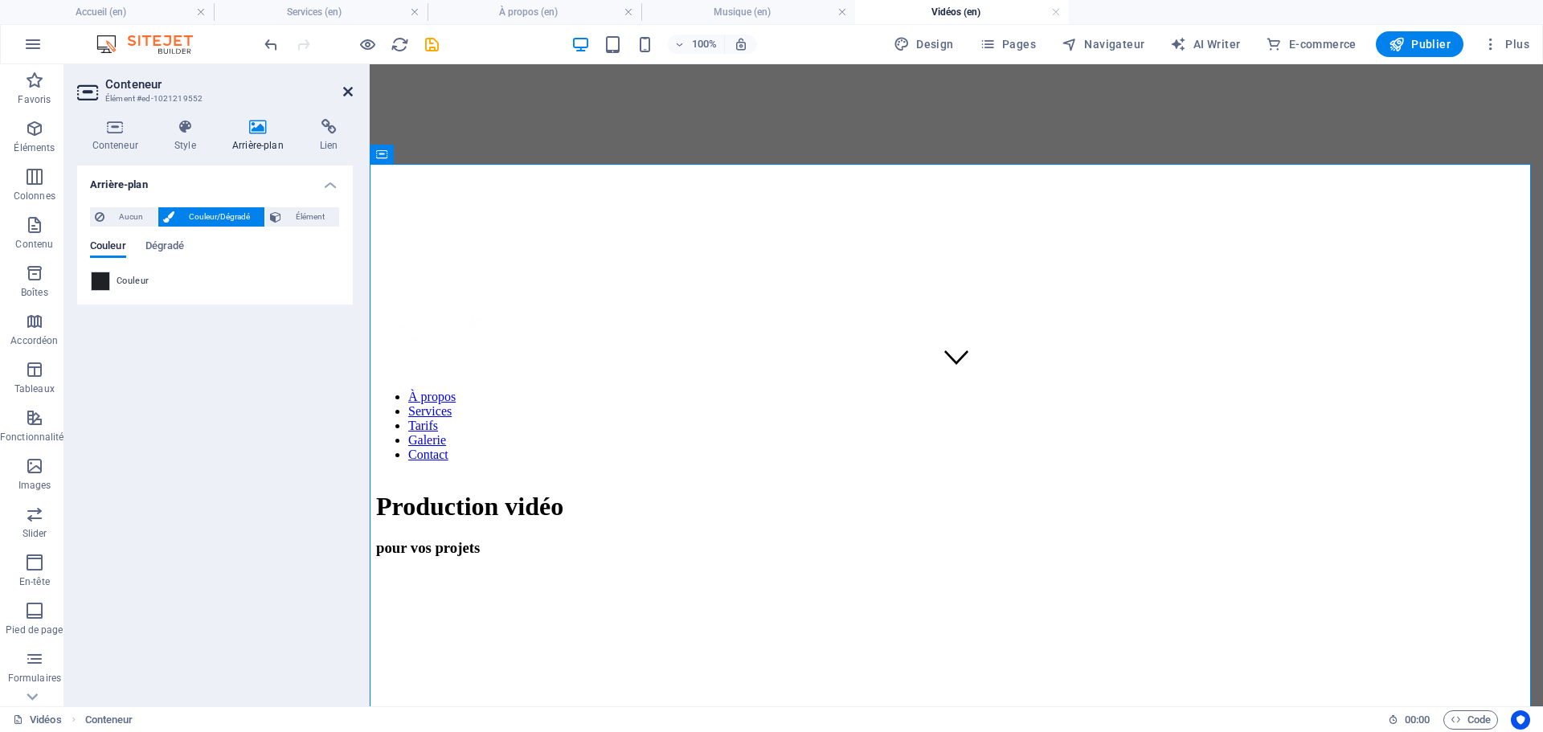
click at [350, 92] on icon at bounding box center [348, 91] width 10 height 13
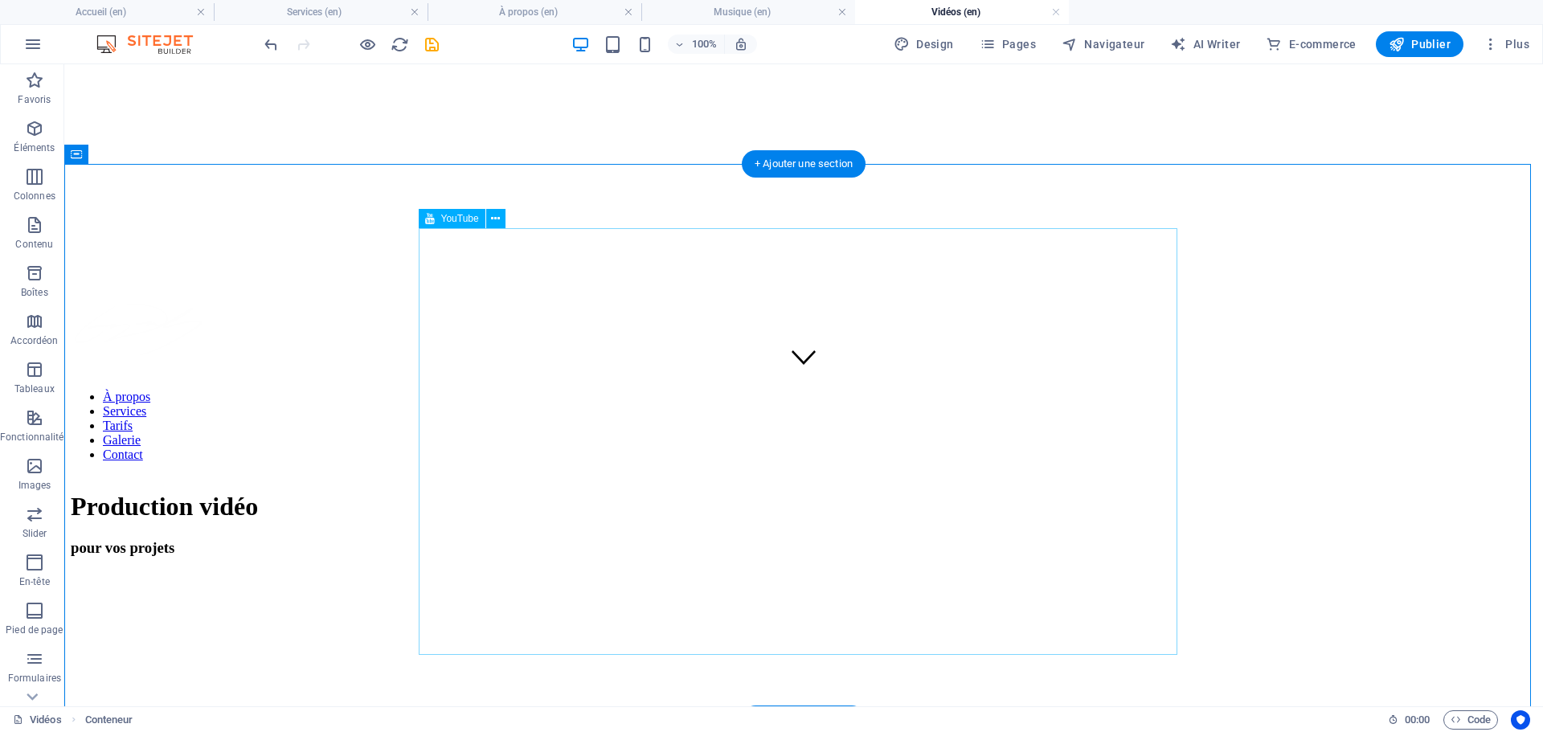
click at [876, 572] on div at bounding box center [804, 634] width 1466 height 124
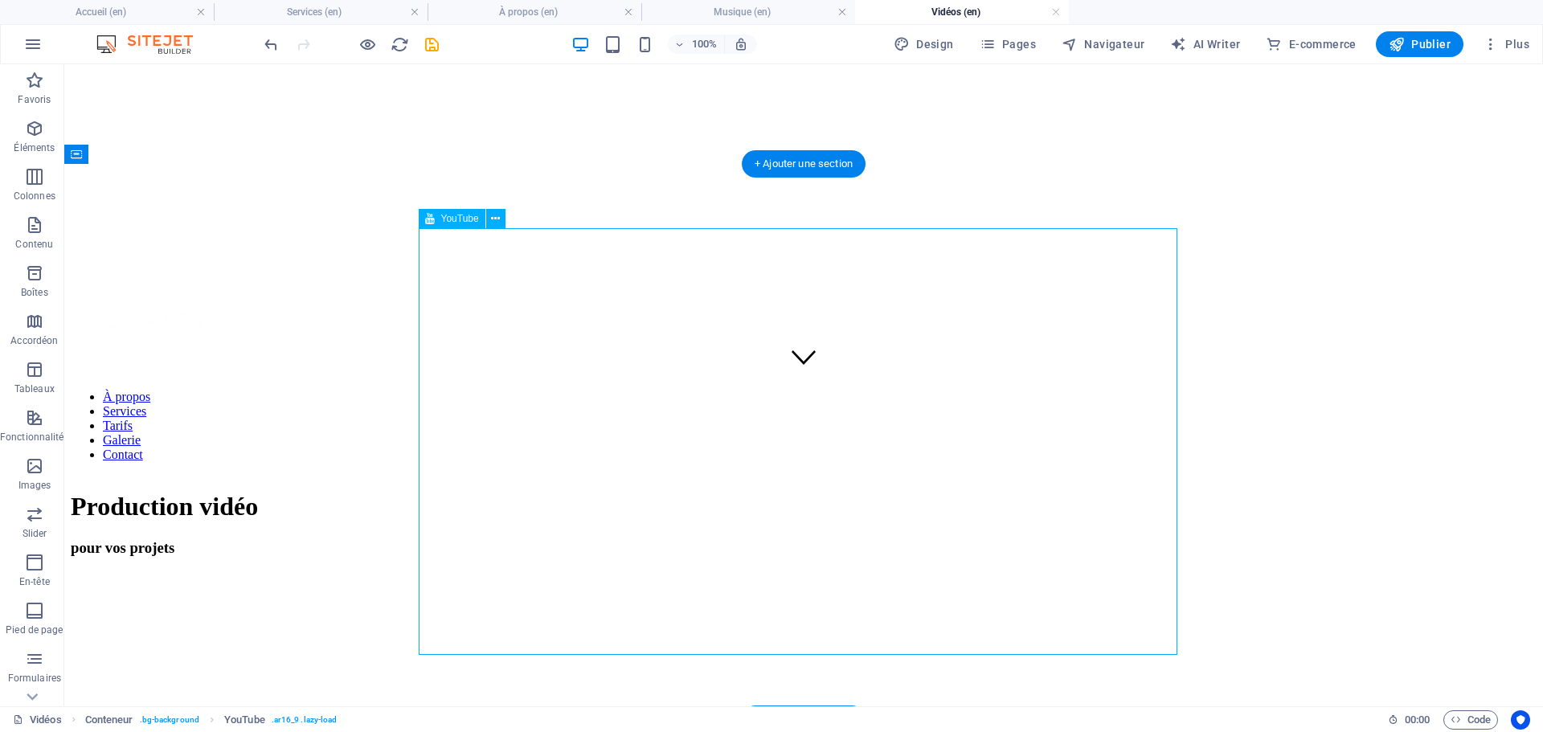
click at [629, 598] on div at bounding box center [804, 634] width 1466 height 124
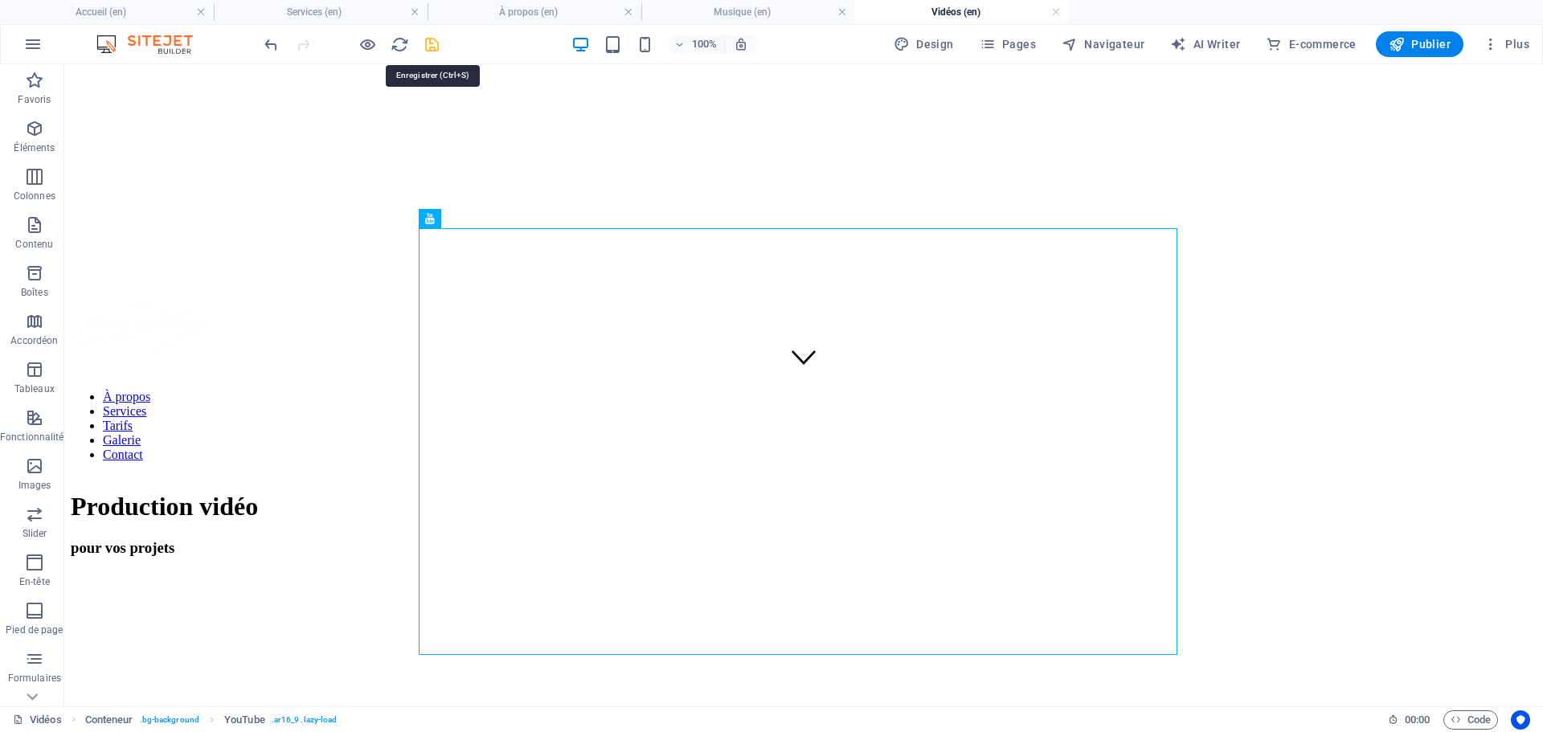
click at [430, 39] on icon "save" at bounding box center [432, 44] width 18 height 18
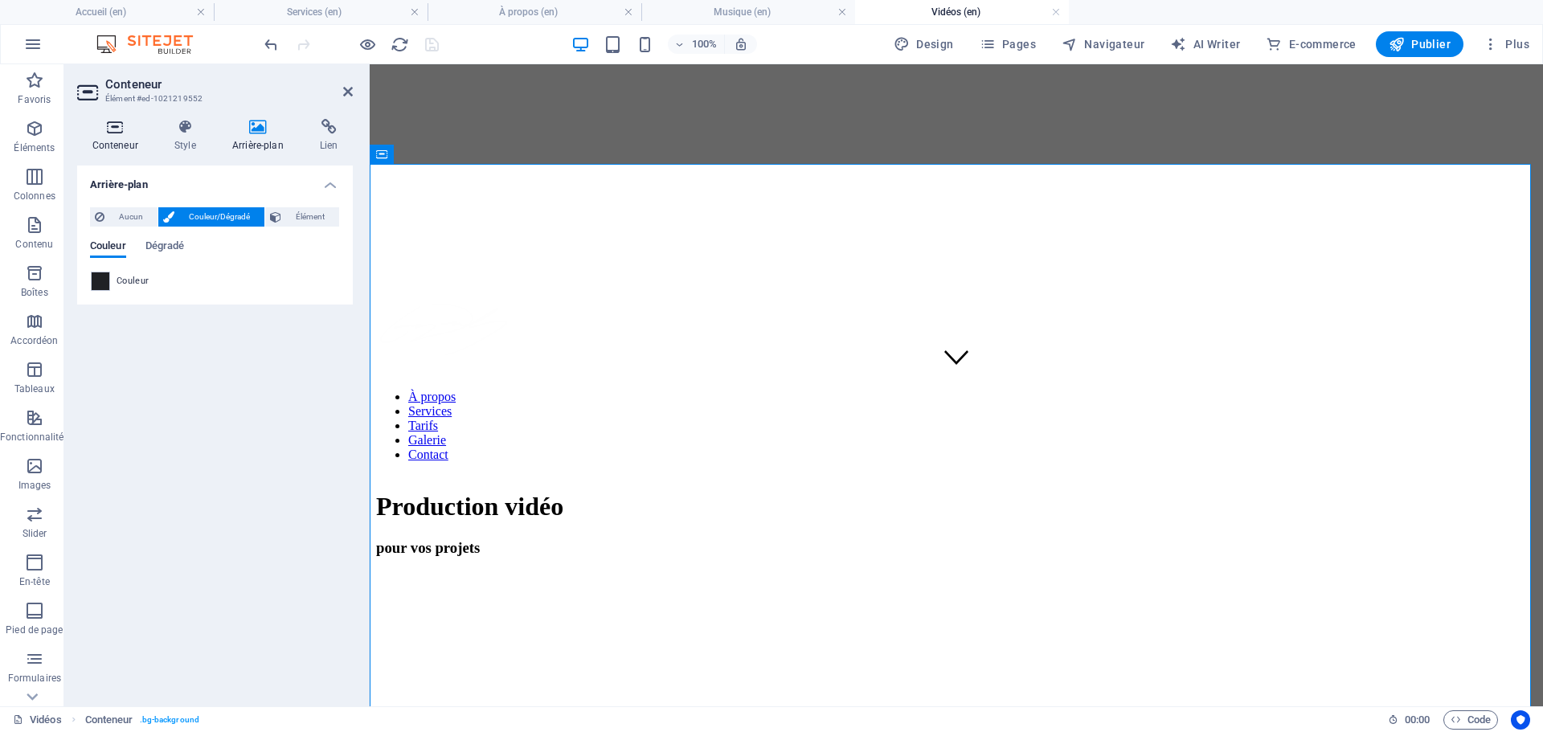
click at [117, 133] on icon at bounding box center [115, 127] width 76 height 16
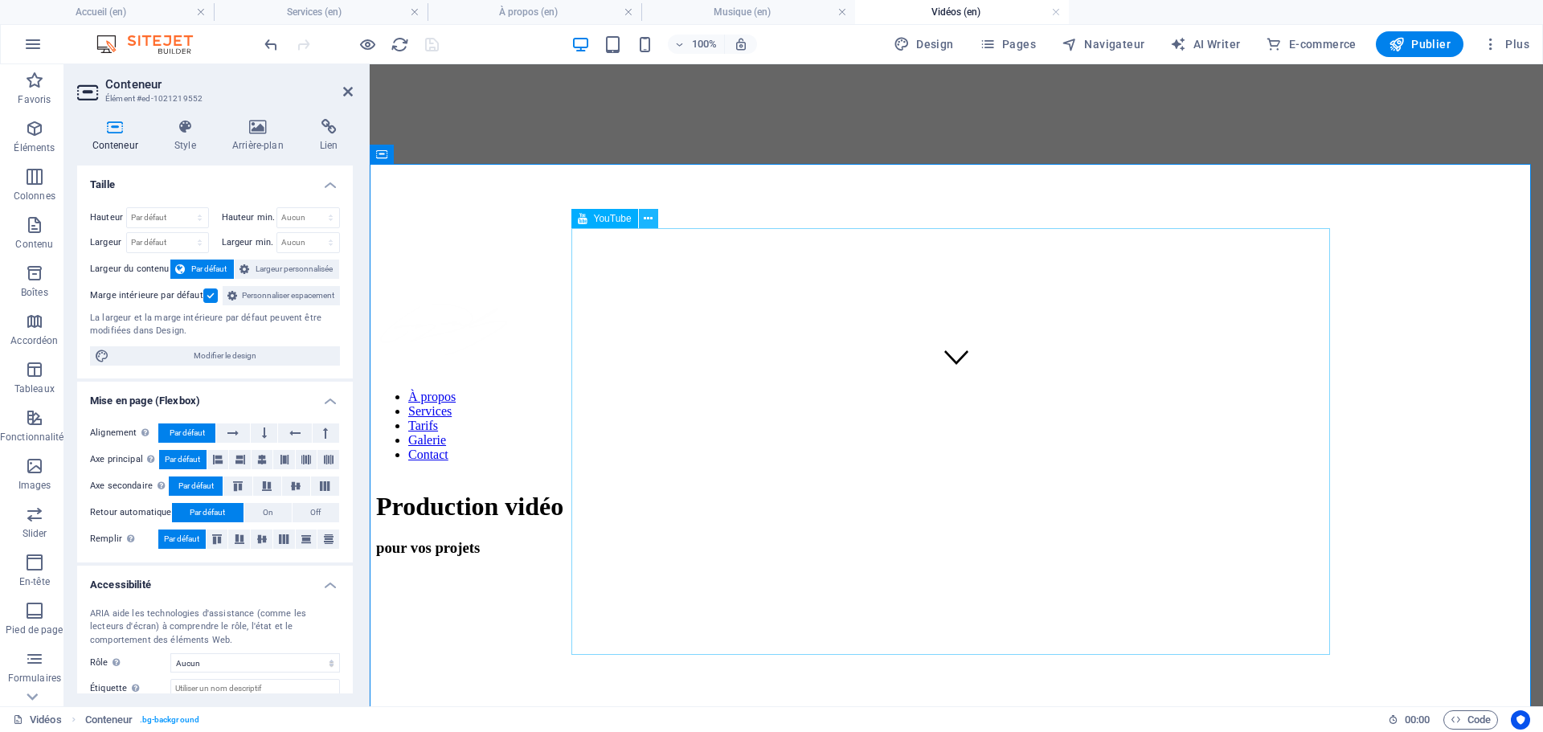
click at [652, 215] on icon at bounding box center [648, 219] width 9 height 17
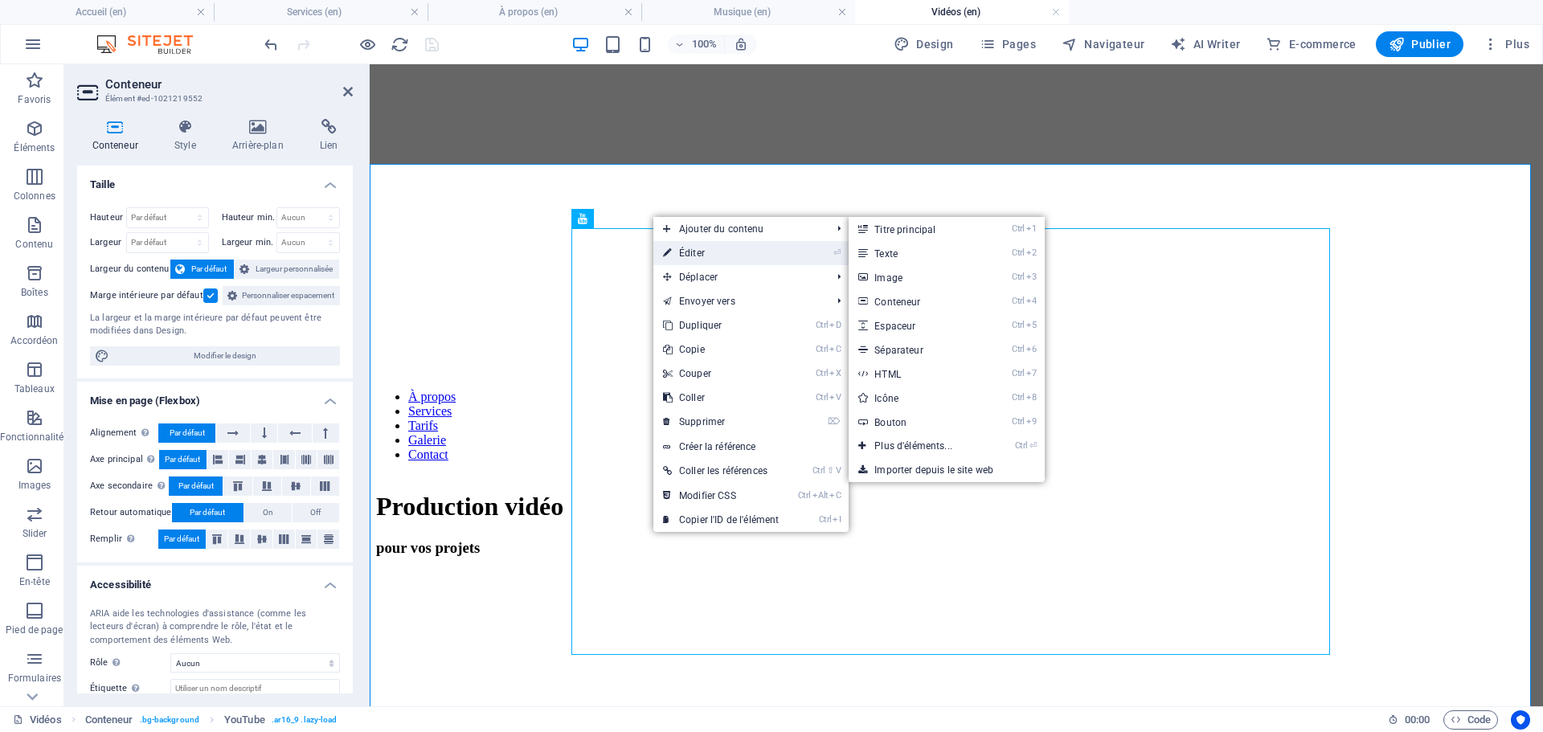
click at [674, 256] on link "⏎ Éditer" at bounding box center [720, 253] width 135 height 24
select select "ar16_9"
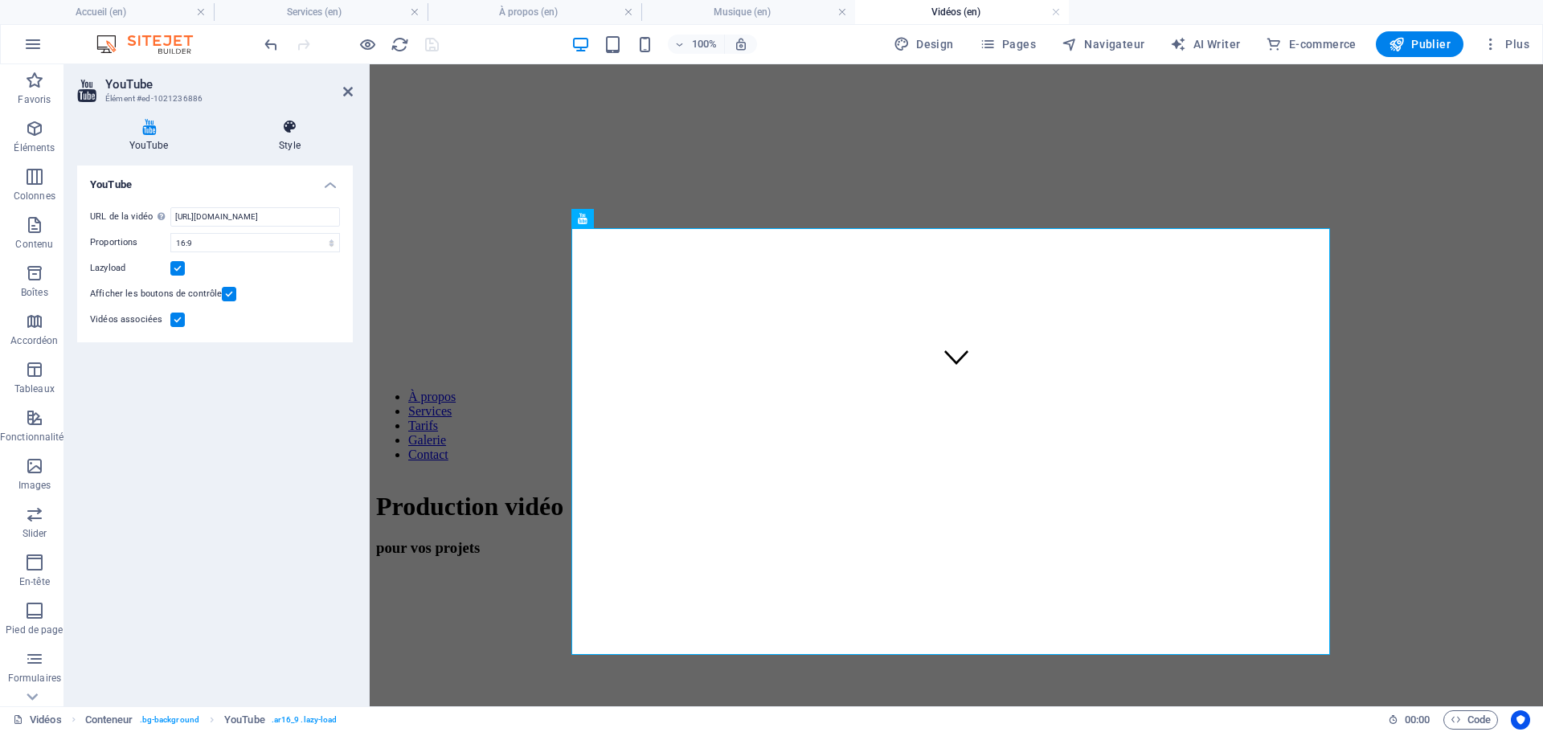
click at [277, 131] on icon at bounding box center [290, 127] width 126 height 16
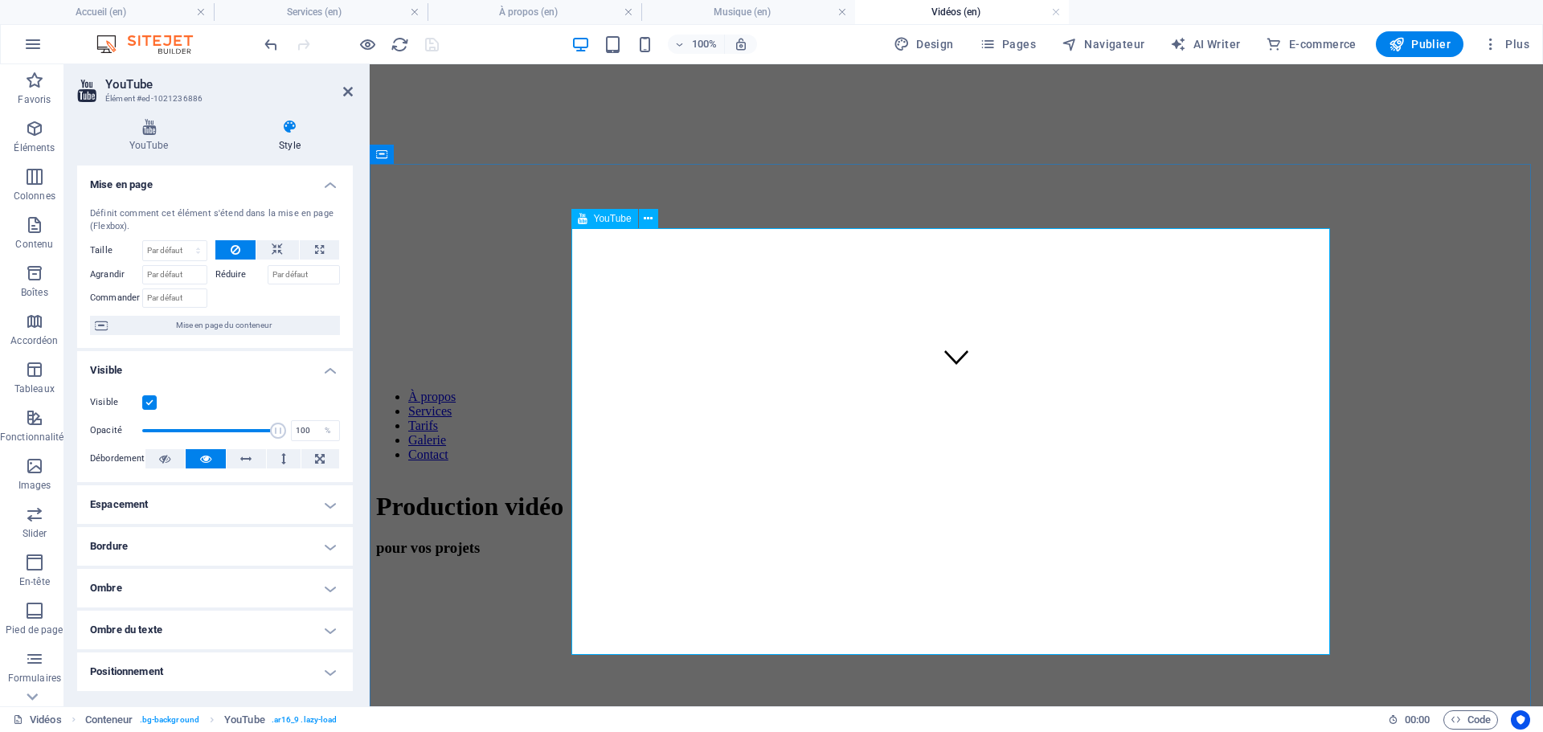
click at [906, 572] on div at bounding box center [956, 634] width 1161 height 124
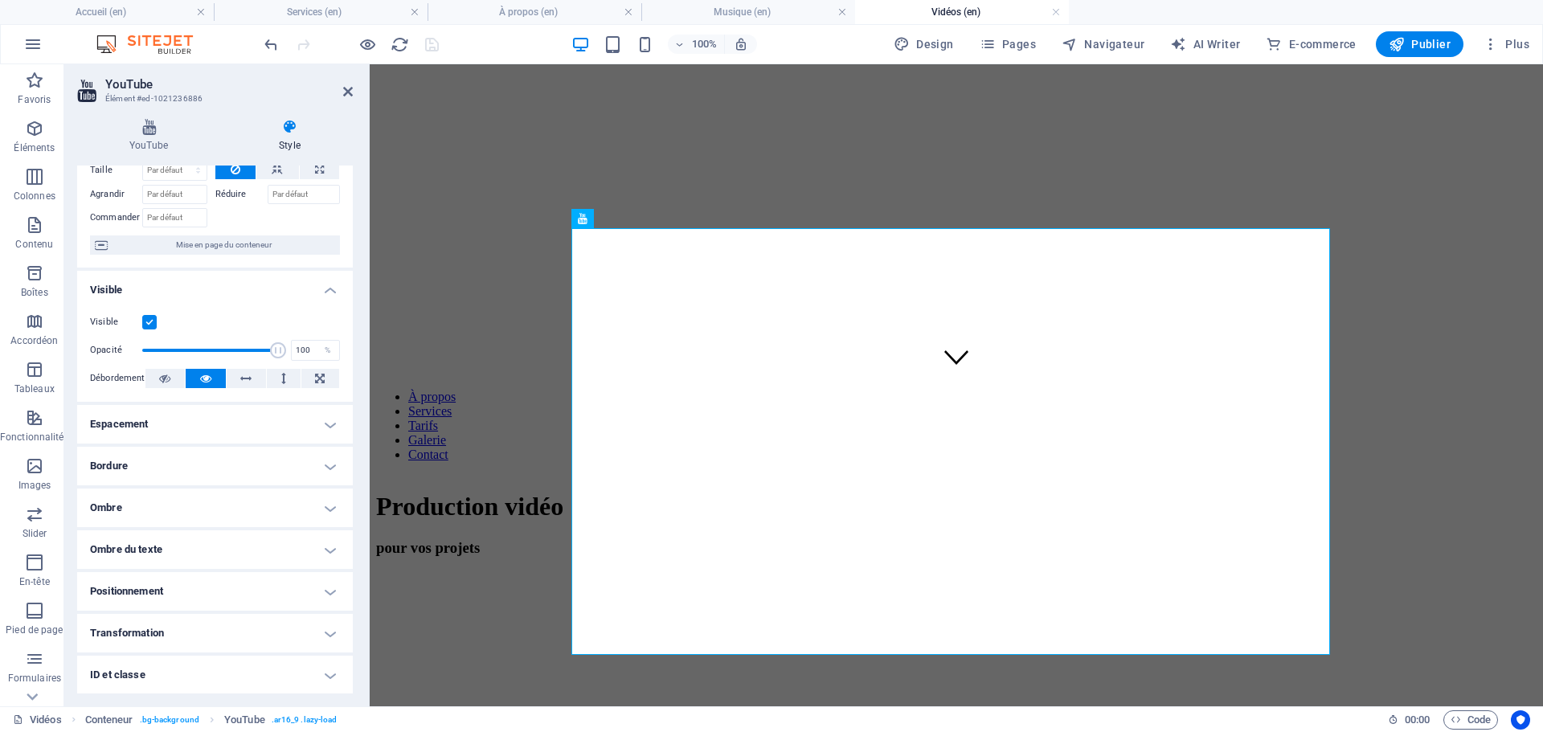
click at [257, 425] on h4 "Espacement" at bounding box center [215, 424] width 276 height 39
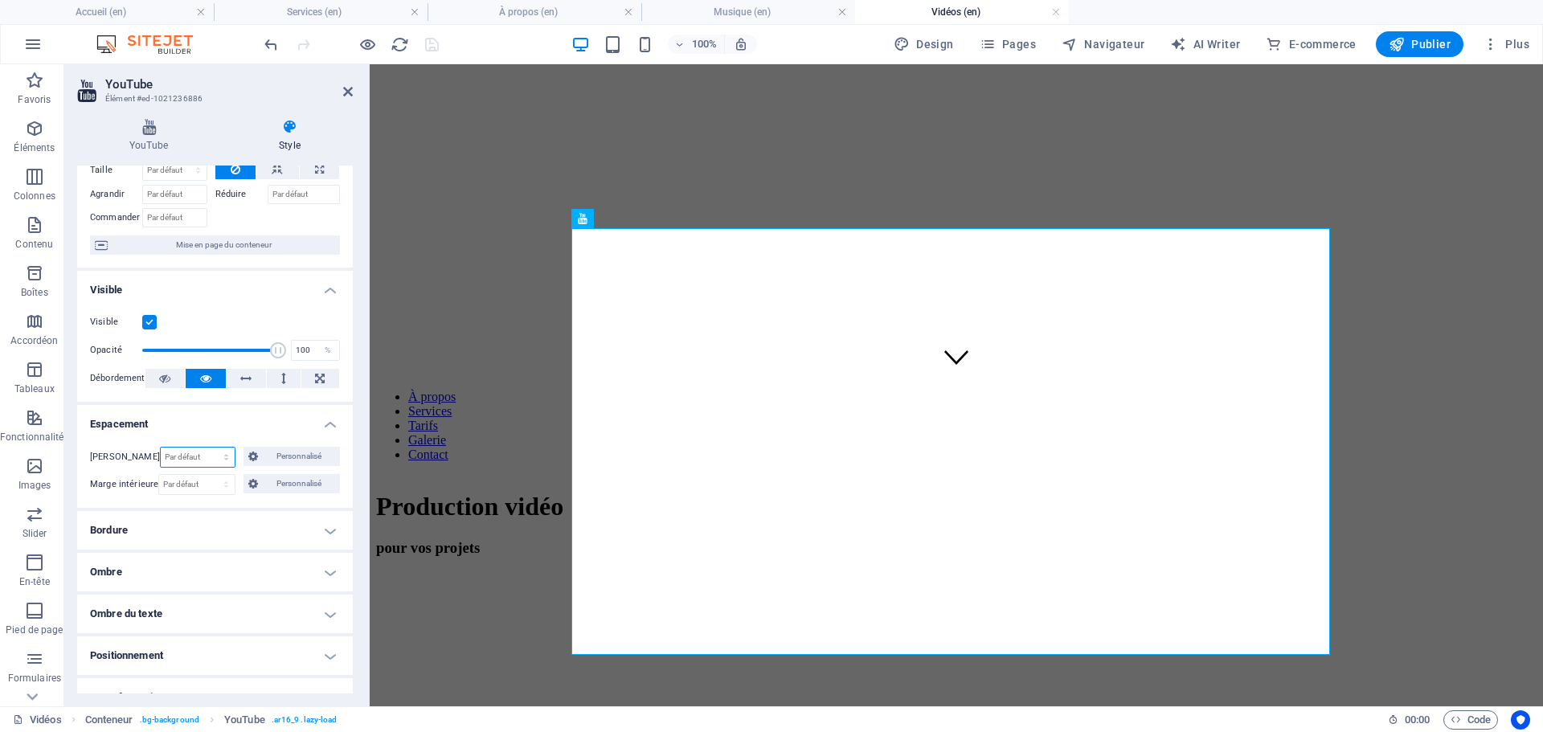
click at [203, 457] on select "Par défaut auto px % rem vw vh Personnalisé" at bounding box center [198, 457] width 75 height 19
click at [161, 448] on select "Par défaut auto px % rem vw vh Personnalisé" at bounding box center [198, 457] width 75 height 19
click at [189, 457] on select "Par défaut auto px % rem vw vh Personnalisé" at bounding box center [198, 457] width 75 height 19
click at [161, 448] on select "Par défaut auto px % rem vw vh Personnalisé" at bounding box center [198, 457] width 75 height 19
select select "DISABLED_OPTION_VALUE"
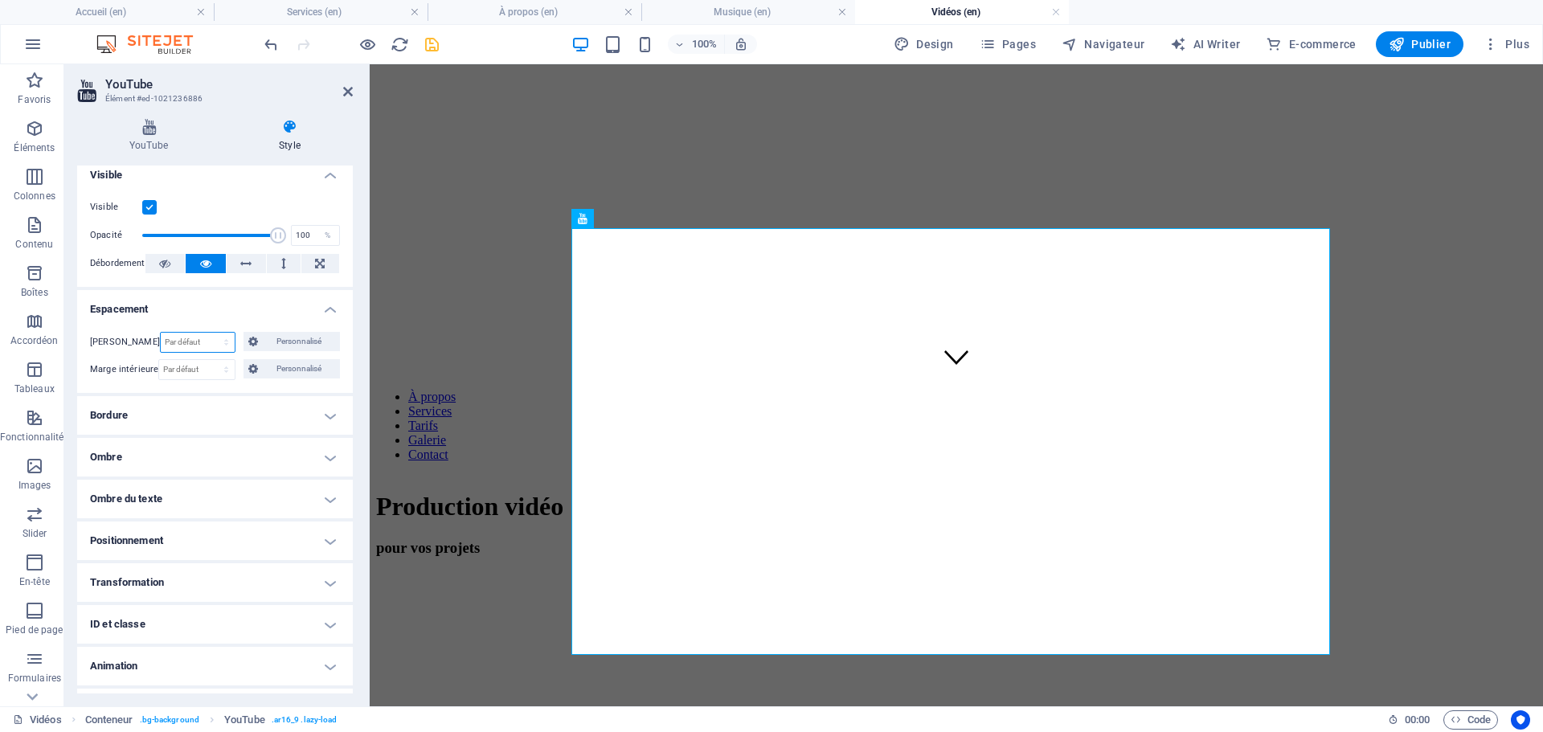
scroll to position [229, 0]
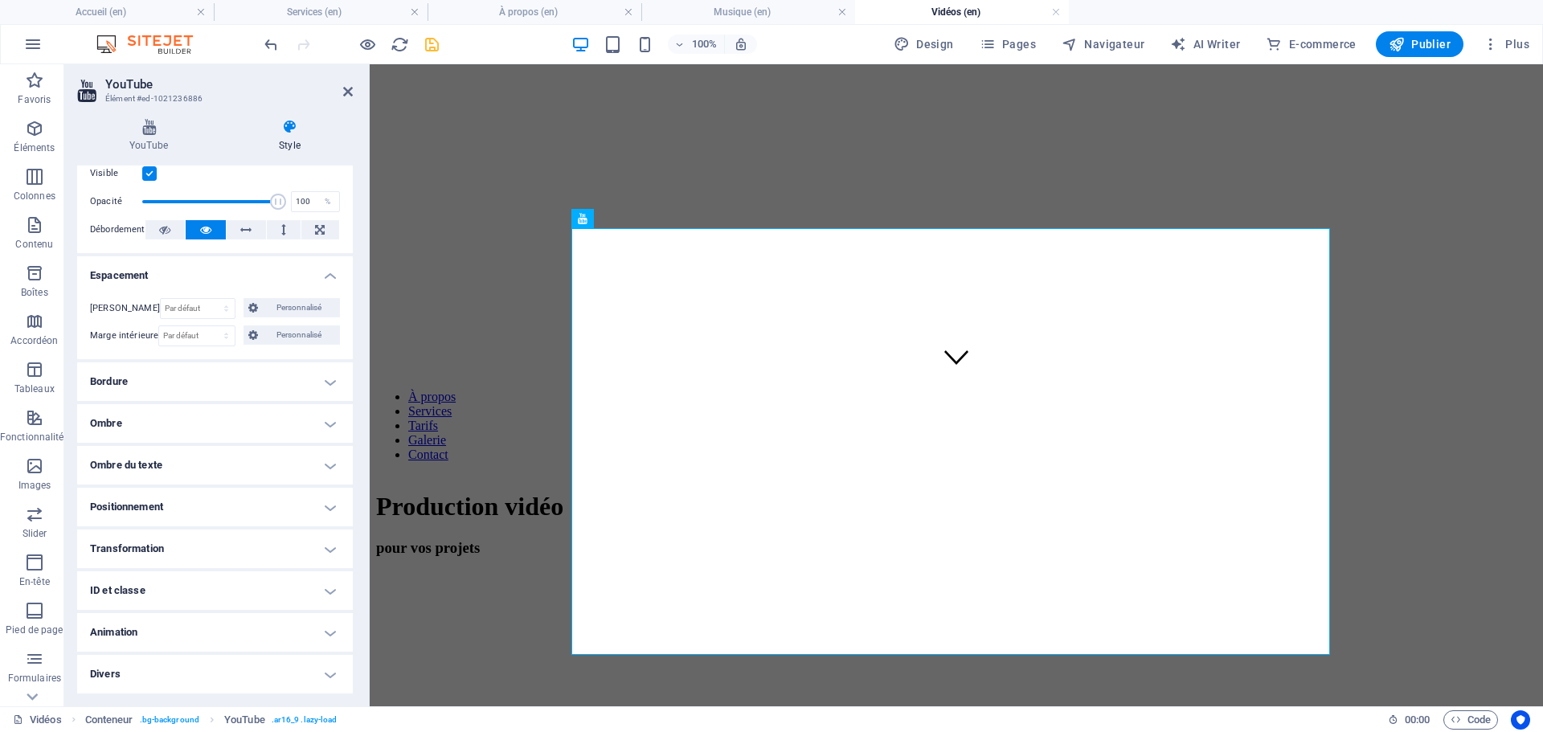
click at [207, 500] on h4 "Positionnement" at bounding box center [215, 507] width 276 height 39
click at [342, 92] on header "YouTube Élément #ed-1021236886" at bounding box center [215, 85] width 276 height 42
click at [348, 89] on icon at bounding box center [348, 91] width 10 height 13
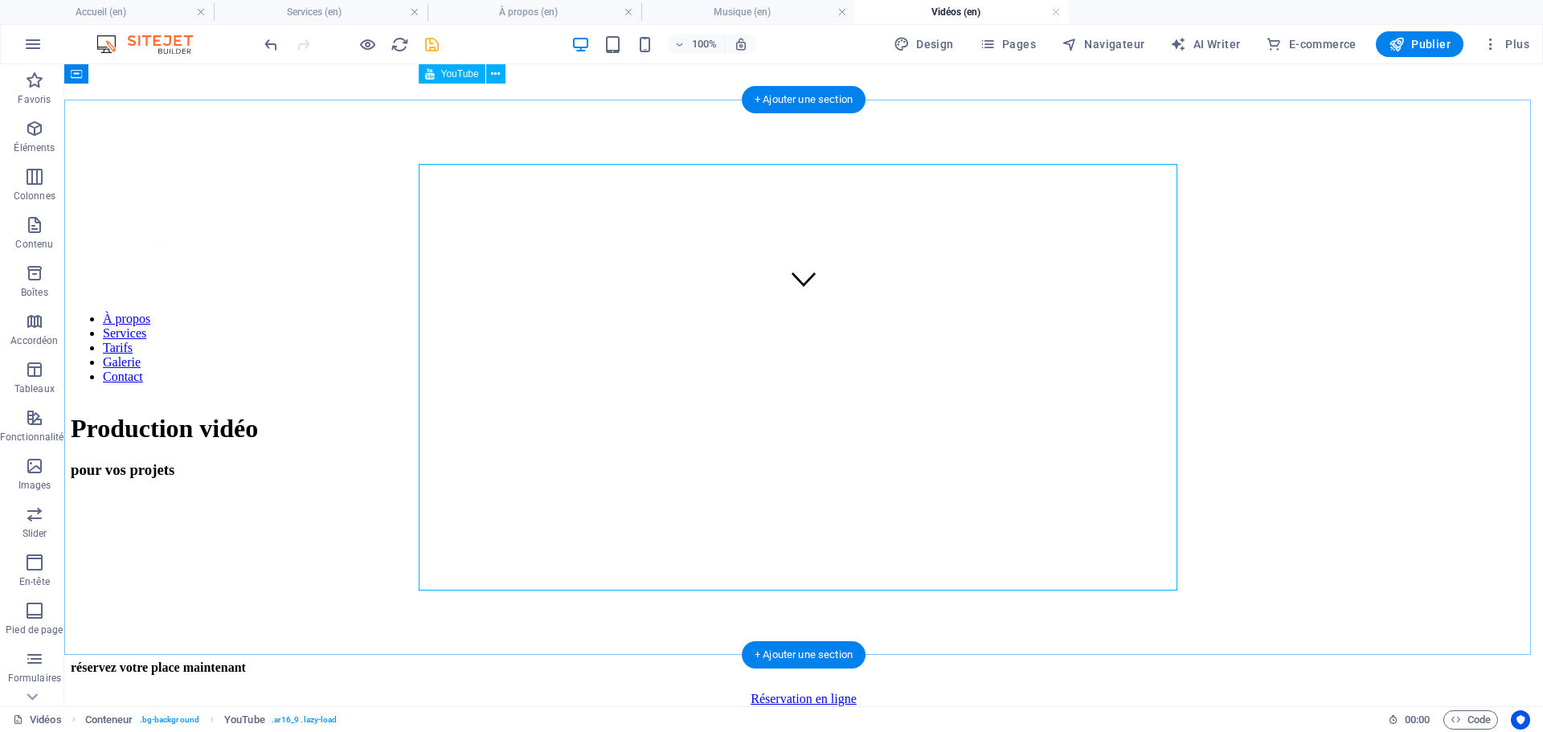
scroll to position [386, 0]
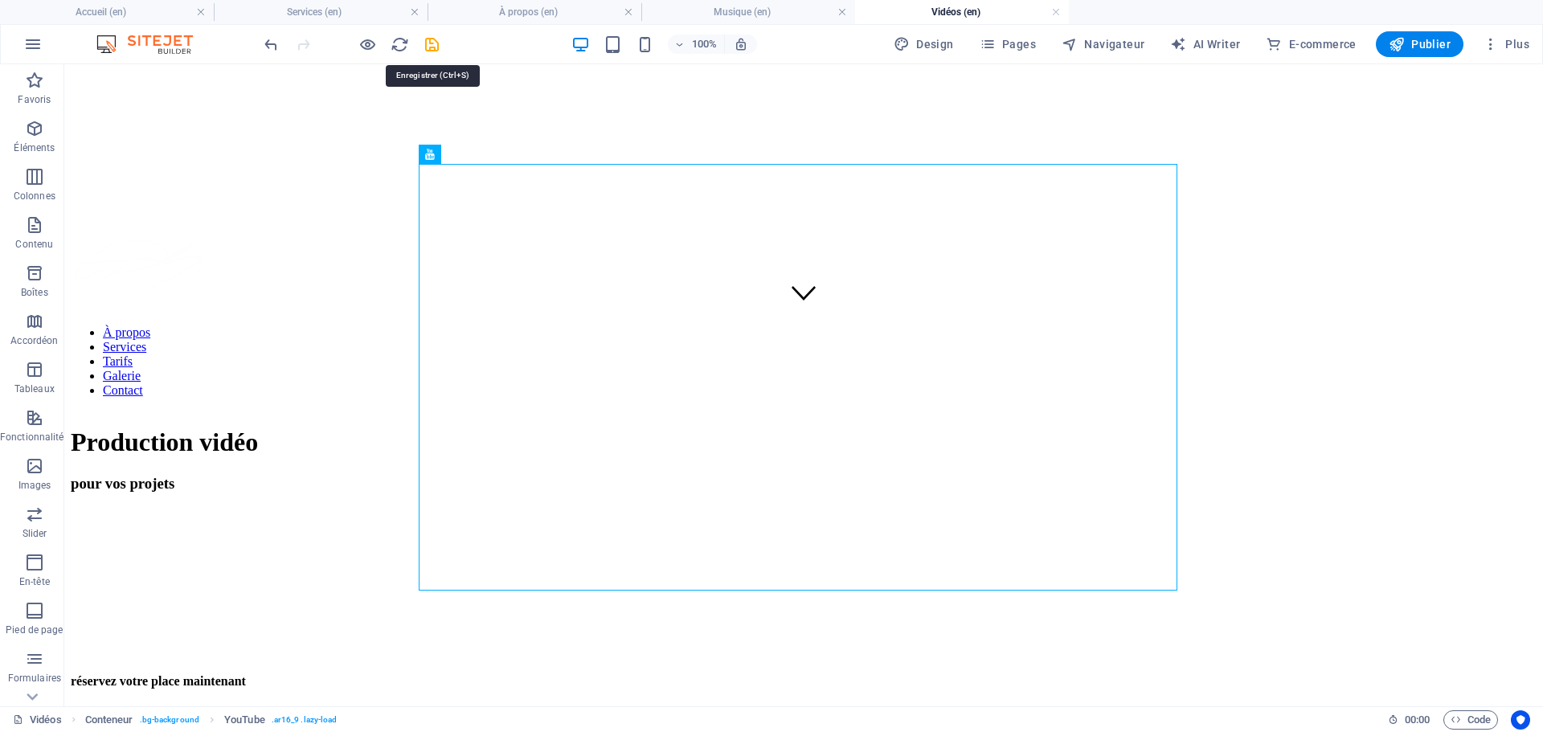
click at [431, 43] on icon "save" at bounding box center [432, 44] width 18 height 18
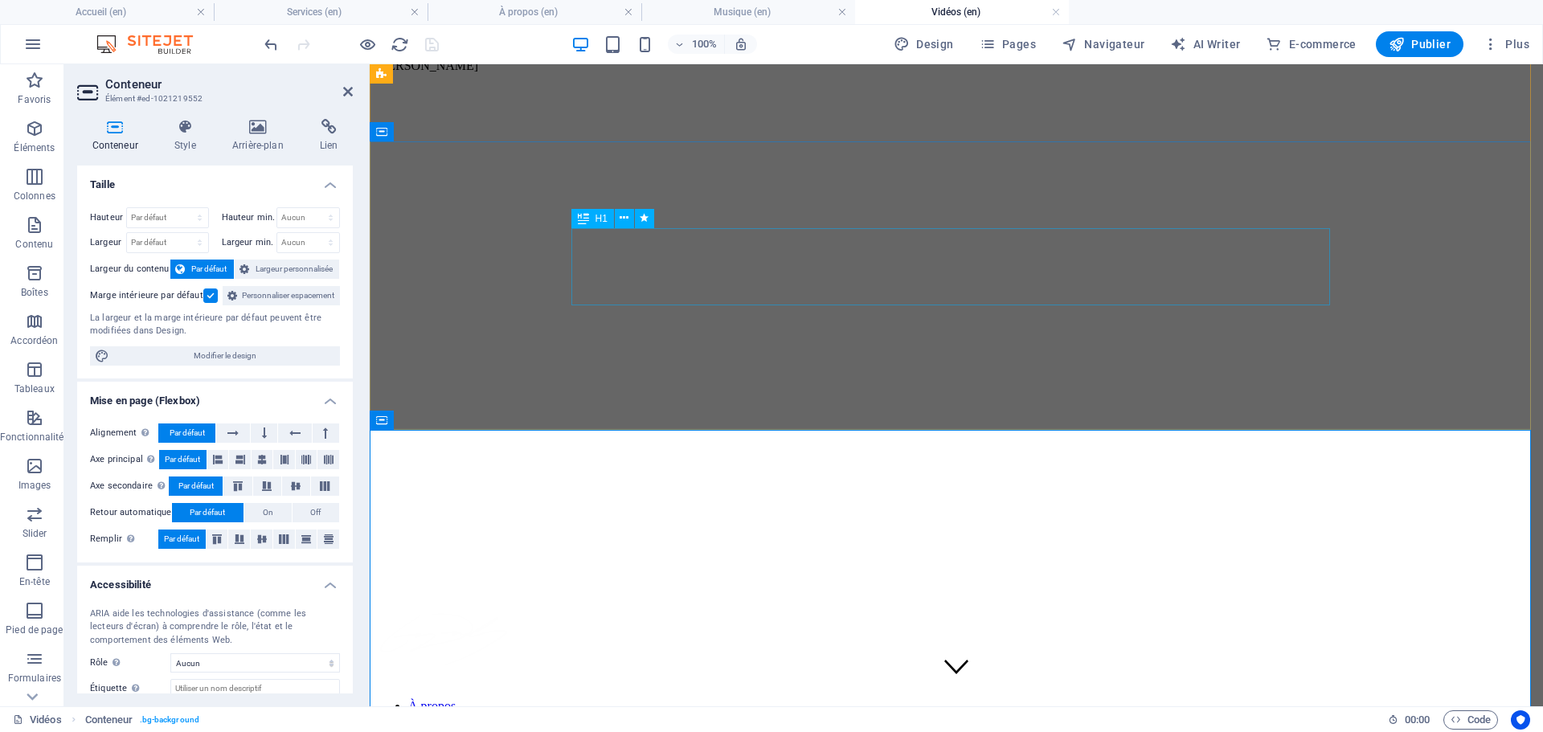
scroll to position [0, 0]
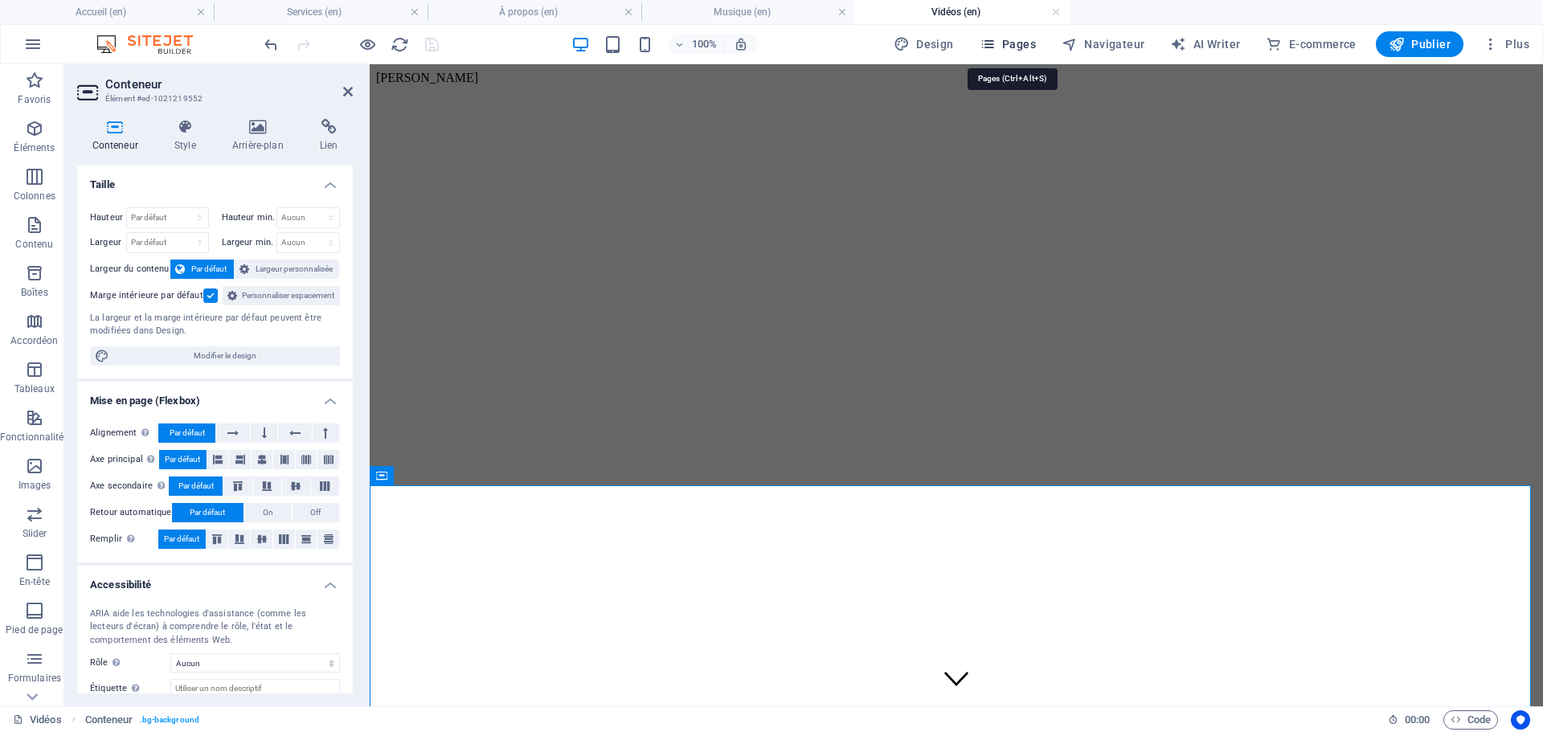
click at [1036, 50] on span "Pages" at bounding box center [1008, 44] width 56 height 16
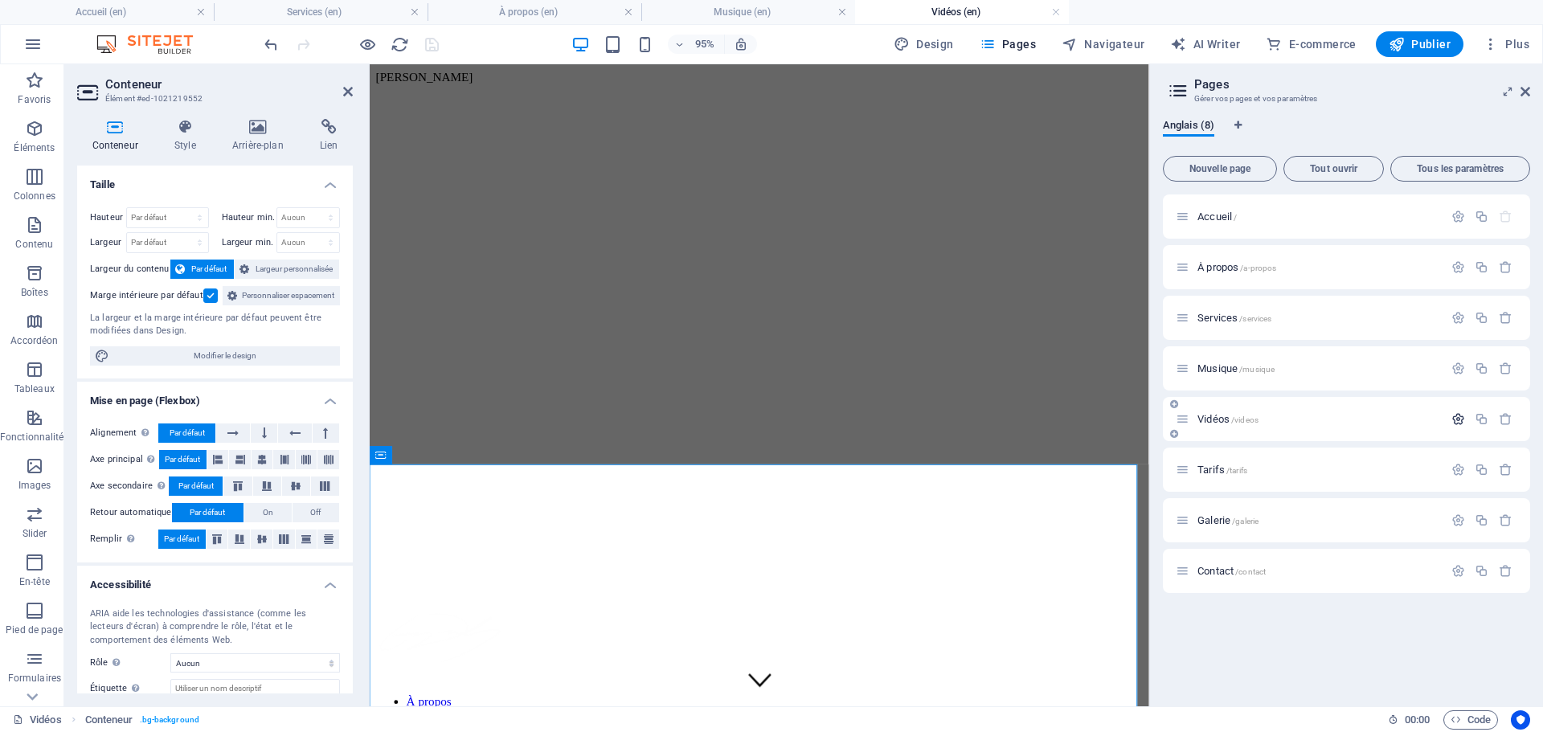
click at [1459, 419] on icon "button" at bounding box center [1458, 419] width 14 height 14
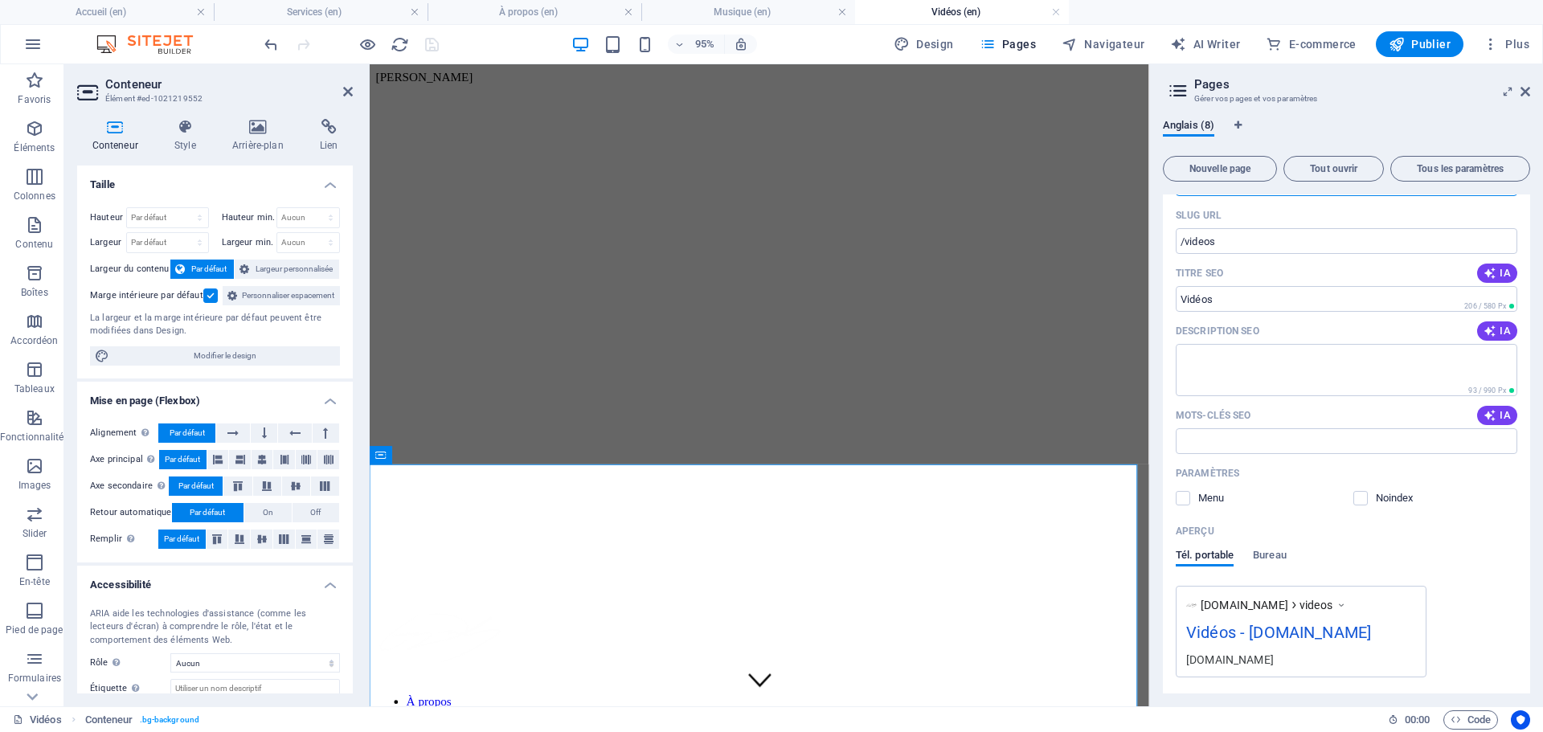
scroll to position [321, 0]
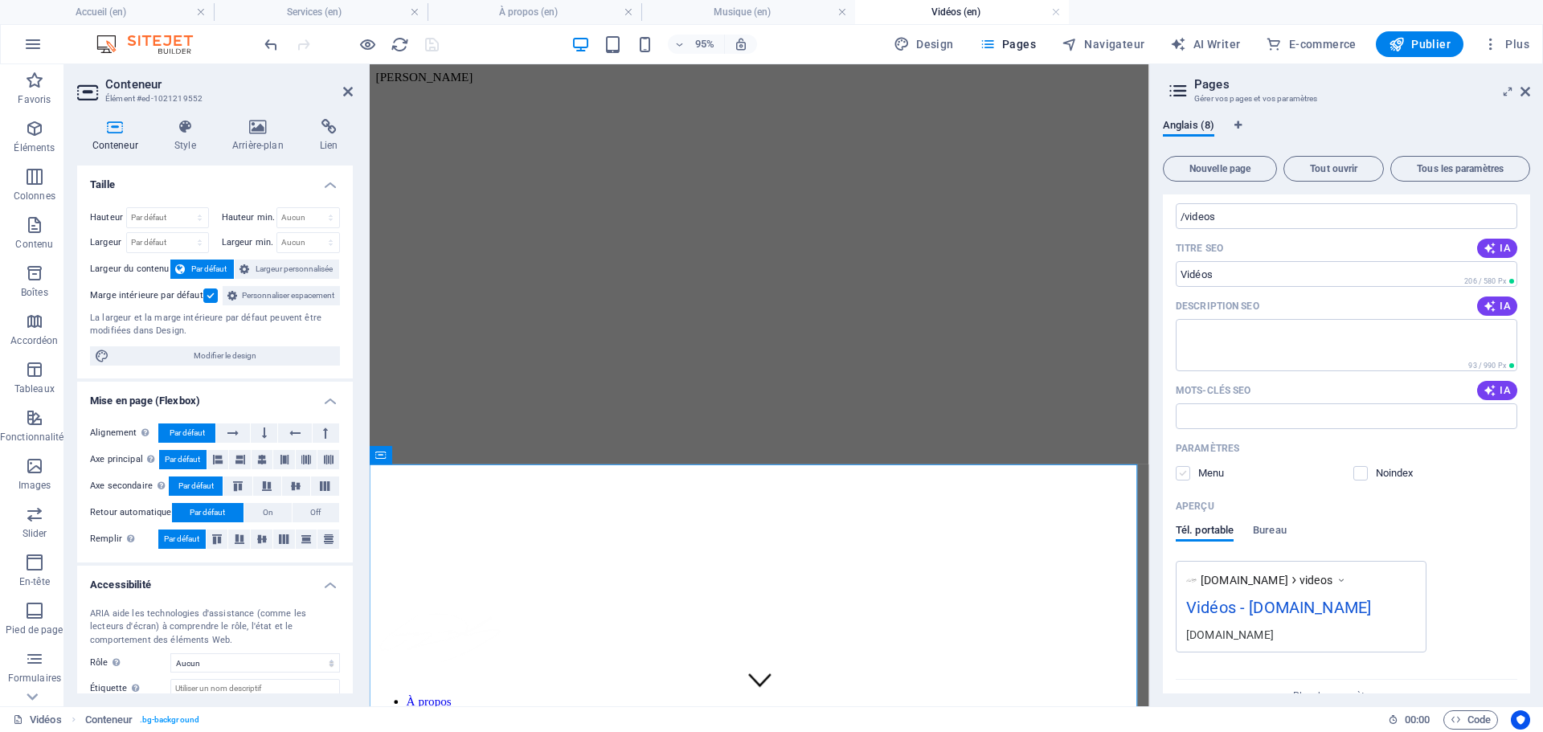
click at [1184, 474] on label at bounding box center [1183, 473] width 14 height 14
click at [0, 0] on input "checkbox" at bounding box center [0, 0] width 0 height 0
click at [1184, 474] on label at bounding box center [1183, 473] width 14 height 14
click at [0, 0] on input "checkbox" at bounding box center [0, 0] width 0 height 0
click at [1184, 474] on label at bounding box center [1183, 473] width 14 height 14
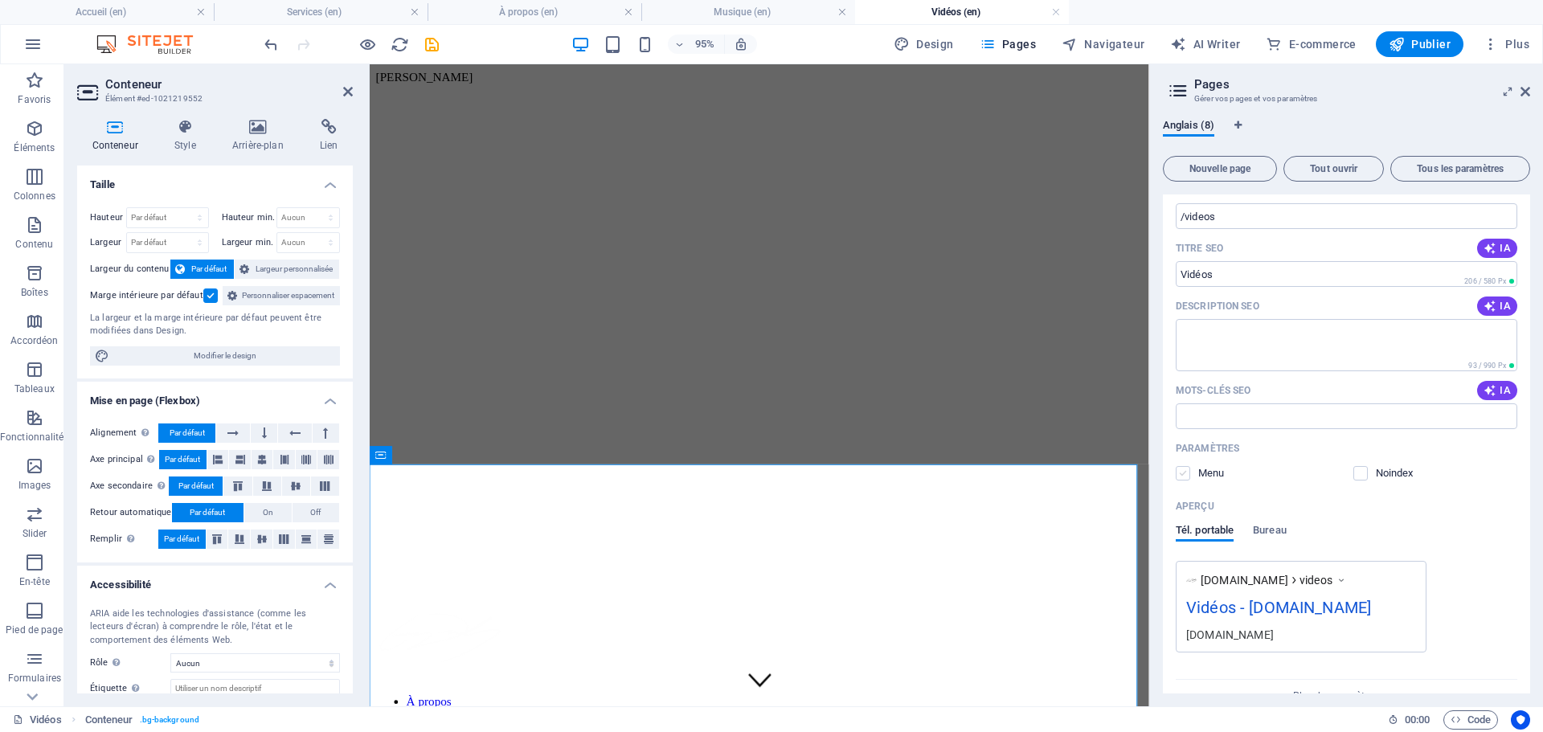
click at [0, 0] on input "checkbox" at bounding box center [0, 0] width 0 height 0
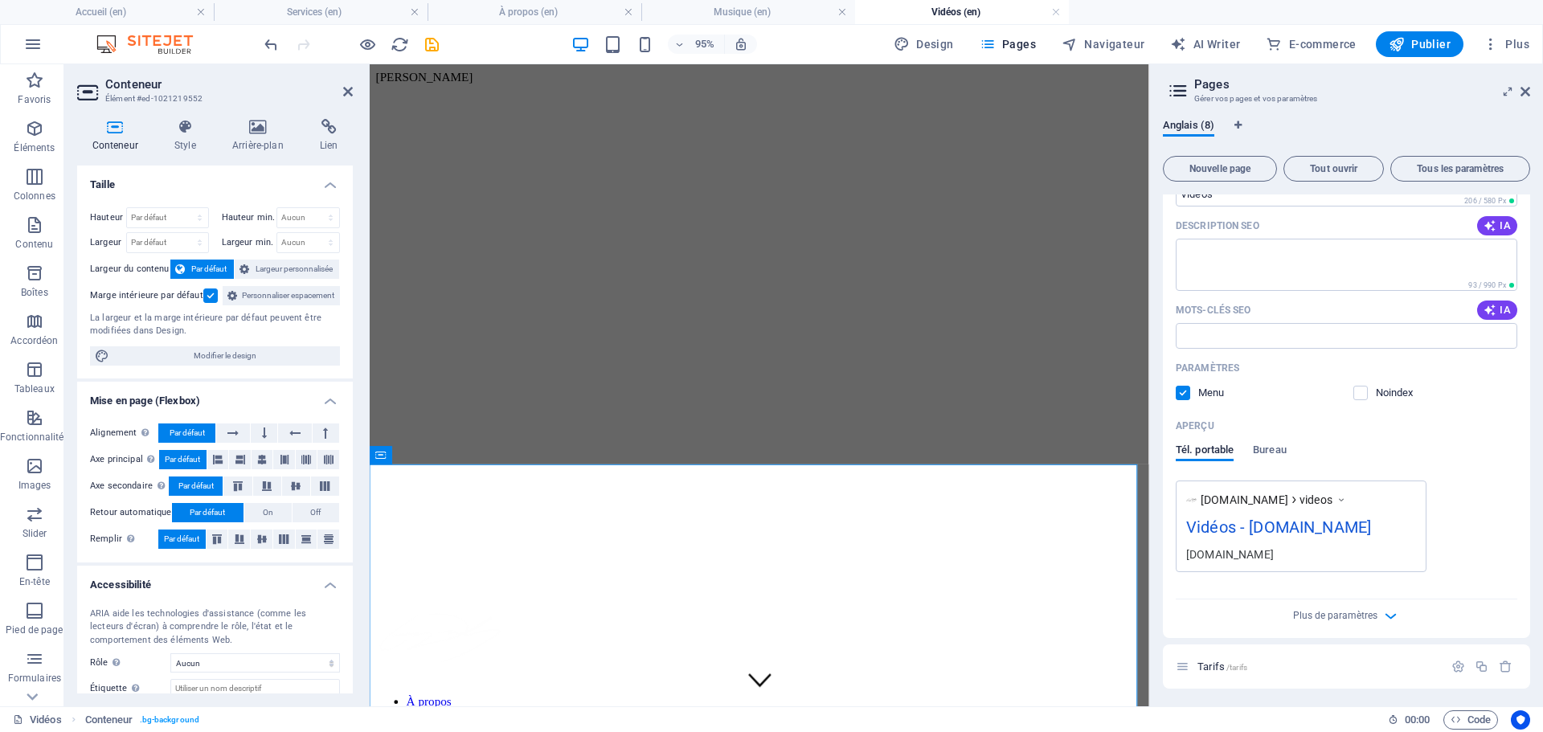
click at [1183, 395] on label at bounding box center [1183, 393] width 14 height 14
click at [0, 0] on input "checkbox" at bounding box center [0, 0] width 0 height 0
click at [1183, 395] on label at bounding box center [1183, 393] width 14 height 14
click at [0, 0] on input "checkbox" at bounding box center [0, 0] width 0 height 0
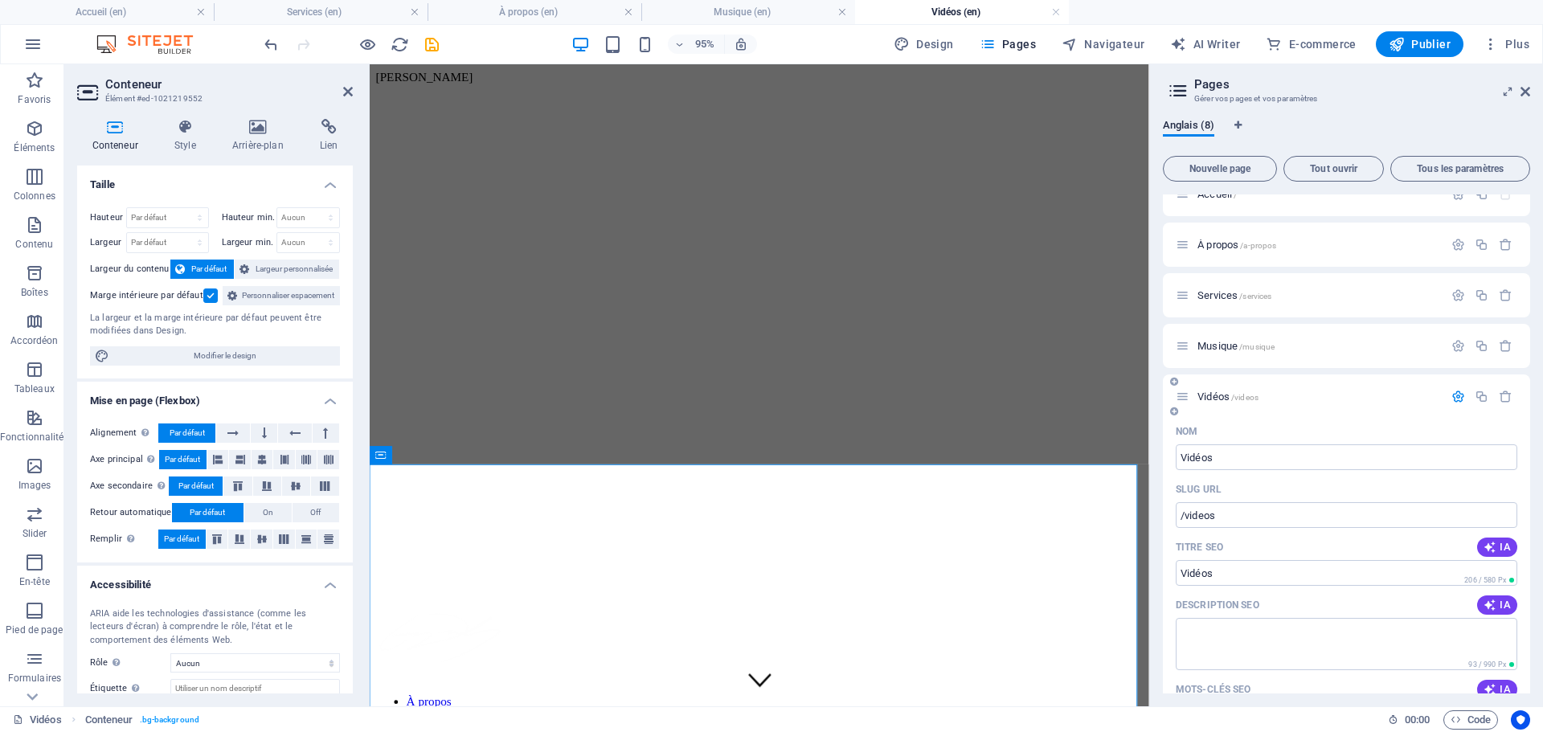
scroll to position [0, 0]
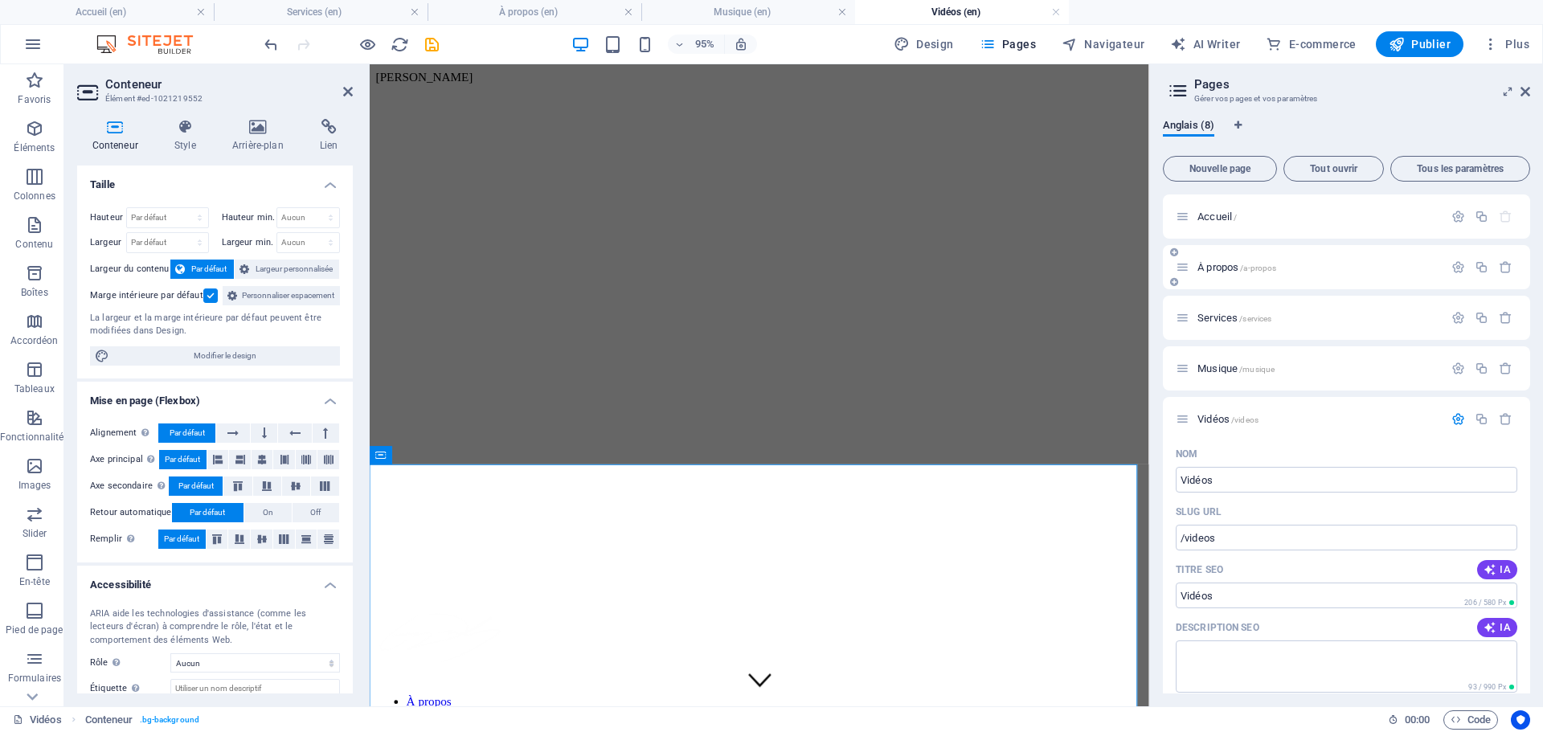
click at [1232, 262] on span "À propos /a-propos" at bounding box center [1237, 267] width 79 height 12
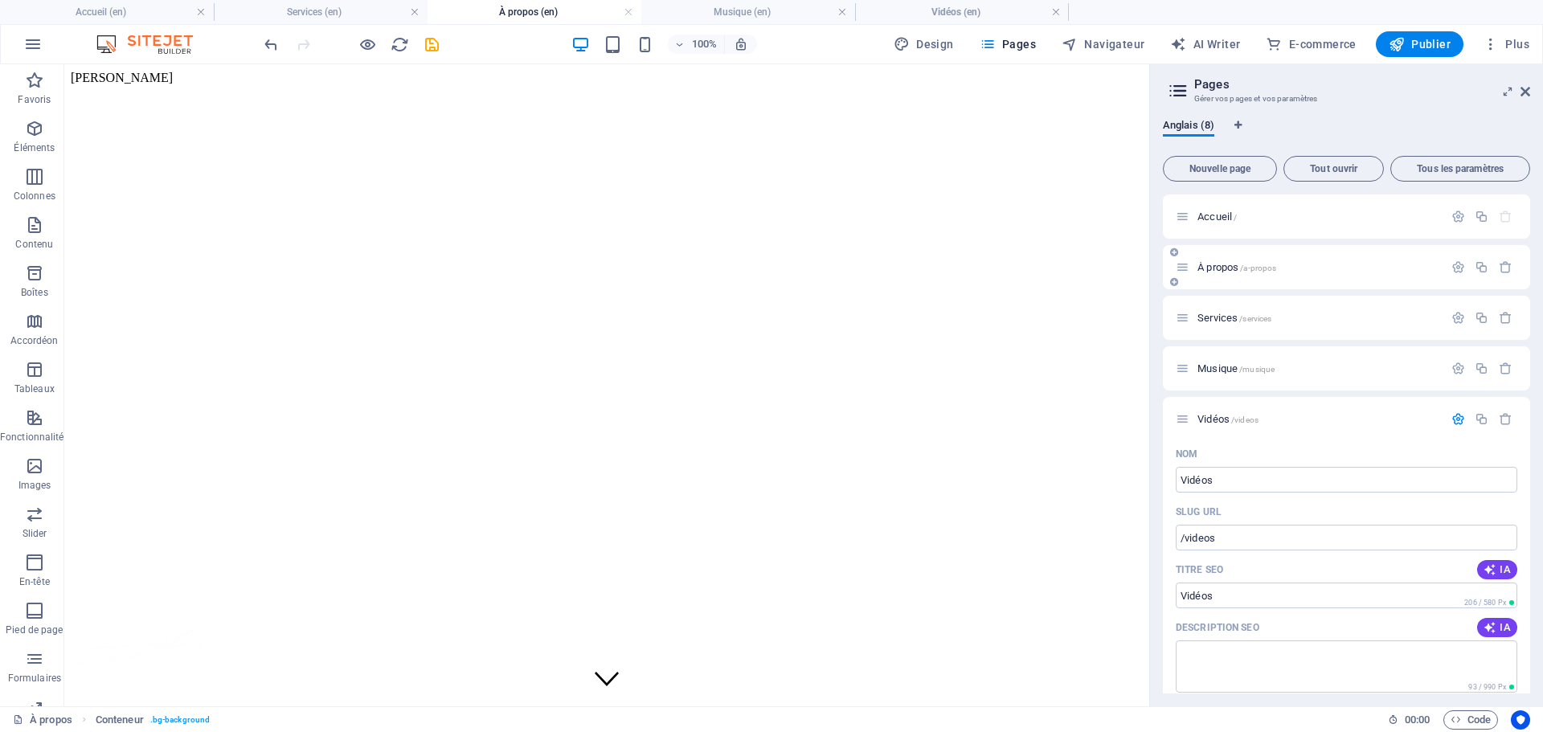
click at [1186, 264] on icon at bounding box center [1183, 267] width 14 height 14
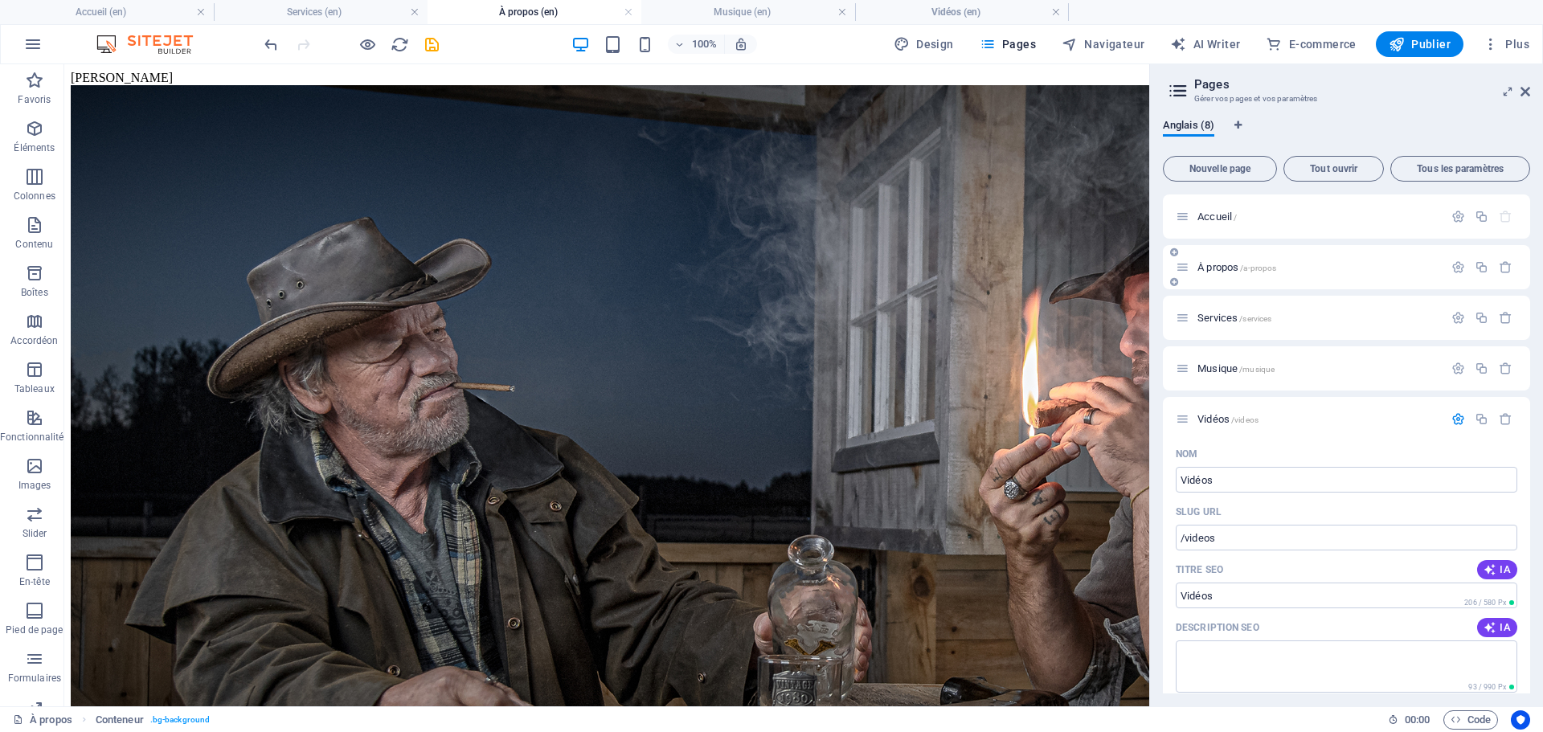
click at [1187, 272] on icon at bounding box center [1183, 267] width 14 height 14
click at [1185, 264] on icon at bounding box center [1183, 267] width 14 height 14
click at [1460, 266] on icon "button" at bounding box center [1458, 267] width 14 height 14
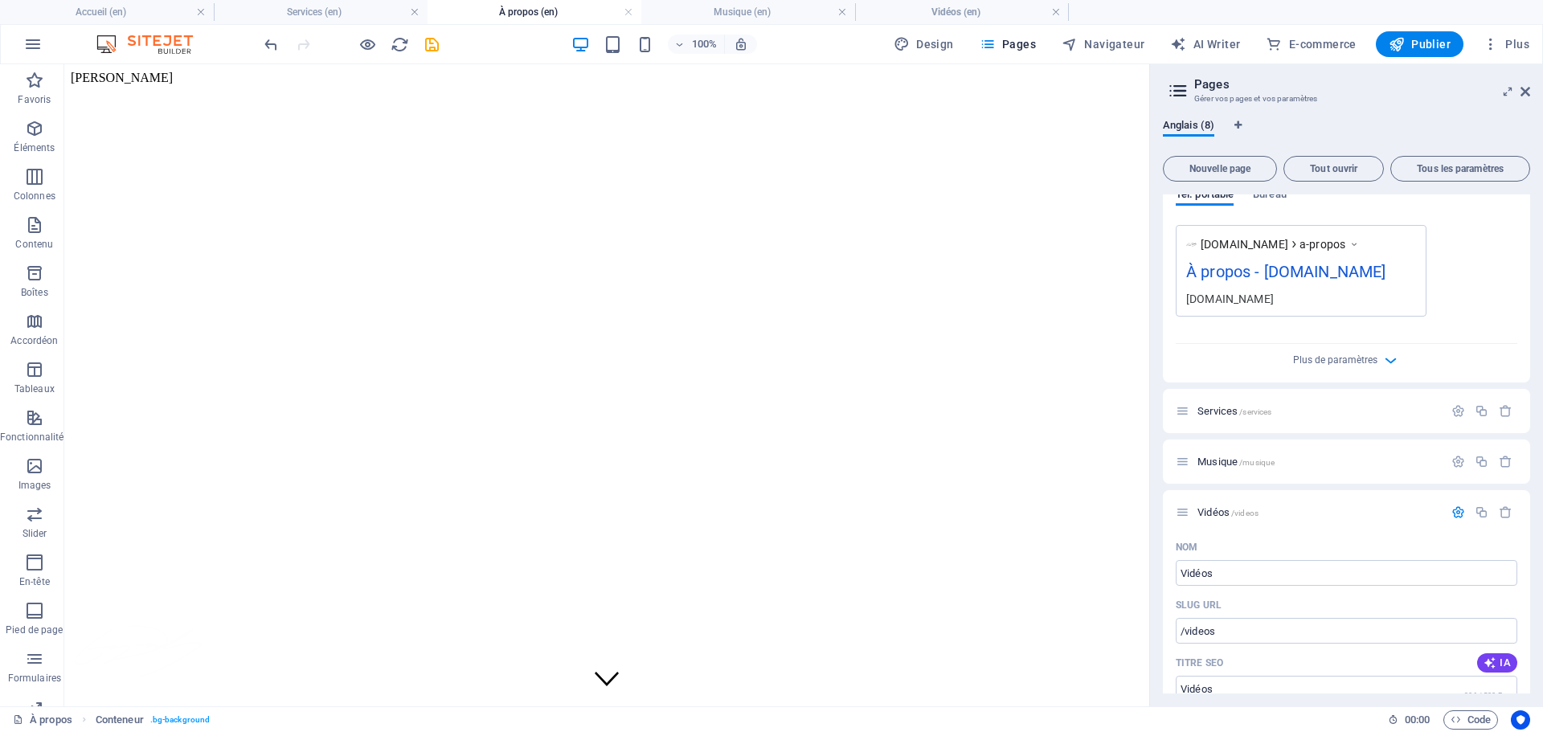
scroll to position [643, 0]
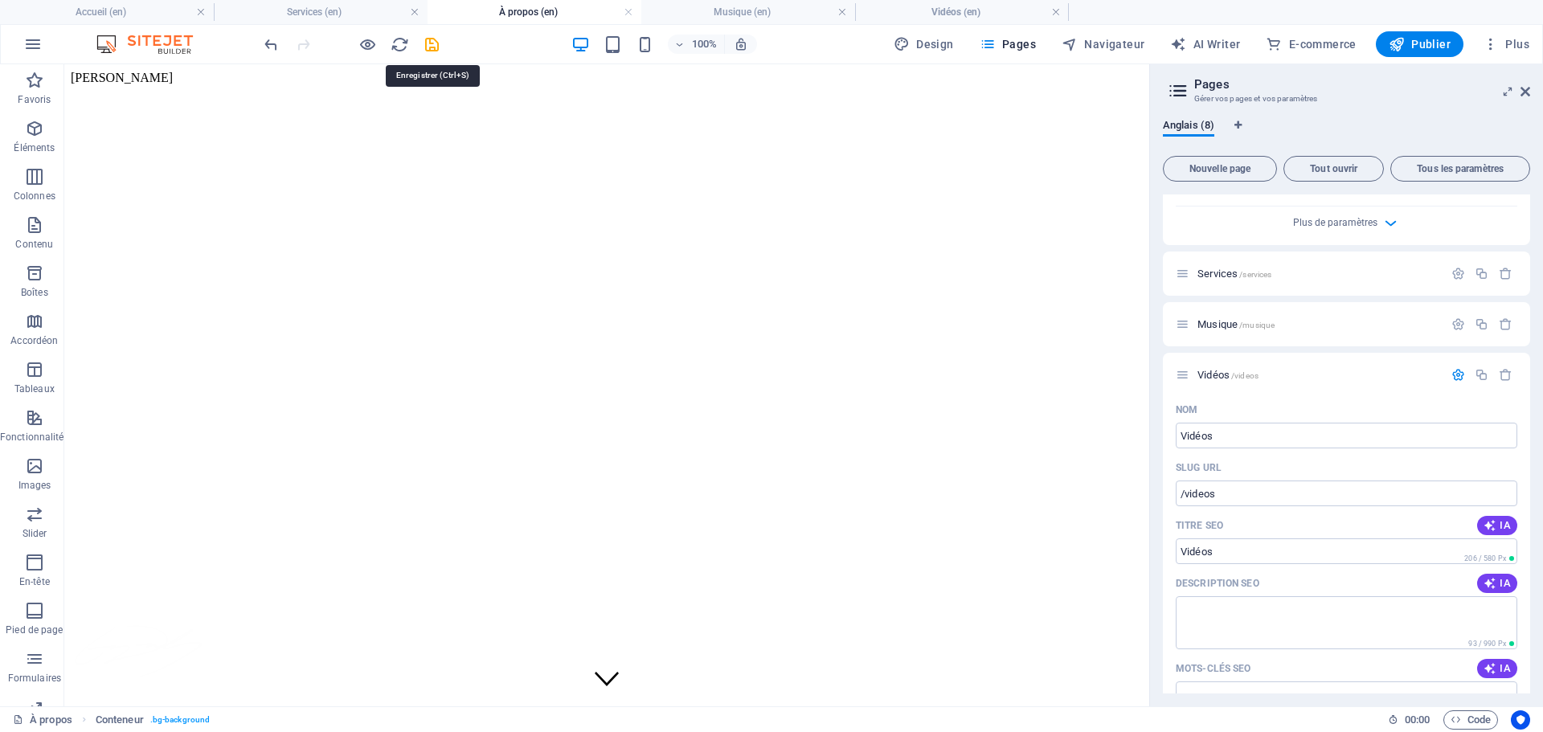
click at [432, 34] on div at bounding box center [351, 44] width 180 height 26
click at [433, 40] on icon "save" at bounding box center [432, 44] width 18 height 18
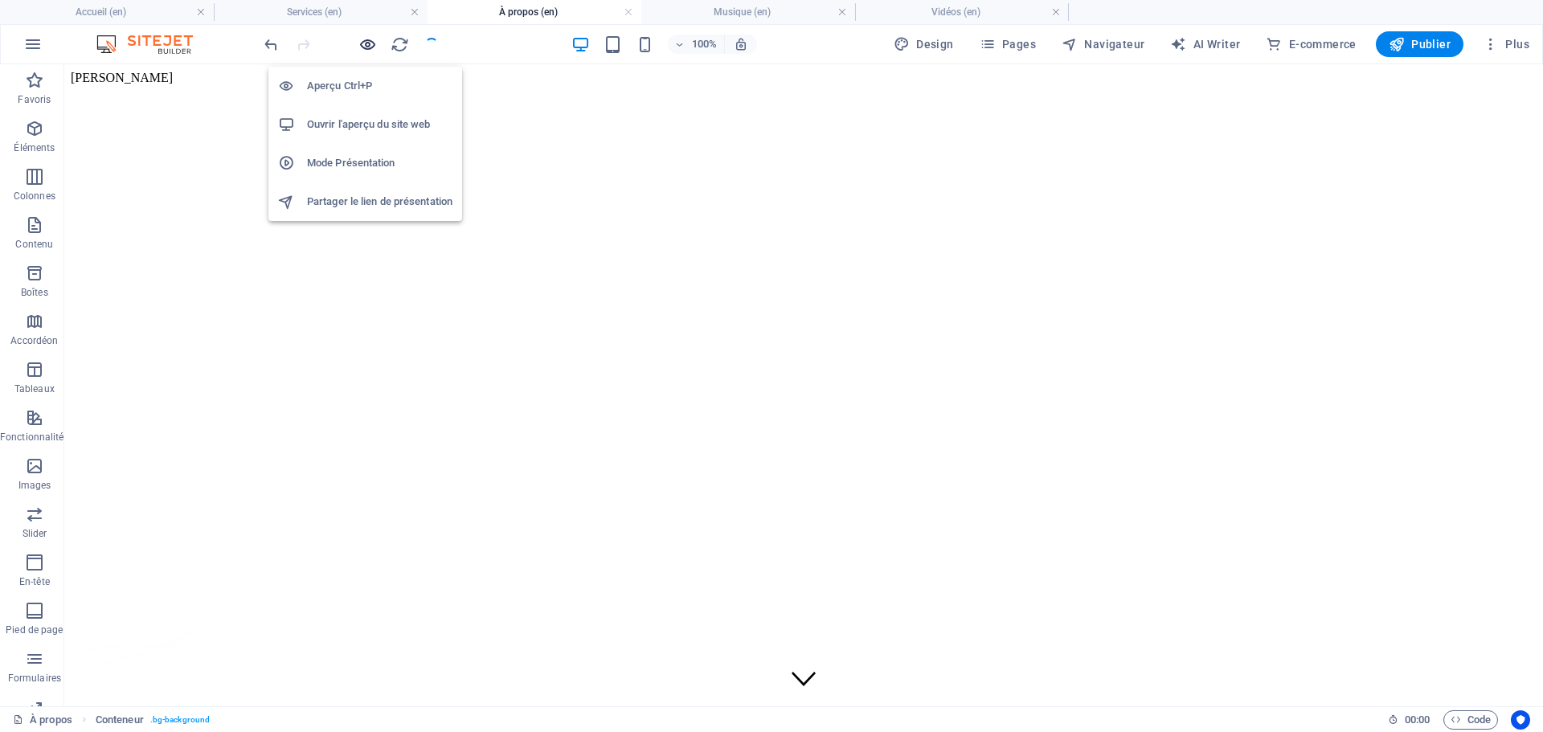
click at [366, 45] on icon "button" at bounding box center [367, 44] width 18 height 18
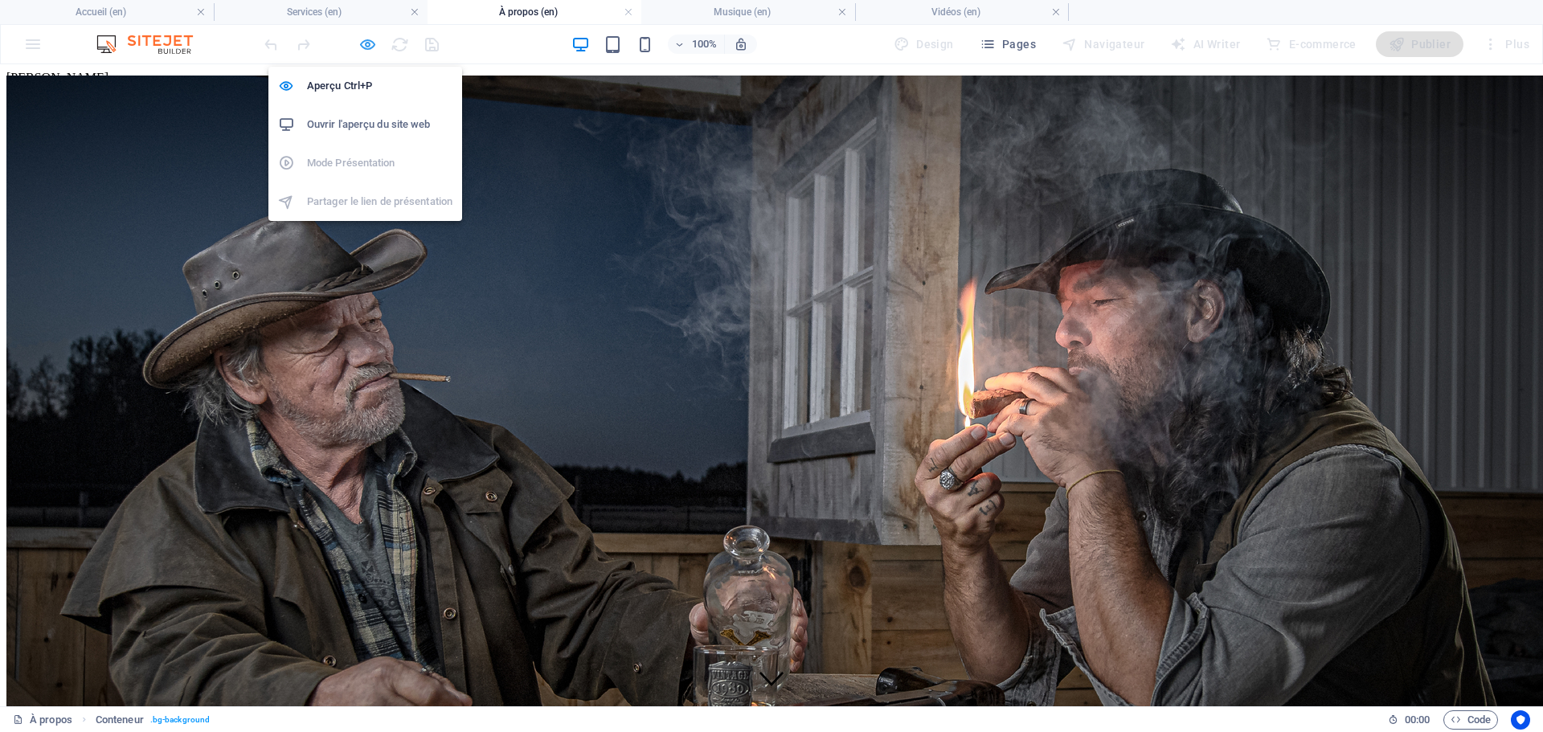
click at [362, 47] on icon "button" at bounding box center [367, 44] width 18 height 18
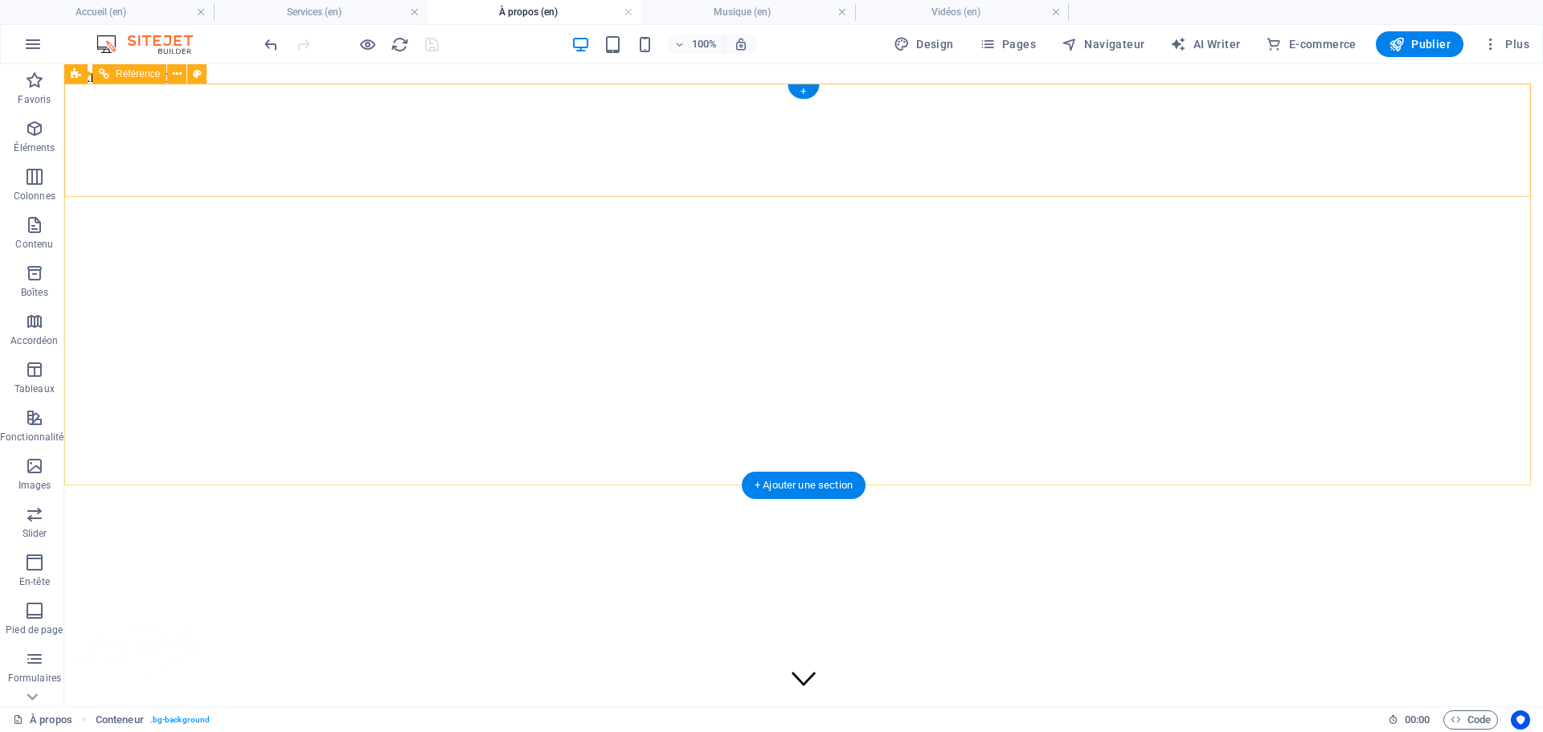
click at [937, 608] on div "À propos Services Tarifs Galerie Contact" at bounding box center [804, 702] width 1466 height 189
click at [177, 68] on icon at bounding box center [177, 74] width 9 height 17
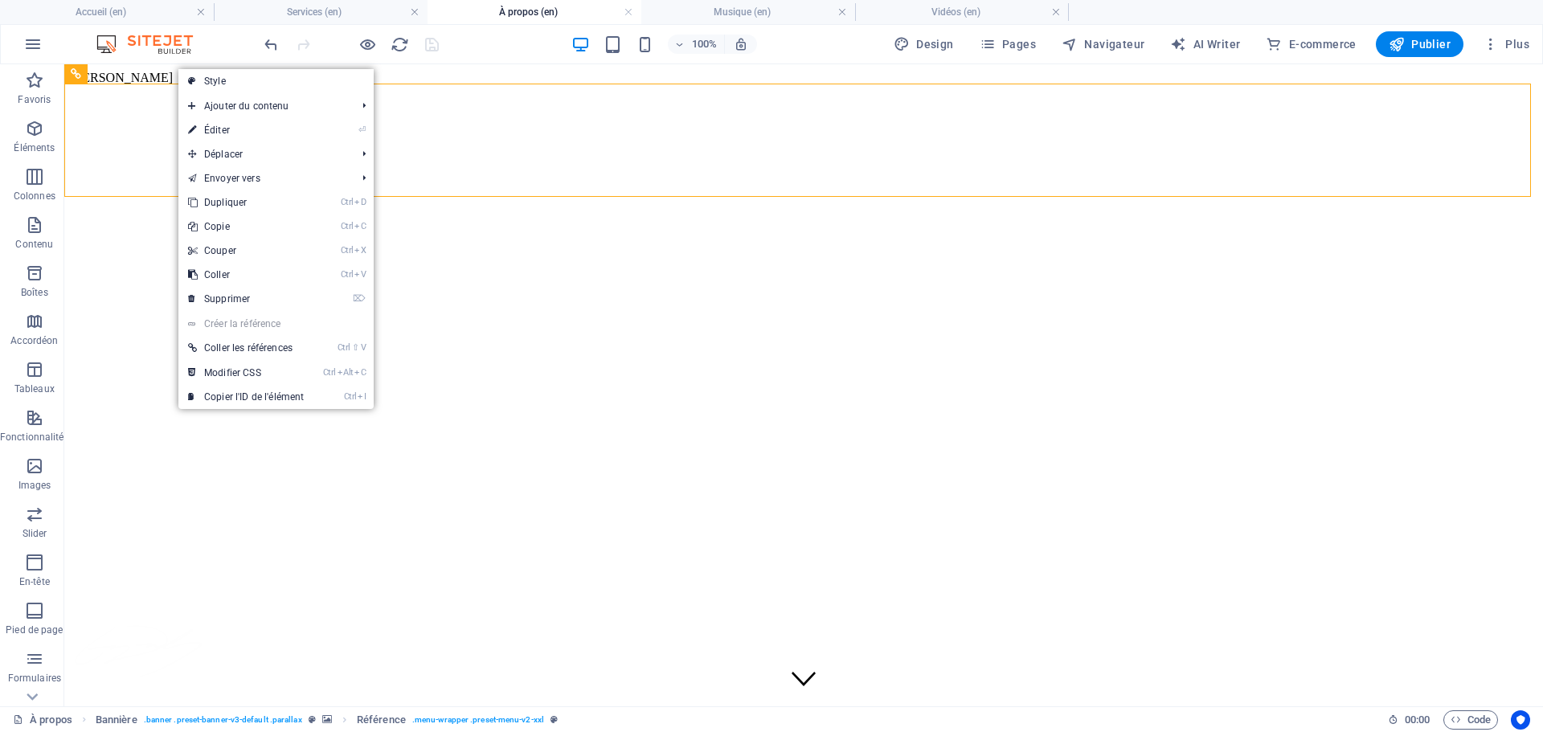
click at [240, 128] on link "⏎ Éditer" at bounding box center [245, 130] width 135 height 24
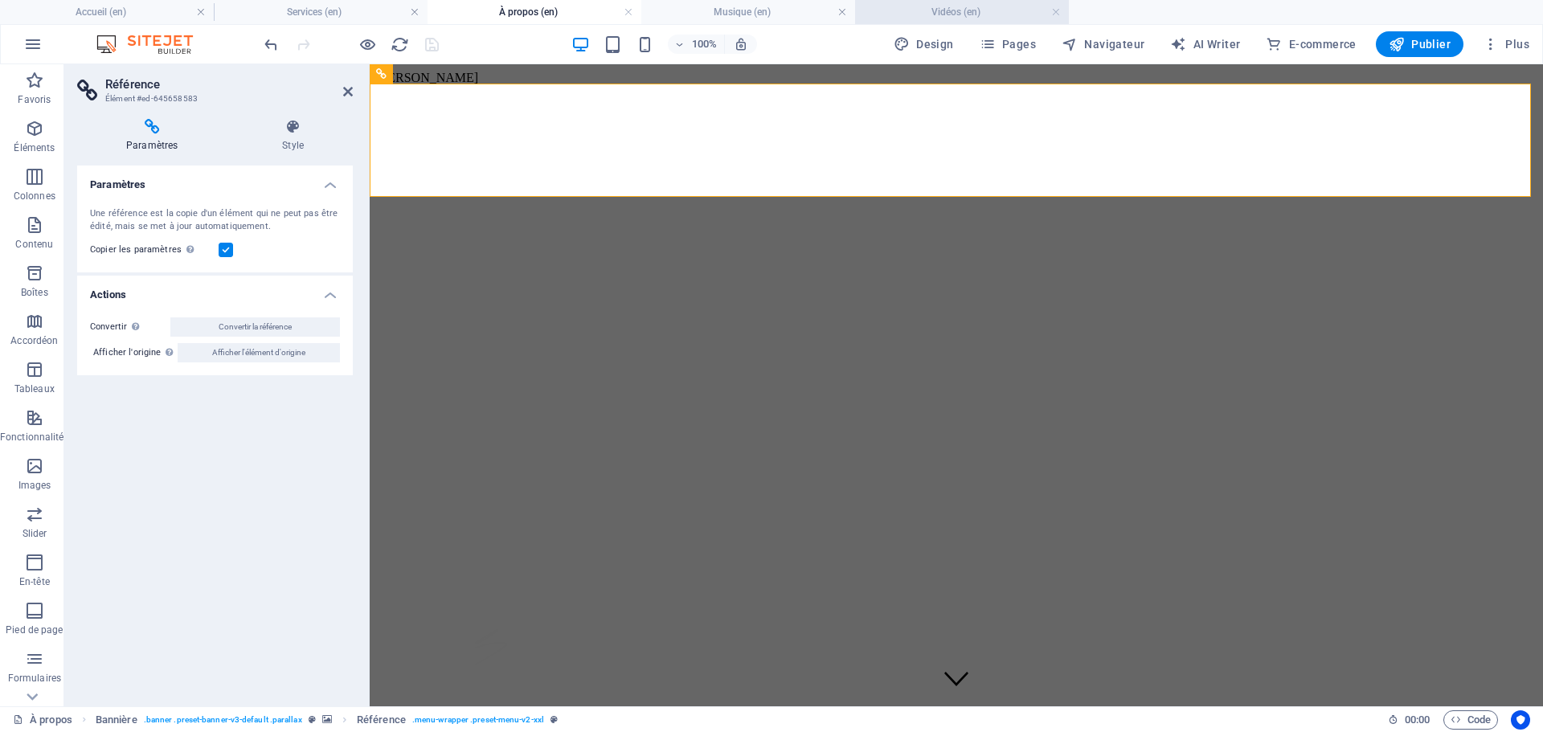
click at [940, 8] on h4 "Vidéos (en)" at bounding box center [962, 12] width 214 height 18
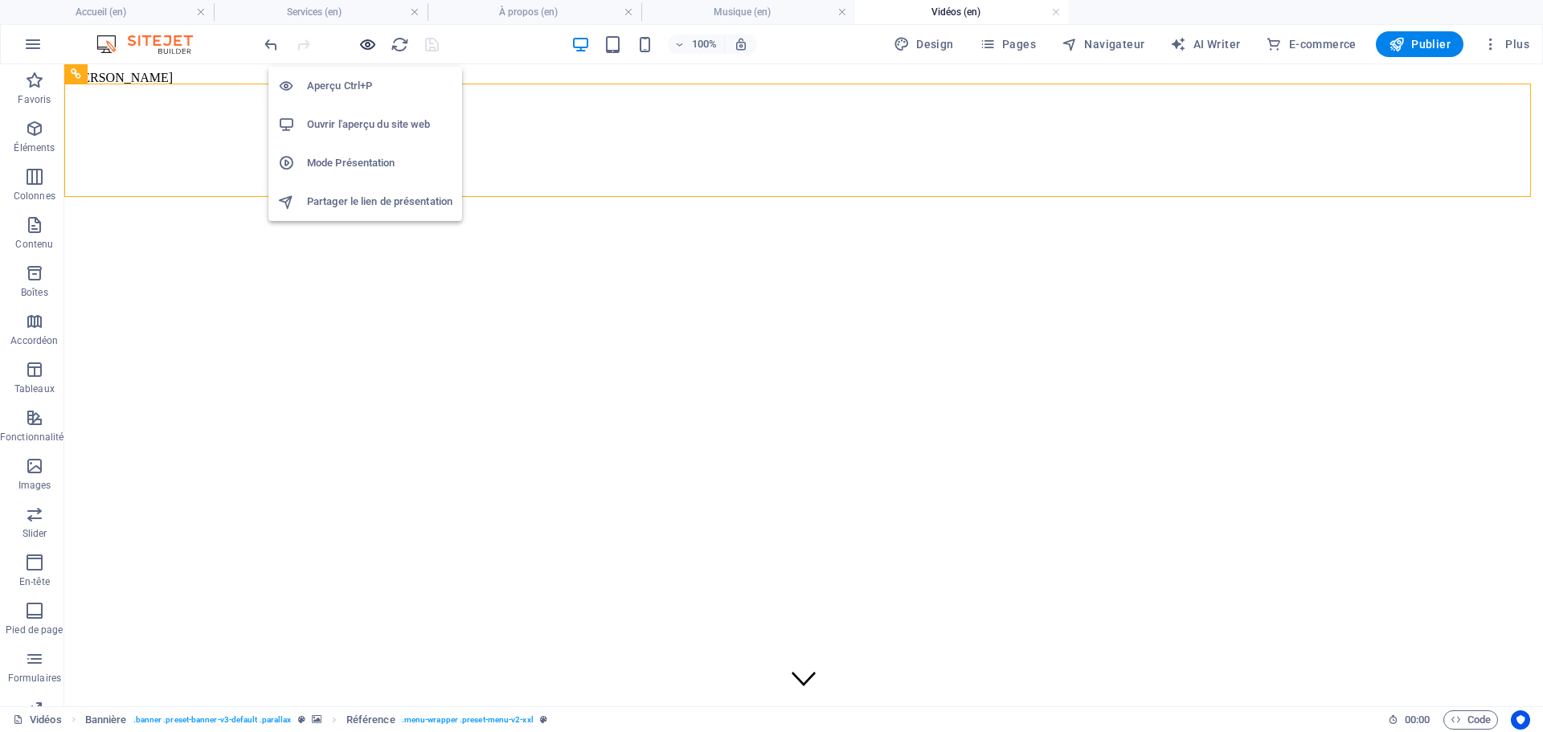
click at [369, 44] on icon "button" at bounding box center [367, 44] width 18 height 18
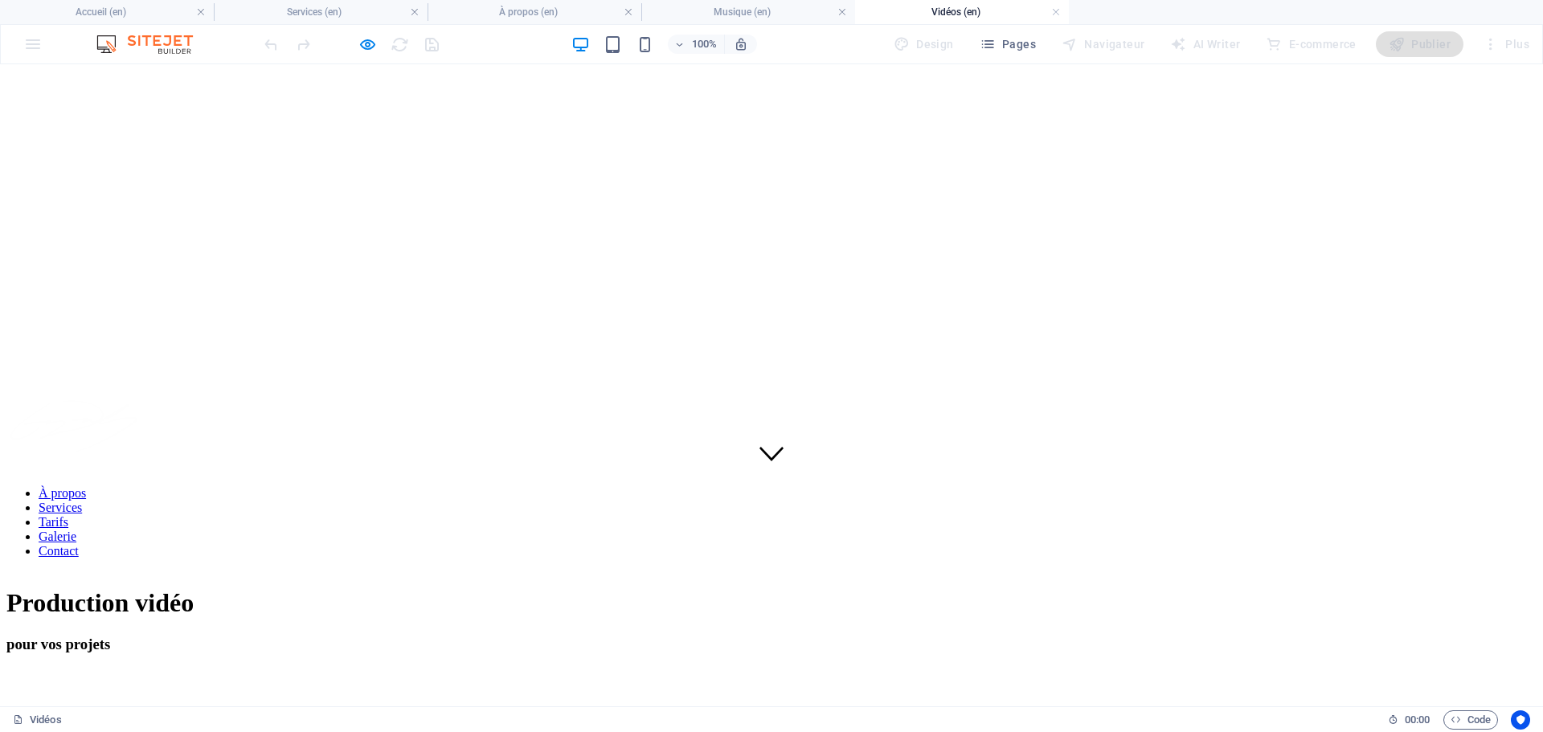
scroll to position [145, 0]
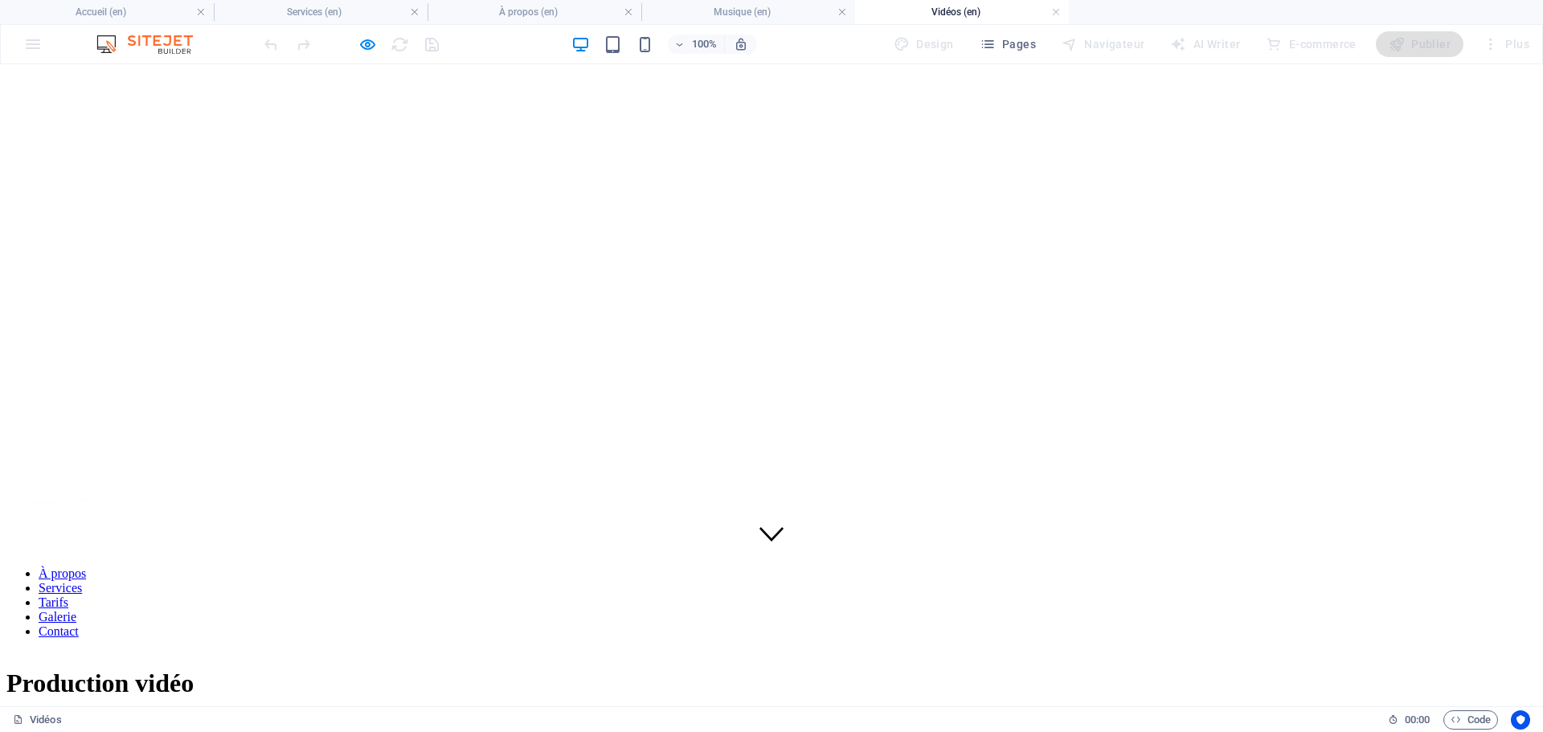
click at [723, 669] on h1 "Production vidéo" at bounding box center [771, 684] width 1530 height 30
click at [364, 43] on icon "button" at bounding box center [367, 44] width 18 height 18
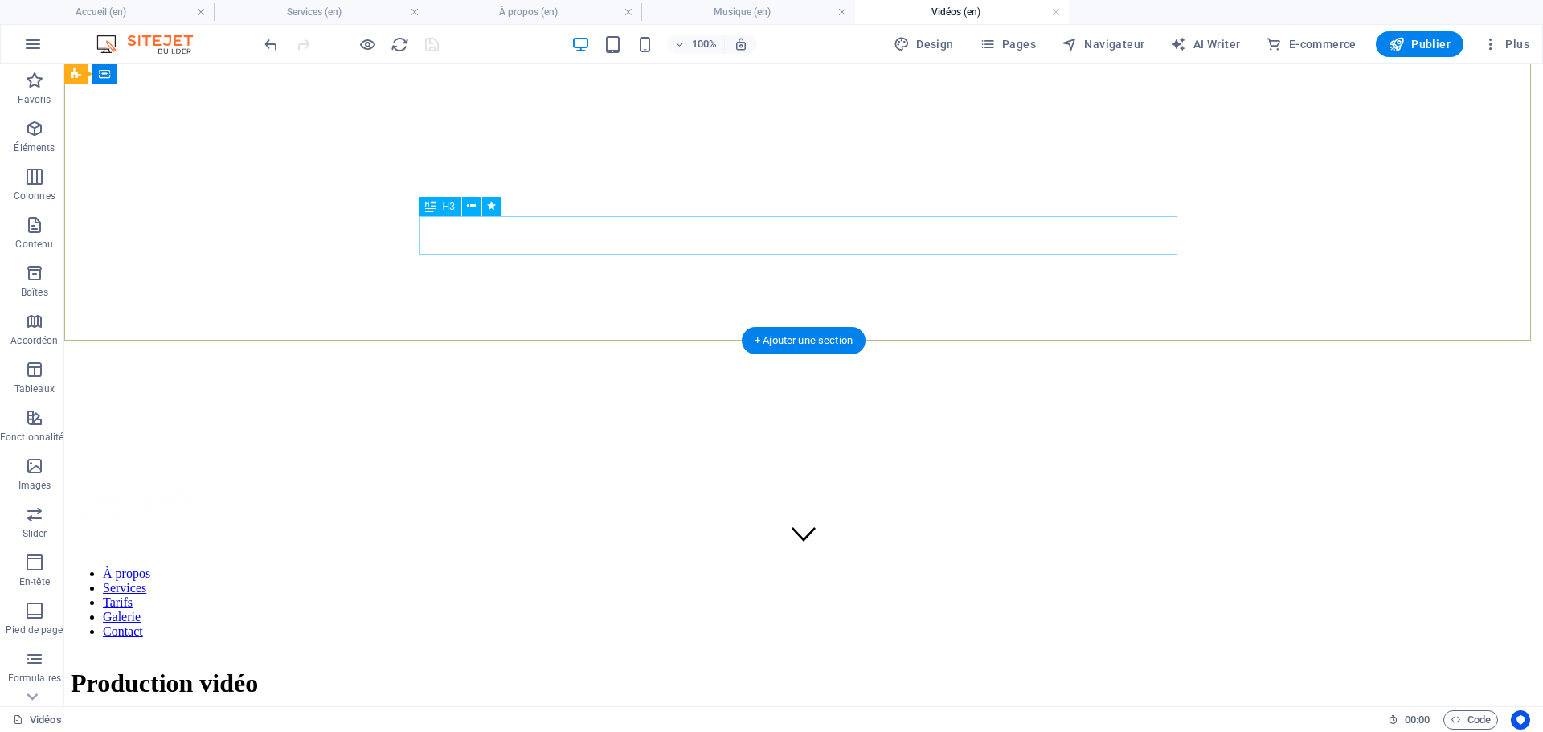
click at [642, 716] on div "pour vos projets" at bounding box center [804, 725] width 1466 height 18
click at [670, 716] on div "pour vos projets" at bounding box center [804, 725] width 1466 height 18
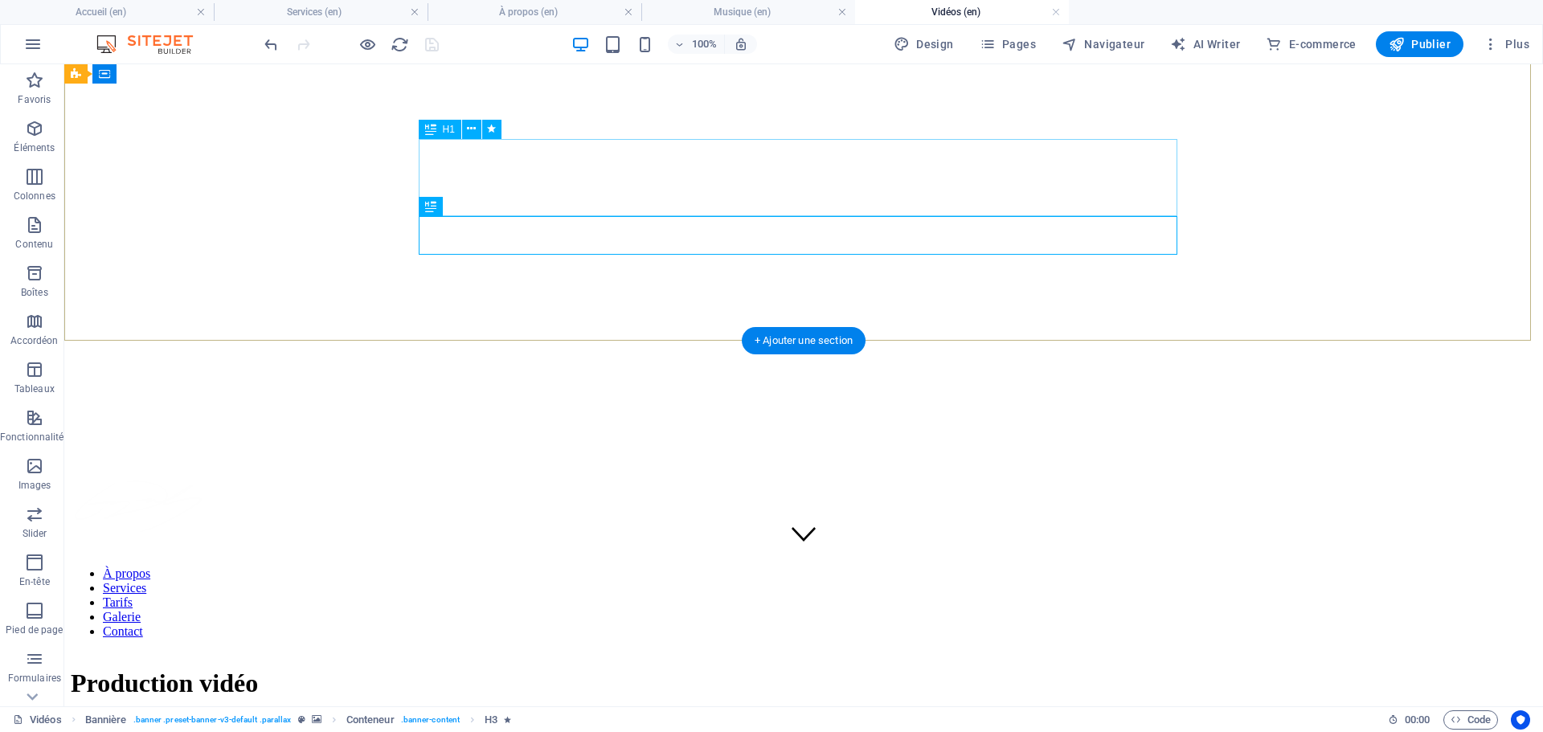
click at [700, 669] on div "Production vidéo" at bounding box center [804, 684] width 1466 height 30
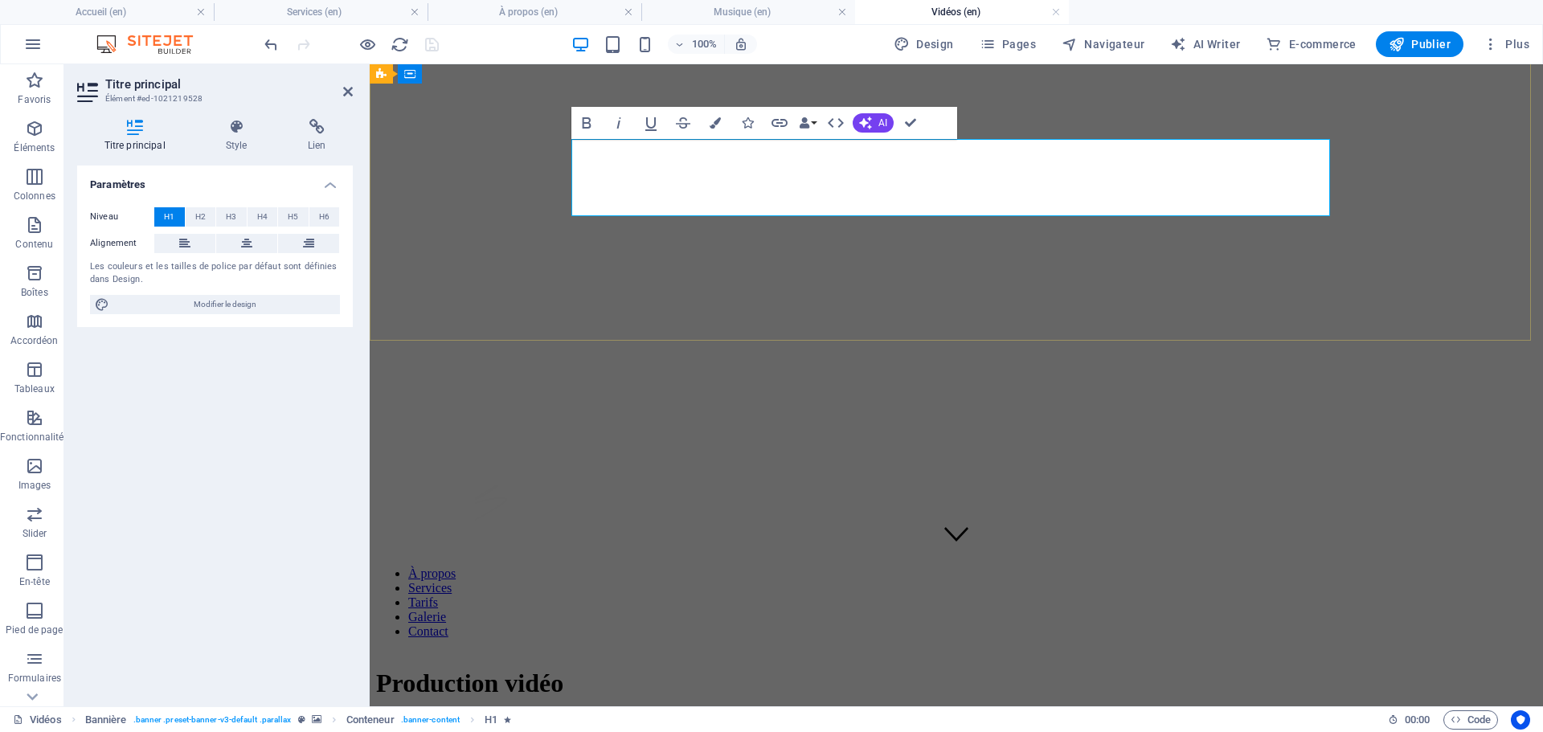
click at [904, 669] on h1 "Production vidéo" at bounding box center [956, 684] width 1161 height 30
click at [885, 669] on h1 "Production vidéo" at bounding box center [956, 684] width 1161 height 30
click at [813, 716] on div "pour vos projets" at bounding box center [956, 725] width 1161 height 18
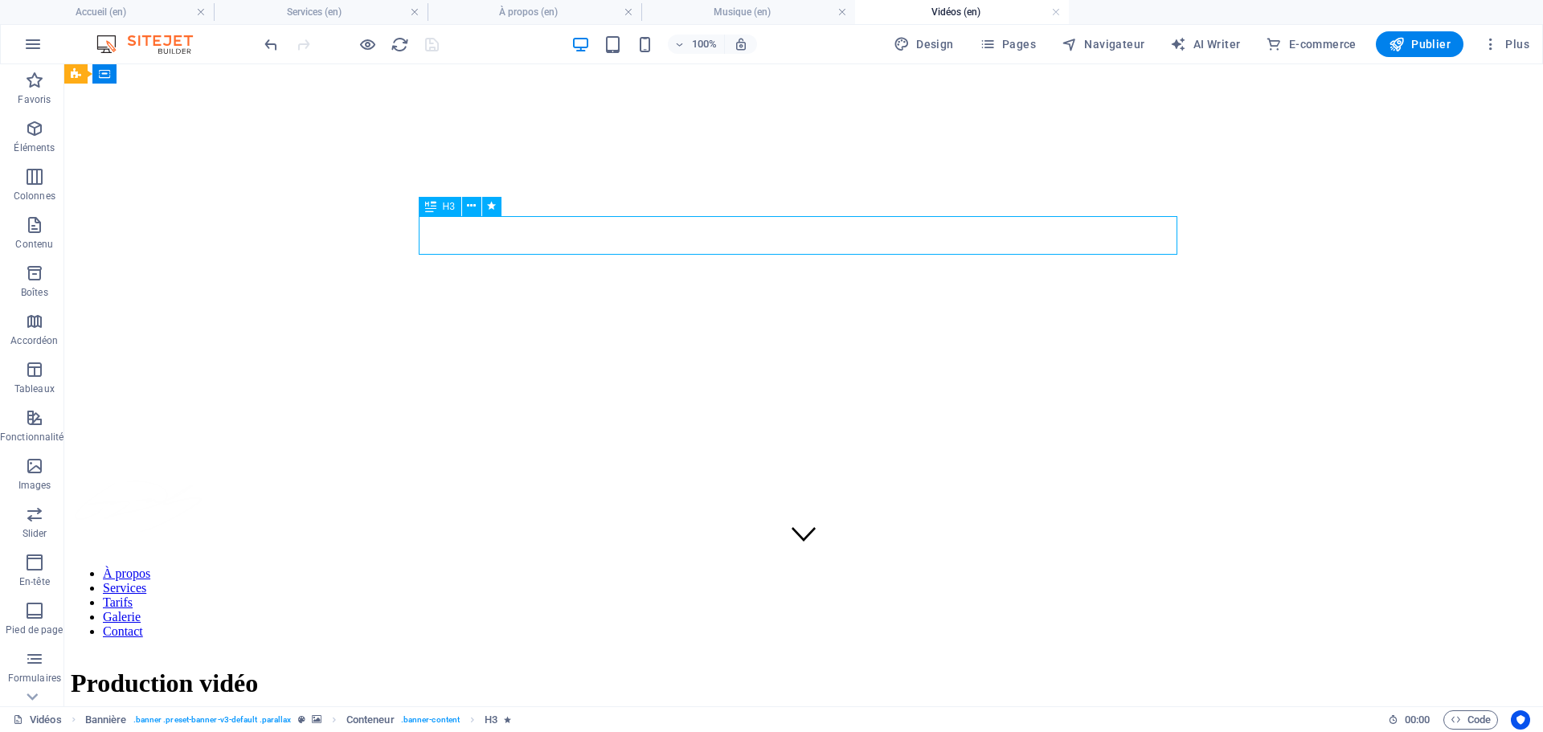
click at [738, 716] on div "pour vos projets" at bounding box center [804, 725] width 1466 height 18
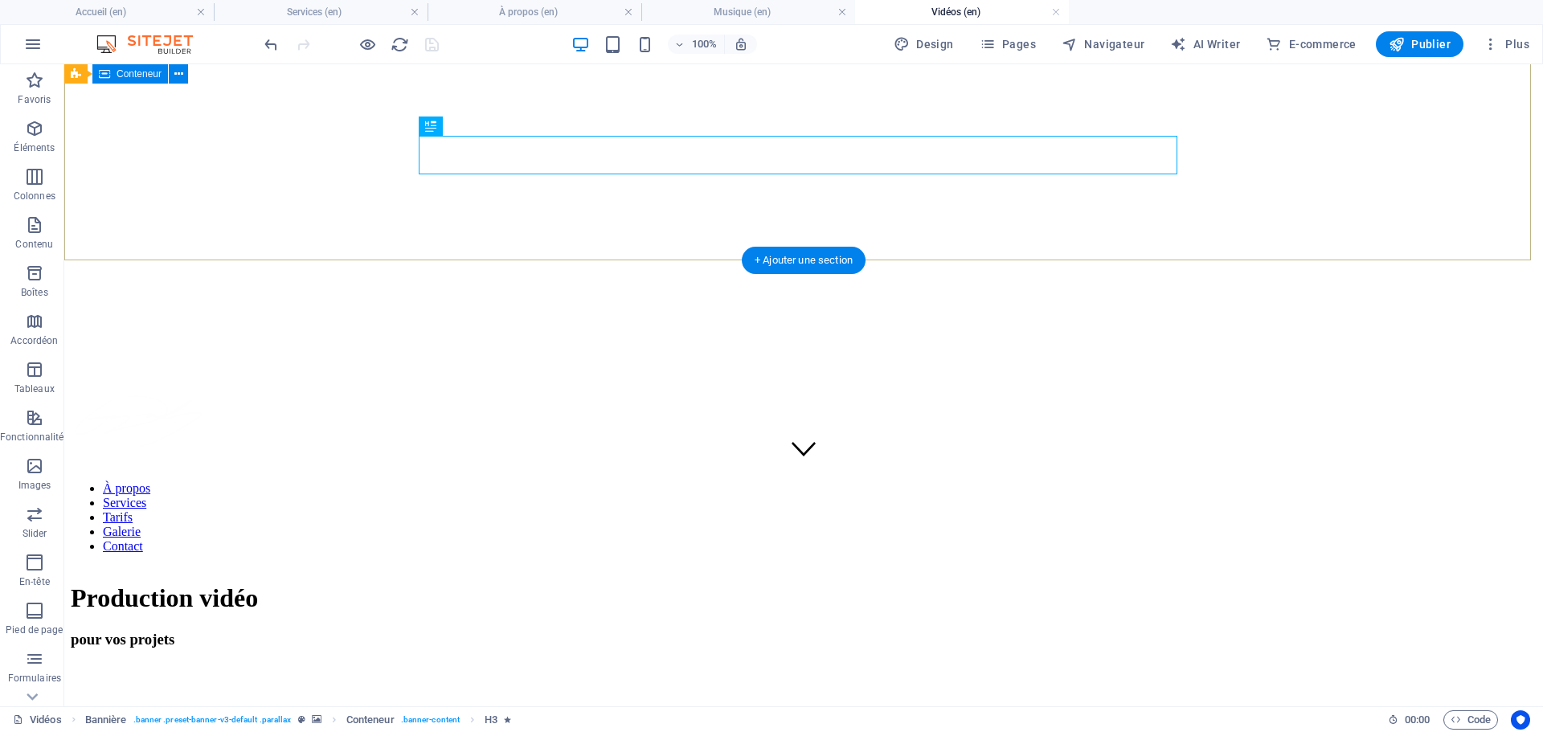
scroll to position [225, 0]
click at [638, 636] on div "pour vos projets" at bounding box center [804, 645] width 1466 height 18
drag, startPoint x: 638, startPoint y: 152, endPoint x: 701, endPoint y: 216, distance: 89.8
click at [637, 636] on div "pour vos projets" at bounding box center [804, 645] width 1466 height 18
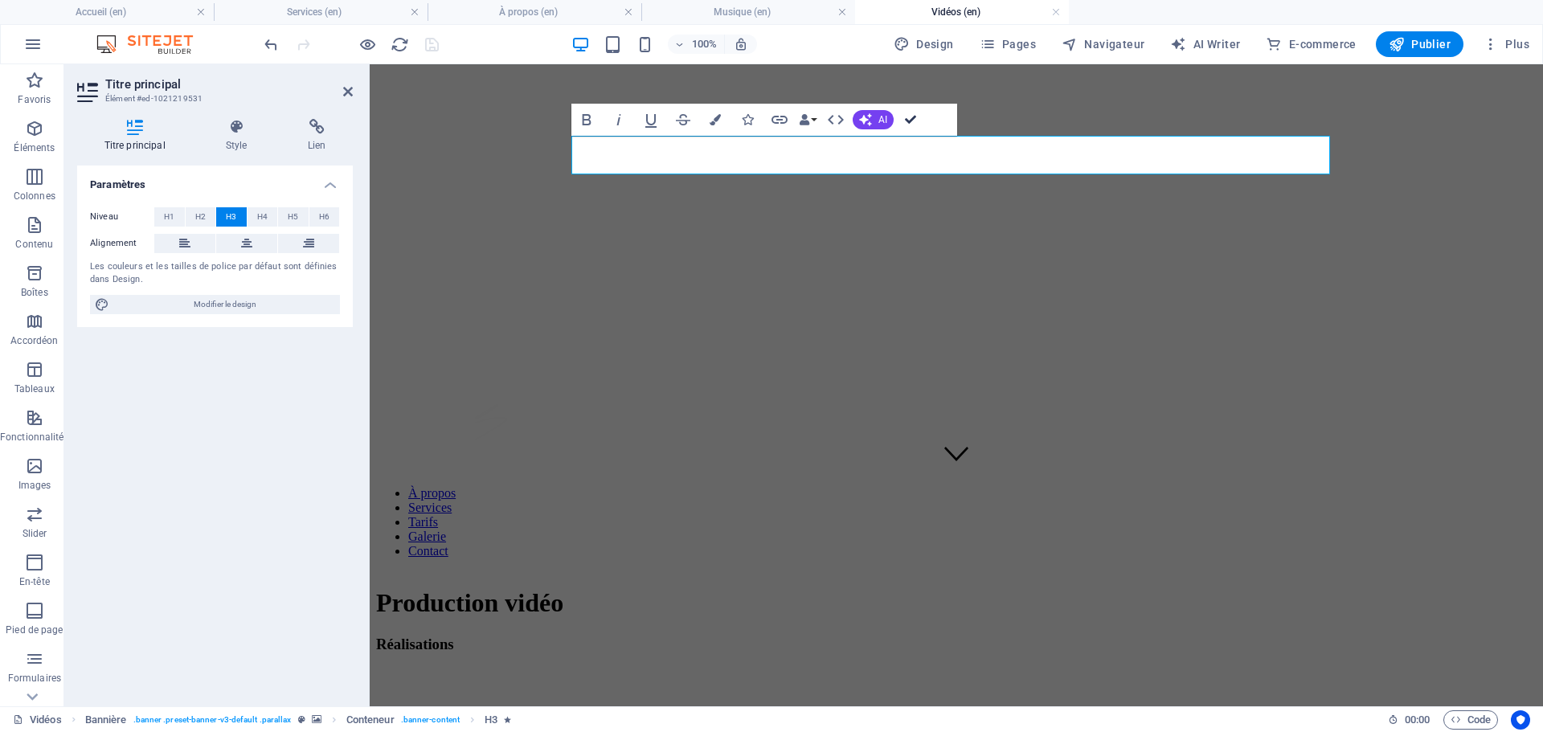
drag, startPoint x: 917, startPoint y: 119, endPoint x: 809, endPoint y: 89, distance: 111.7
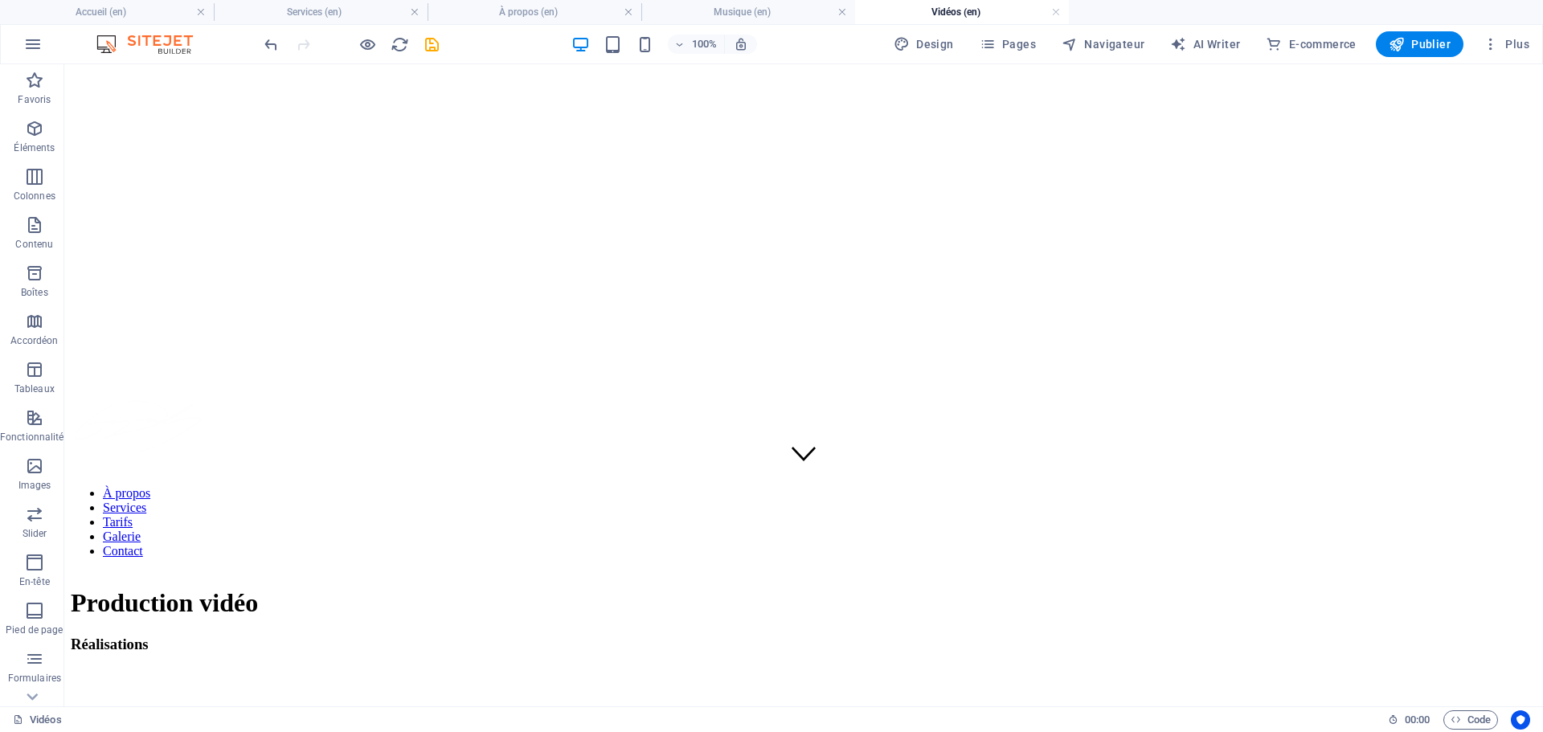
drag, startPoint x: 431, startPoint y: 46, endPoint x: 431, endPoint y: 55, distance: 8.8
click at [431, 45] on icon "save" at bounding box center [432, 44] width 18 height 18
click at [1017, 43] on span "Pages" at bounding box center [1008, 44] width 56 height 16
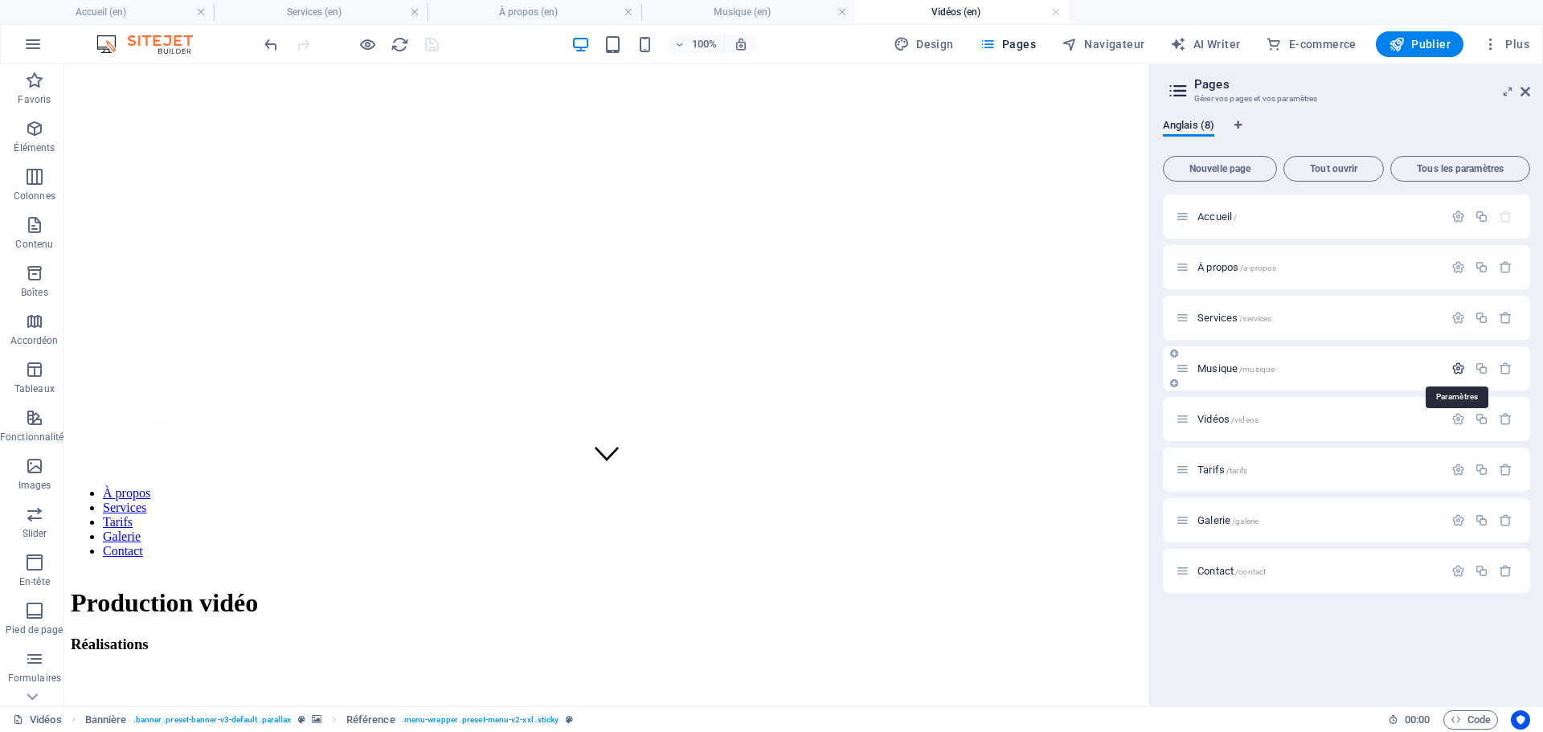
click at [1460, 369] on icon "button" at bounding box center [1458, 369] width 14 height 14
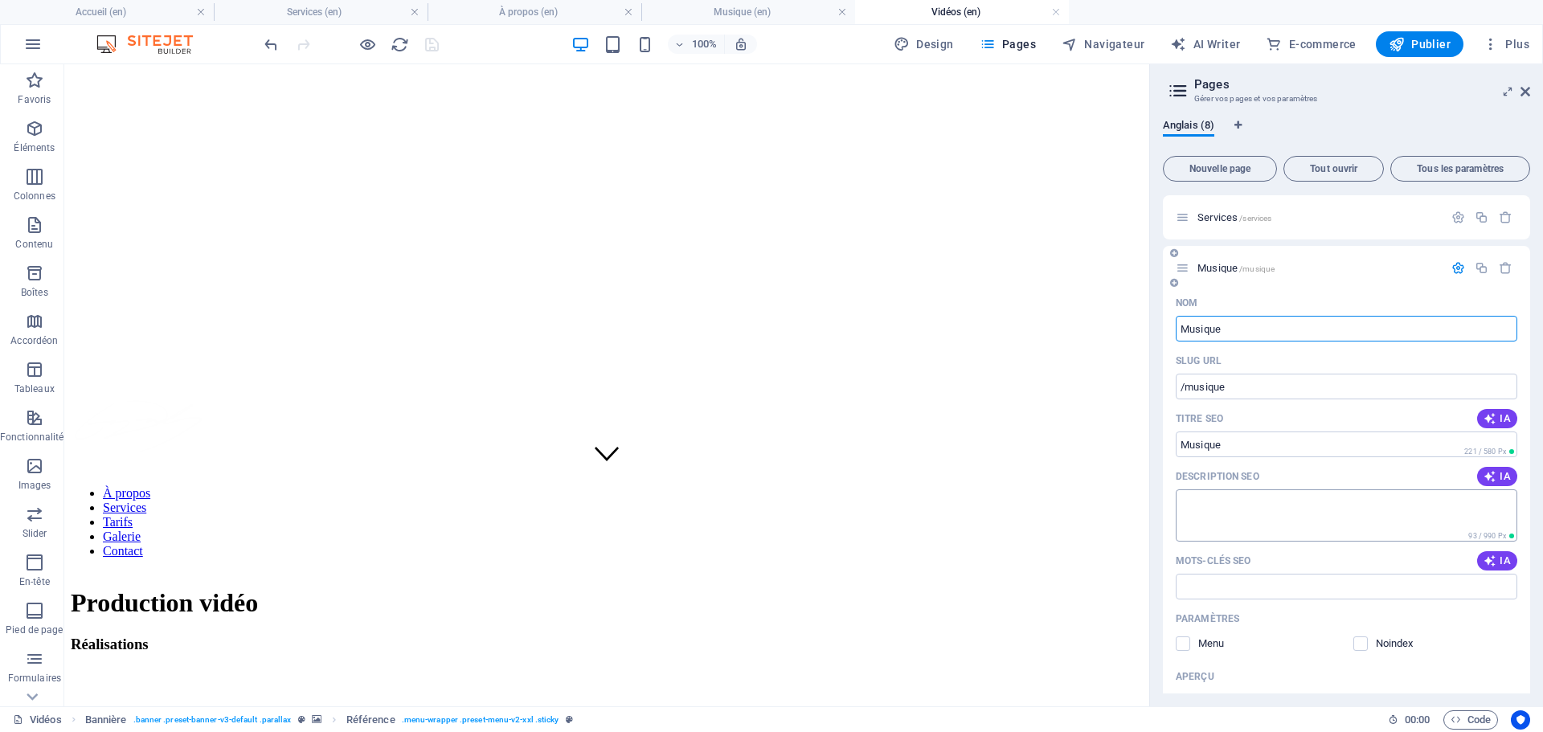
scroll to position [0, 0]
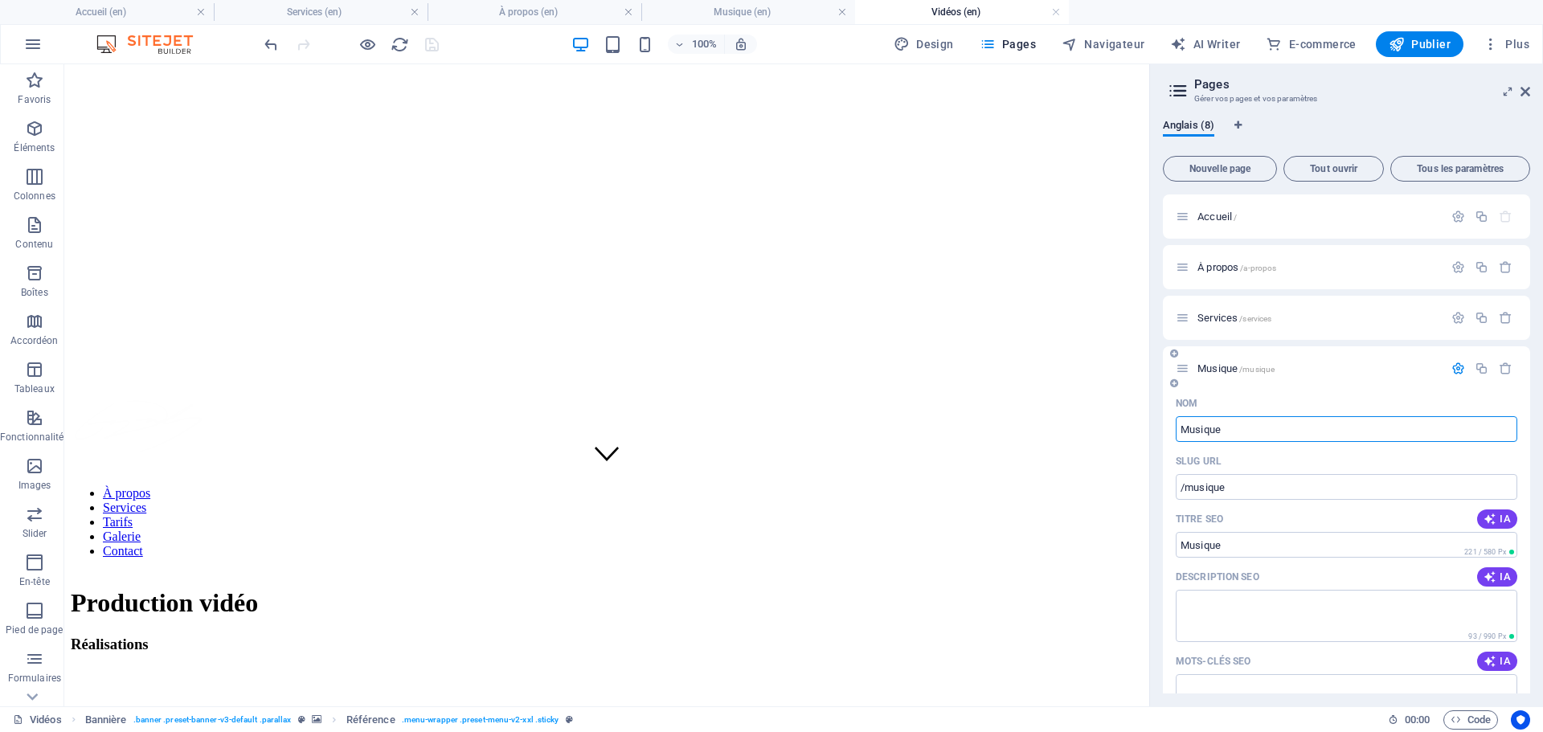
click at [1189, 371] on icon at bounding box center [1183, 369] width 14 height 14
click at [1453, 362] on icon "button" at bounding box center [1458, 369] width 14 height 14
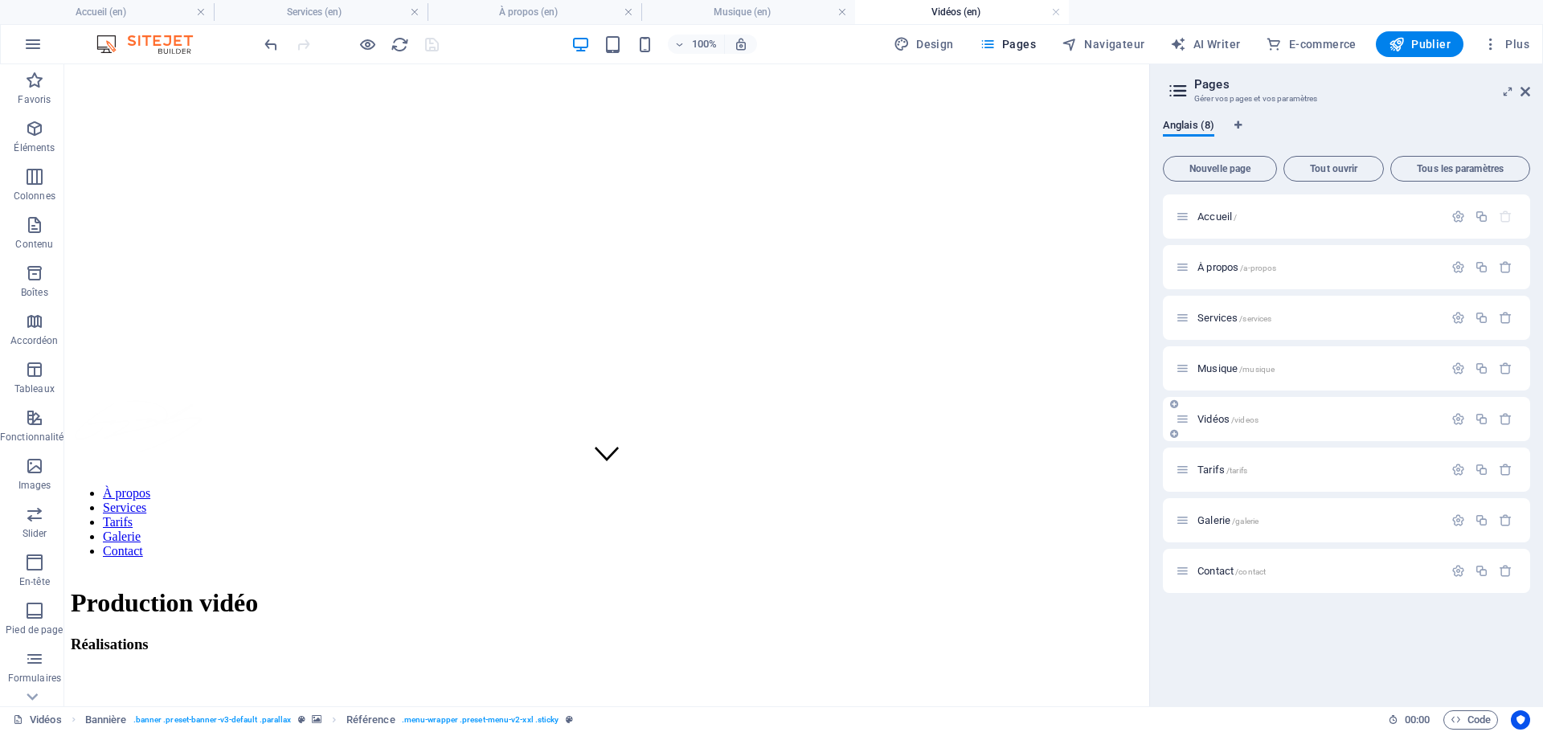
click at [1207, 424] on div "Vidéos /videos" at bounding box center [1310, 419] width 268 height 18
click at [1451, 424] on icon "button" at bounding box center [1458, 419] width 14 height 14
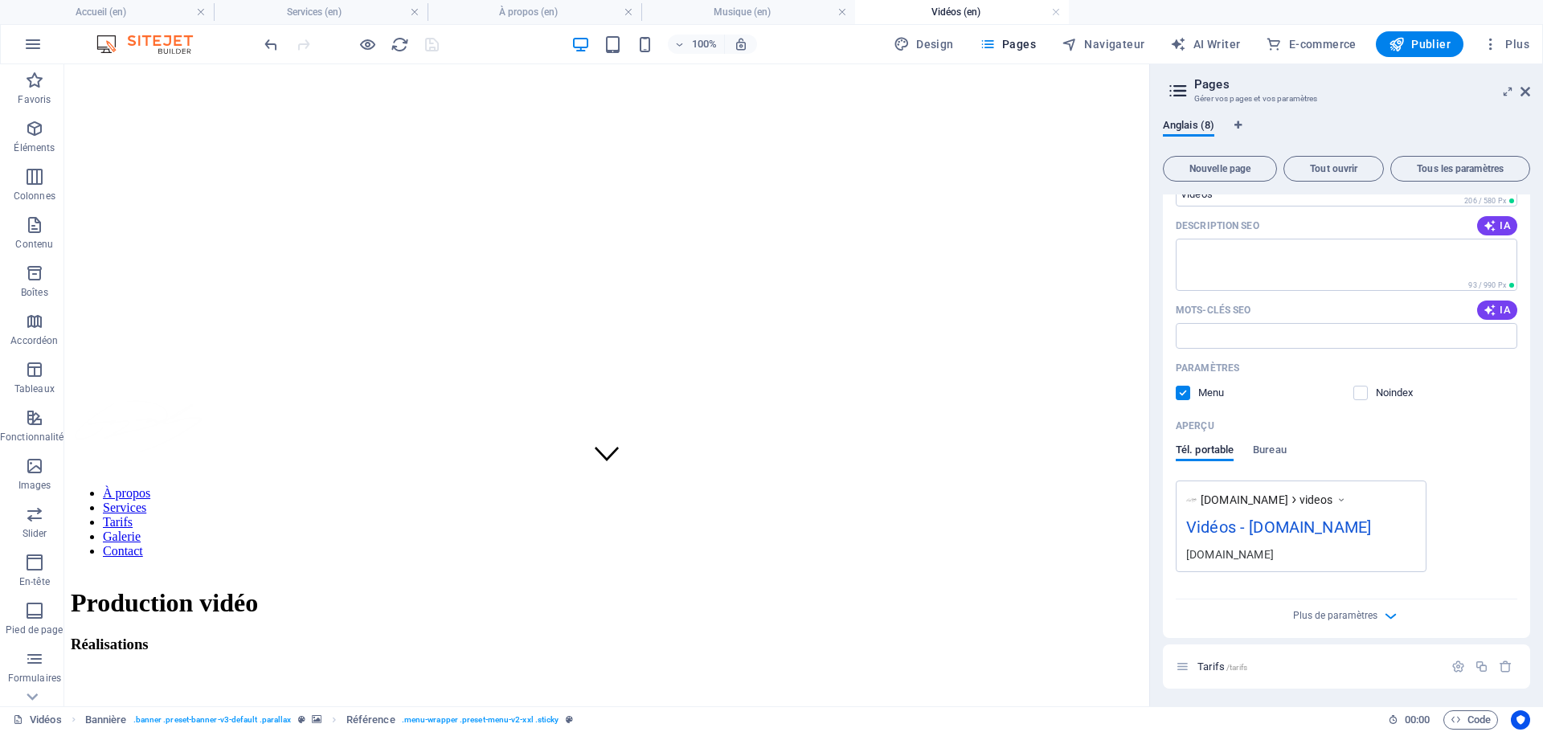
scroll to position [505, 0]
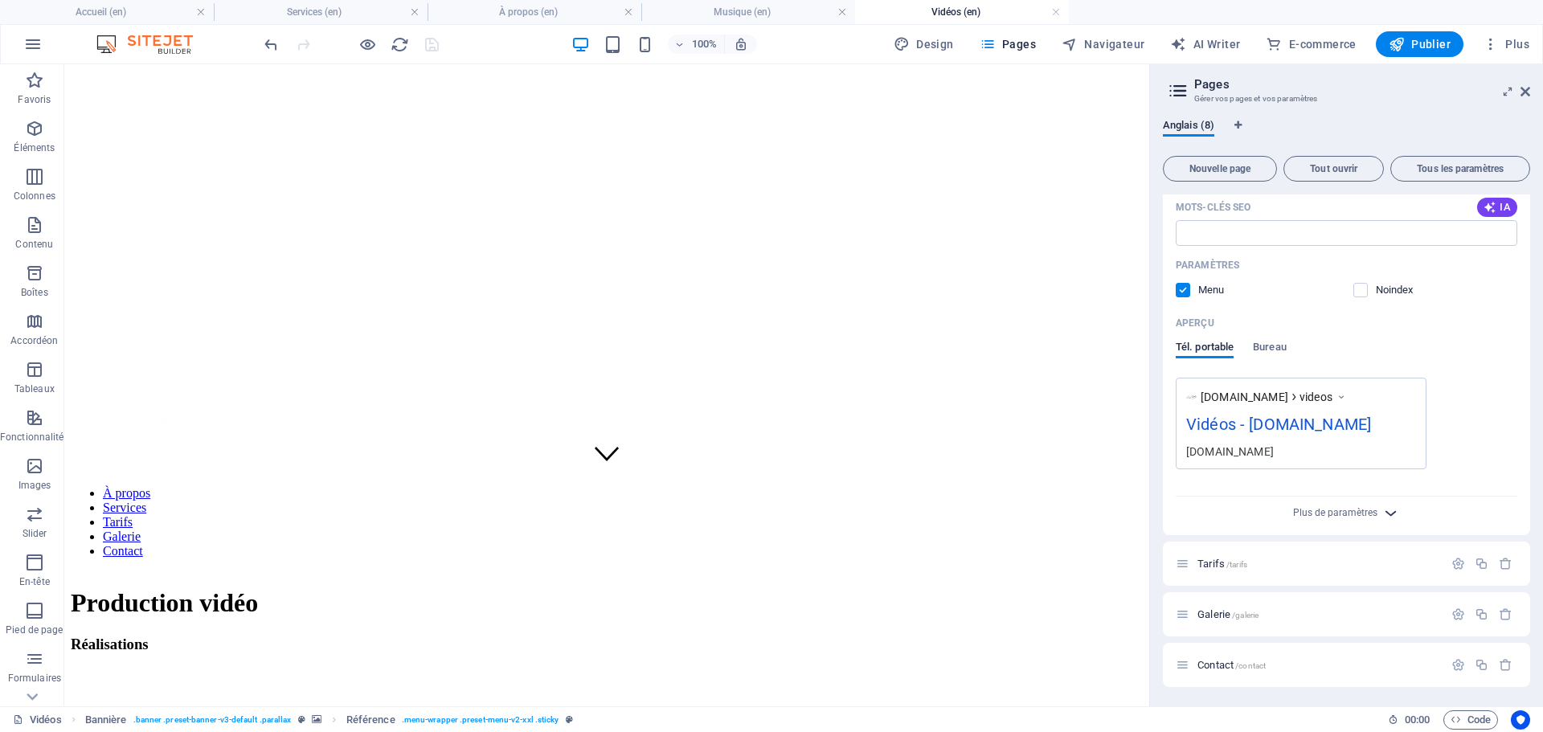
click at [1383, 514] on icon "button" at bounding box center [1391, 513] width 18 height 18
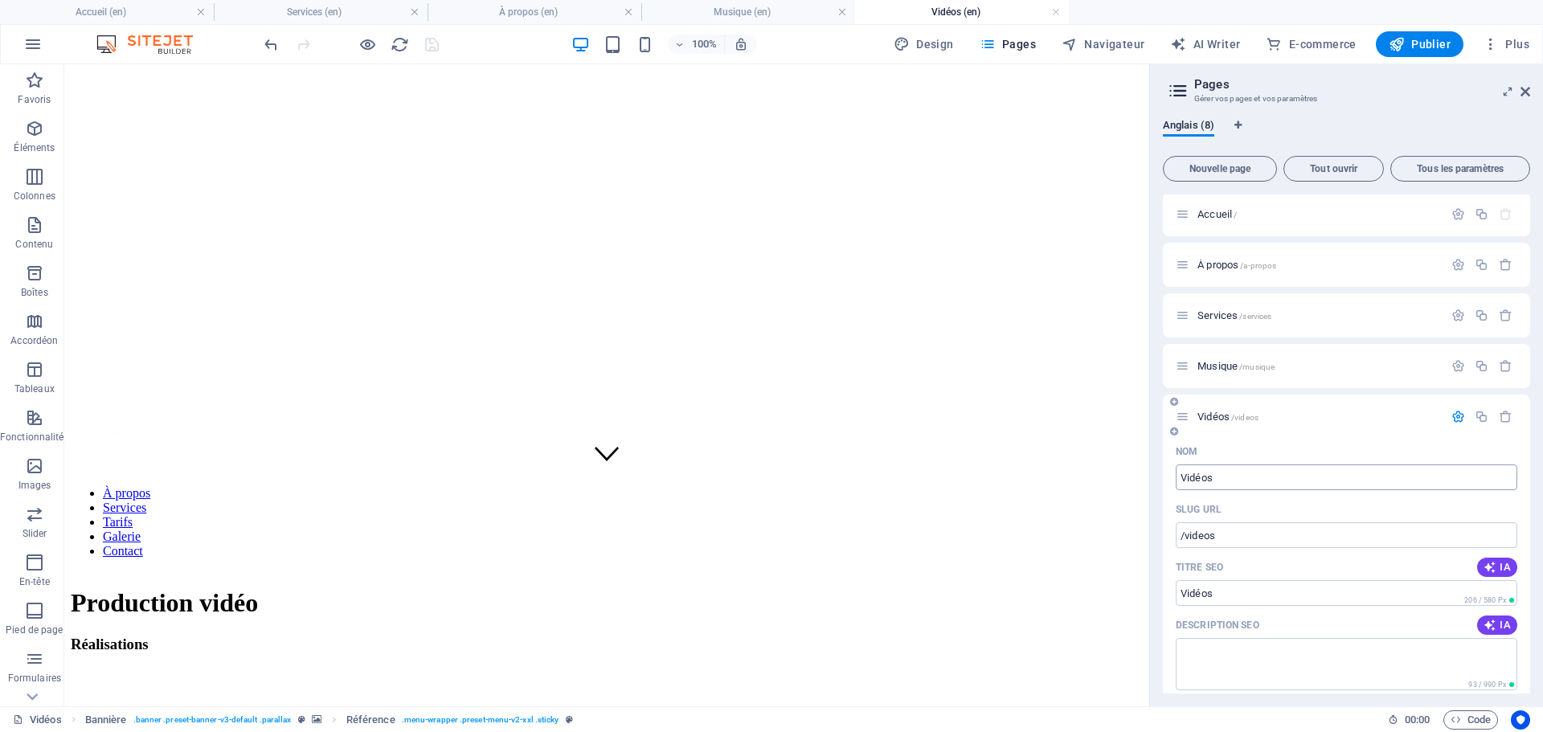
scroll to position [0, 0]
drag, startPoint x: 1525, startPoint y: 88, endPoint x: 1454, endPoint y: 30, distance: 92.5
click at [1525, 87] on icon at bounding box center [1526, 91] width 10 height 13
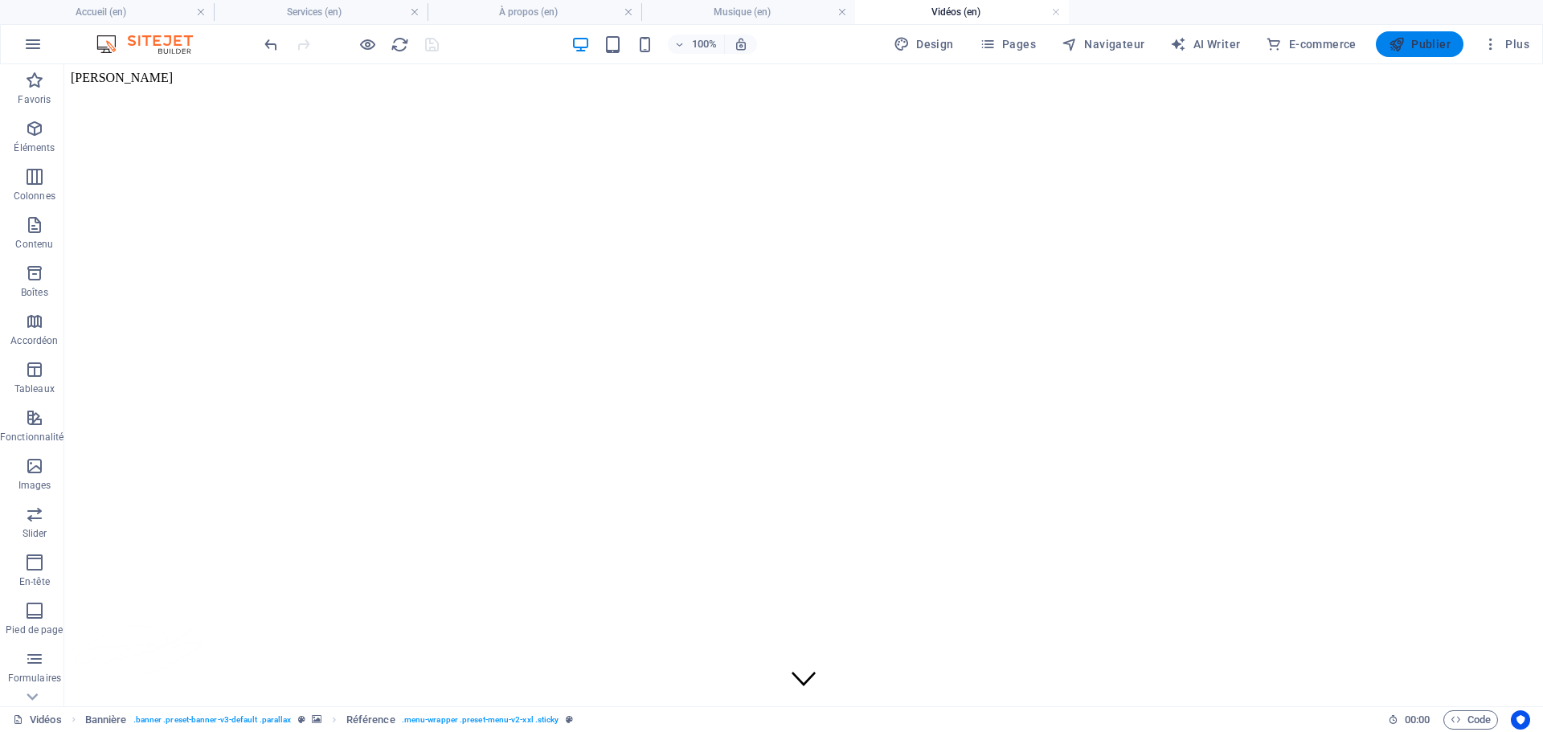
click at [1424, 51] on span "Publier" at bounding box center [1420, 44] width 62 height 16
click at [1439, 41] on span "Publier" at bounding box center [1420, 44] width 62 height 16
